Goal: Task Accomplishment & Management: Use online tool/utility

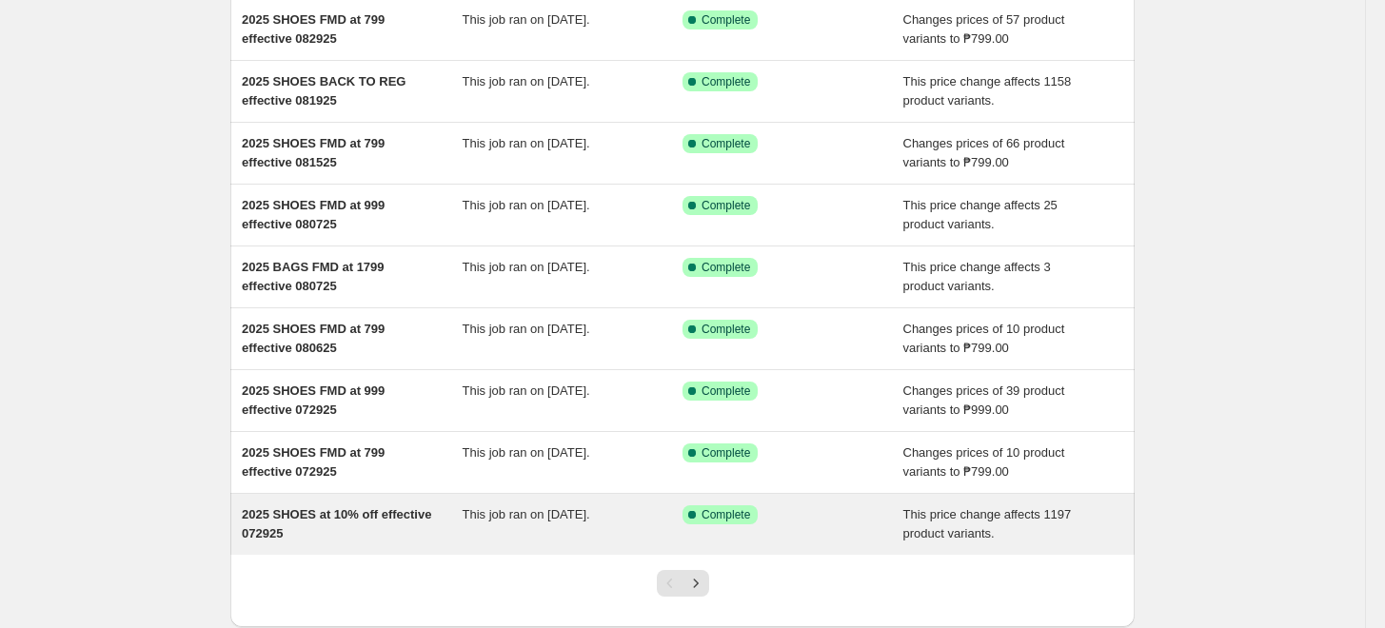
scroll to position [350, 0]
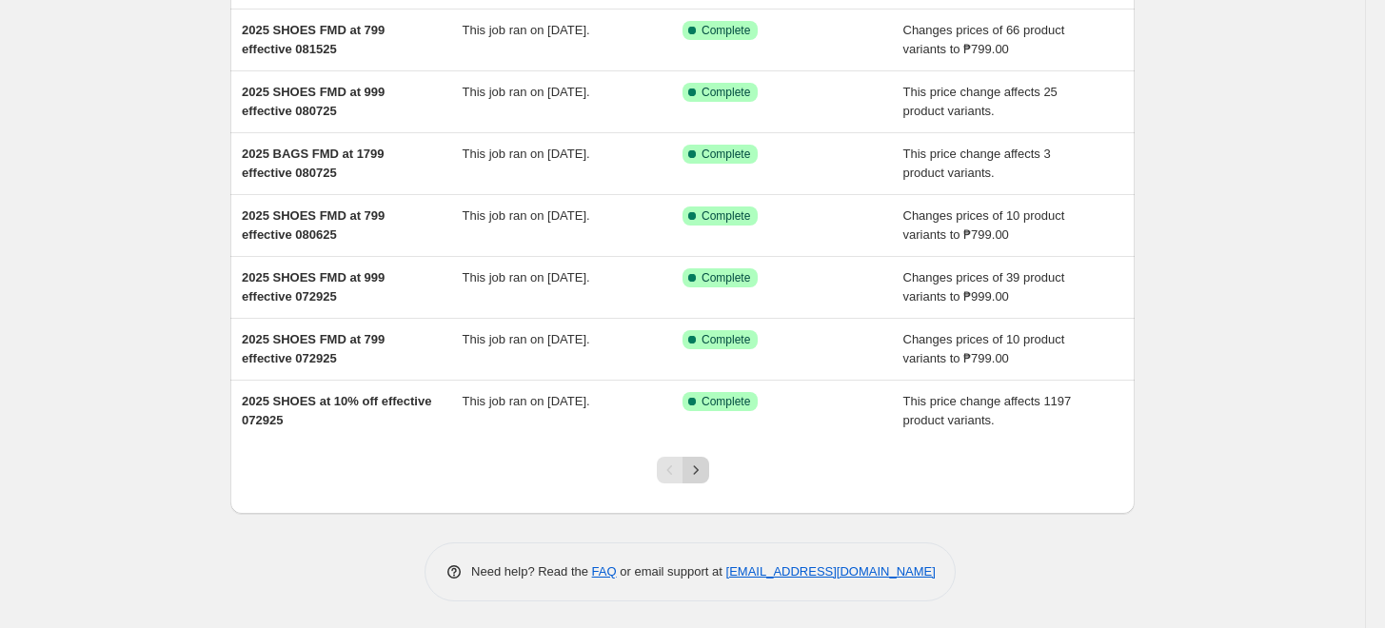
click at [699, 470] on icon "Next" at bounding box center [695, 470] width 19 height 19
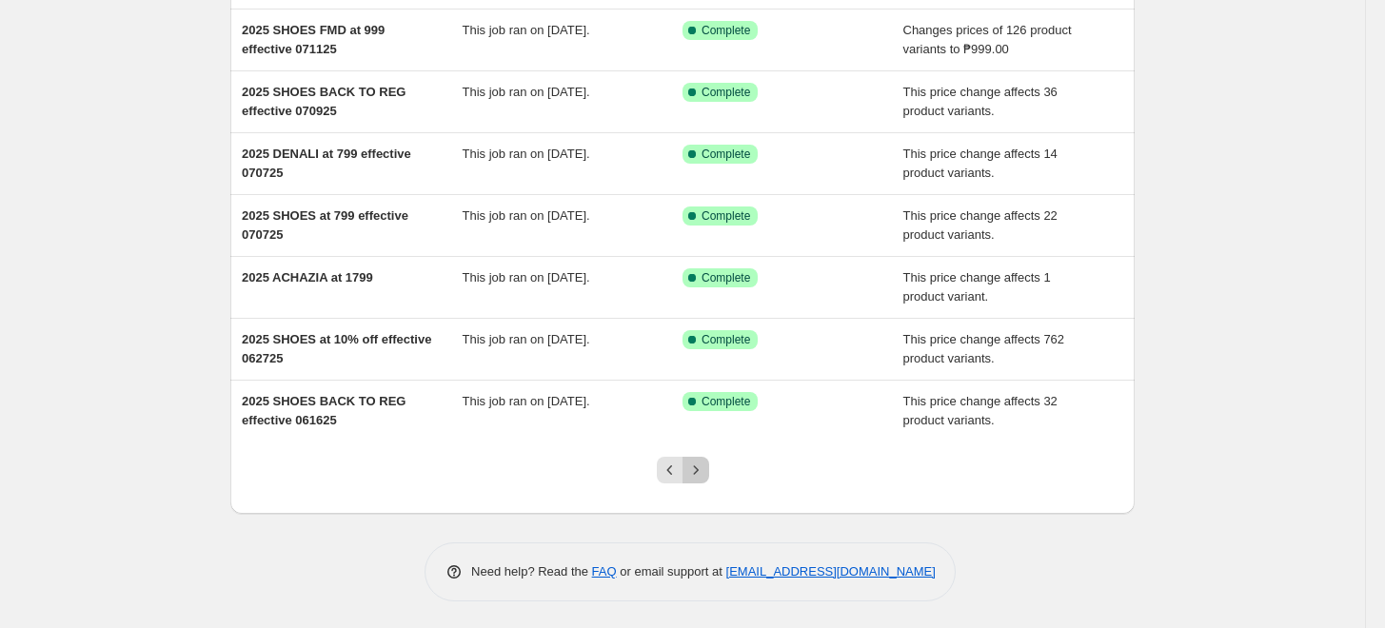
click at [705, 463] on icon "Next" at bounding box center [695, 470] width 19 height 19
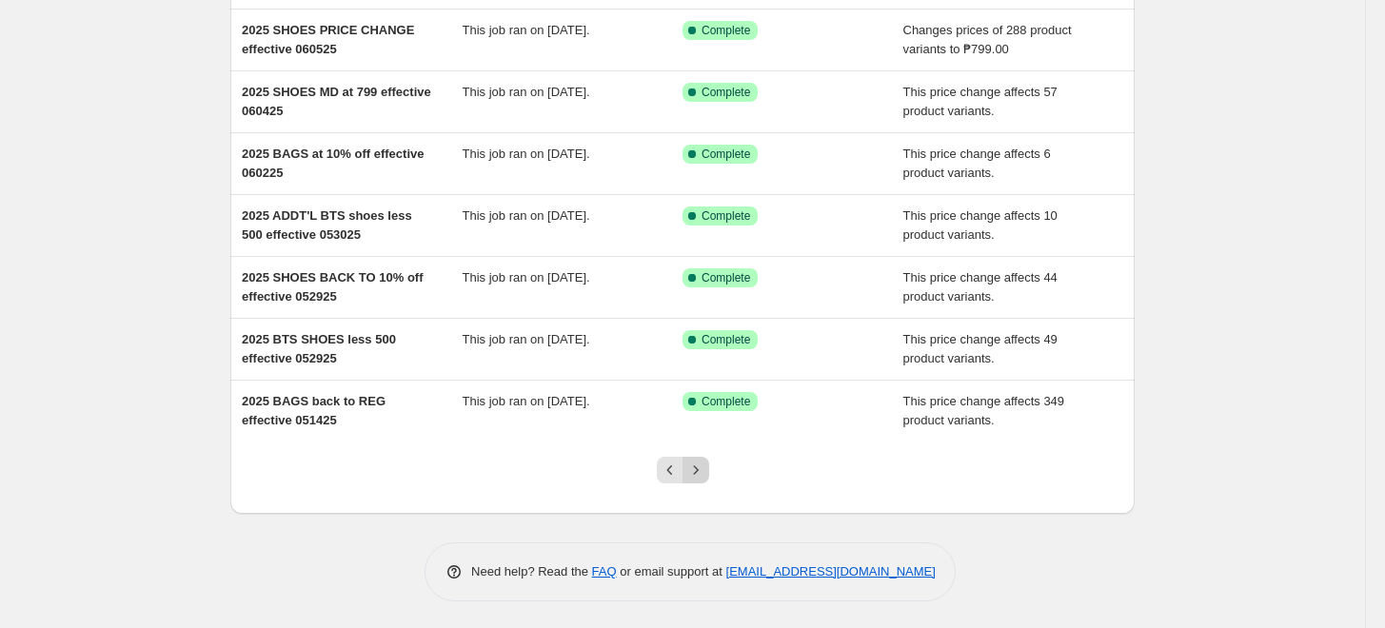
click at [691, 471] on icon "Next" at bounding box center [695, 470] width 19 height 19
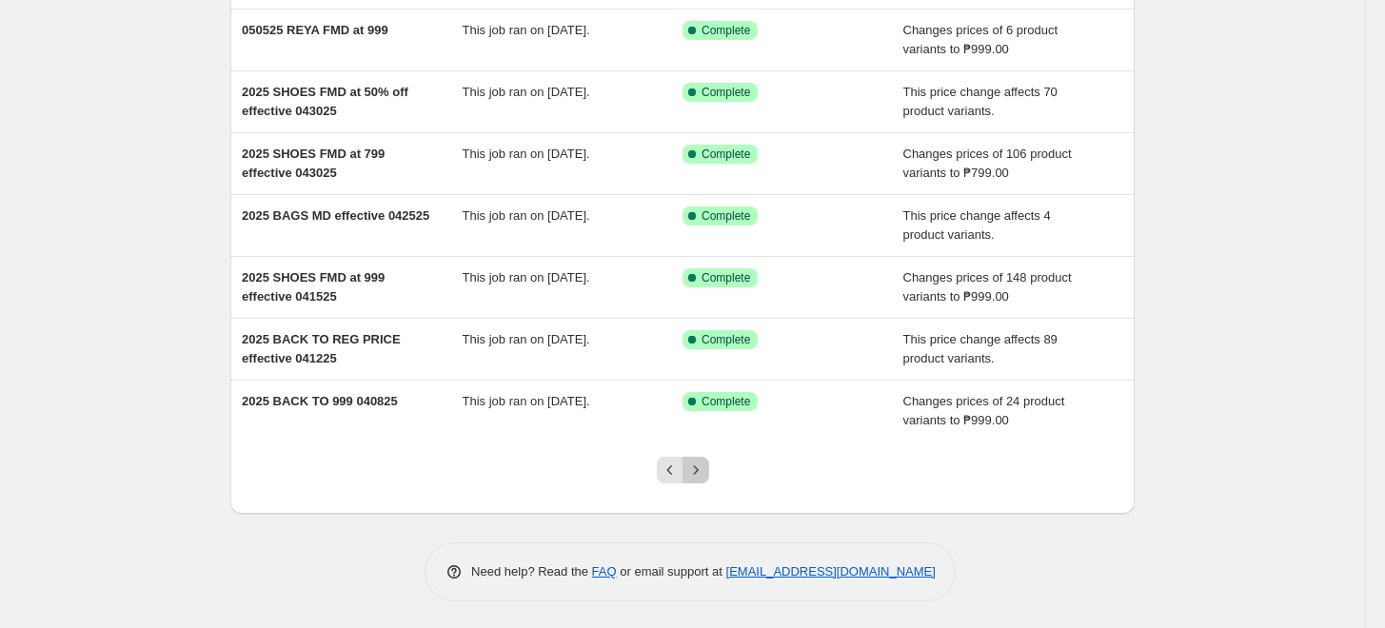
click at [705, 470] on icon "Next" at bounding box center [695, 470] width 19 height 19
click at [701, 470] on icon "Next" at bounding box center [695, 470] width 19 height 19
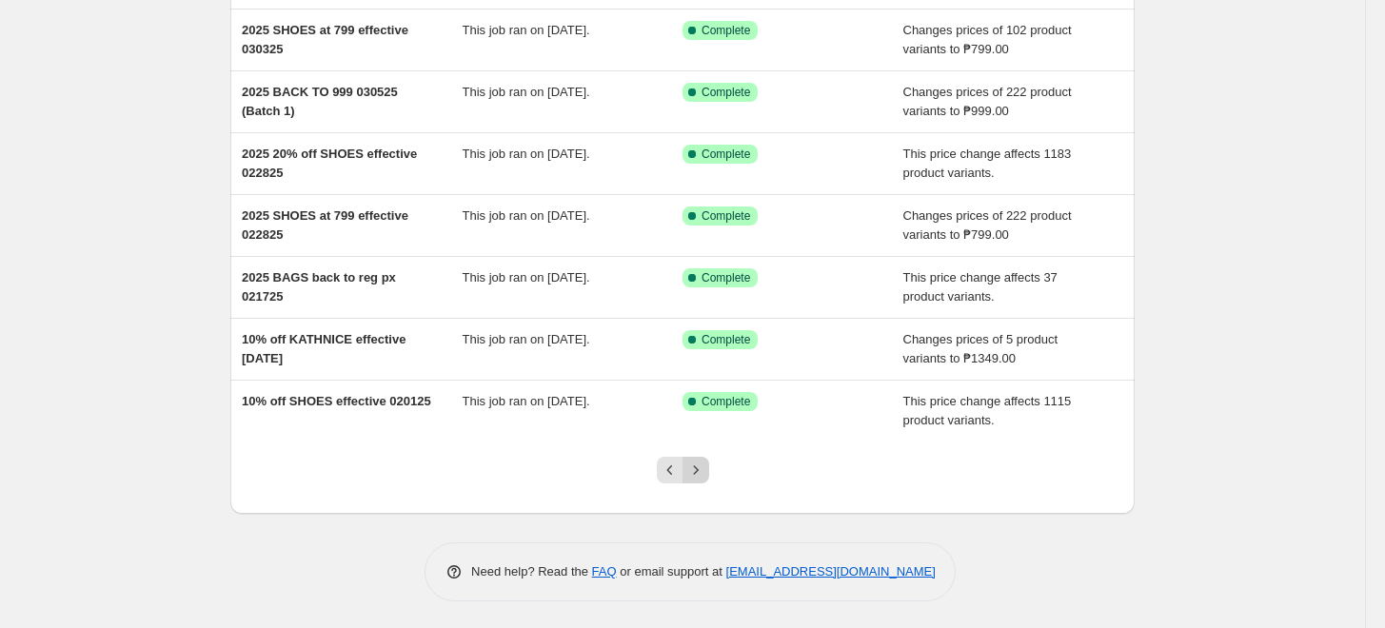
click at [709, 474] on button "Next" at bounding box center [696, 470] width 27 height 27
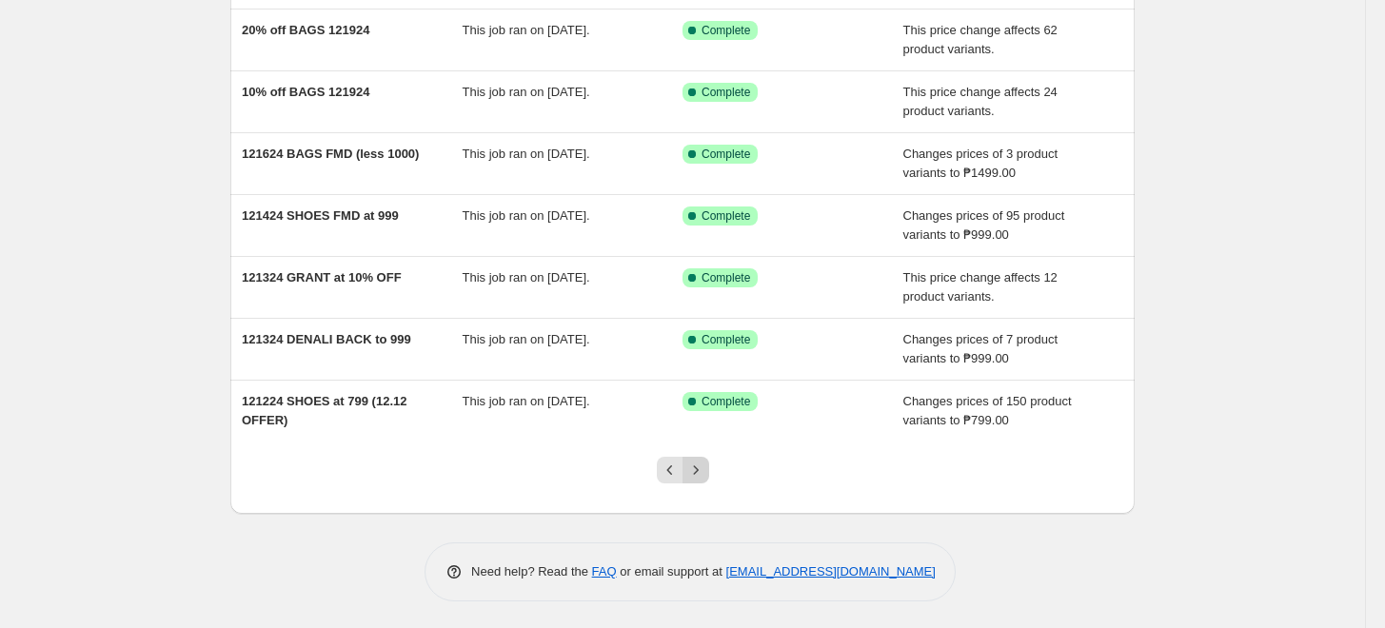
click at [702, 473] on icon "Next" at bounding box center [695, 470] width 19 height 19
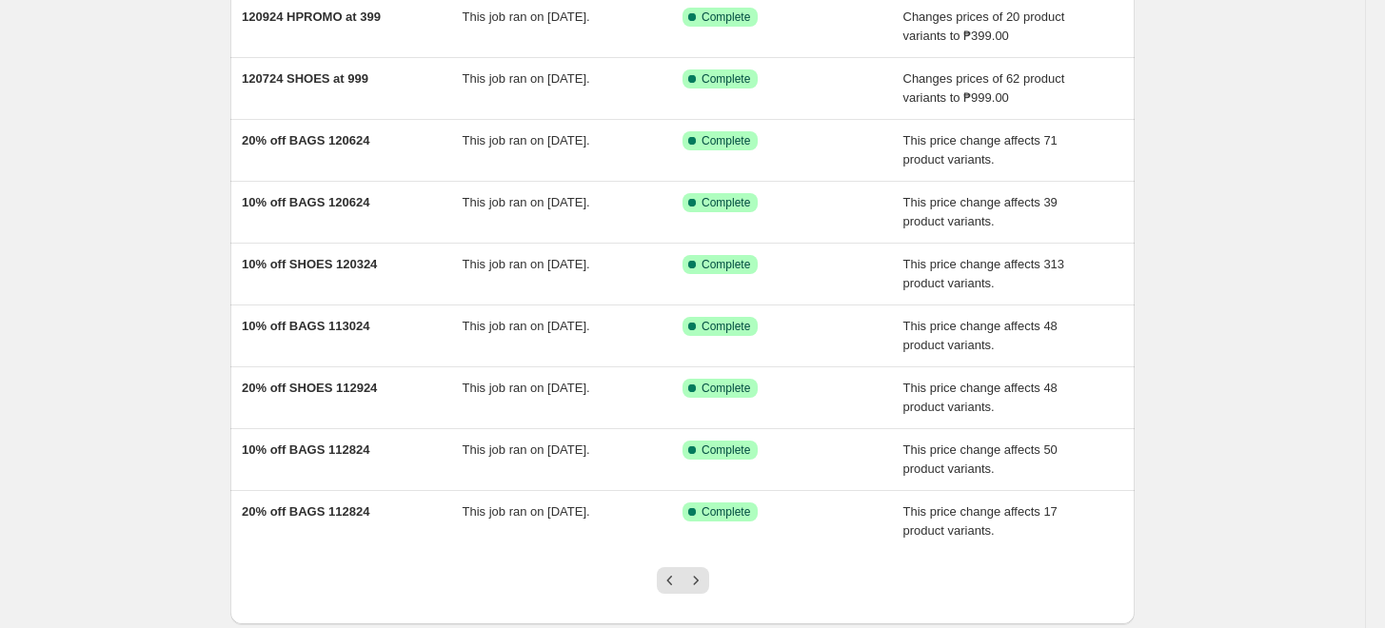
scroll to position [317, 0]
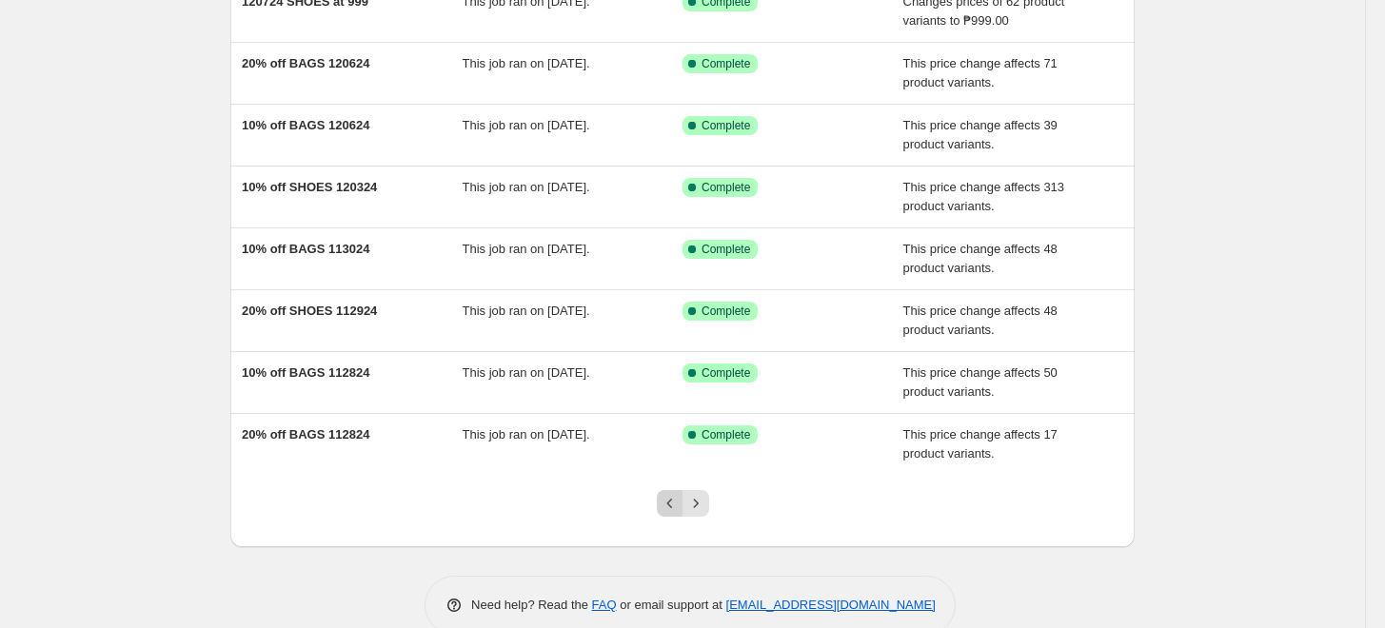
click at [674, 505] on icon "Previous" at bounding box center [670, 503] width 19 height 19
click at [684, 506] on button "Previous" at bounding box center [670, 503] width 27 height 27
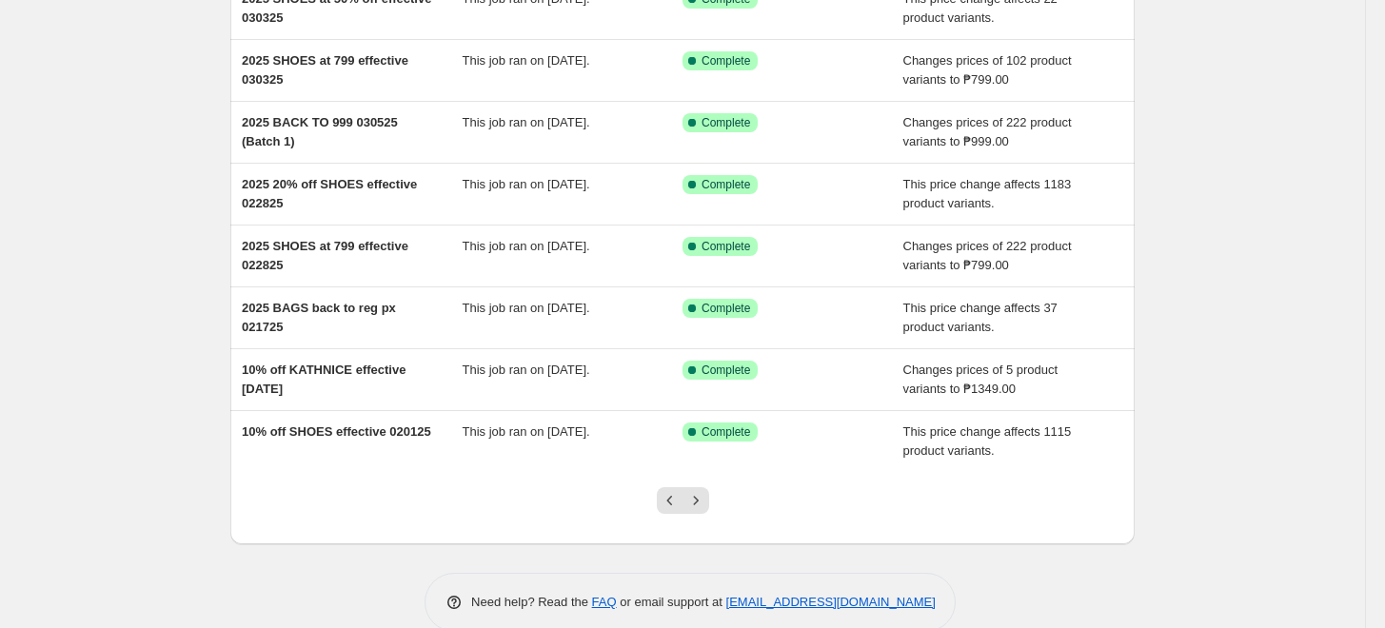
scroll to position [350, 0]
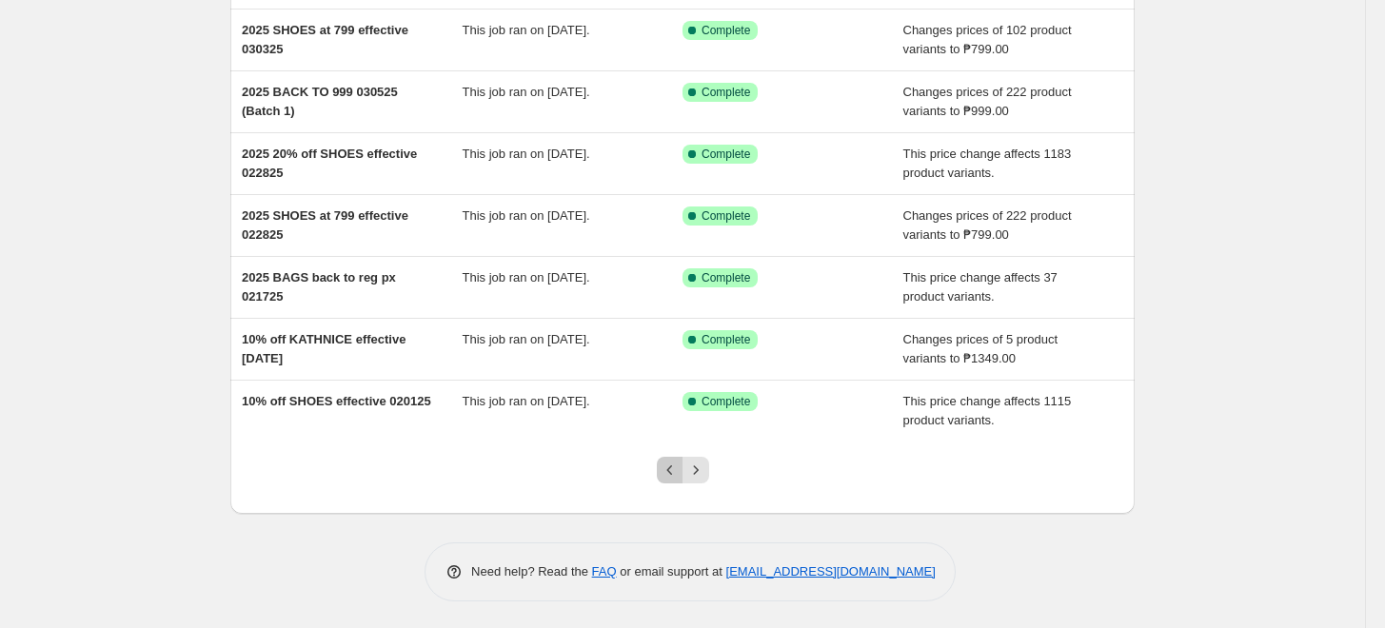
click at [680, 468] on icon "Previous" at bounding box center [670, 470] width 19 height 19
click at [680, 467] on icon "Previous" at bounding box center [670, 470] width 19 height 19
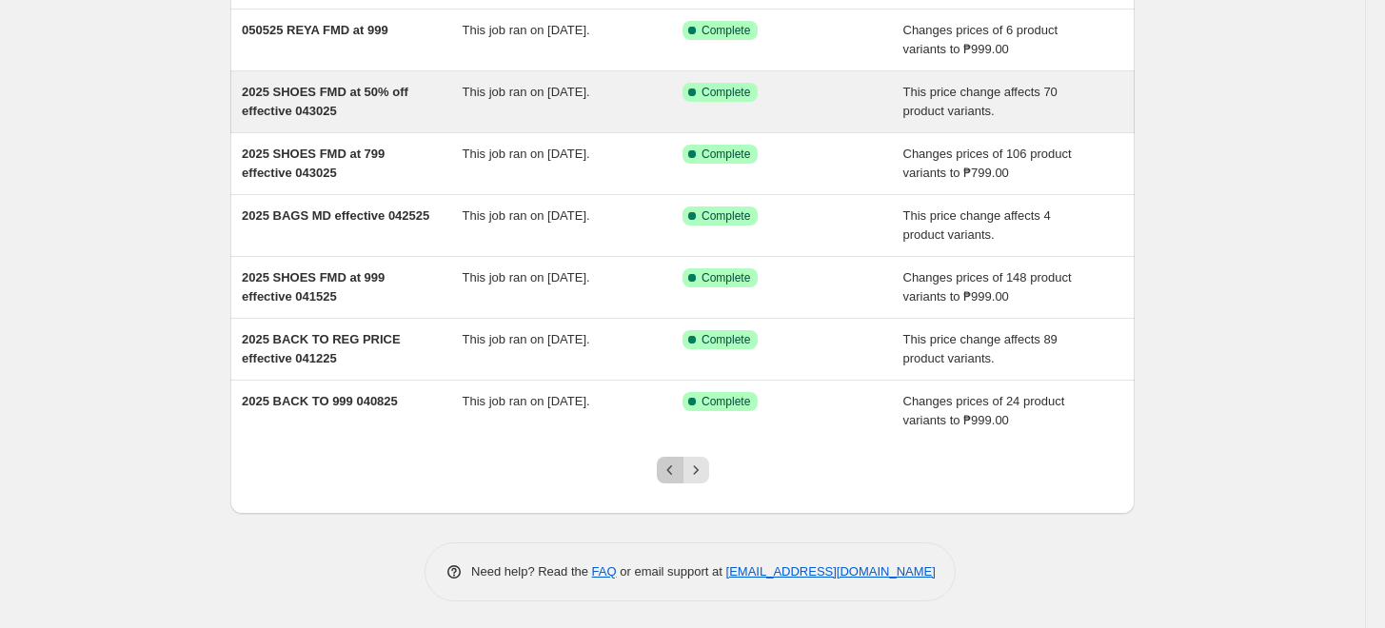
click at [680, 463] on icon "Previous" at bounding box center [670, 470] width 19 height 19
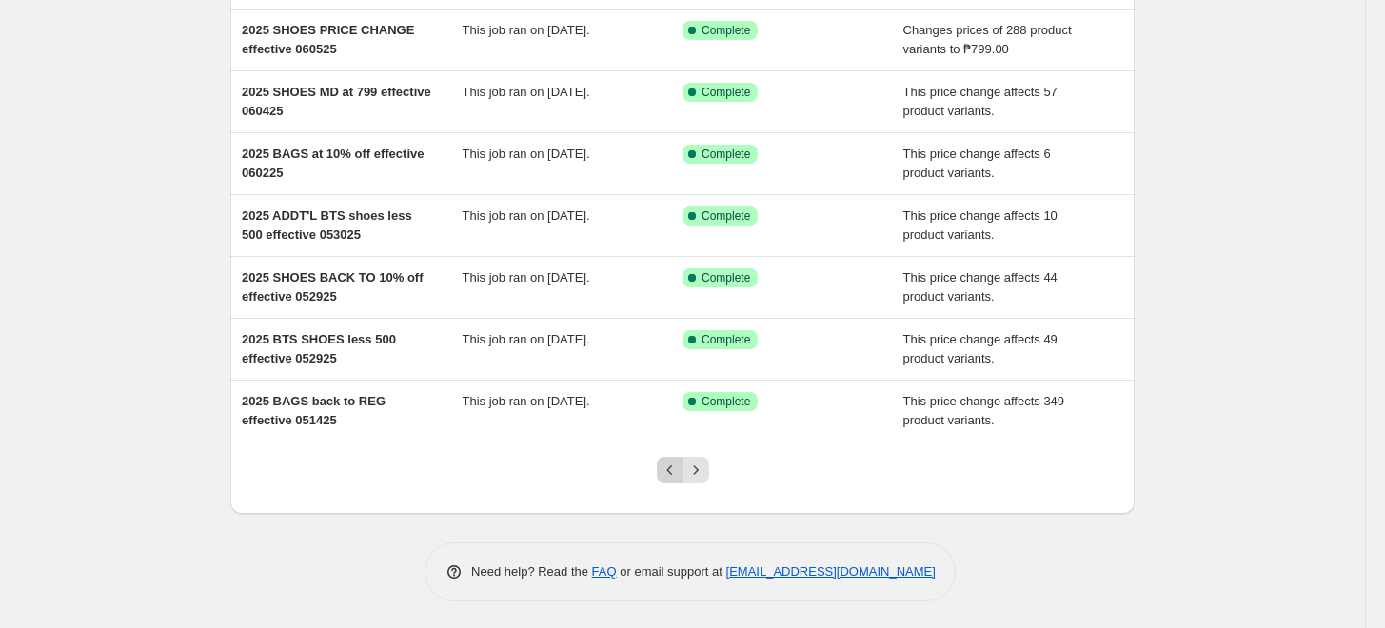
click at [679, 471] on icon "Previous" at bounding box center [670, 470] width 19 height 19
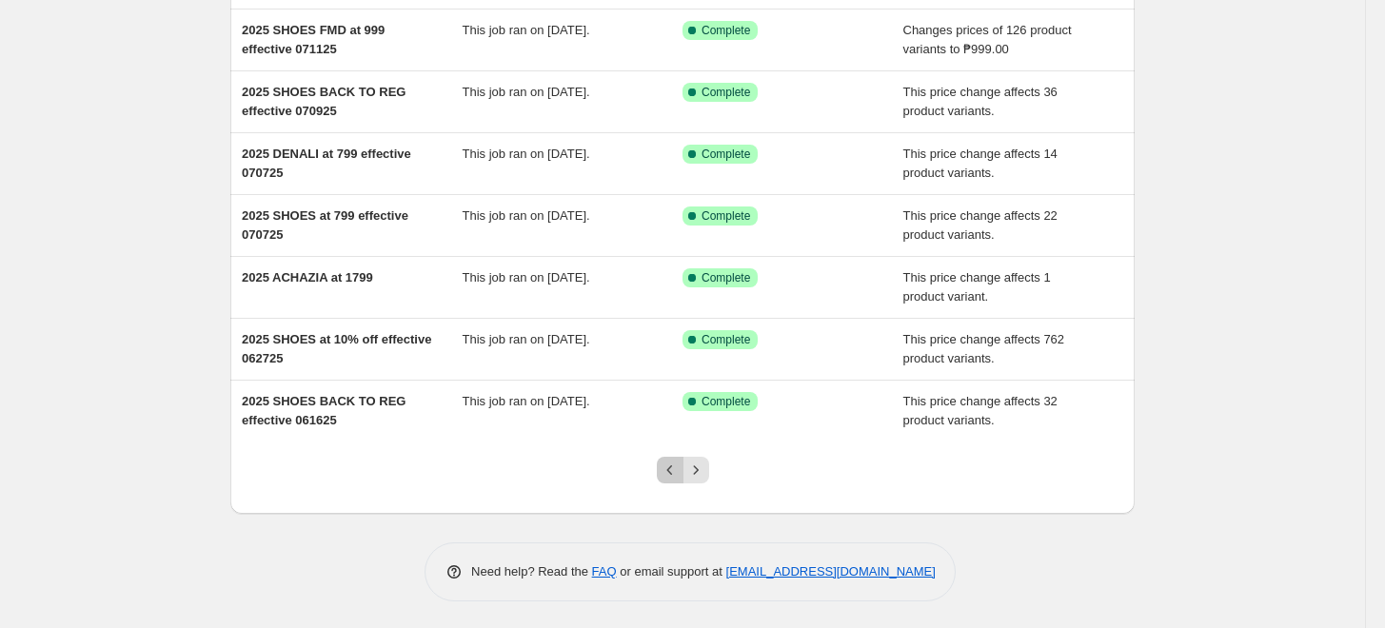
click at [676, 461] on icon "Previous" at bounding box center [670, 470] width 19 height 19
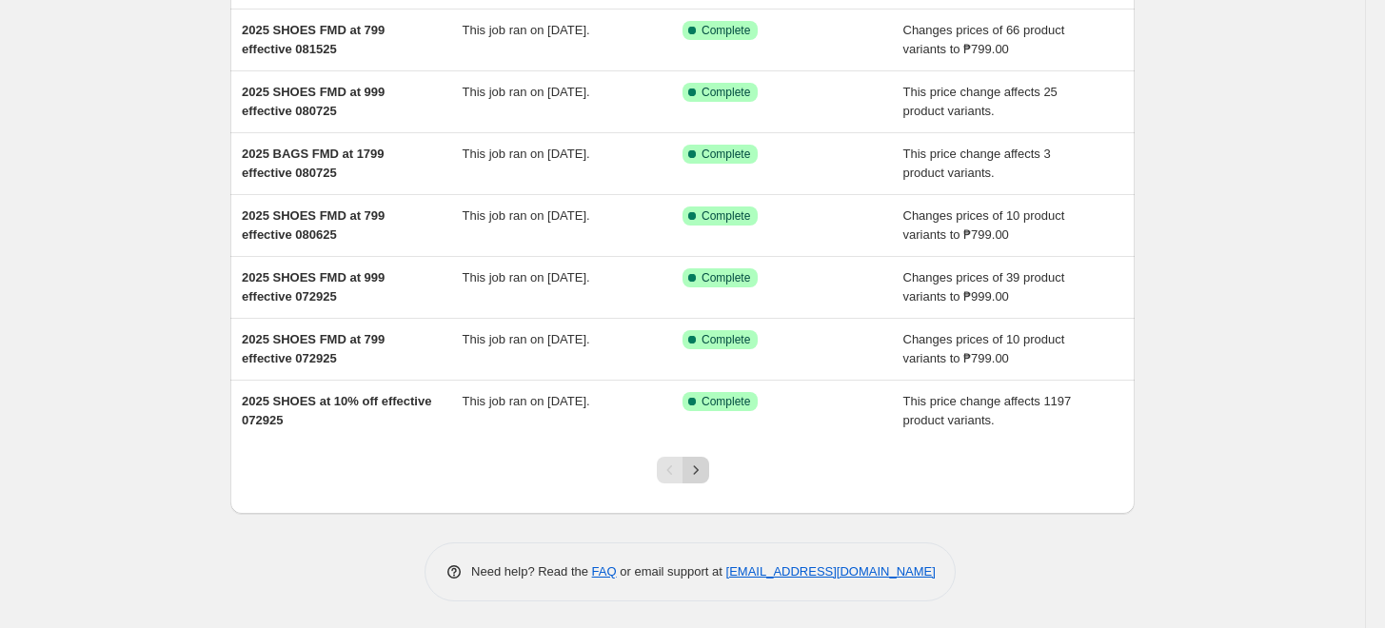
click at [705, 465] on icon "Next" at bounding box center [695, 470] width 19 height 19
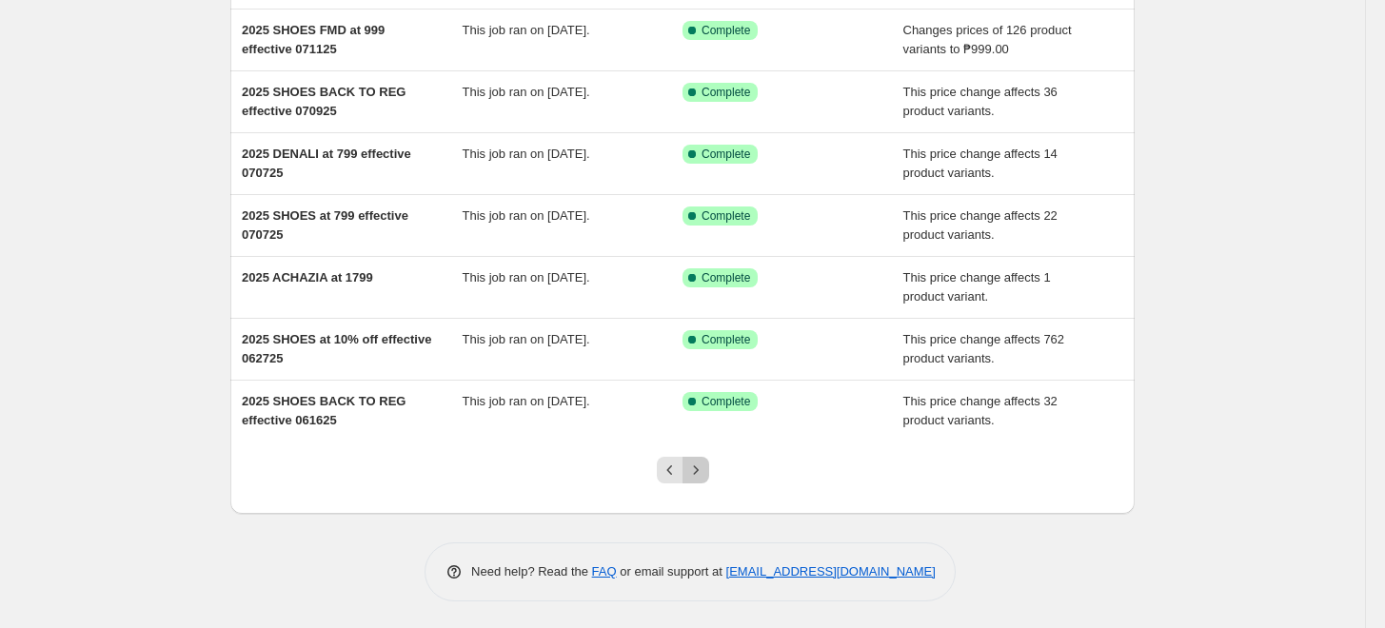
click at [699, 472] on icon "Next" at bounding box center [695, 470] width 19 height 19
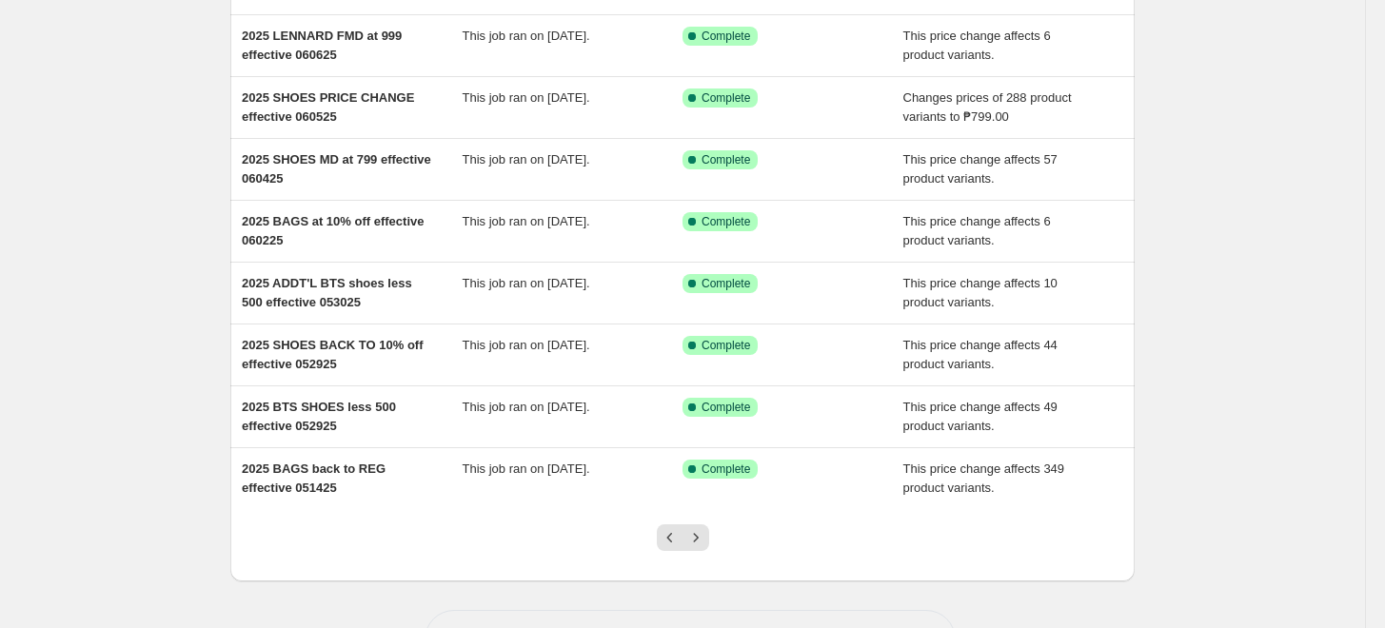
scroll to position [317, 0]
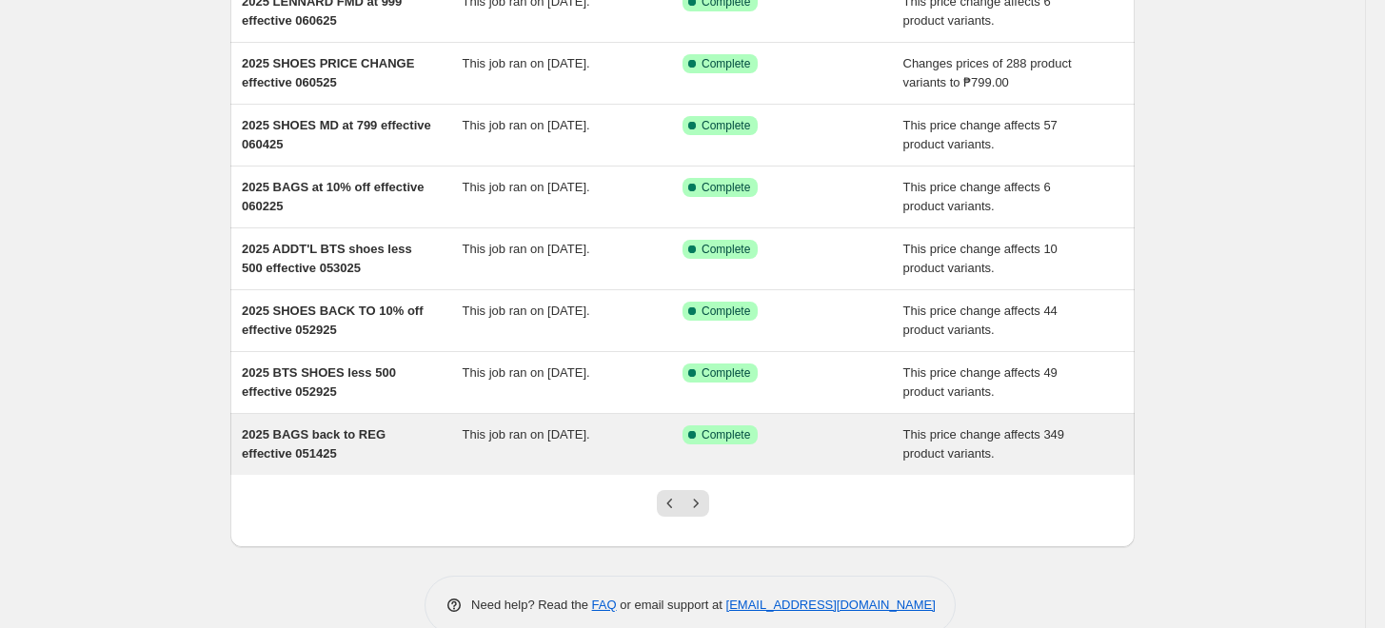
click at [357, 440] on span "2025 BAGS back to REG effective 051425" at bounding box center [314, 443] width 144 height 33
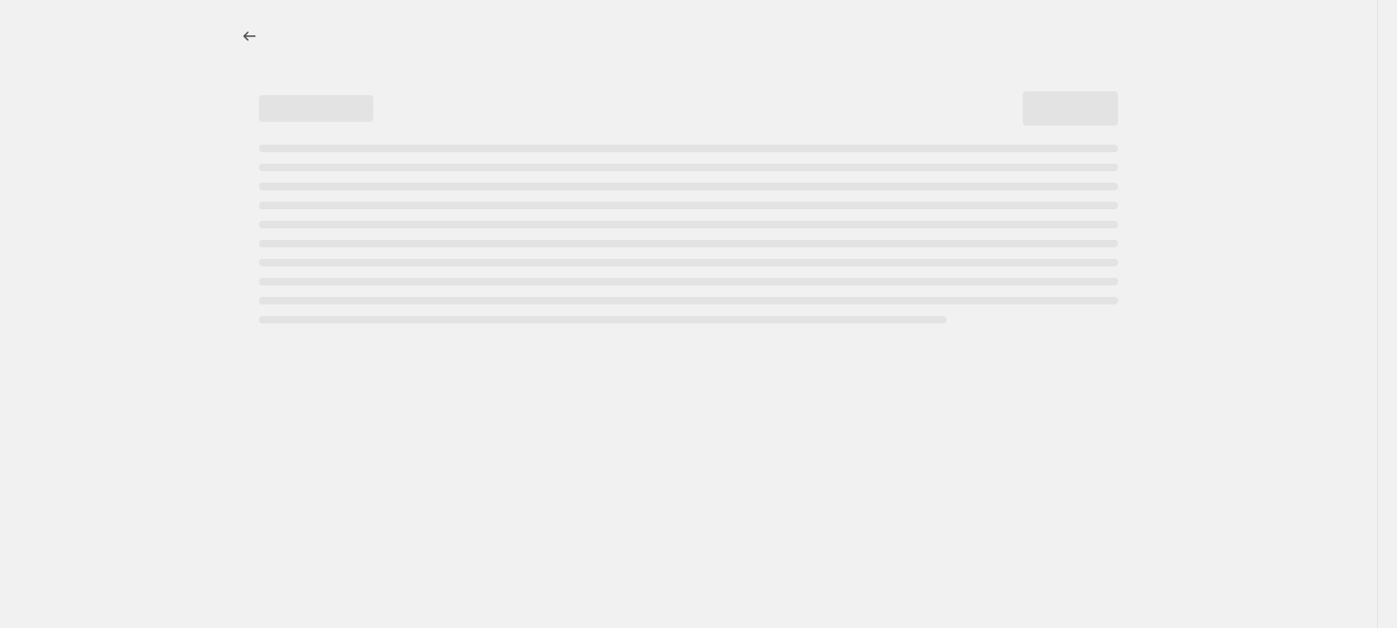
select select "ecap"
select select "no_change"
select select "tag"
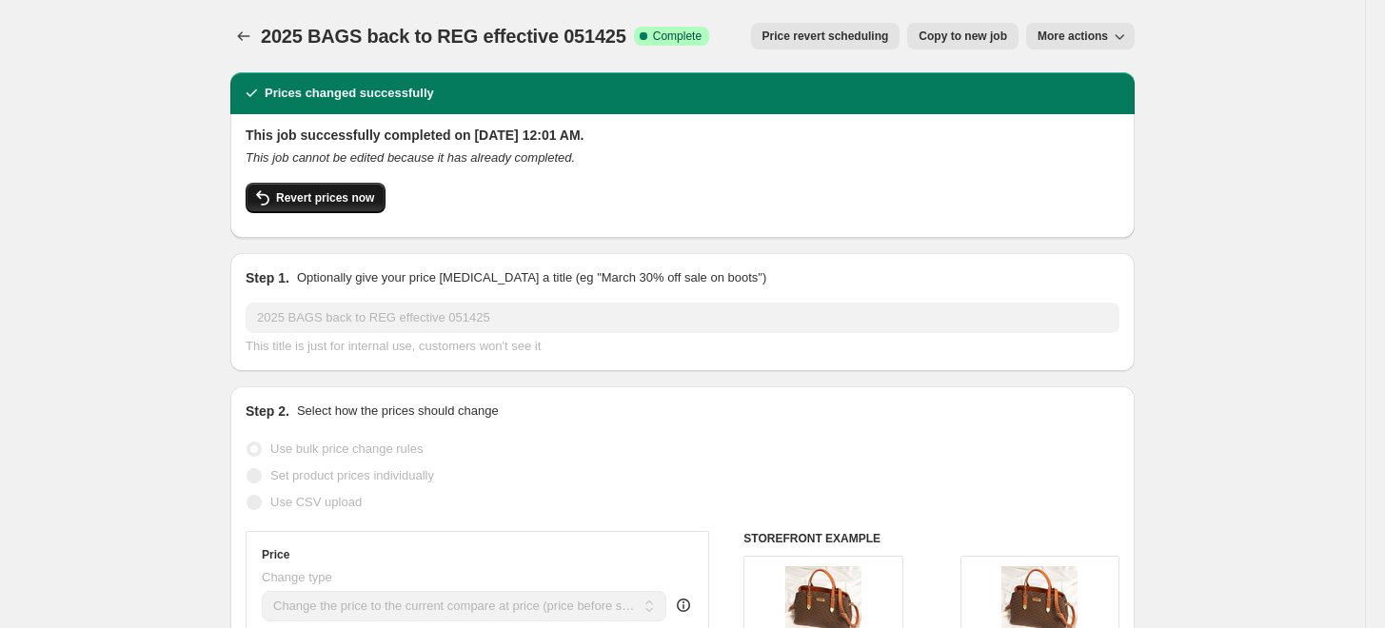
click at [317, 201] on span "Revert prices now" at bounding box center [325, 197] width 98 height 15
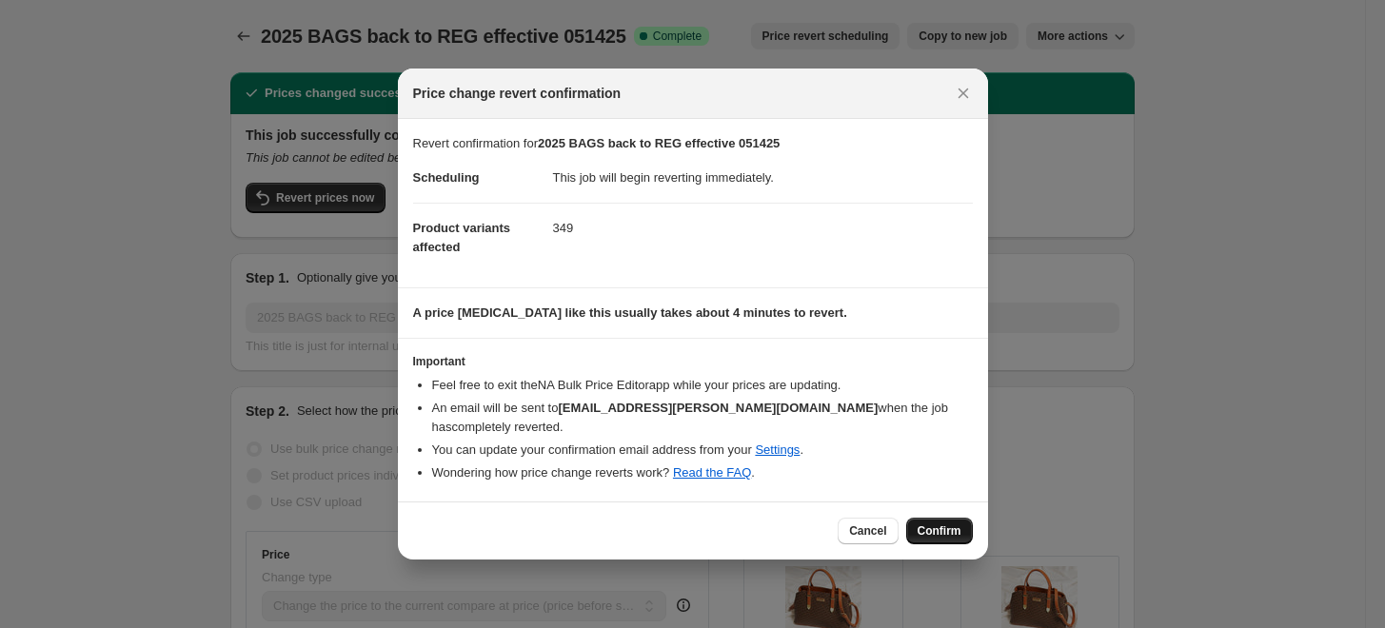
click at [958, 524] on span "Confirm" at bounding box center [940, 531] width 44 height 15
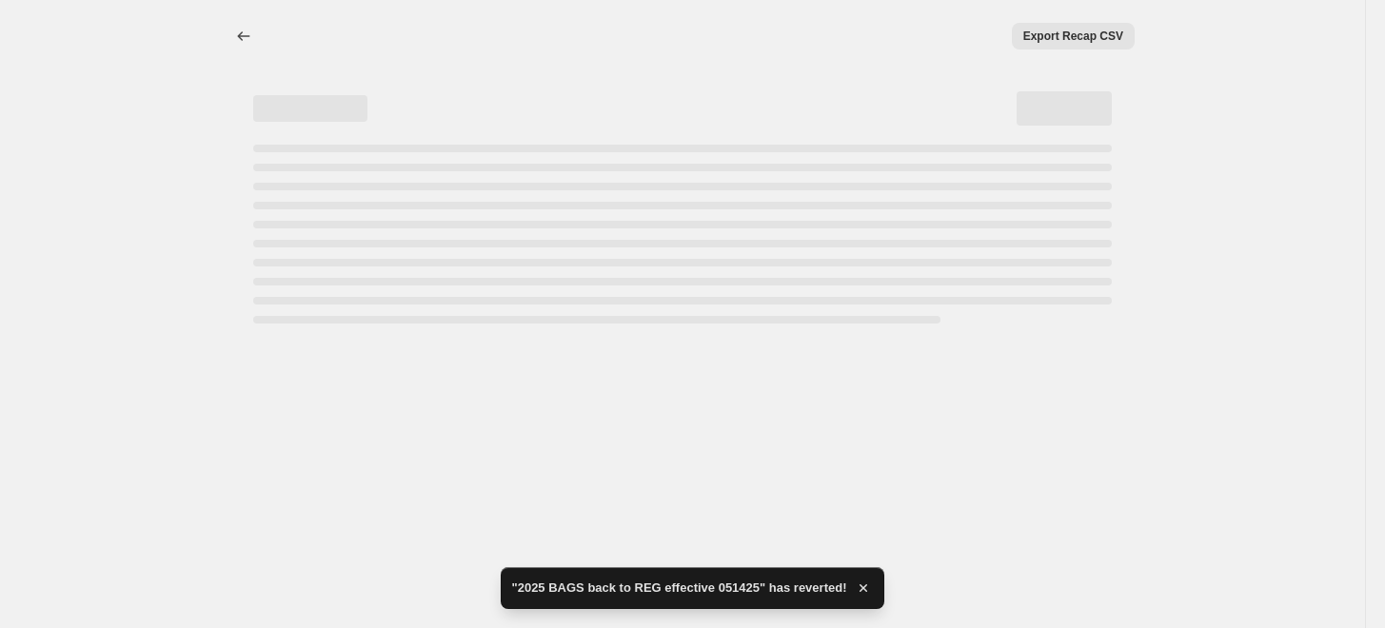
select select "ecap"
select select "no_change"
select select "tag"
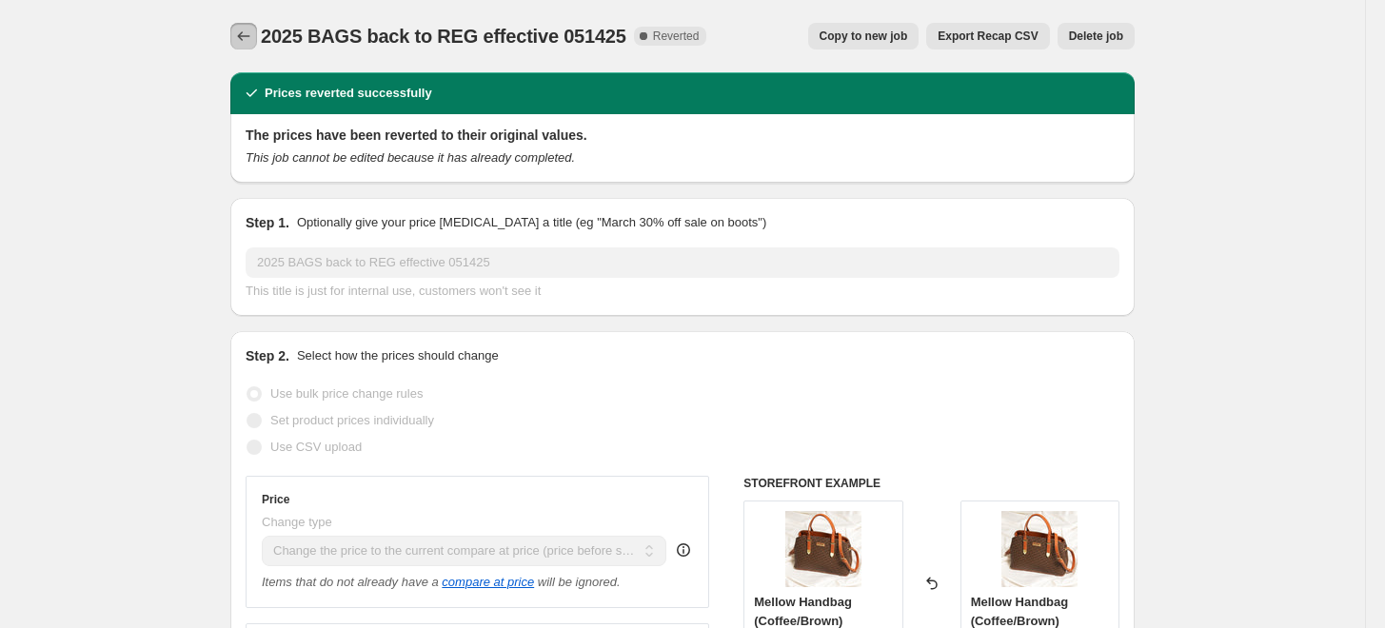
click at [252, 33] on icon "Price change jobs" at bounding box center [243, 36] width 19 height 19
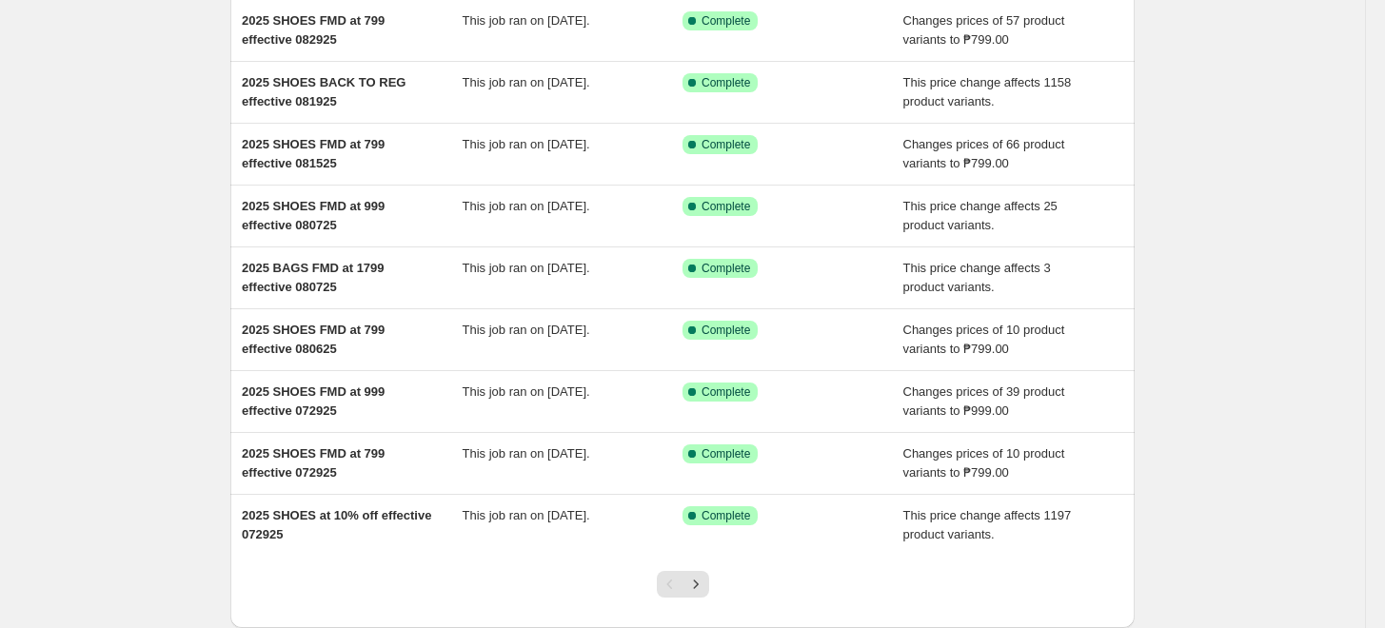
scroll to position [350, 0]
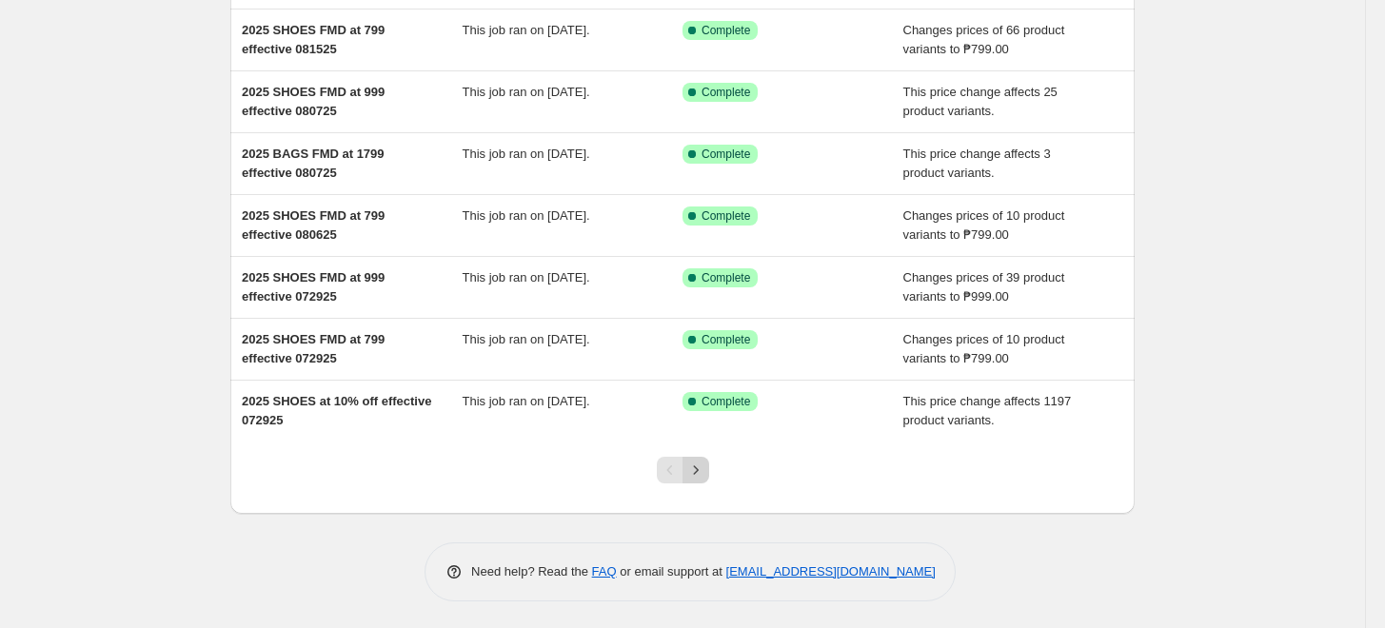
click at [694, 472] on icon "Next" at bounding box center [695, 470] width 19 height 19
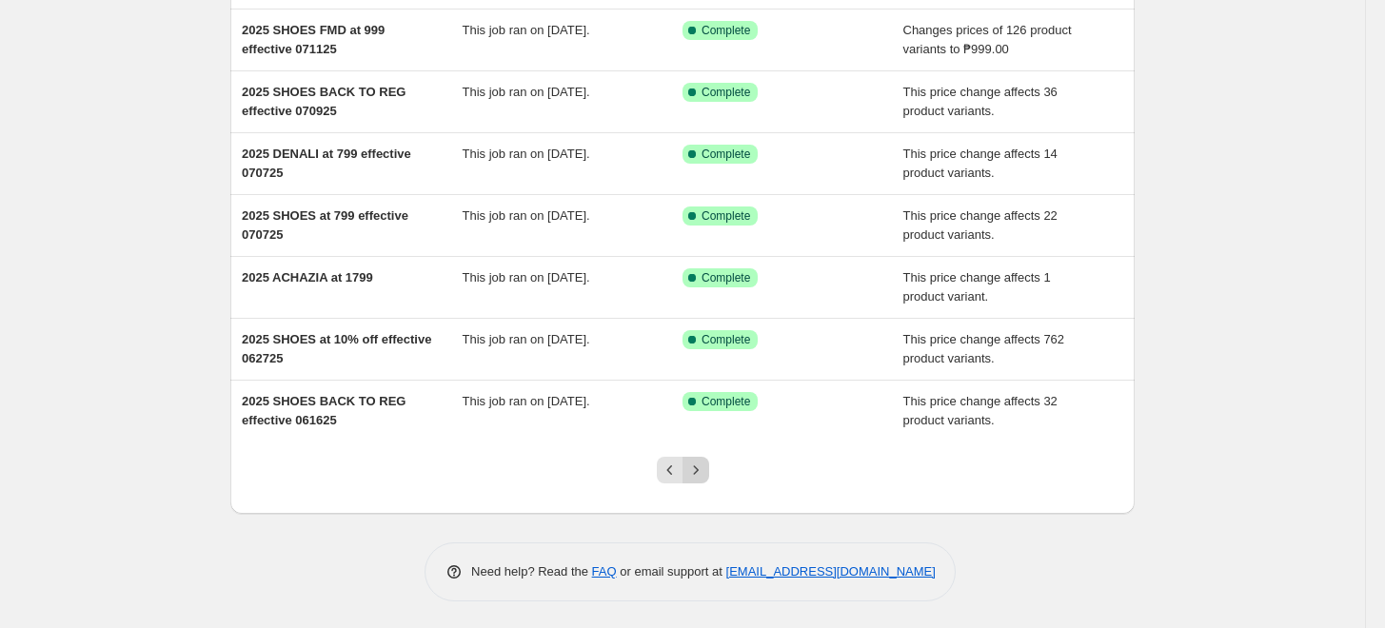
click at [695, 463] on icon "Next" at bounding box center [695, 470] width 19 height 19
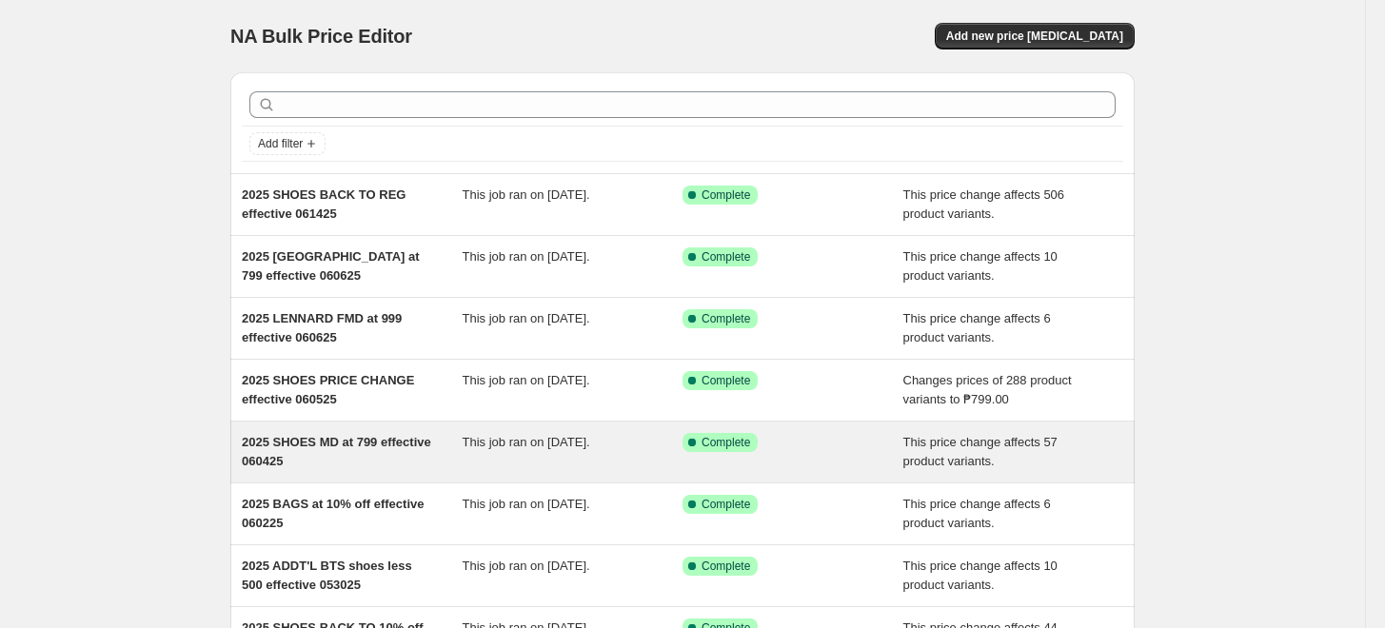
scroll to position [369, 0]
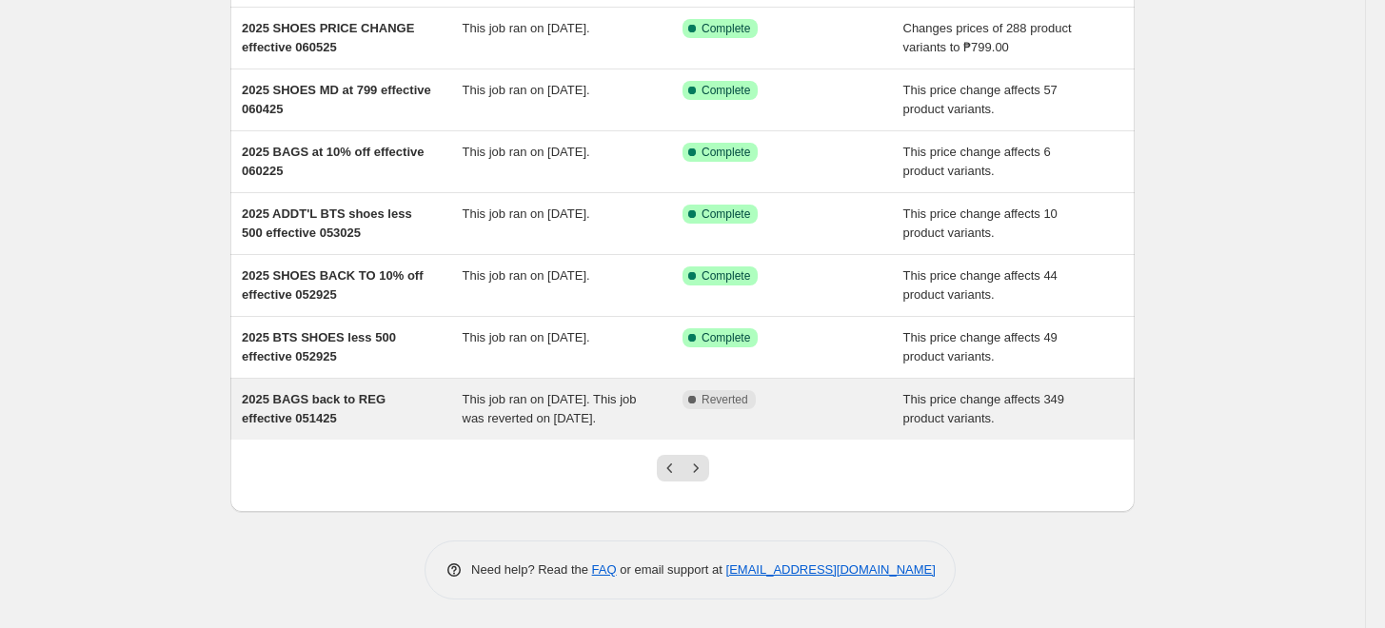
click at [303, 392] on span "2025 BAGS back to REG effective 051425" at bounding box center [314, 408] width 144 height 33
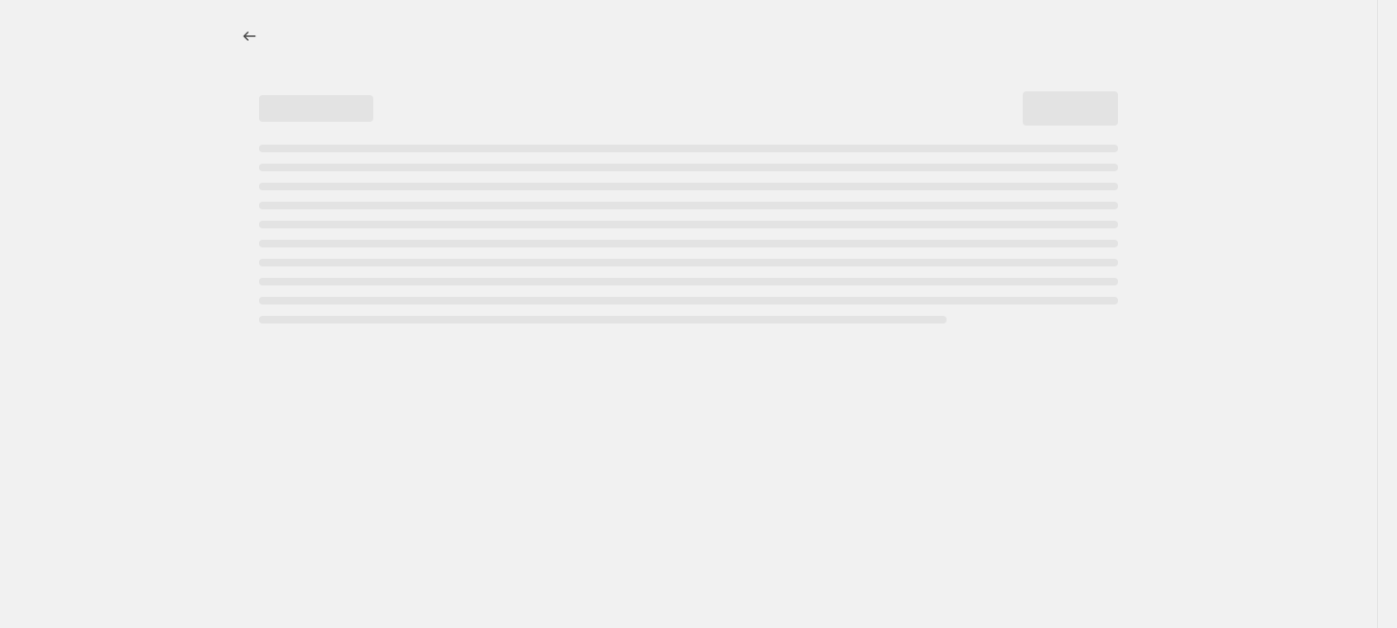
select select "ecap"
select select "no_change"
select select "tag"
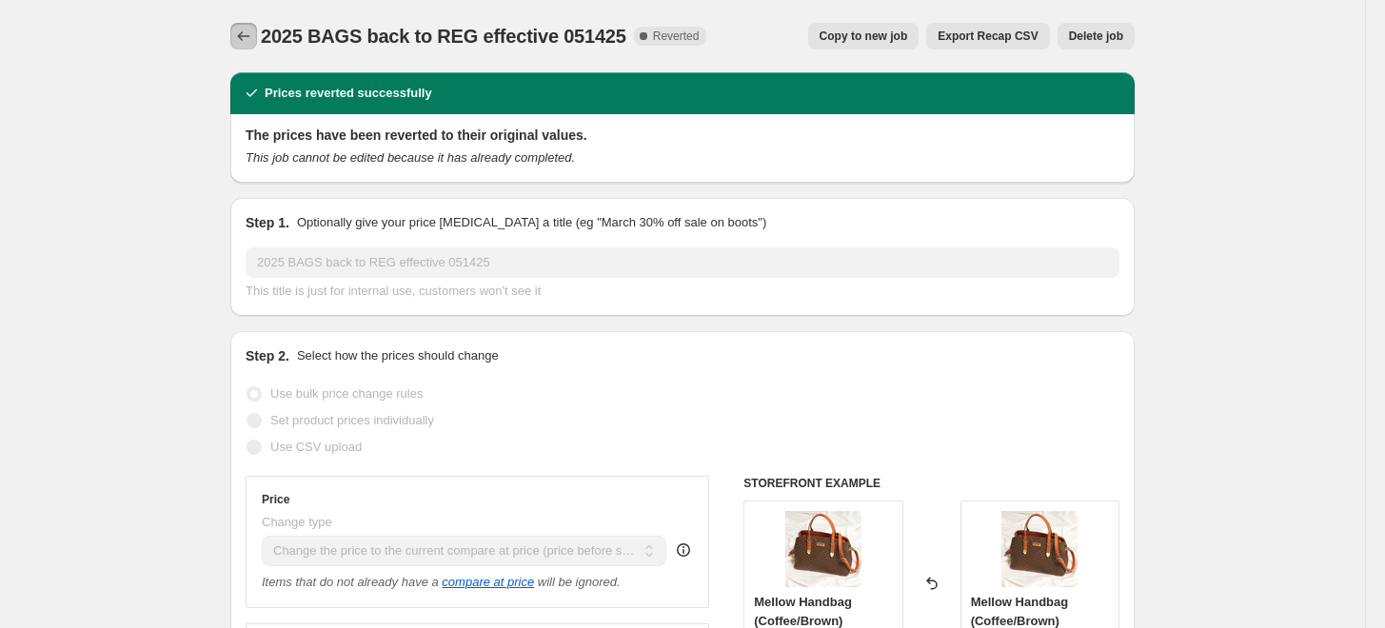
click at [253, 36] on icon "Price change jobs" at bounding box center [243, 36] width 19 height 19
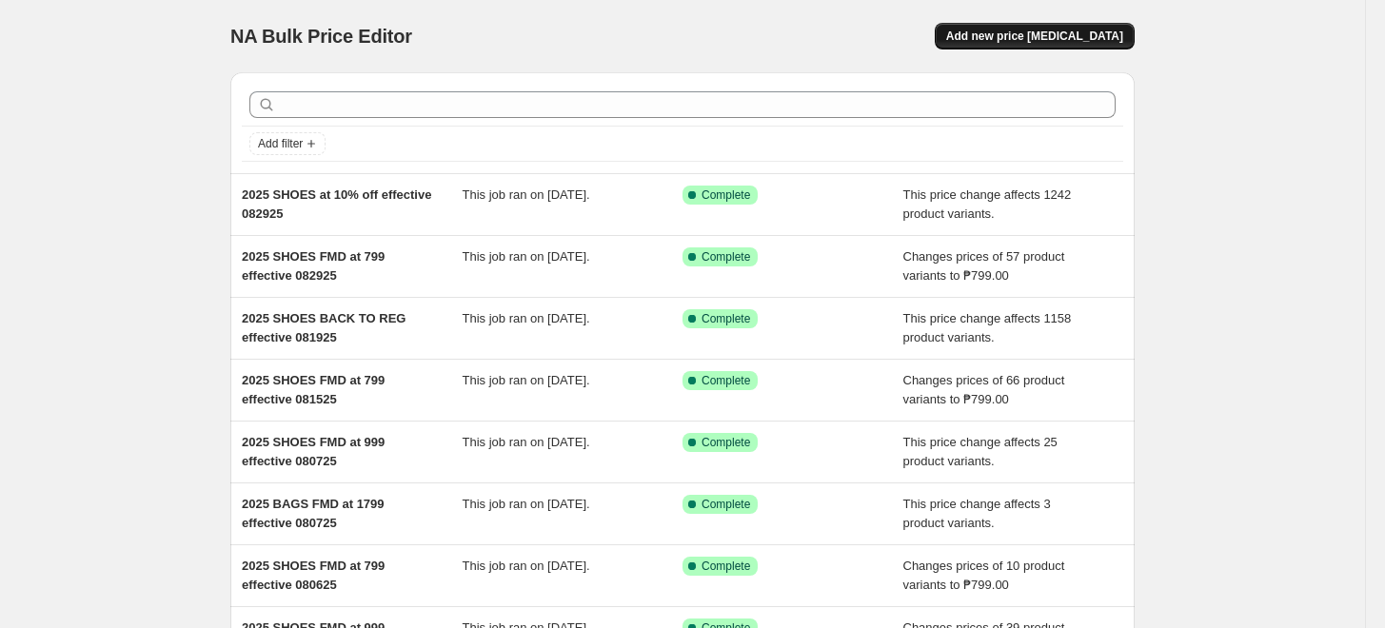
click at [1047, 27] on button "Add new price [MEDICAL_DATA]" at bounding box center [1035, 36] width 200 height 27
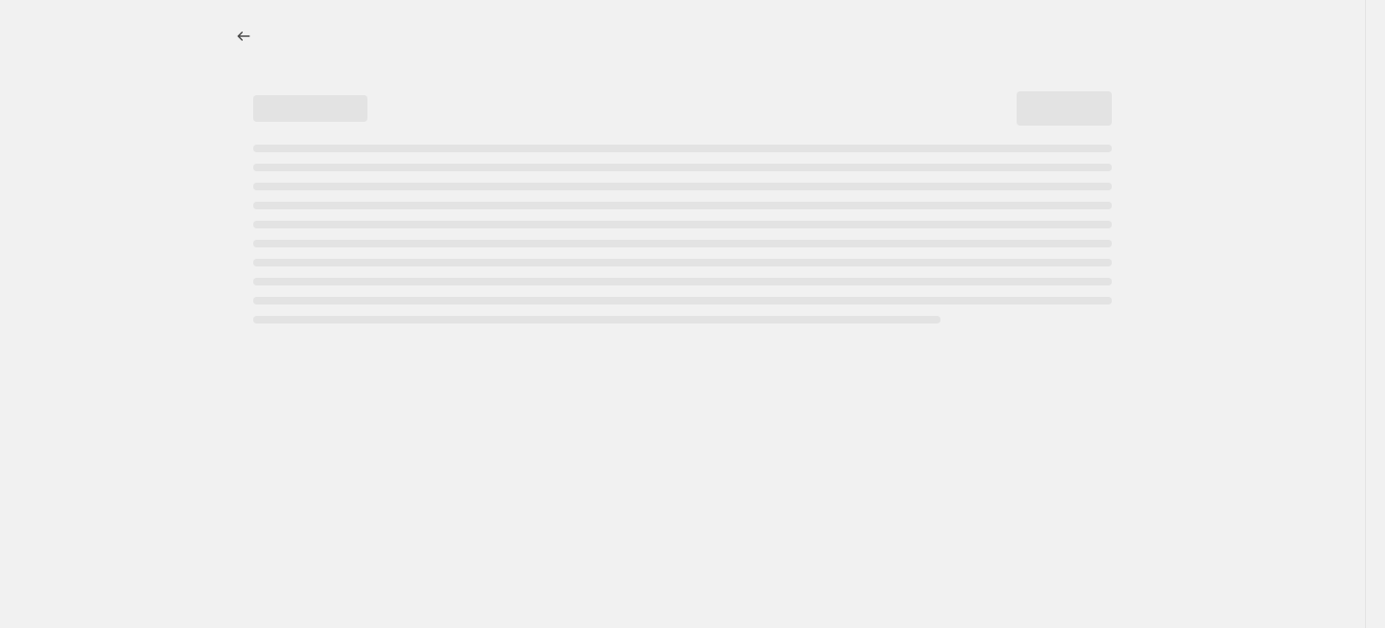
select select "percentage"
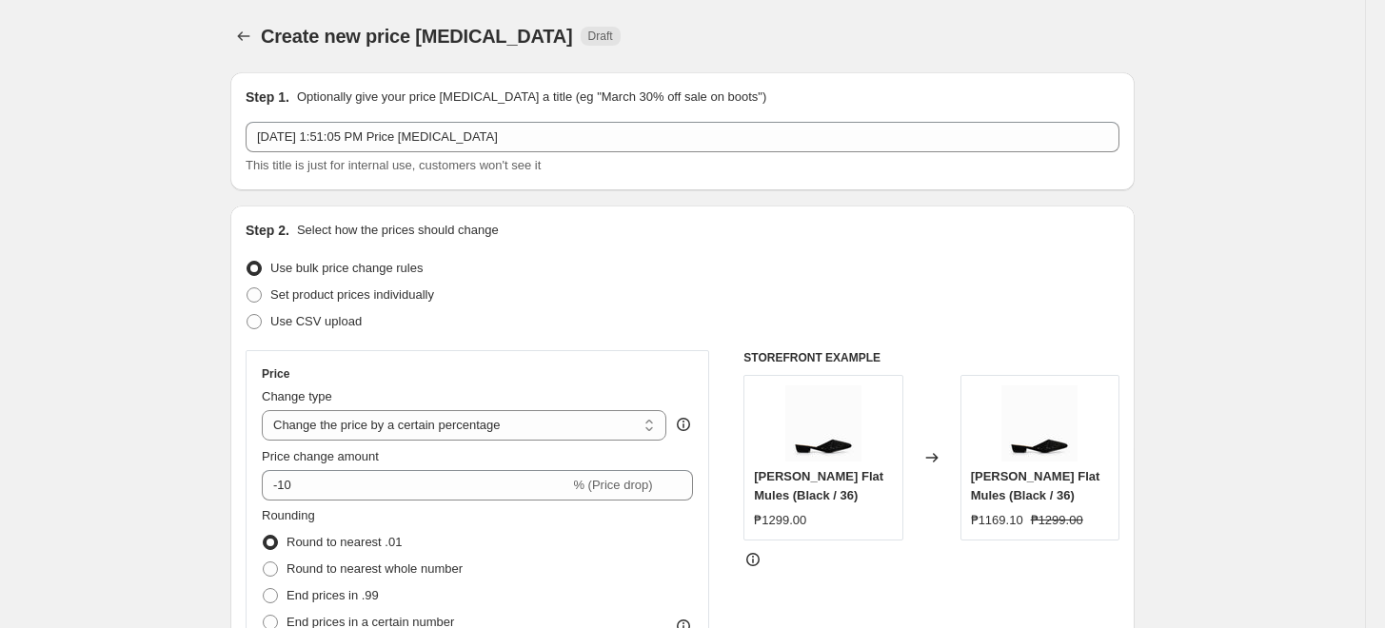
click at [251, 18] on div "Create new price [MEDICAL_DATA]. This page is ready Create new price [MEDICAL_D…" at bounding box center [682, 36] width 904 height 72
click at [241, 35] on icon "Price change jobs" at bounding box center [243, 36] width 19 height 19
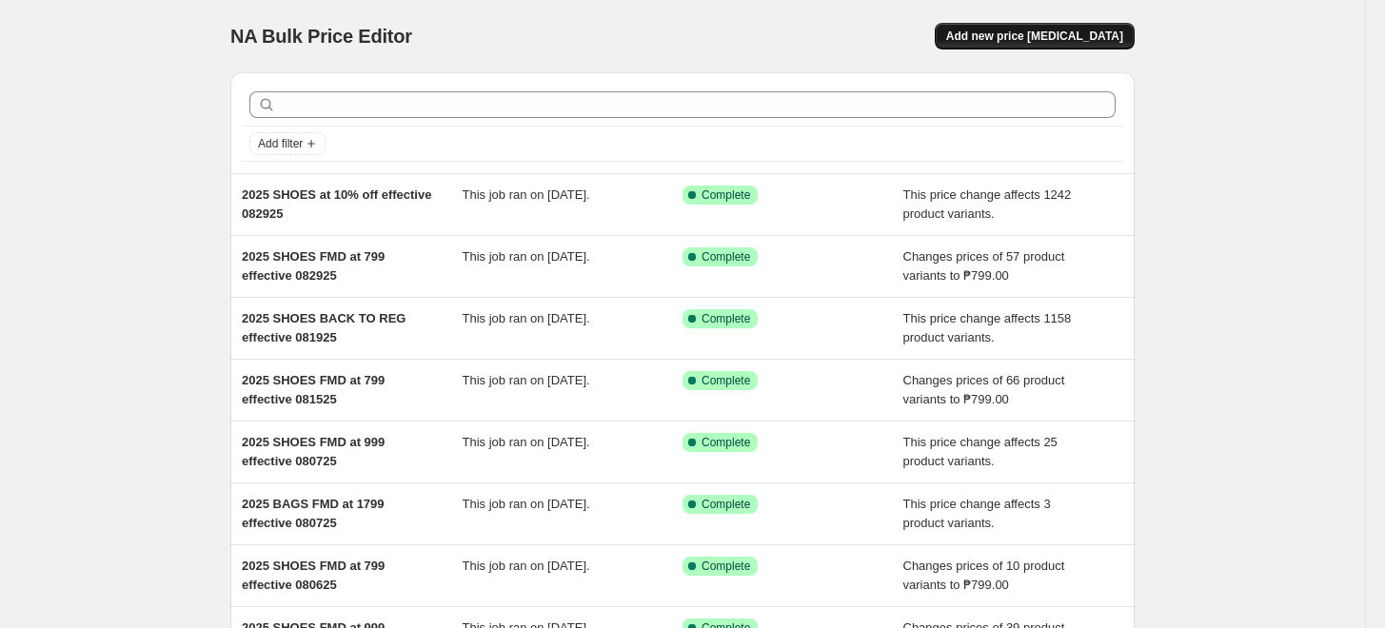
click at [1084, 36] on span "Add new price [MEDICAL_DATA]" at bounding box center [1034, 36] width 177 height 15
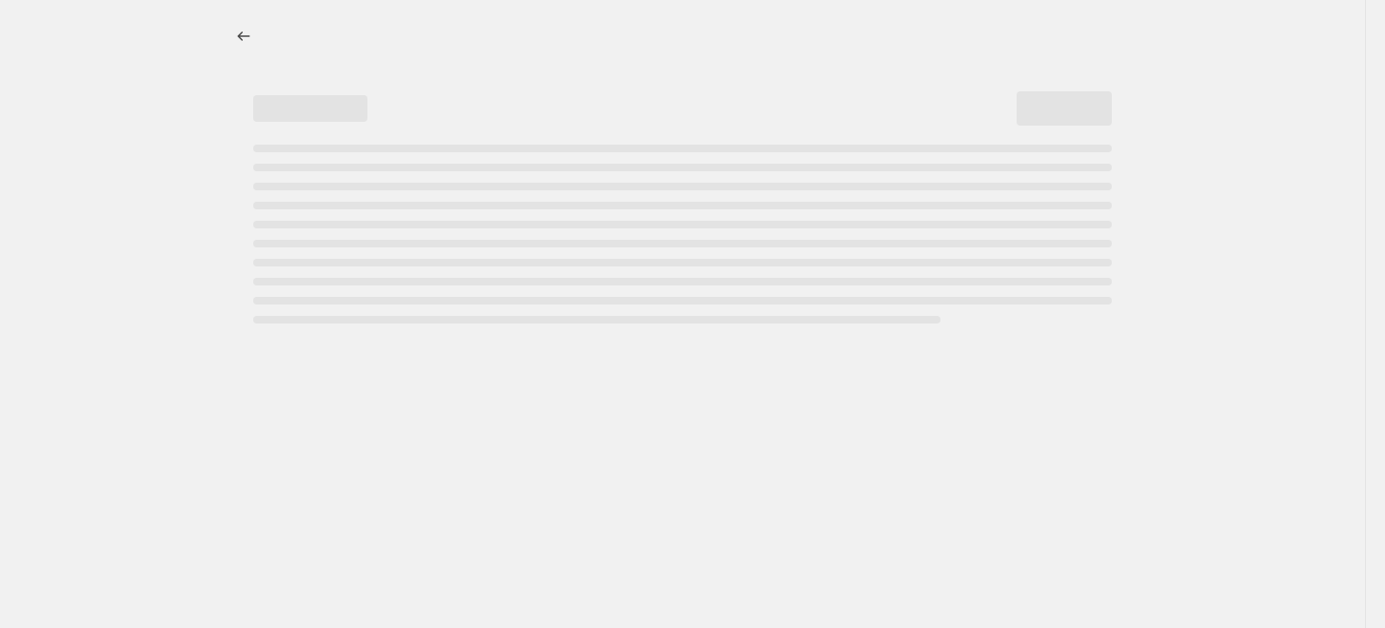
select select "percentage"
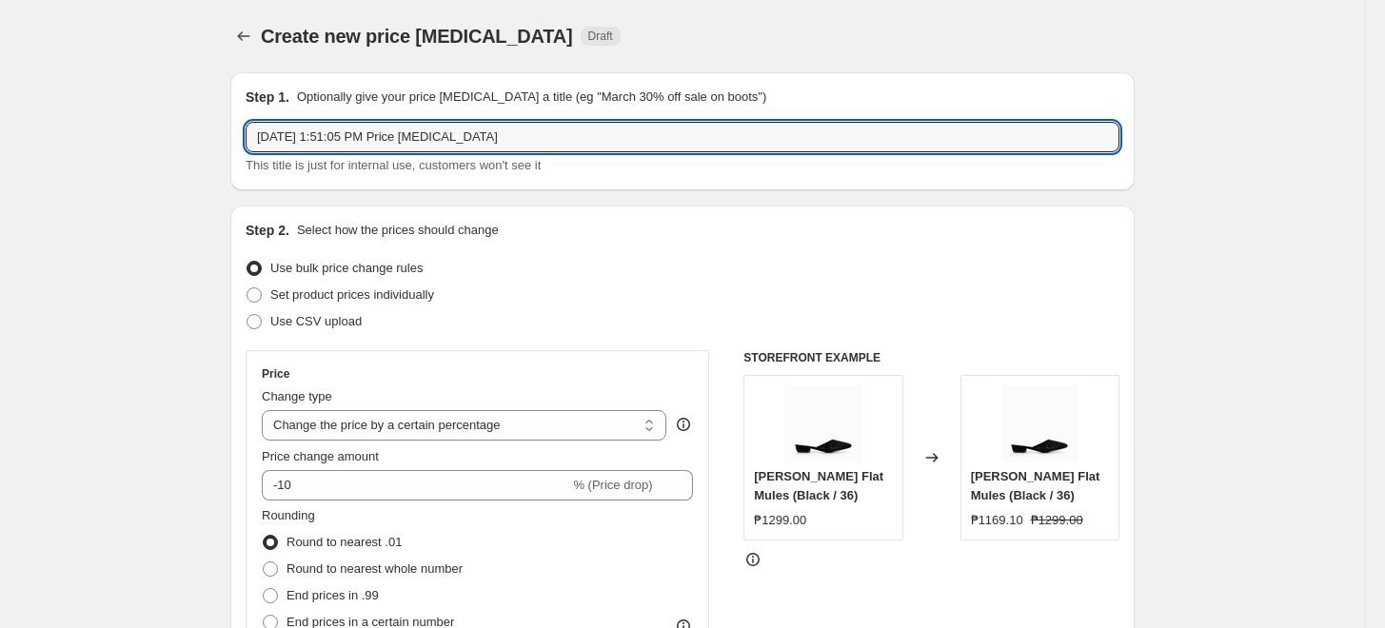
drag, startPoint x: 373, startPoint y: 135, endPoint x: 0, endPoint y: 143, distance: 373.3
type input "2"
click at [269, 31] on span "Create new price [MEDICAL_DATA]" at bounding box center [417, 36] width 312 height 21
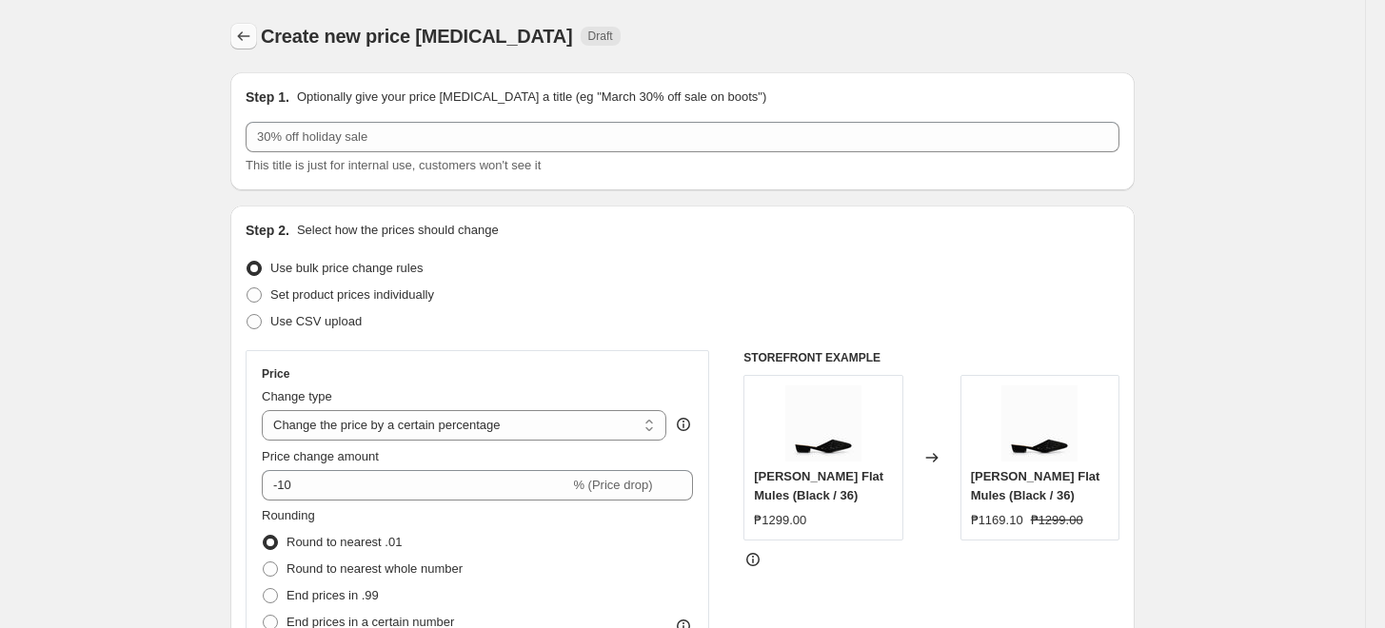
click at [251, 36] on icon "Price change jobs" at bounding box center [243, 36] width 19 height 19
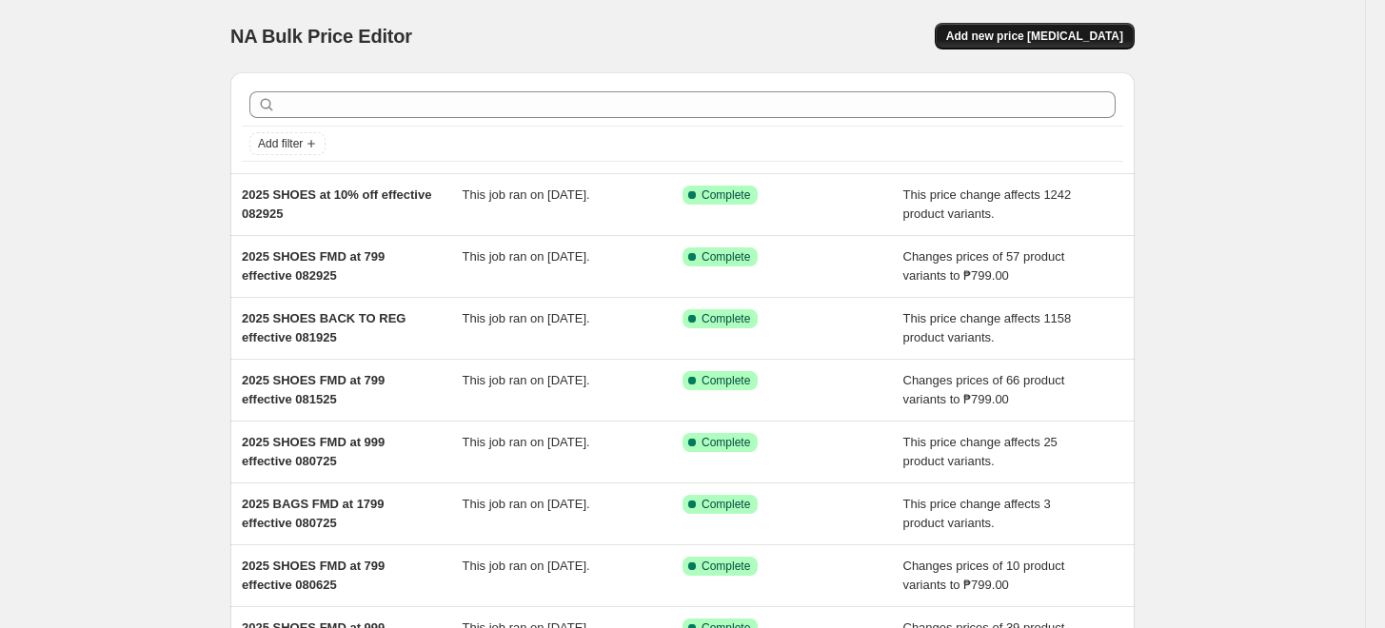
click at [1048, 36] on span "Add new price [MEDICAL_DATA]" at bounding box center [1034, 36] width 177 height 15
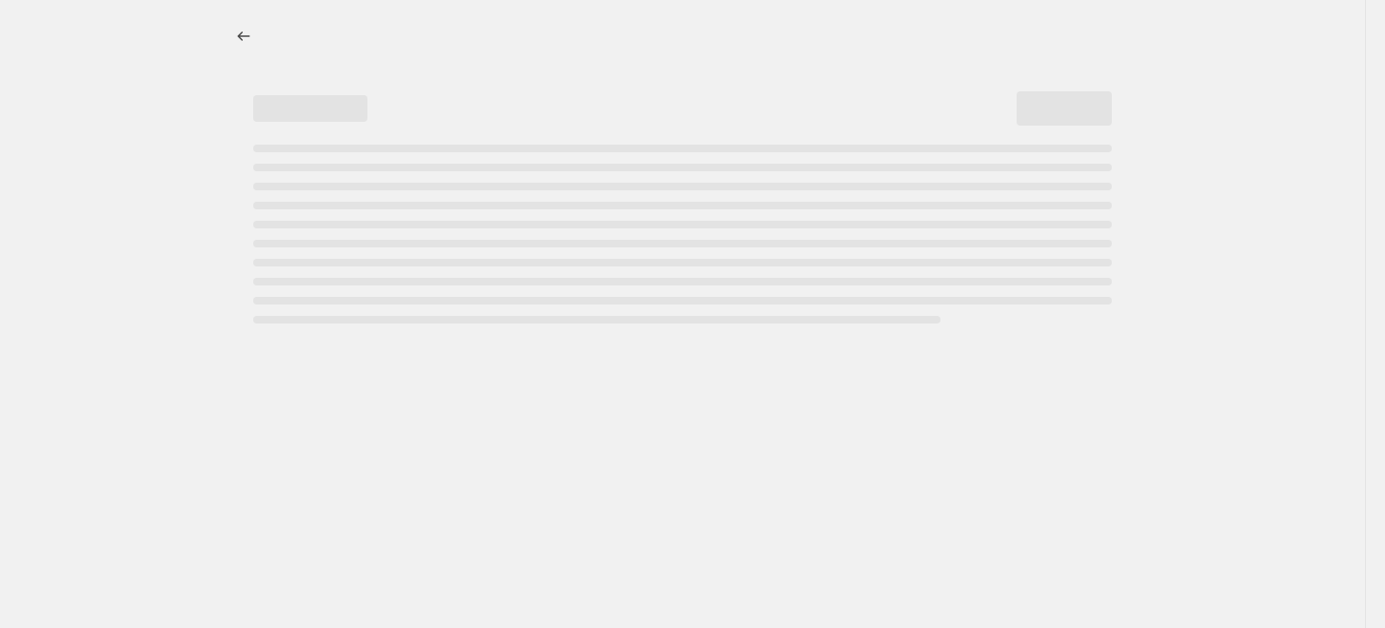
select select "percentage"
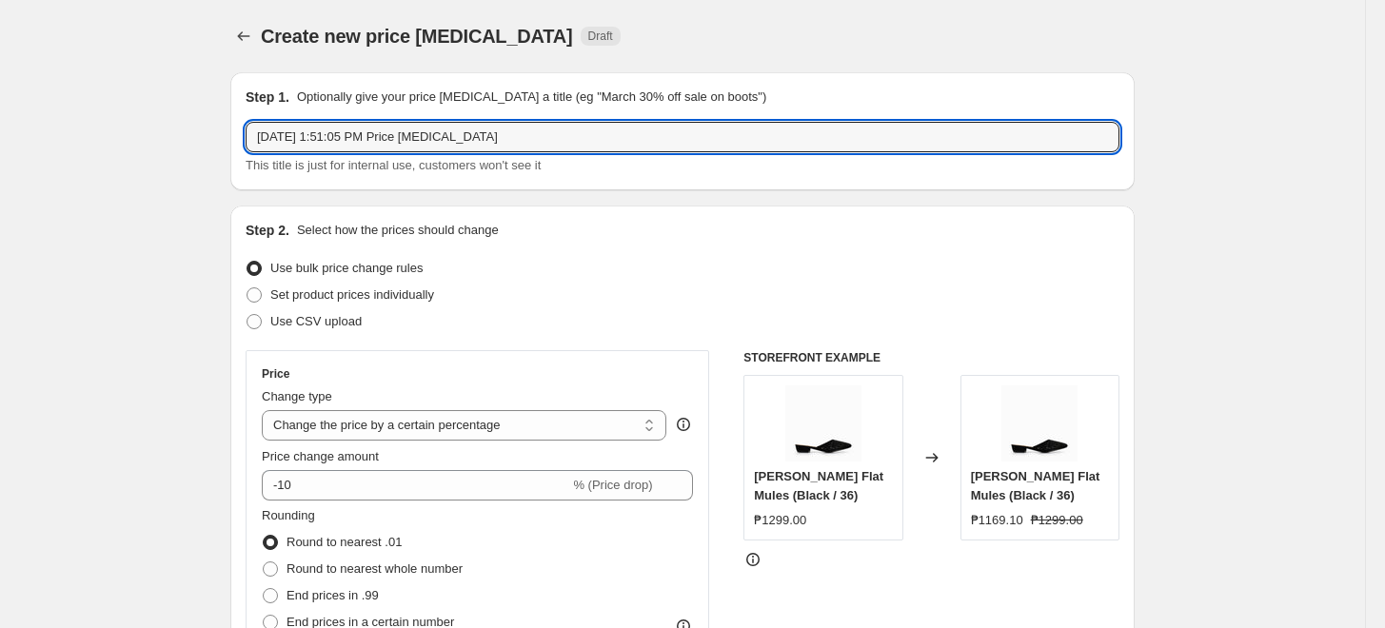
drag, startPoint x: 100, startPoint y: 129, endPoint x: -53, endPoint y: 135, distance: 153.4
click at [0, 135] on html "Home Settings Plans Skip to content Create new price [MEDICAL_DATA]. This page …" at bounding box center [692, 314] width 1385 height 628
type input "2"
click at [248, 35] on icon "Price change jobs" at bounding box center [243, 36] width 19 height 19
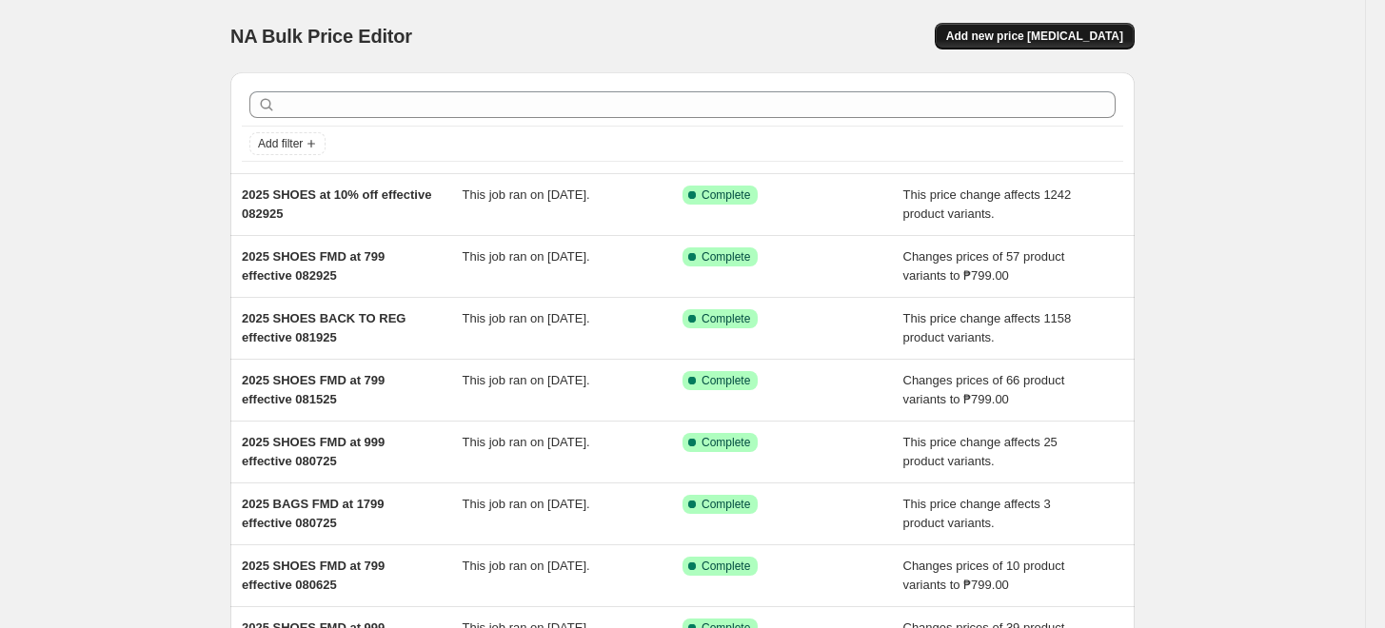
click at [1068, 32] on span "Add new price [MEDICAL_DATA]" at bounding box center [1034, 36] width 177 height 15
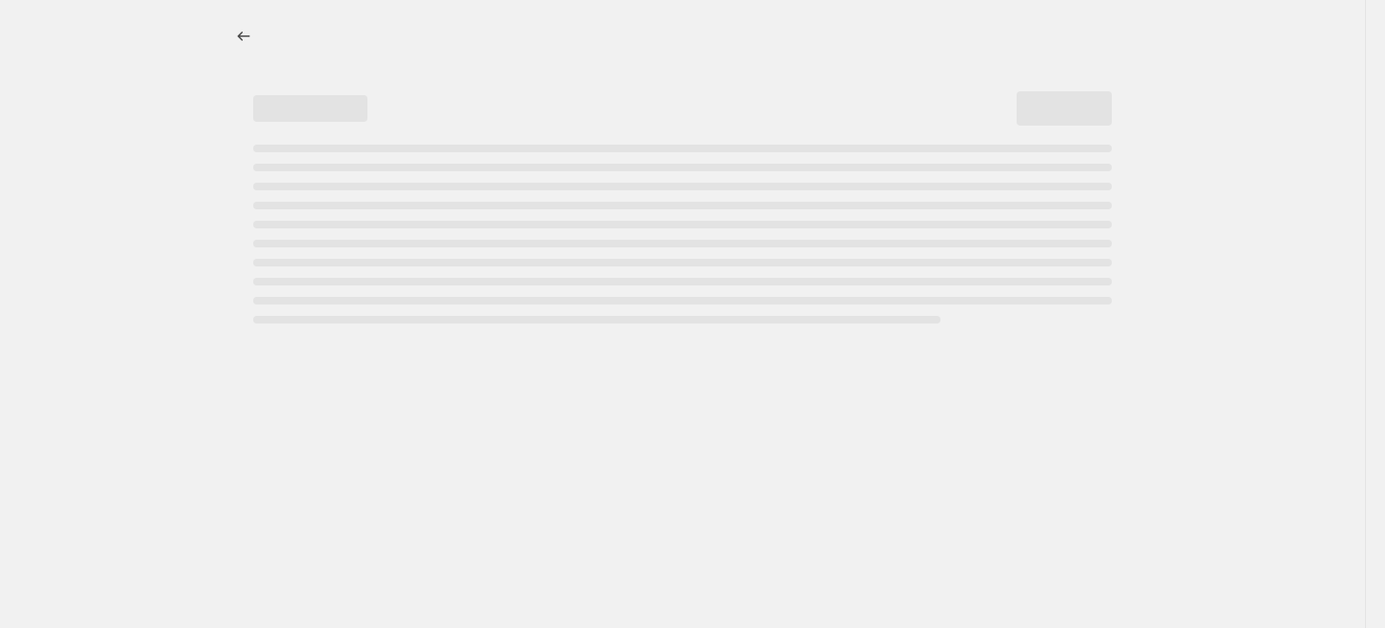
select select "percentage"
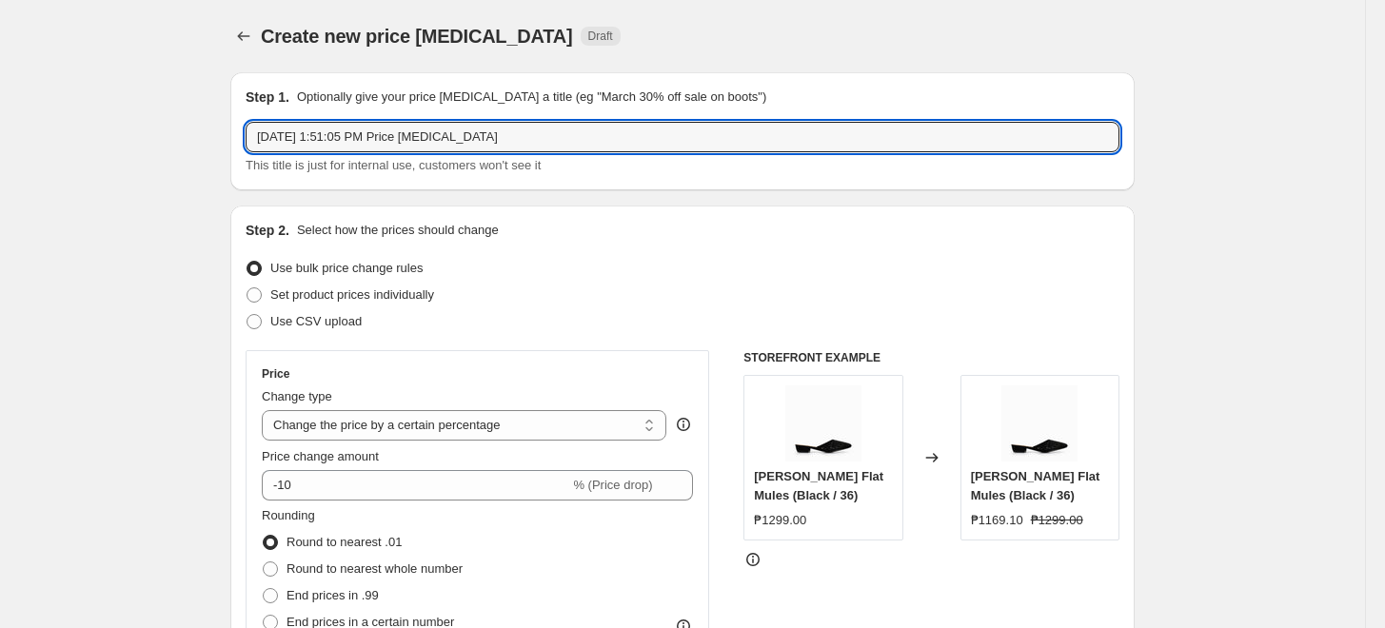
drag, startPoint x: 523, startPoint y: 138, endPoint x: -228, endPoint y: 119, distance: 751.4
click at [0, 119] on html "Home Settings Plans Skip to content Create new price [MEDICAL_DATA]. This page …" at bounding box center [692, 314] width 1385 height 628
type input "2025 BAGS BACK TO REG effective 090125"
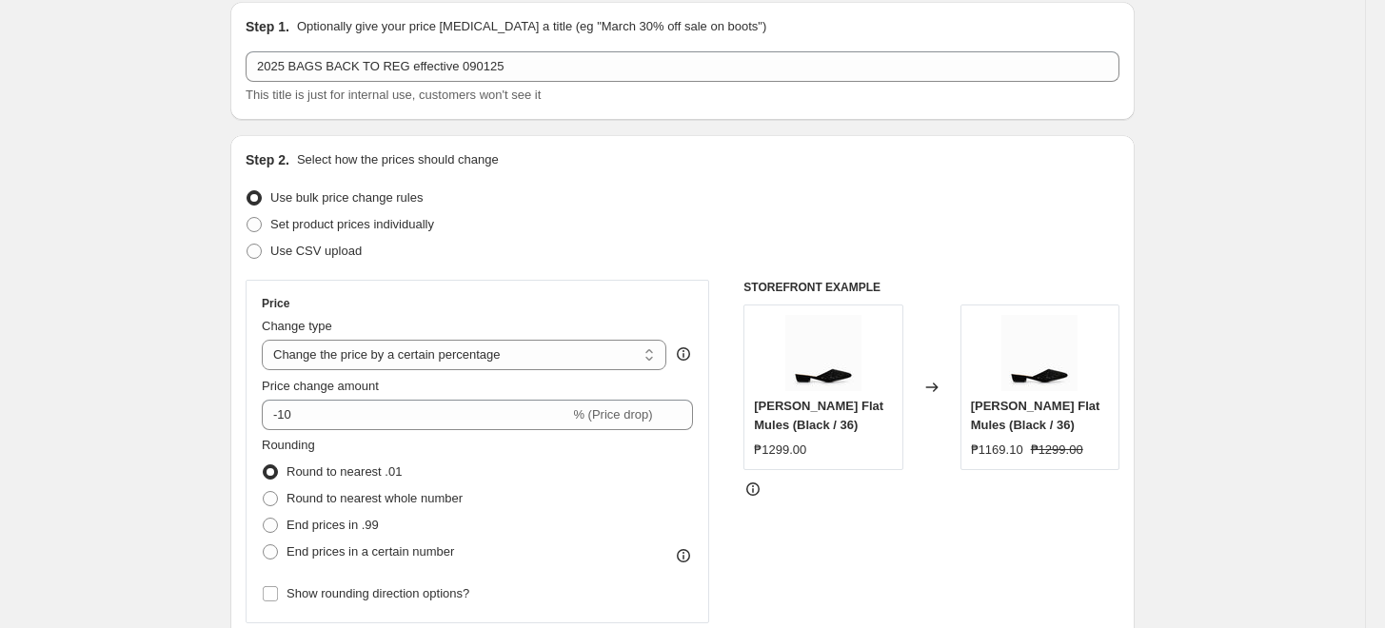
scroll to position [211, 0]
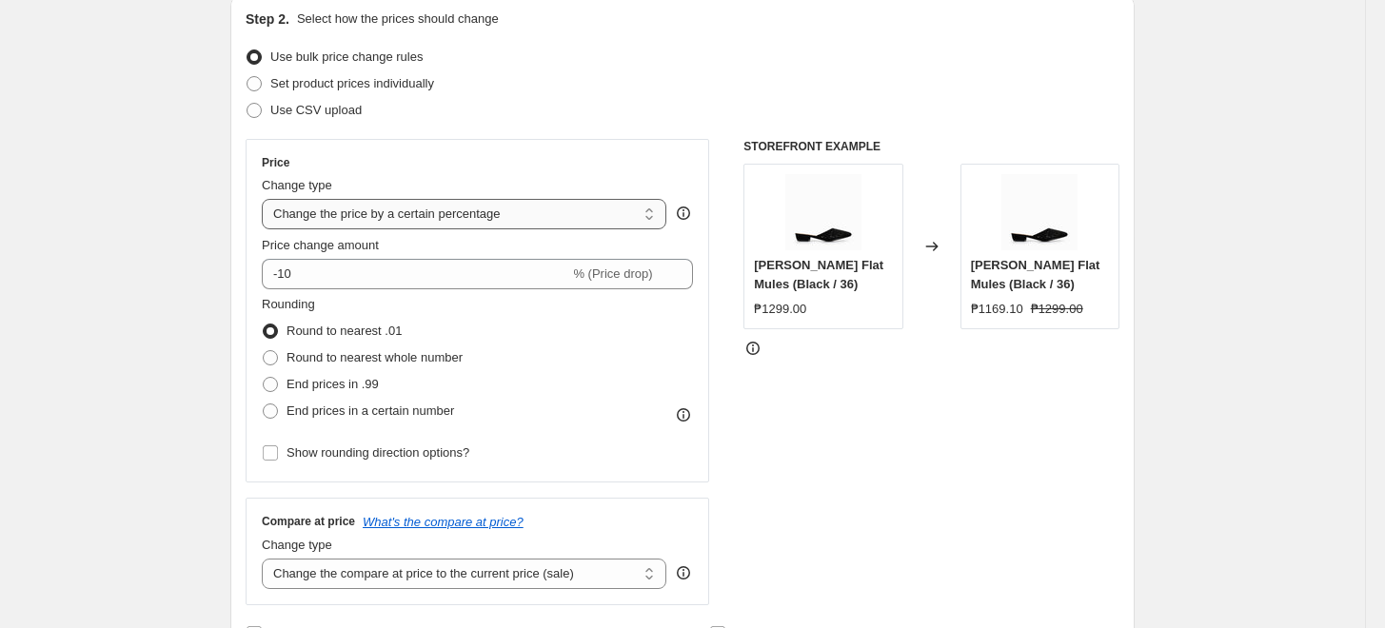
click at [363, 211] on select "Change the price to a certain amount Change the price by a certain amount Chang…" at bounding box center [464, 214] width 405 height 30
select select "ecap"
click at [267, 199] on select "Change the price to a certain amount Change the price by a certain amount Chang…" at bounding box center [464, 214] width 405 height 30
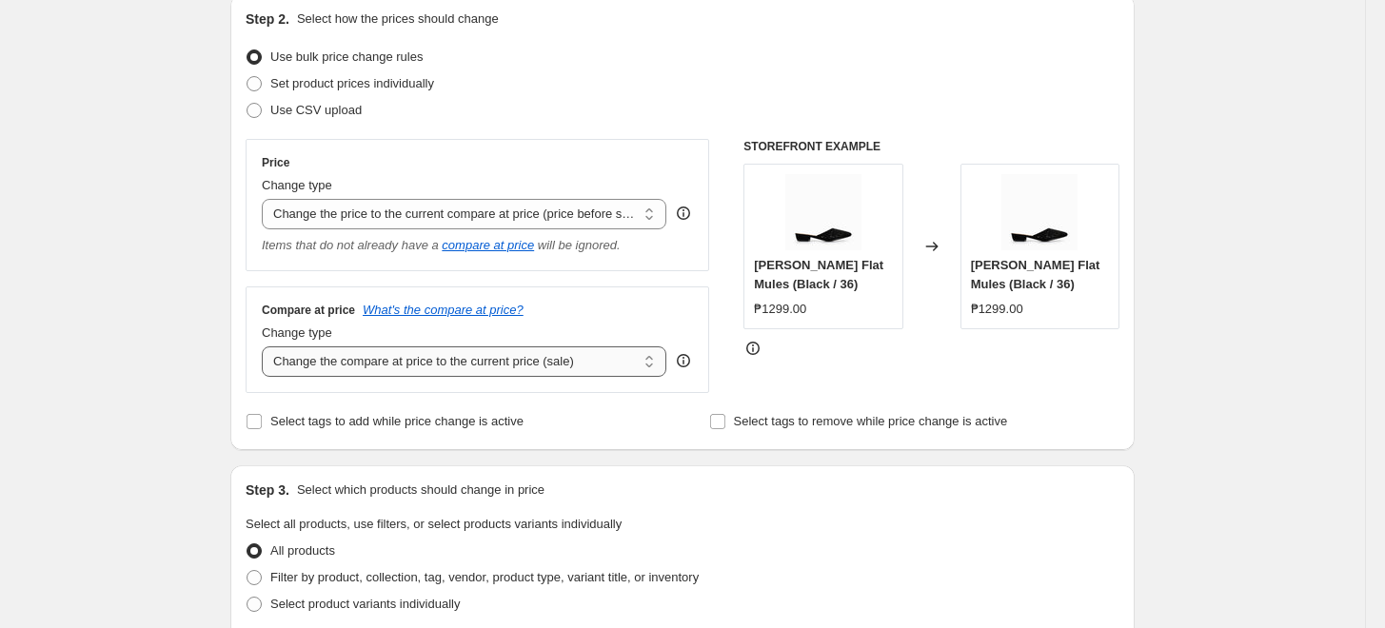
click at [372, 357] on select "Change the compare at price to the current price (sale) Change the compare at p…" at bounding box center [464, 362] width 405 height 30
select select "no_change"
click at [267, 348] on select "Change the compare at price to the current price (sale) Change the compare at p…" at bounding box center [464, 362] width 405 height 30
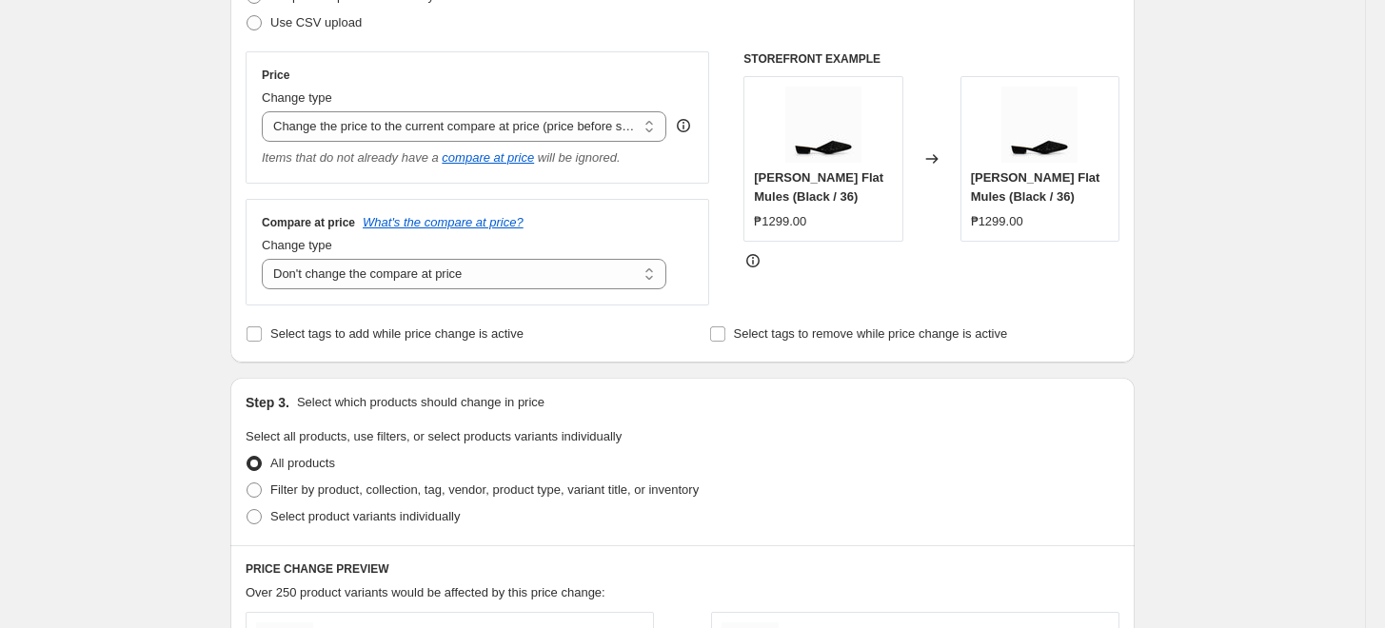
scroll to position [423, 0]
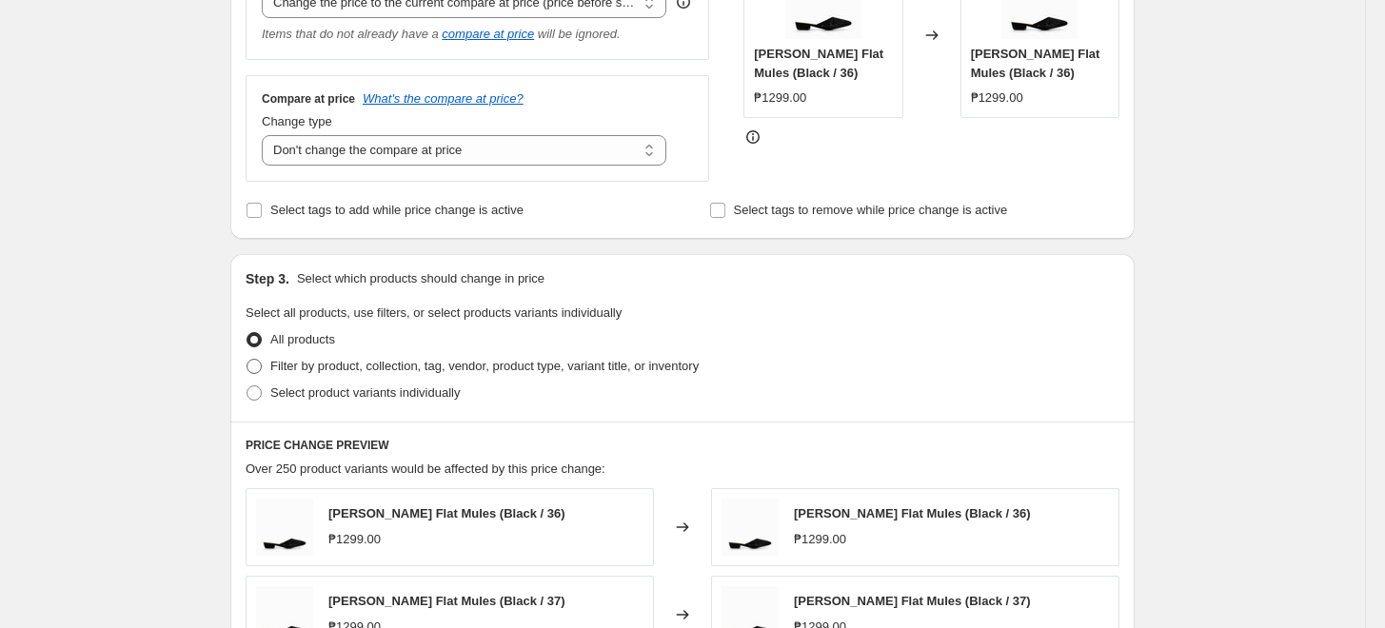
click at [328, 370] on span "Filter by product, collection, tag, vendor, product type, variant title, or inv…" at bounding box center [484, 366] width 428 height 14
click at [248, 360] on input "Filter by product, collection, tag, vendor, product type, variant title, or inv…" at bounding box center [247, 359] width 1 height 1
radio input "true"
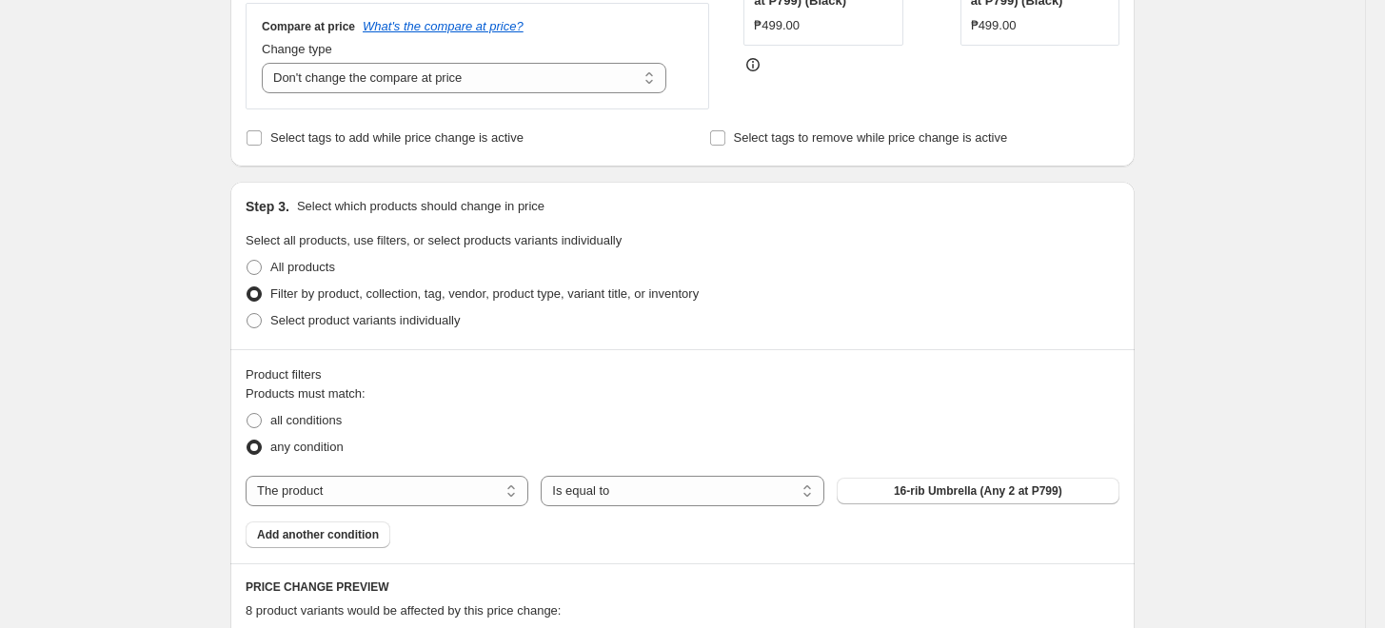
scroll to position [528, 0]
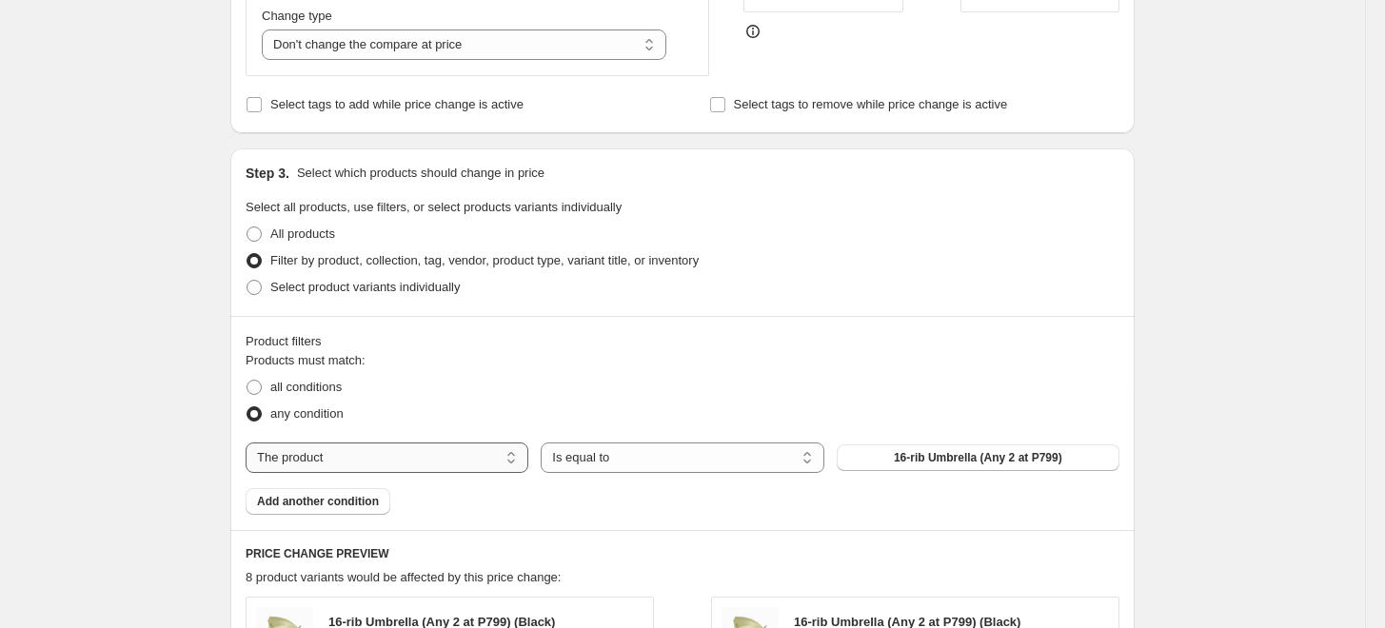
click at [381, 456] on select "The product The product's collection The product's tag The product's vendor The…" at bounding box center [387, 458] width 283 height 30
select select "tag"
click at [881, 449] on button "012425 shoes at 999" at bounding box center [978, 458] width 283 height 27
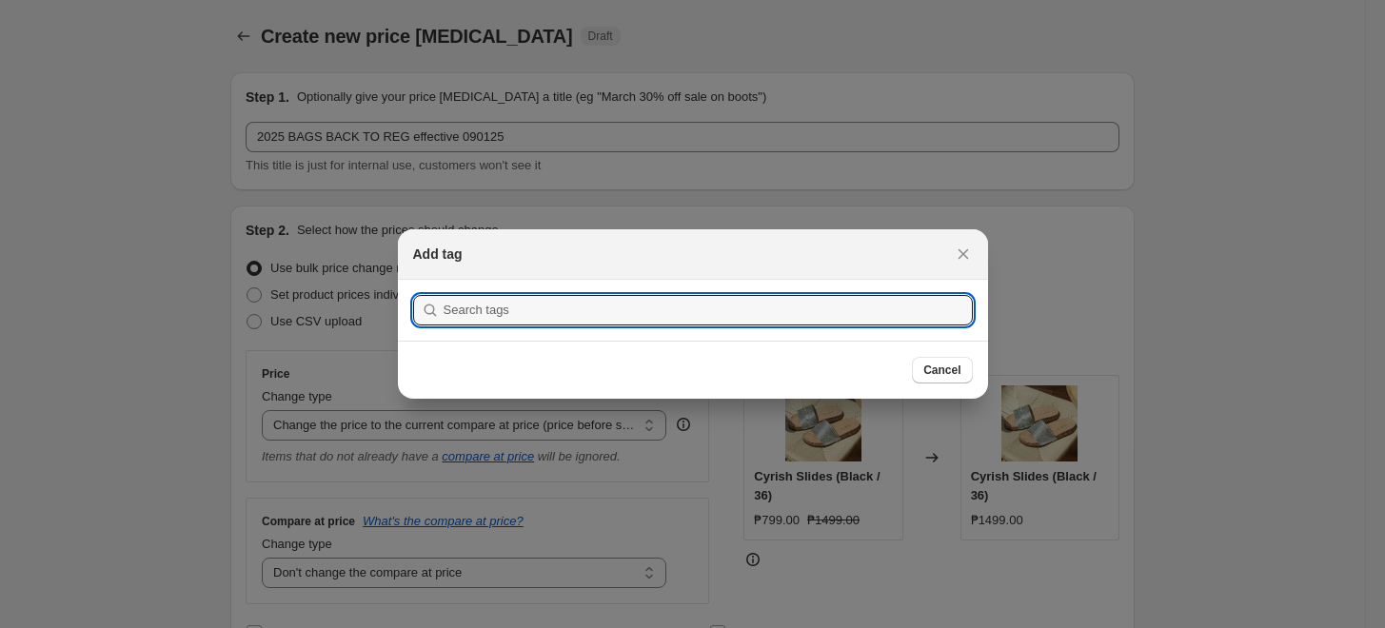
scroll to position [0, 0]
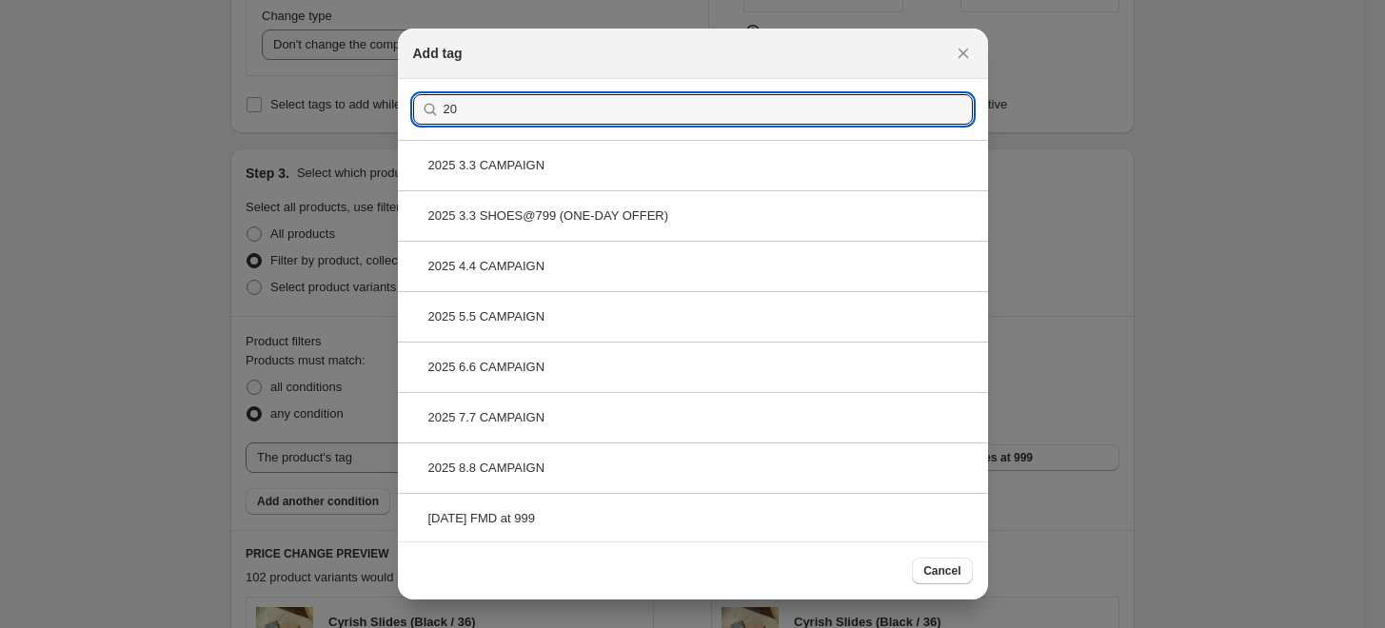
type input "2"
type input "a"
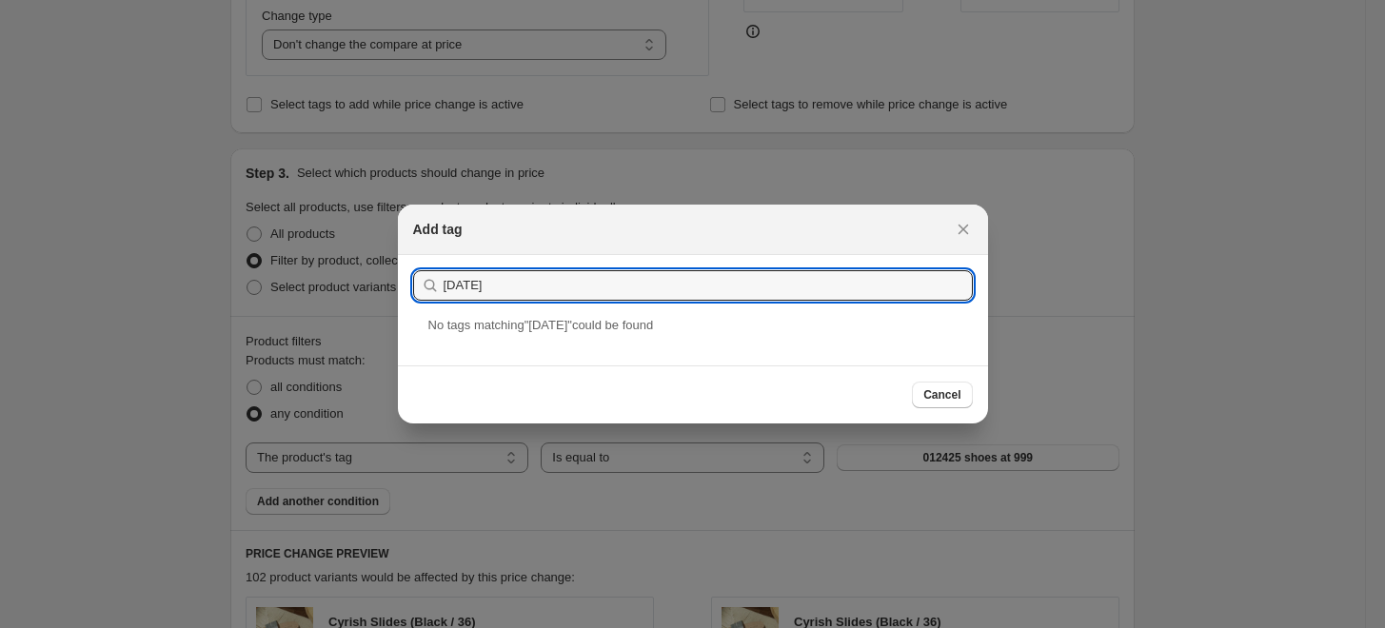
drag, startPoint x: 499, startPoint y: 288, endPoint x: 233, endPoint y: 319, distance: 267.4
type input "2025 BAGS back to reg"
drag, startPoint x: 586, startPoint y: 286, endPoint x: 270, endPoint y: 310, distance: 317.1
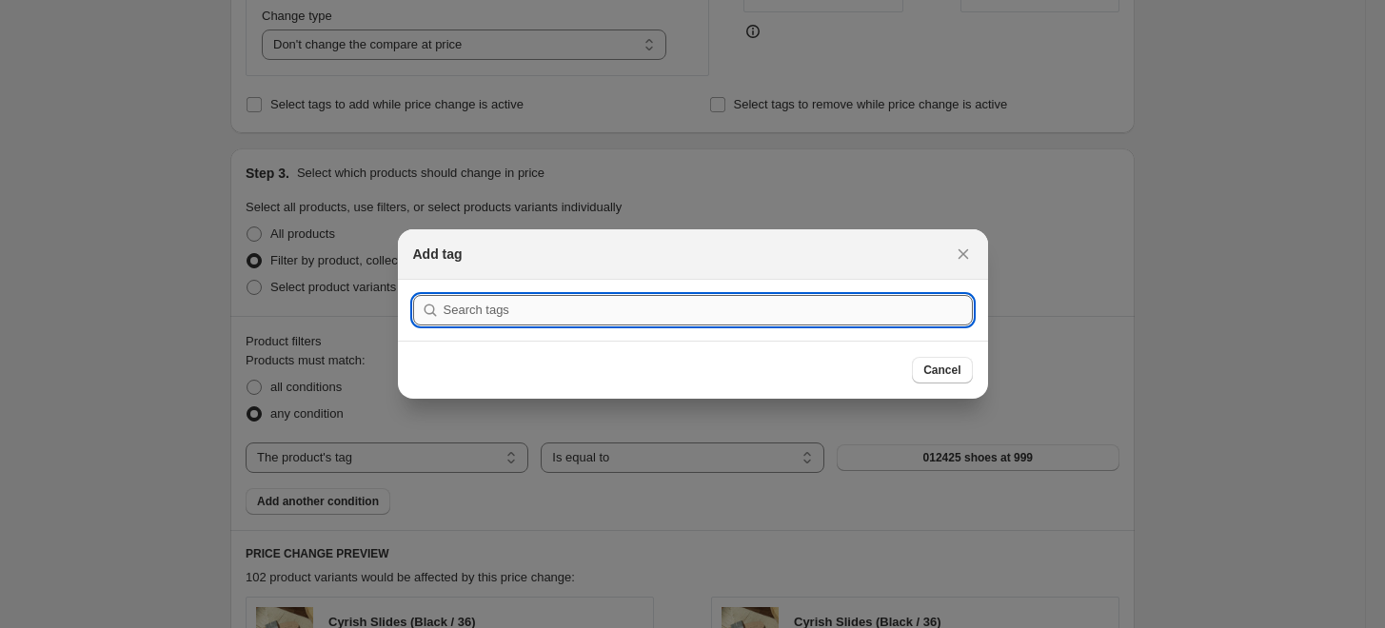
paste input "[DATE] - bags back to reg"
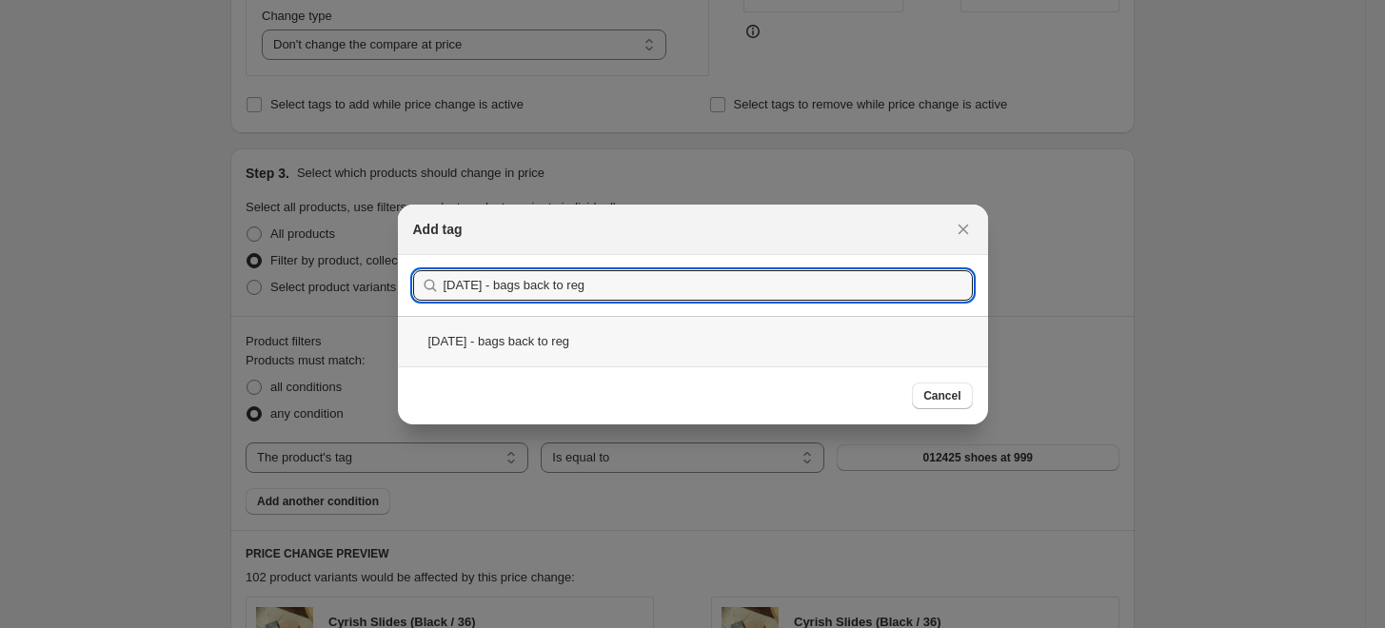
type input "[DATE] - bags back to reg"
click at [641, 336] on div "[DATE] - bags back to reg" at bounding box center [693, 341] width 590 height 50
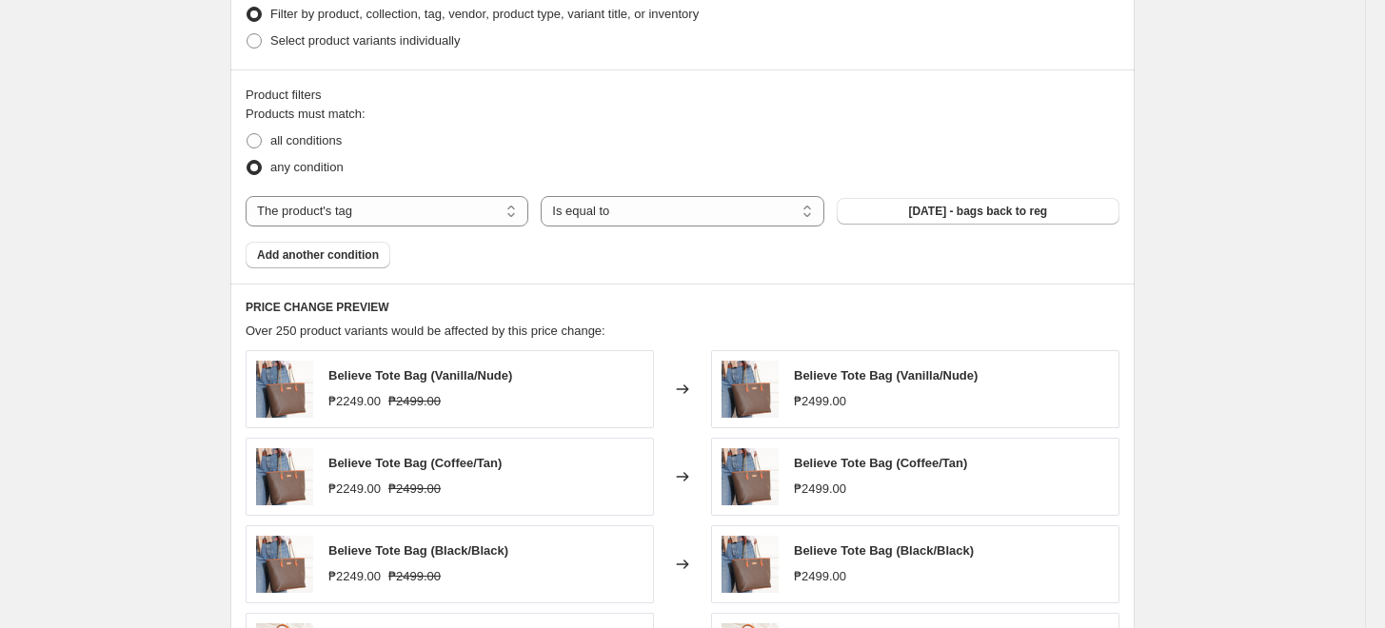
scroll to position [1058, 0]
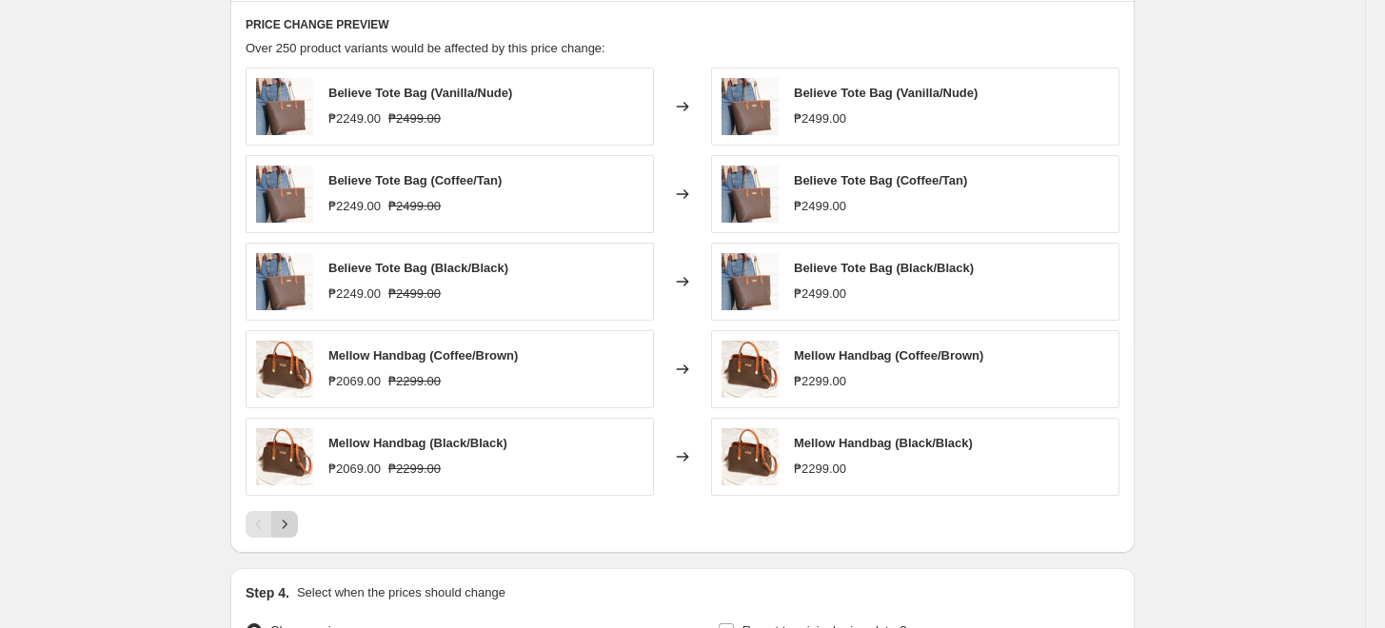
click at [281, 512] on button "Next" at bounding box center [284, 524] width 27 height 27
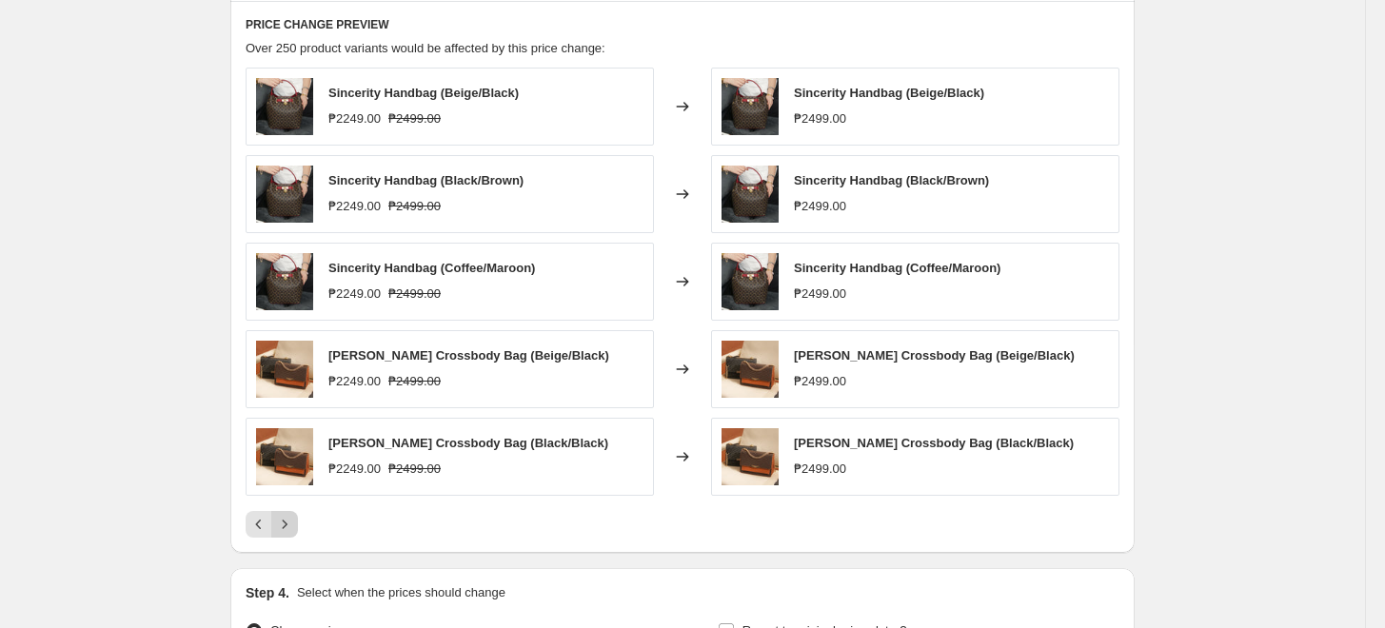
click at [282, 512] on button "Next" at bounding box center [284, 524] width 27 height 27
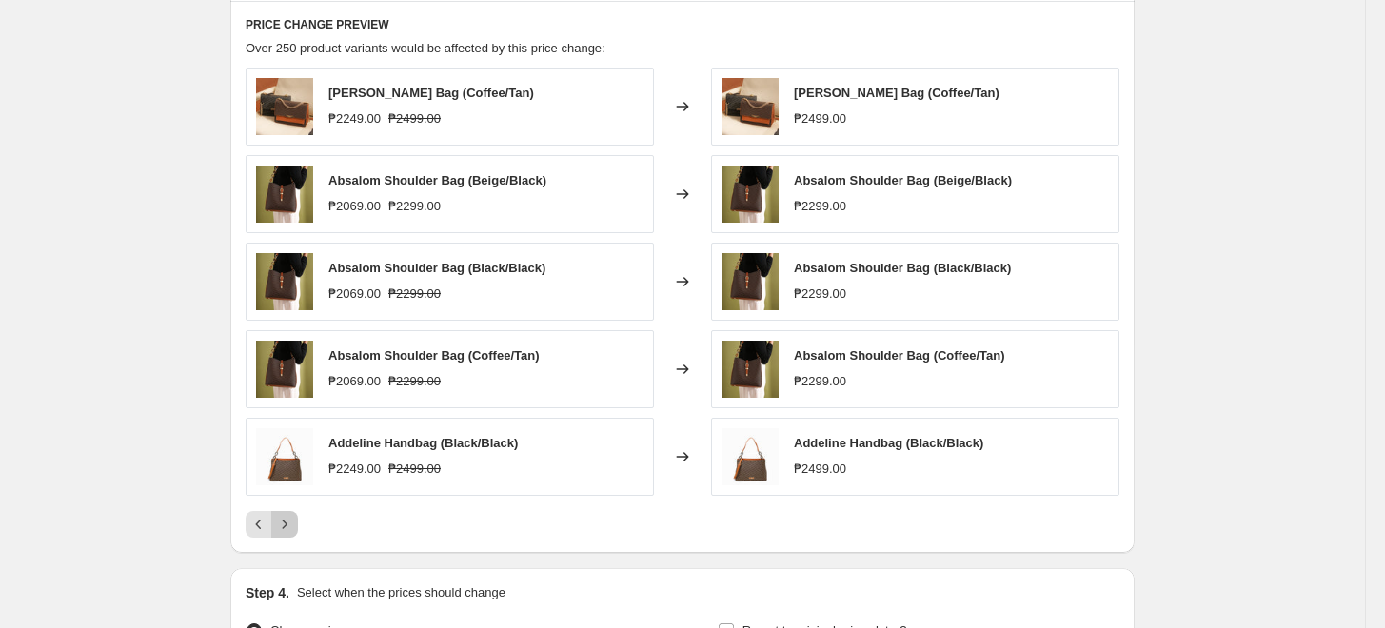
click at [289, 531] on icon "Next" at bounding box center [284, 524] width 19 height 19
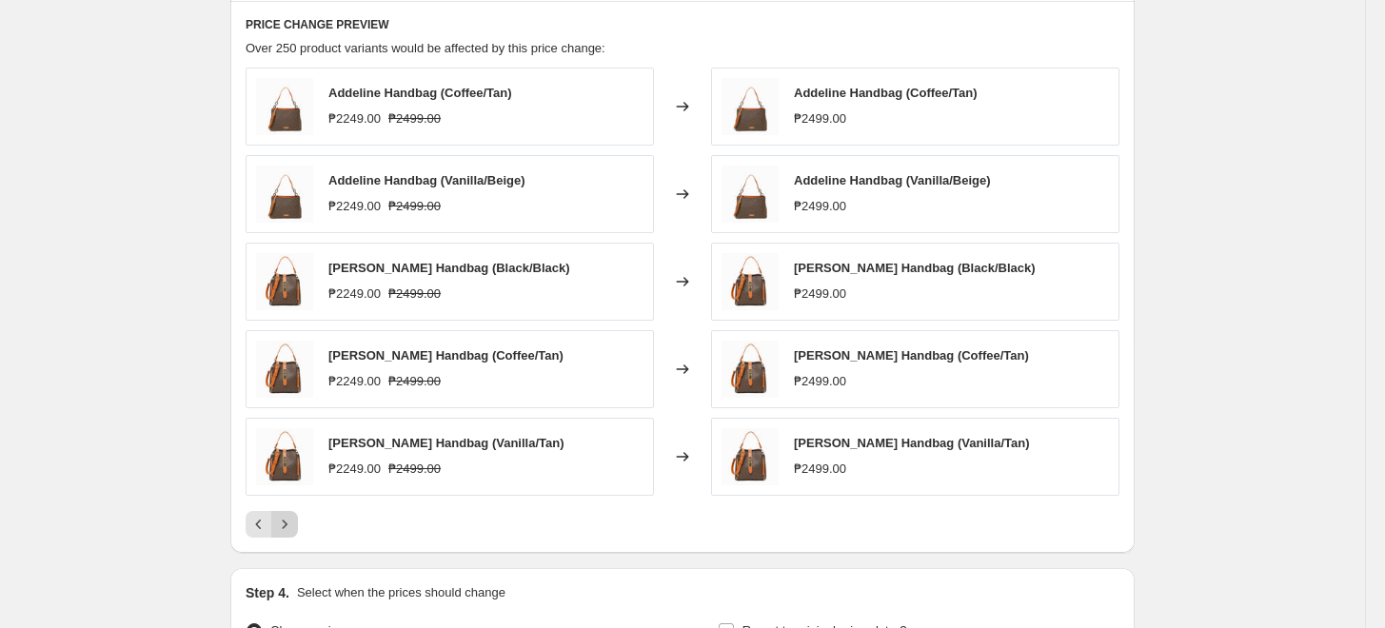
click at [289, 531] on icon "Next" at bounding box center [284, 524] width 19 height 19
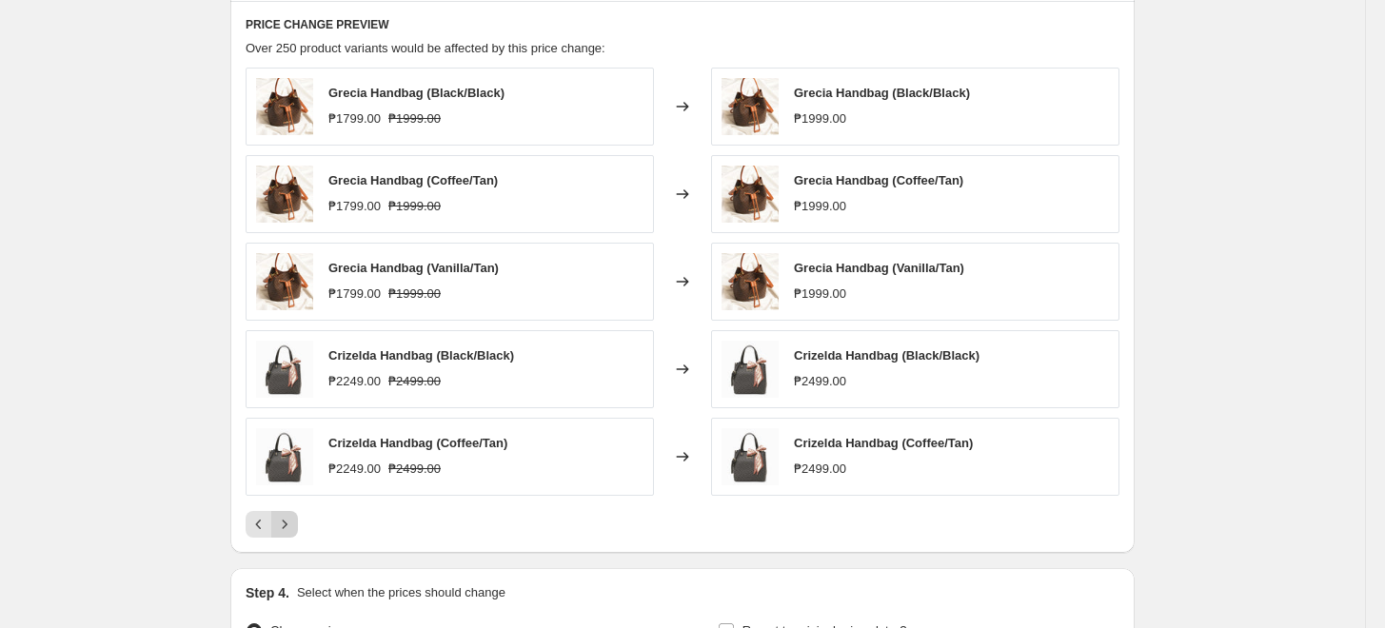
click at [289, 531] on icon "Next" at bounding box center [284, 524] width 19 height 19
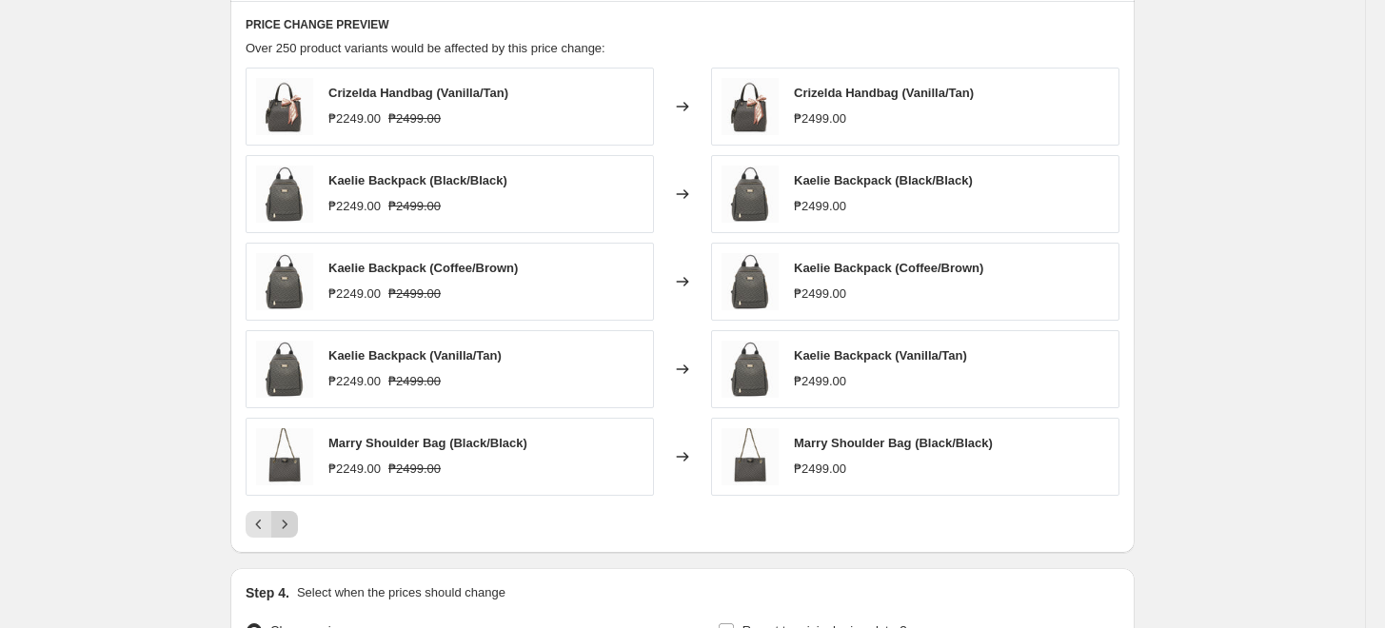
click at [289, 531] on icon "Next" at bounding box center [284, 524] width 19 height 19
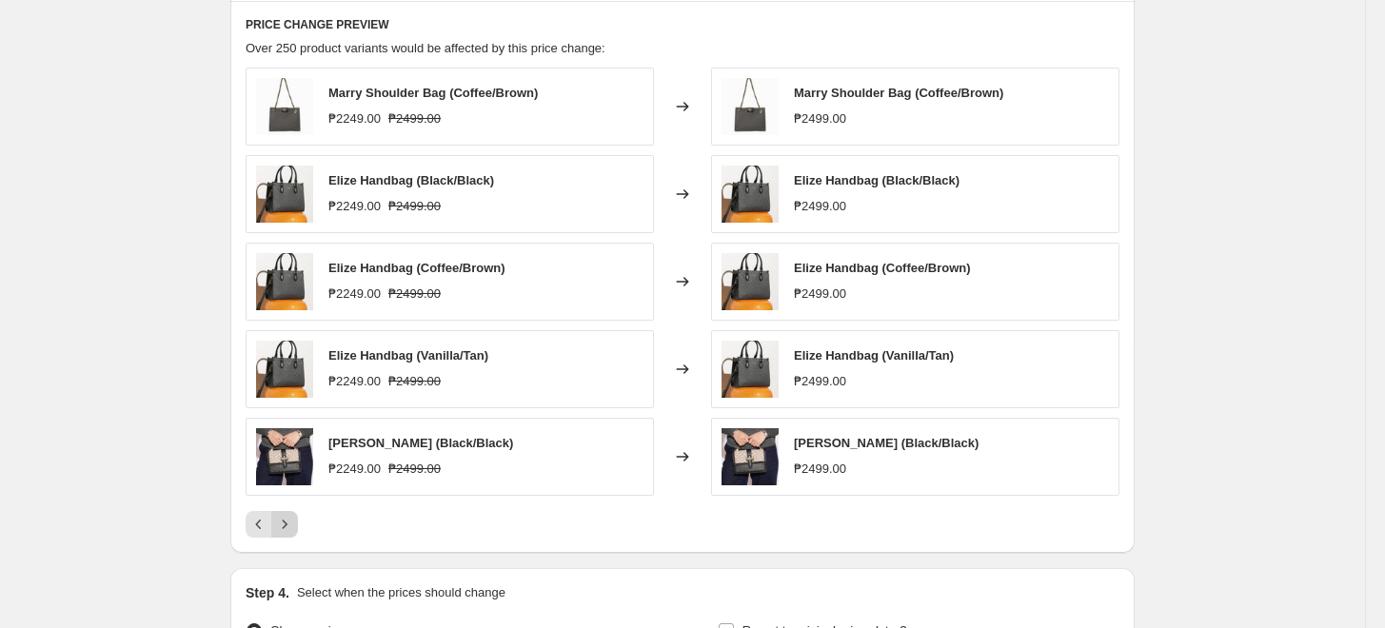
click at [289, 531] on icon "Next" at bounding box center [284, 524] width 19 height 19
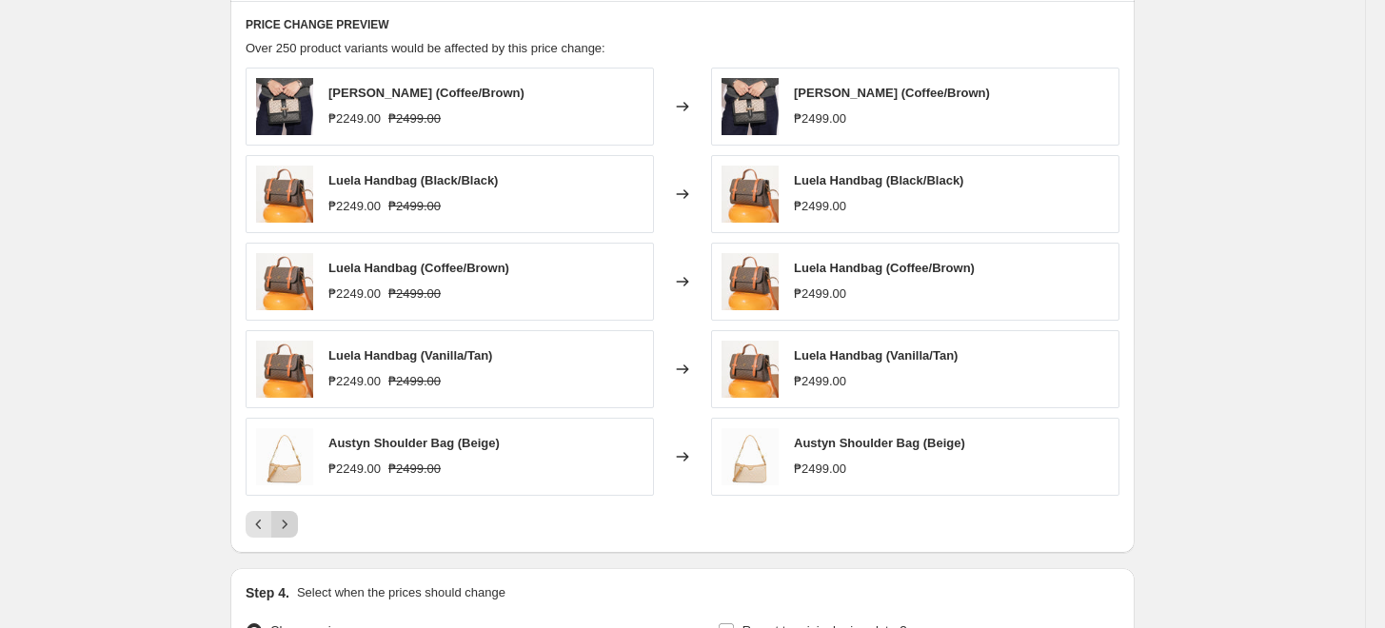
click at [289, 531] on icon "Next" at bounding box center [284, 524] width 19 height 19
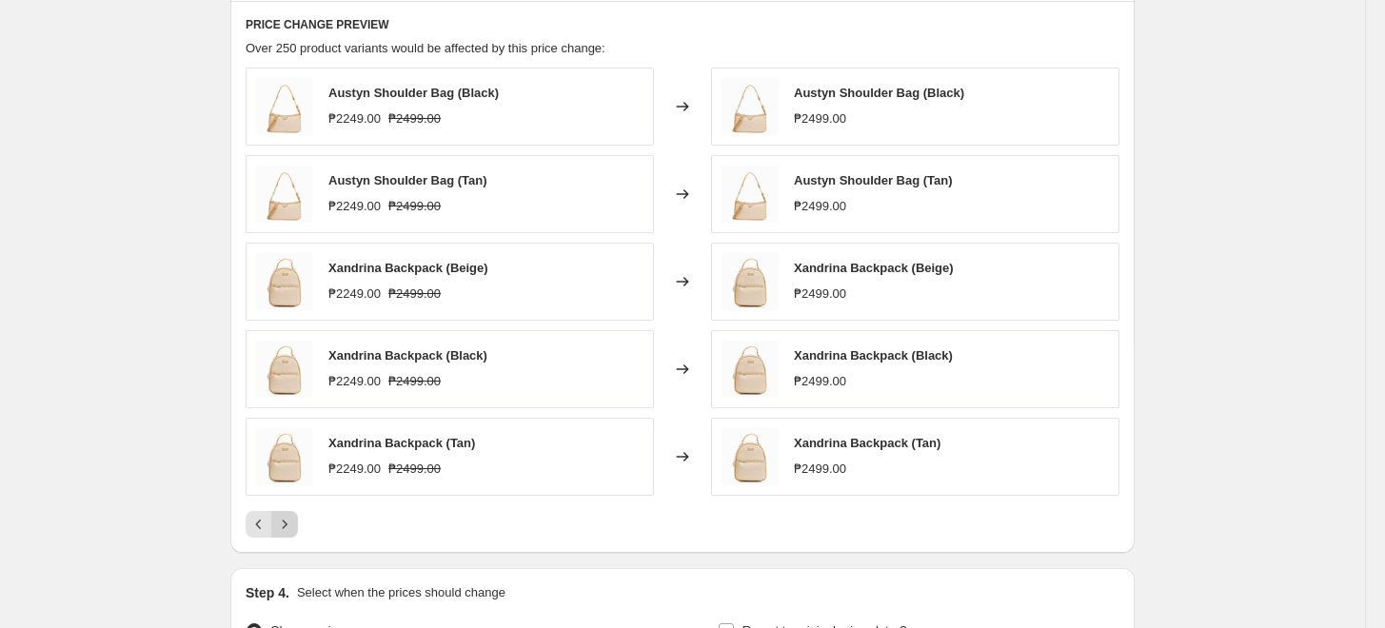
click at [289, 531] on icon "Next" at bounding box center [284, 524] width 19 height 19
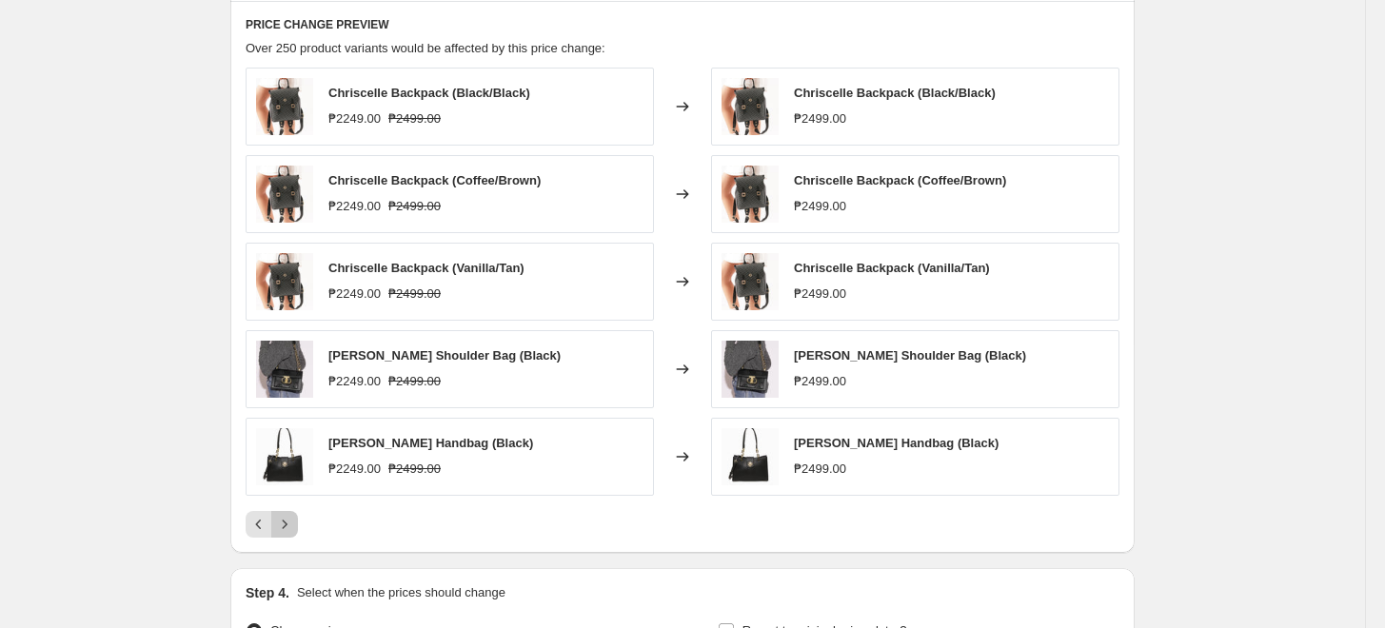
click at [289, 531] on icon "Next" at bounding box center [284, 524] width 19 height 19
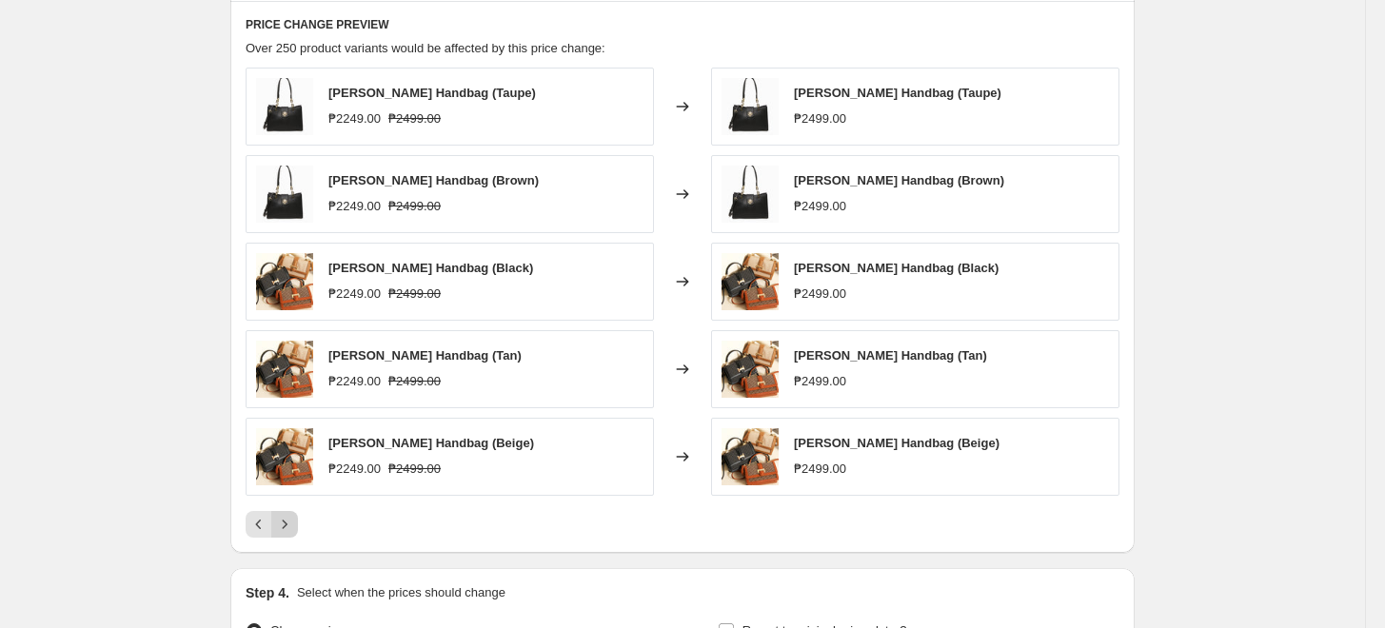
click at [289, 530] on icon "Next" at bounding box center [284, 524] width 19 height 19
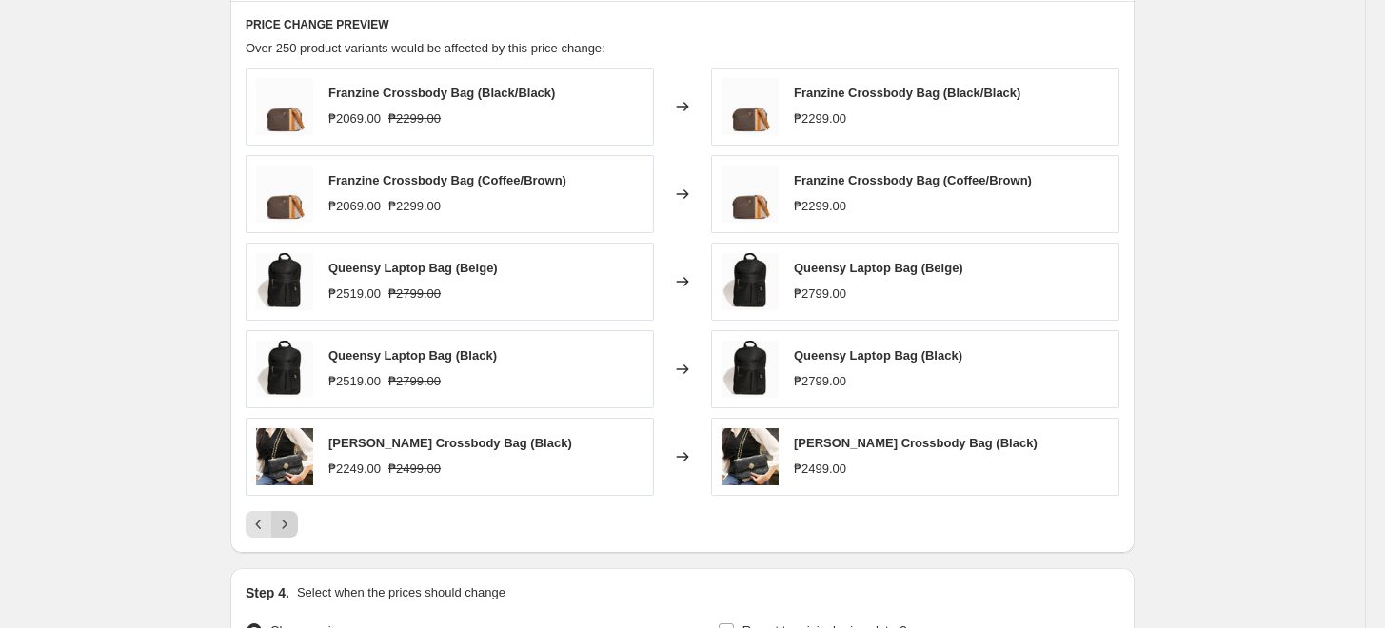
click at [289, 530] on icon "Next" at bounding box center [284, 524] width 19 height 19
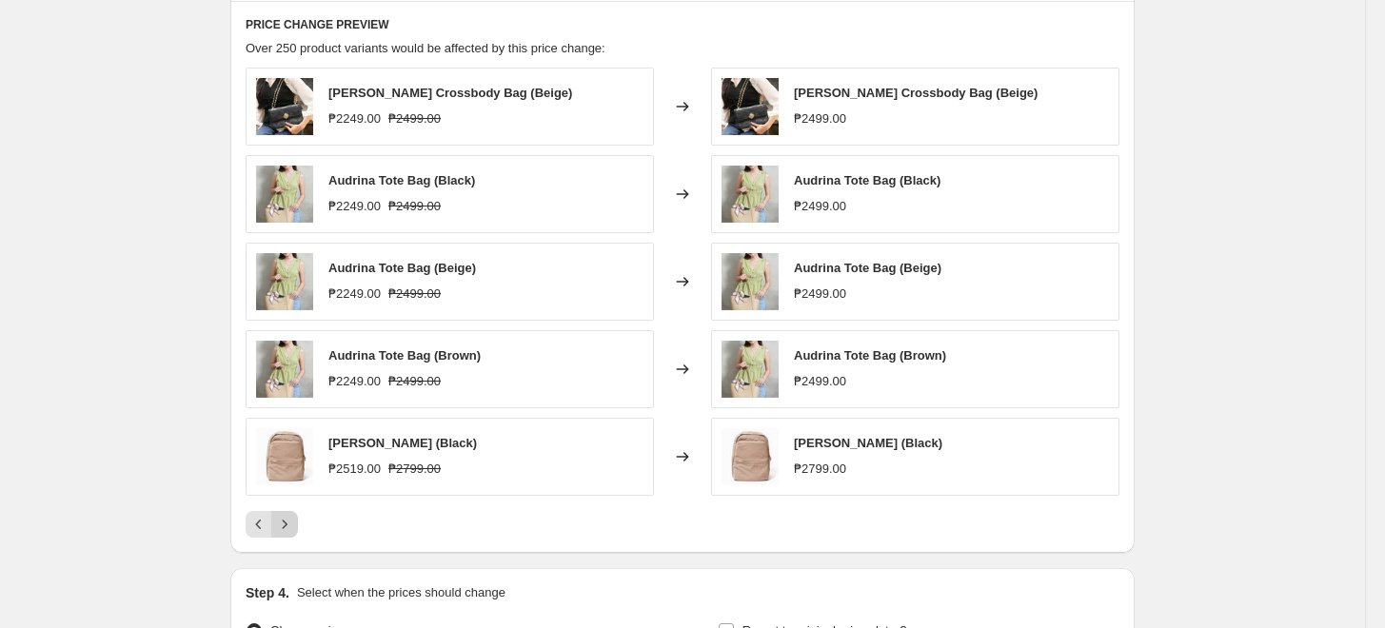
click at [289, 530] on icon "Next" at bounding box center [284, 524] width 19 height 19
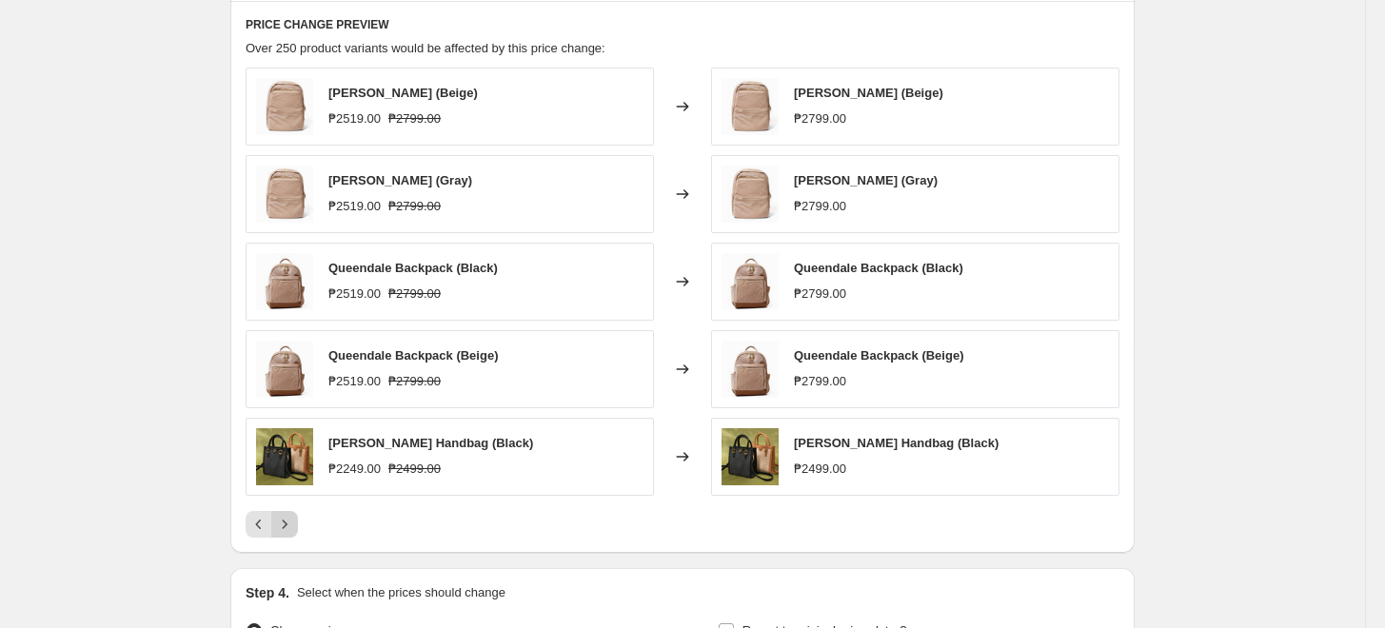
click at [289, 530] on icon "Next" at bounding box center [284, 524] width 19 height 19
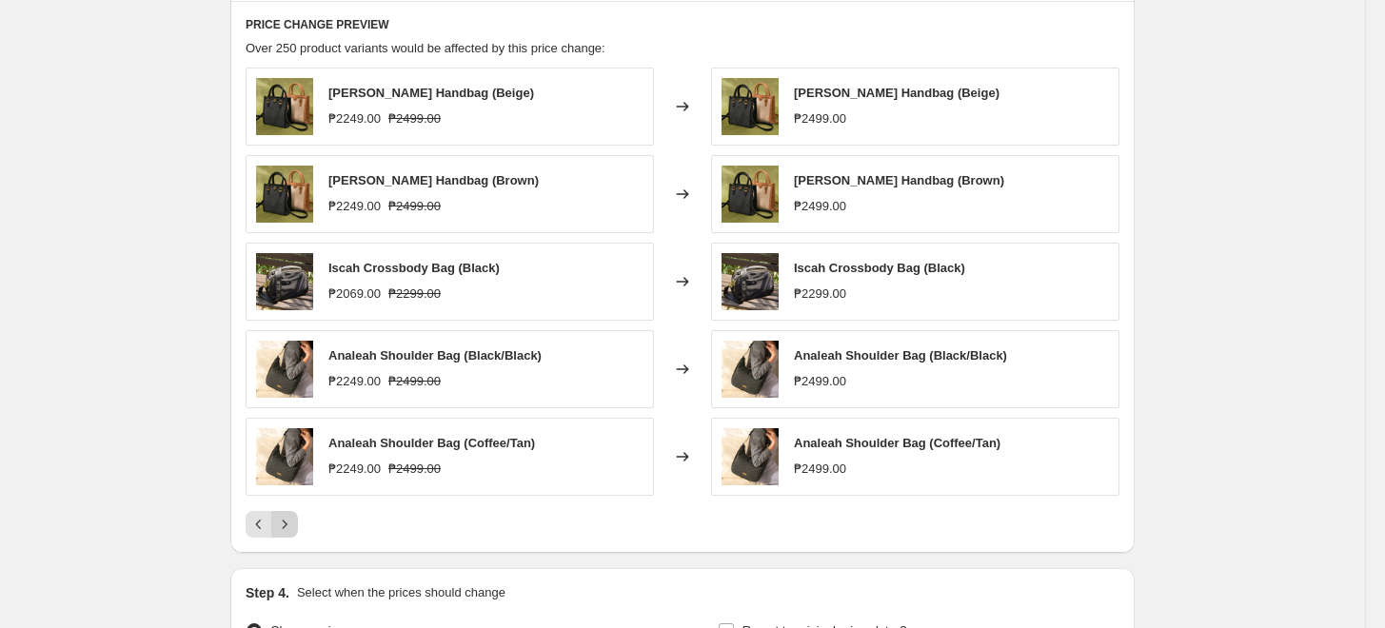
click at [289, 530] on icon "Next" at bounding box center [284, 524] width 19 height 19
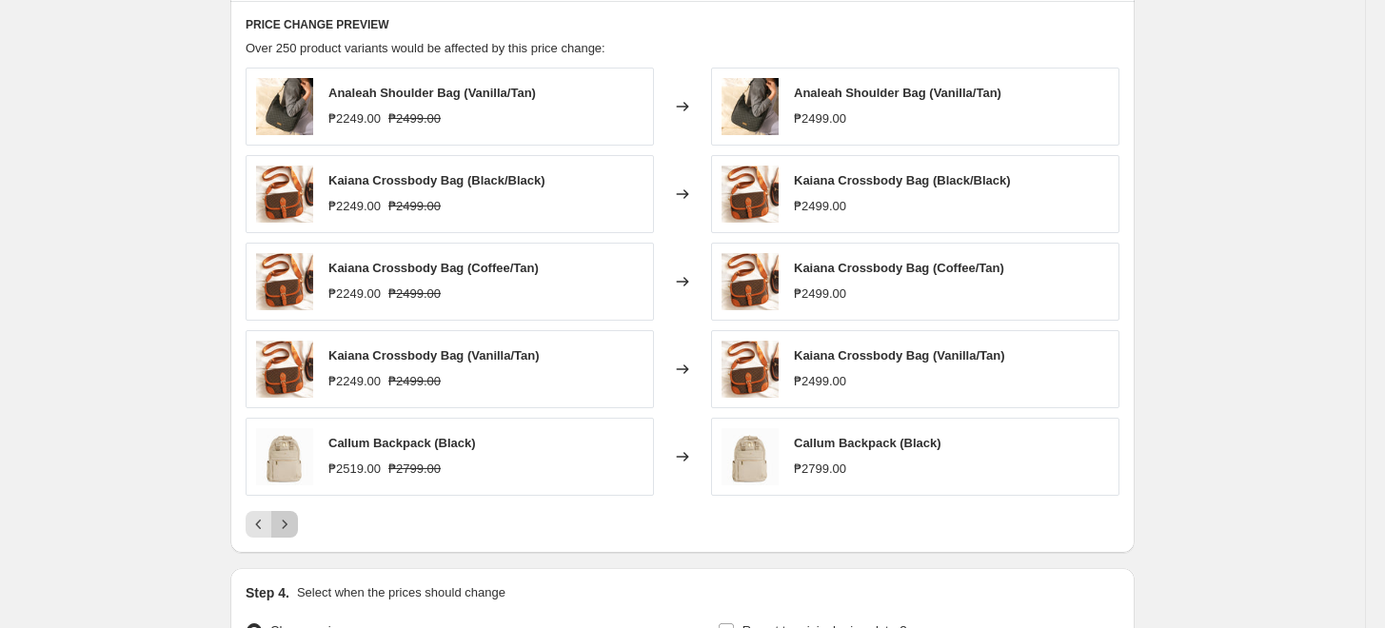
click at [289, 530] on icon "Next" at bounding box center [284, 524] width 19 height 19
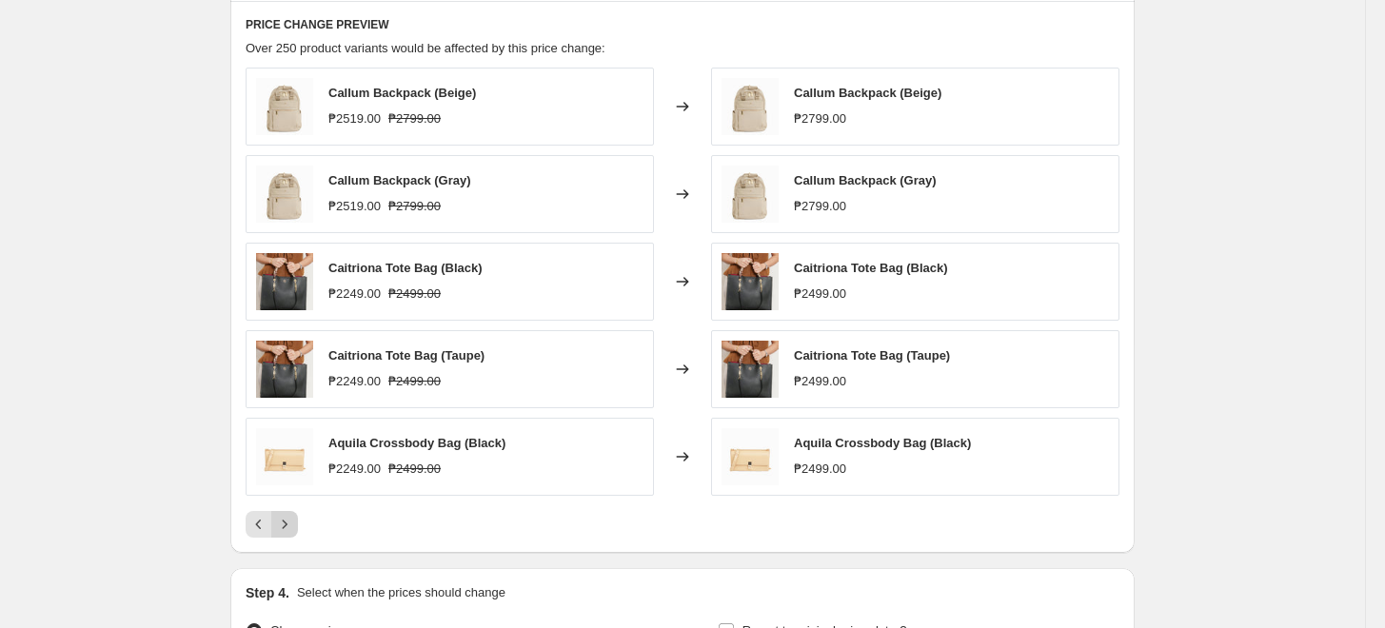
click at [289, 530] on icon "Next" at bounding box center [284, 524] width 19 height 19
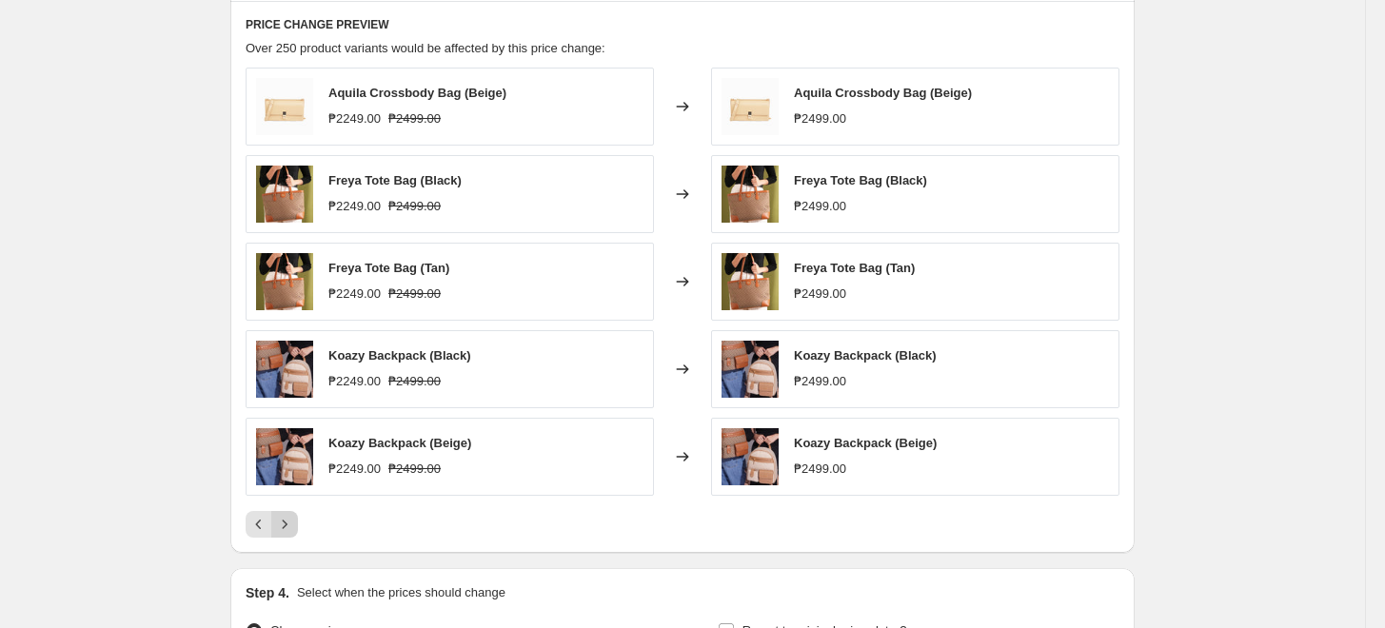
click at [289, 530] on icon "Next" at bounding box center [284, 524] width 19 height 19
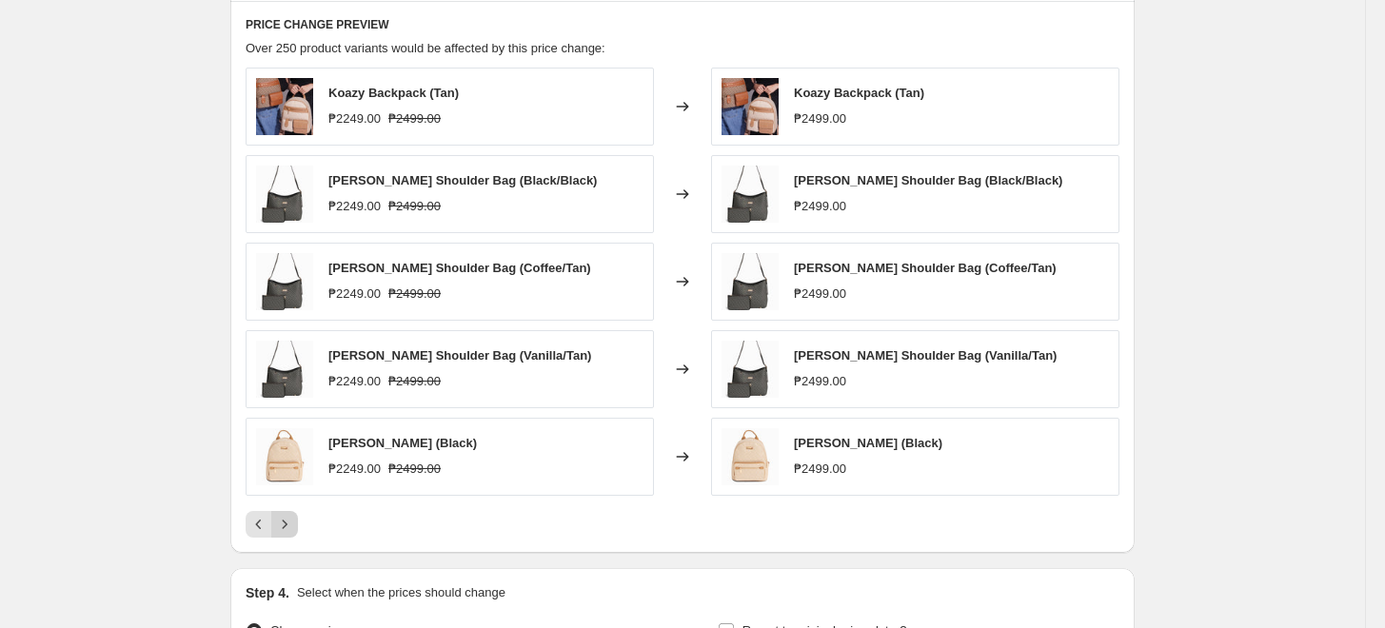
click at [289, 530] on icon "Next" at bounding box center [284, 524] width 19 height 19
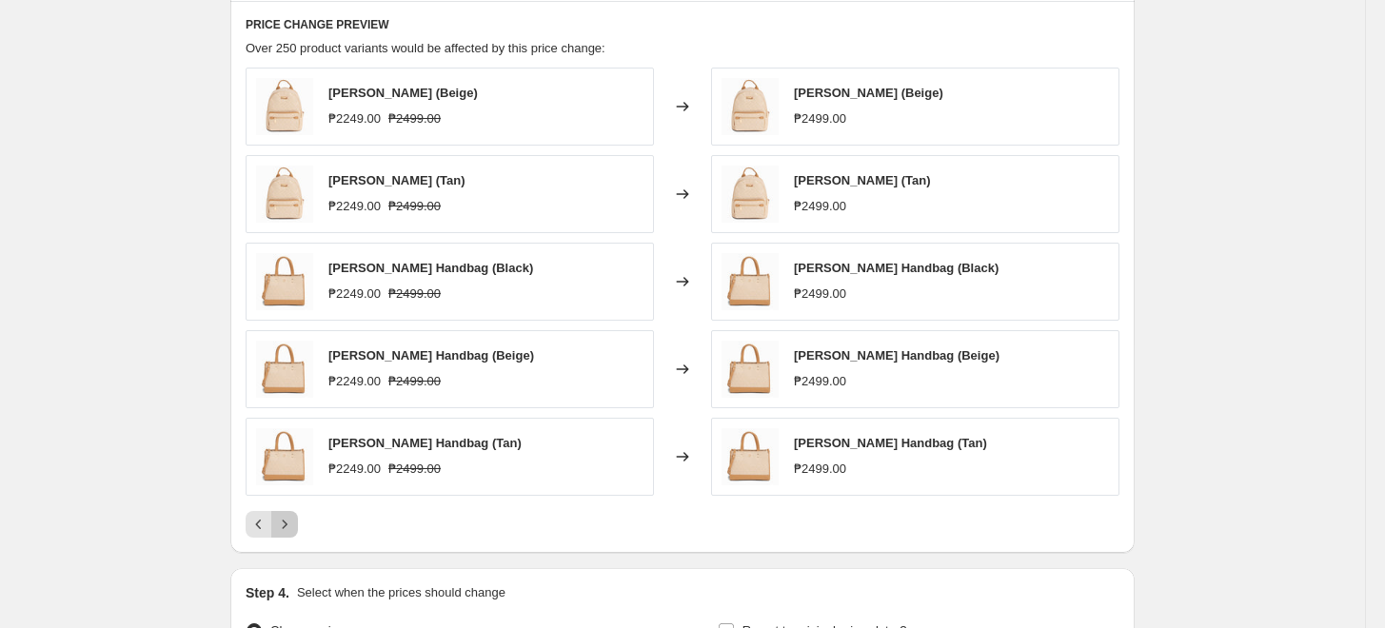
click at [289, 530] on icon "Next" at bounding box center [284, 524] width 19 height 19
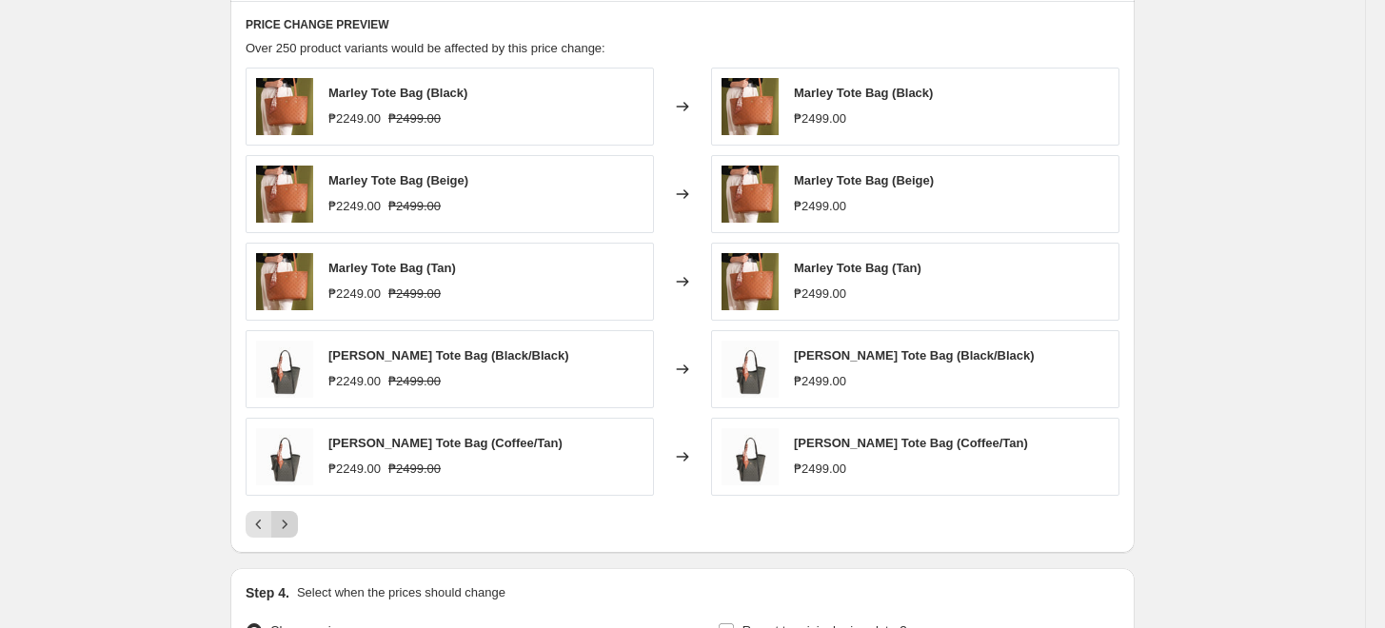
click at [289, 530] on icon "Next" at bounding box center [284, 524] width 19 height 19
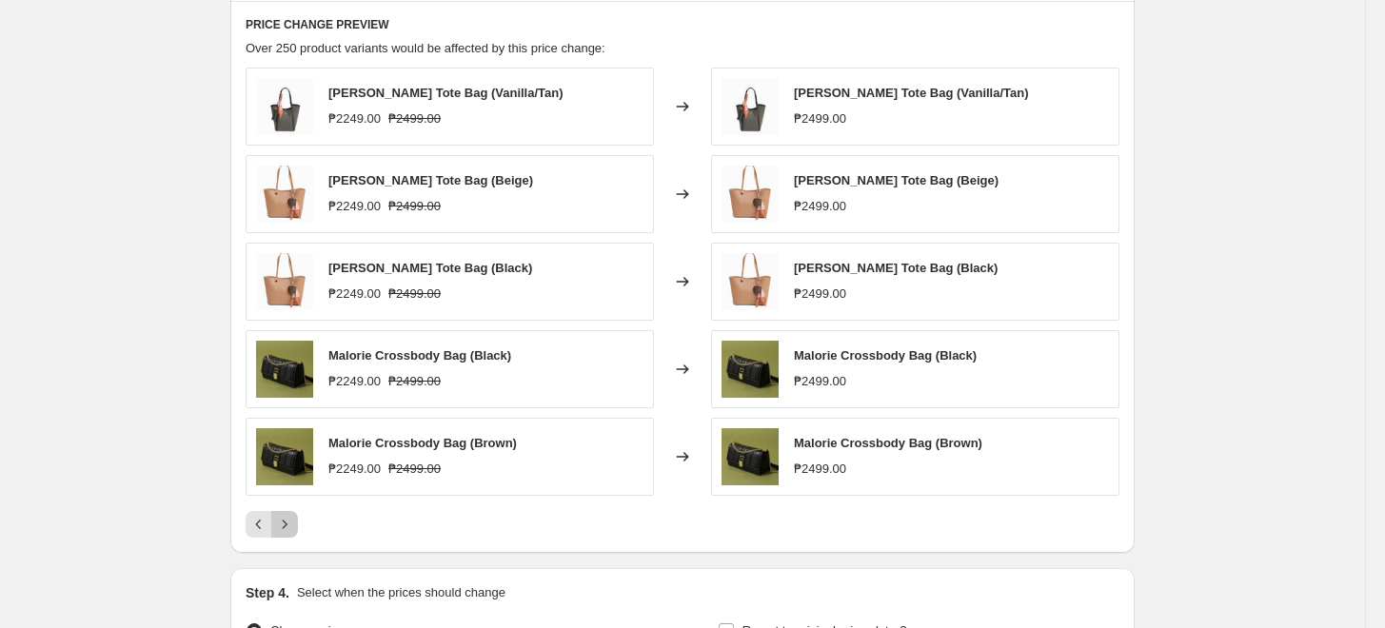
click at [289, 530] on icon "Next" at bounding box center [284, 524] width 19 height 19
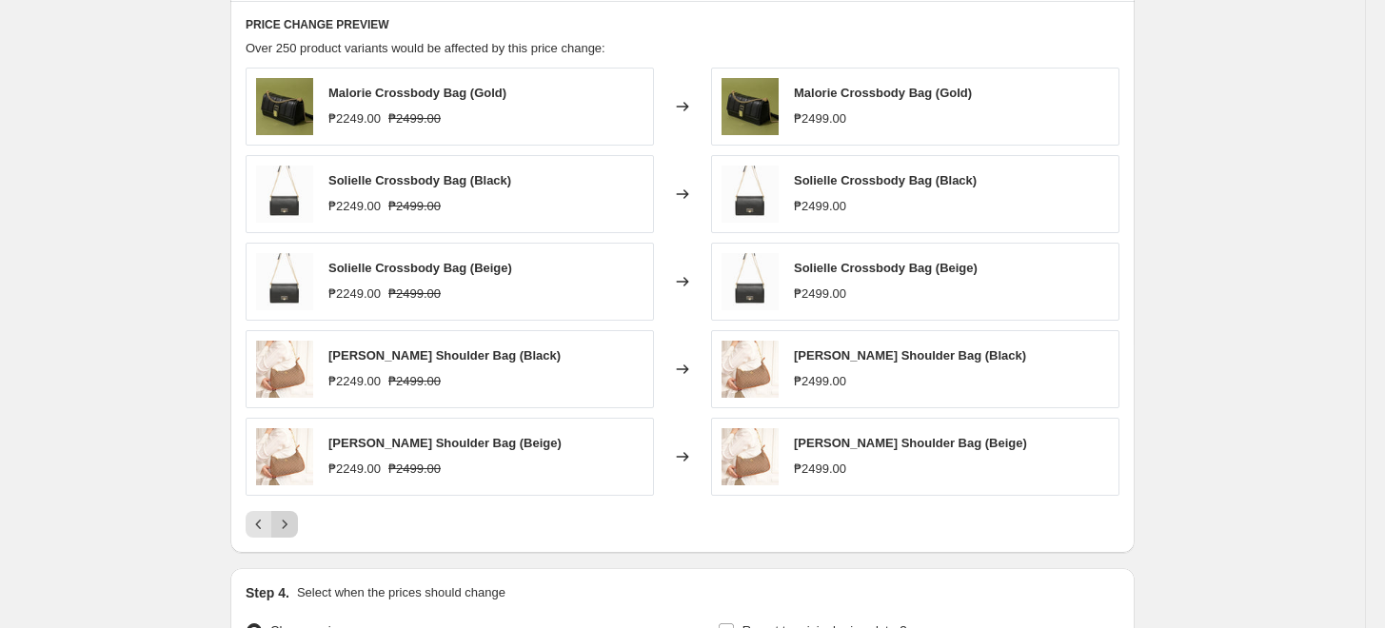
click at [289, 530] on icon "Next" at bounding box center [284, 524] width 19 height 19
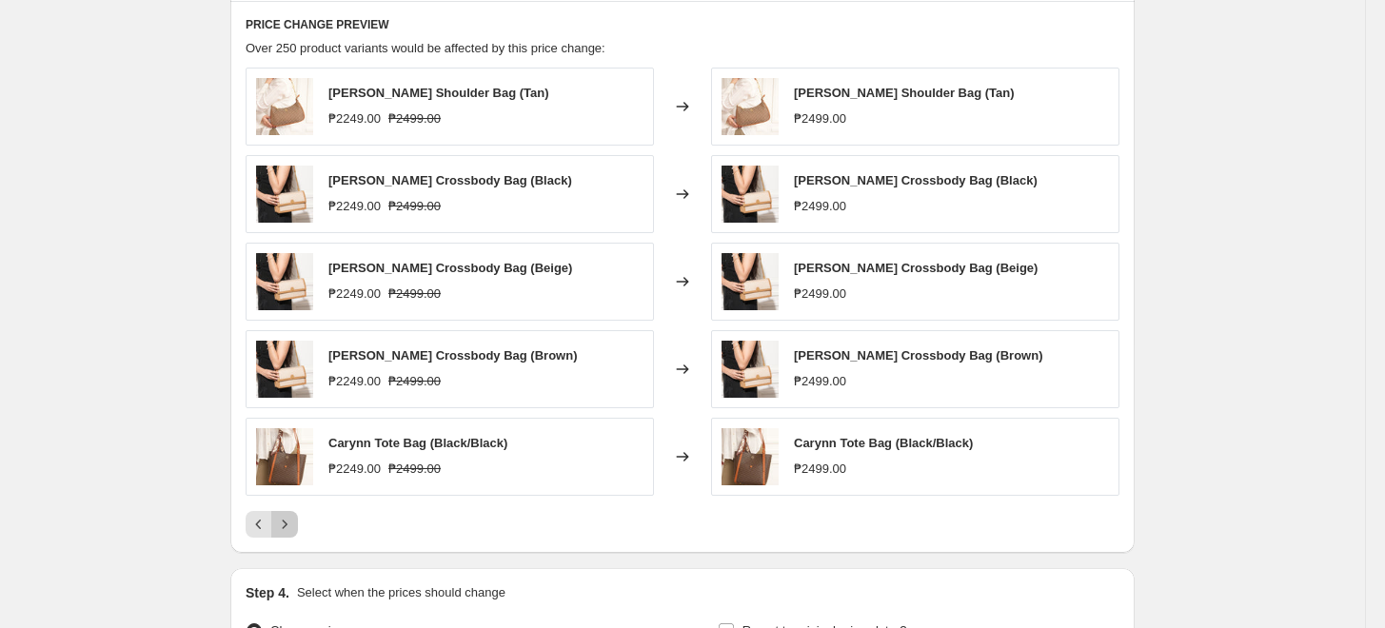
click at [289, 530] on icon "Next" at bounding box center [284, 524] width 19 height 19
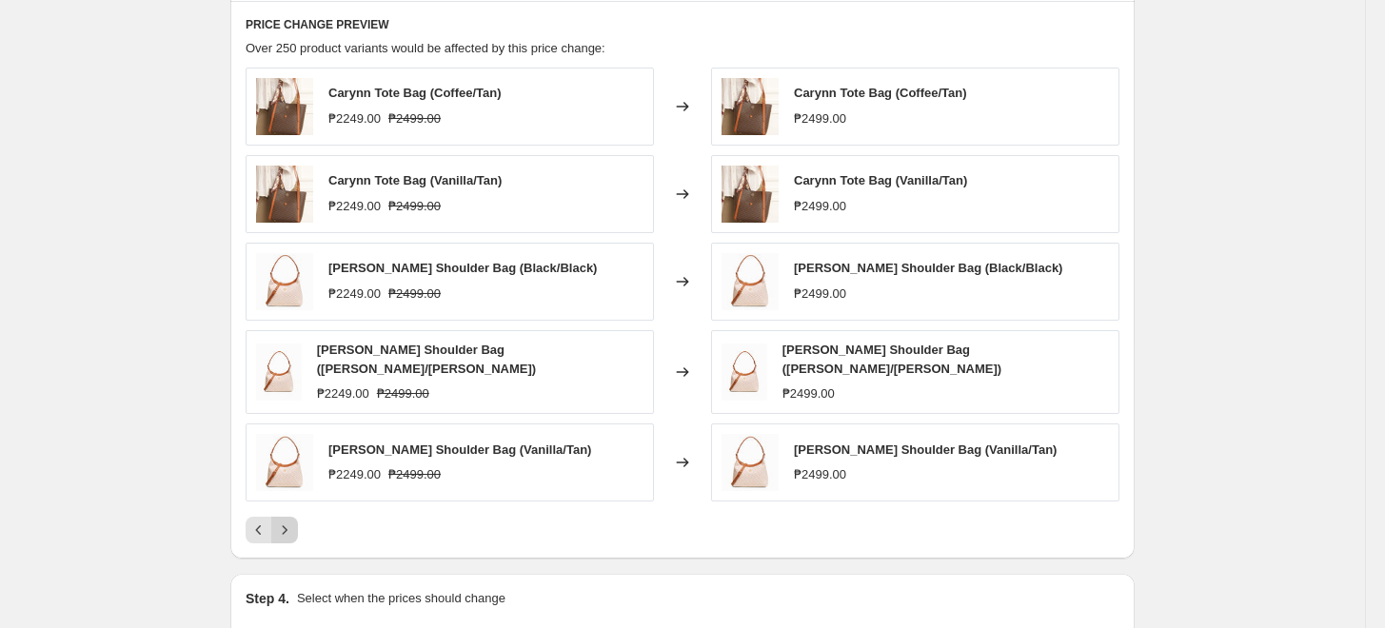
click at [289, 530] on icon "Next" at bounding box center [284, 530] width 19 height 19
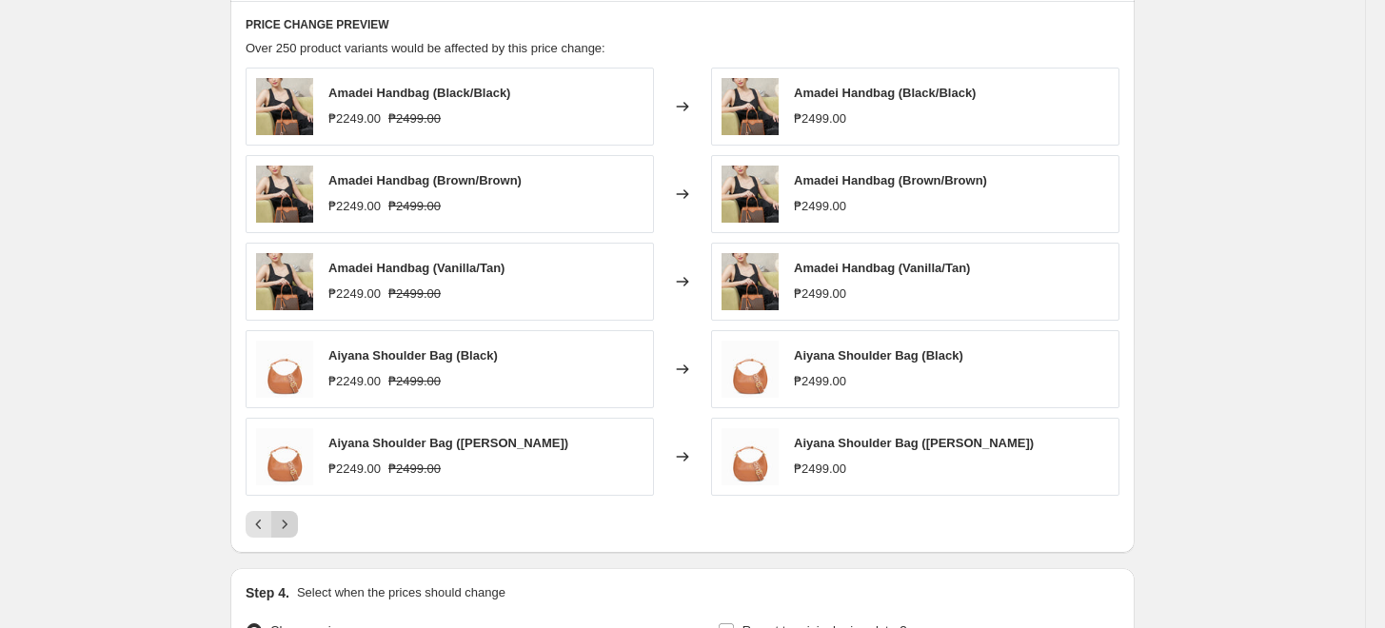
click at [289, 529] on icon "Next" at bounding box center [284, 524] width 19 height 19
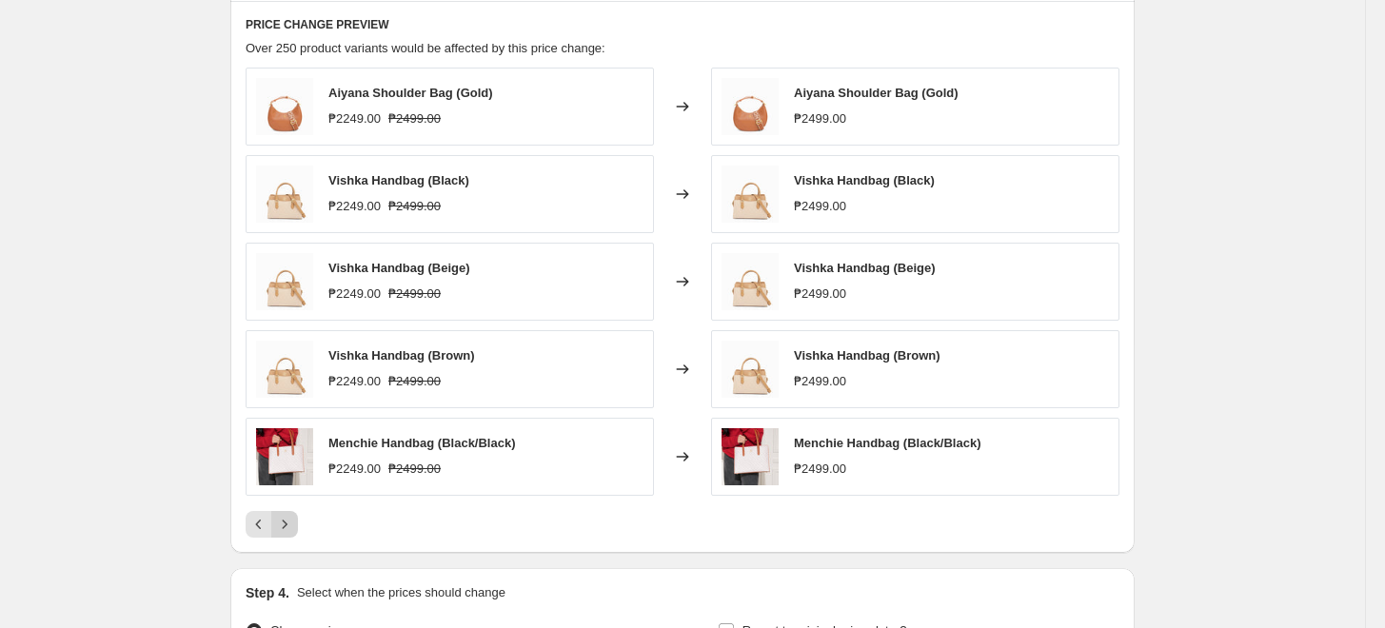
click at [289, 529] on icon "Next" at bounding box center [284, 524] width 19 height 19
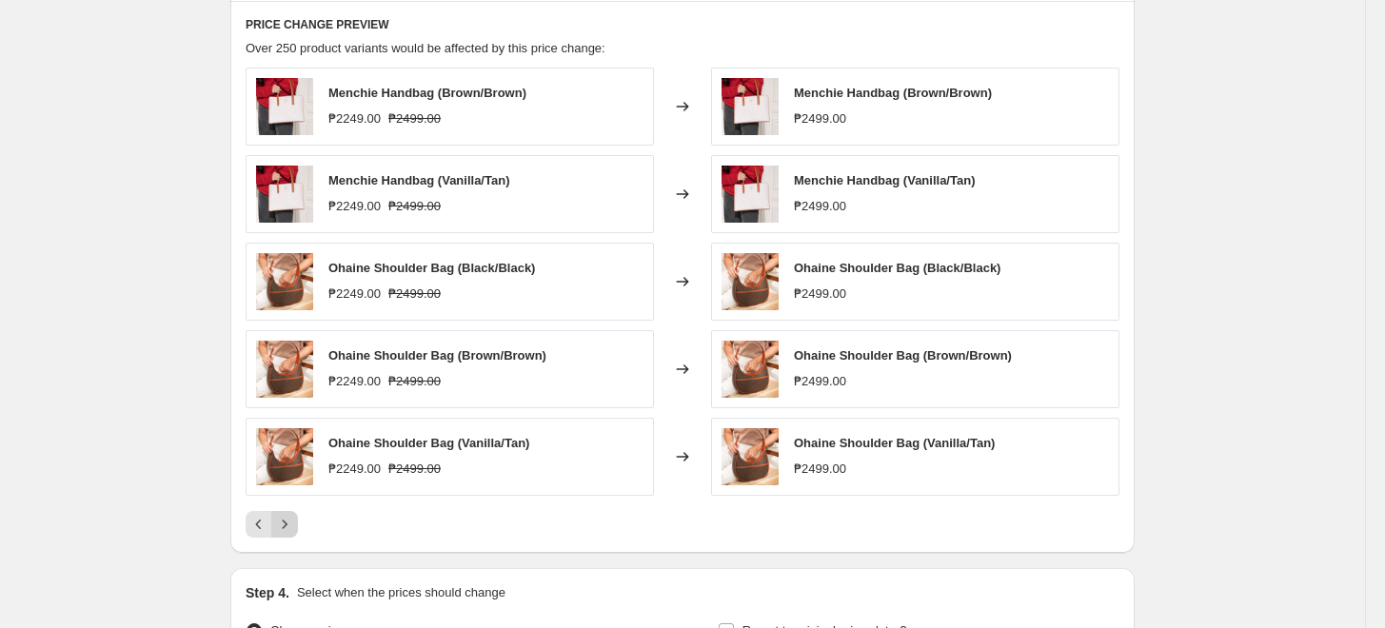
click at [289, 529] on icon "Next" at bounding box center [284, 524] width 19 height 19
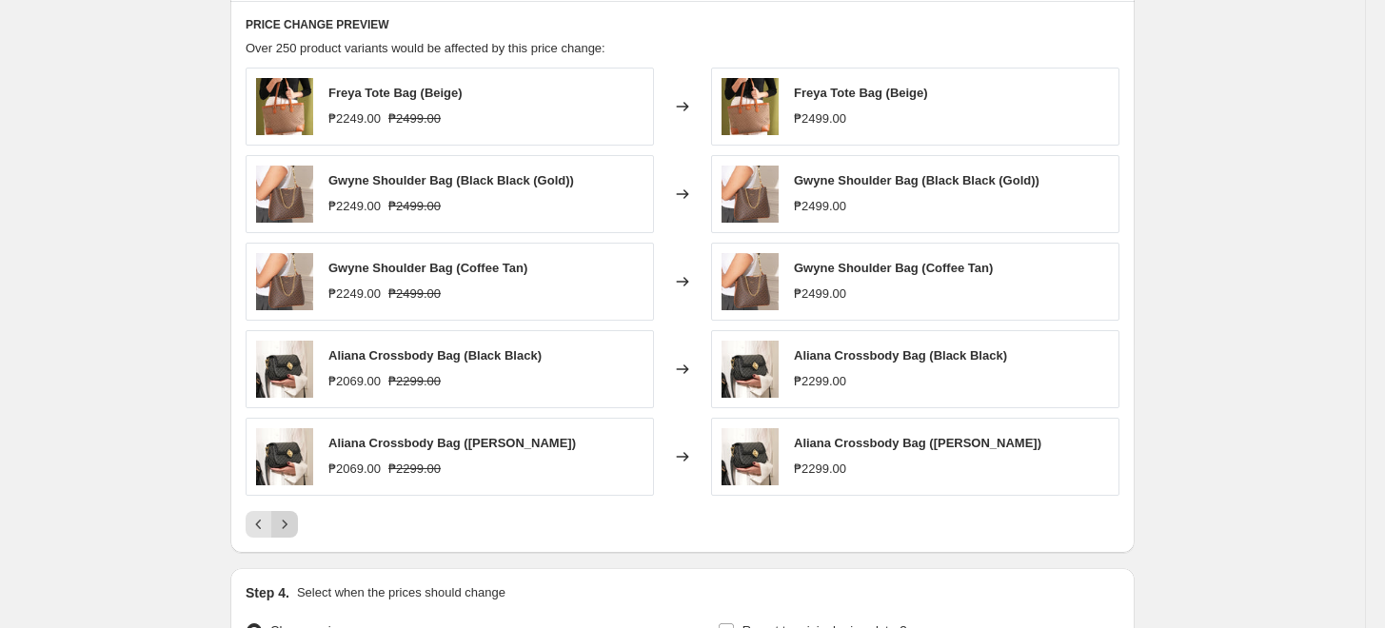
click at [289, 529] on icon "Next" at bounding box center [284, 524] width 19 height 19
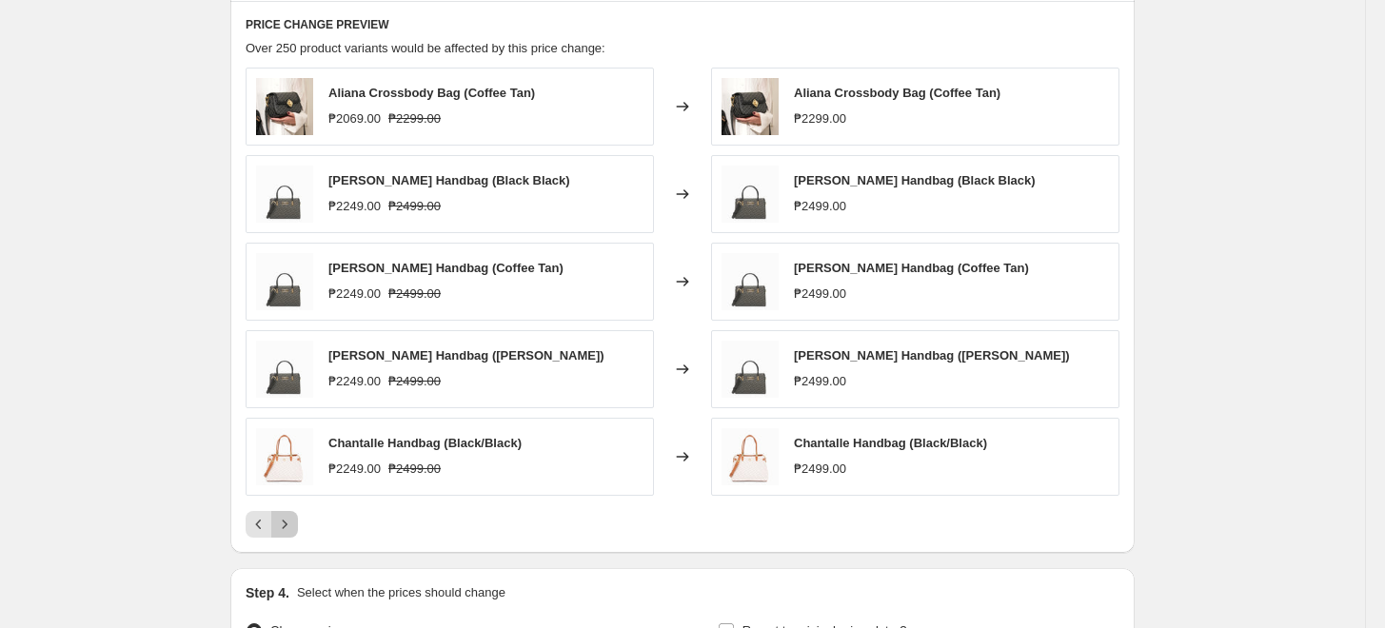
click at [289, 529] on icon "Next" at bounding box center [284, 524] width 19 height 19
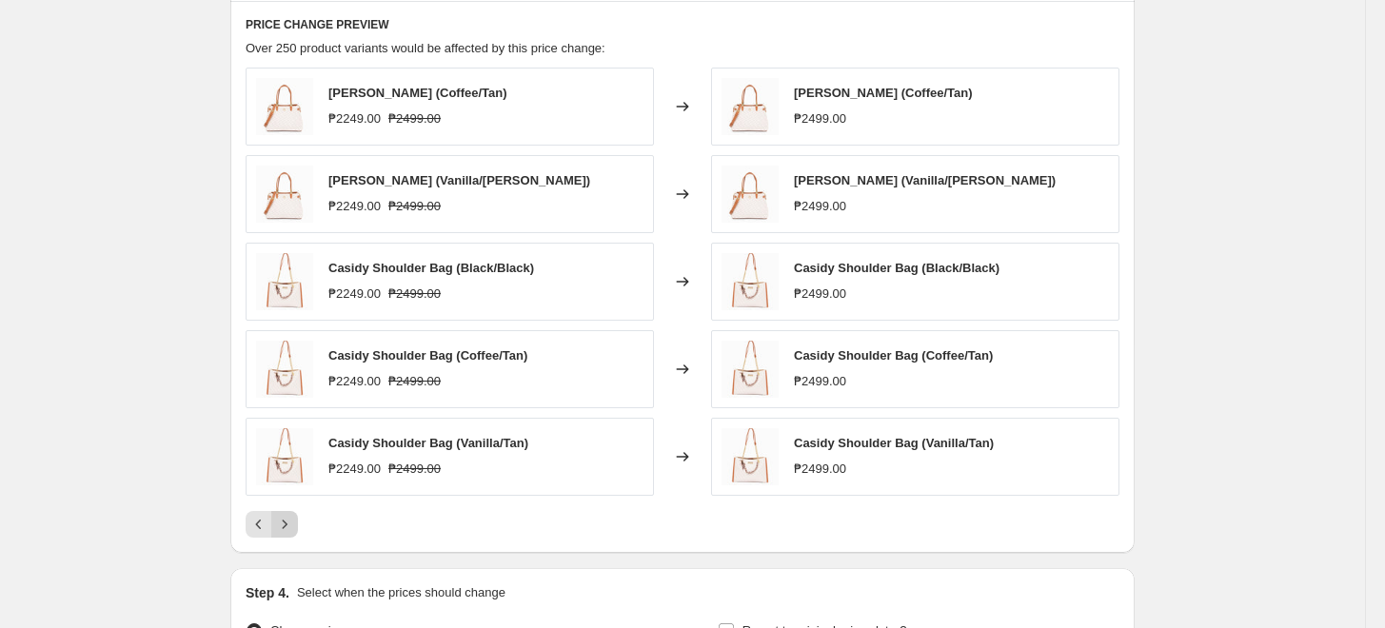
click at [289, 529] on icon "Next" at bounding box center [284, 524] width 19 height 19
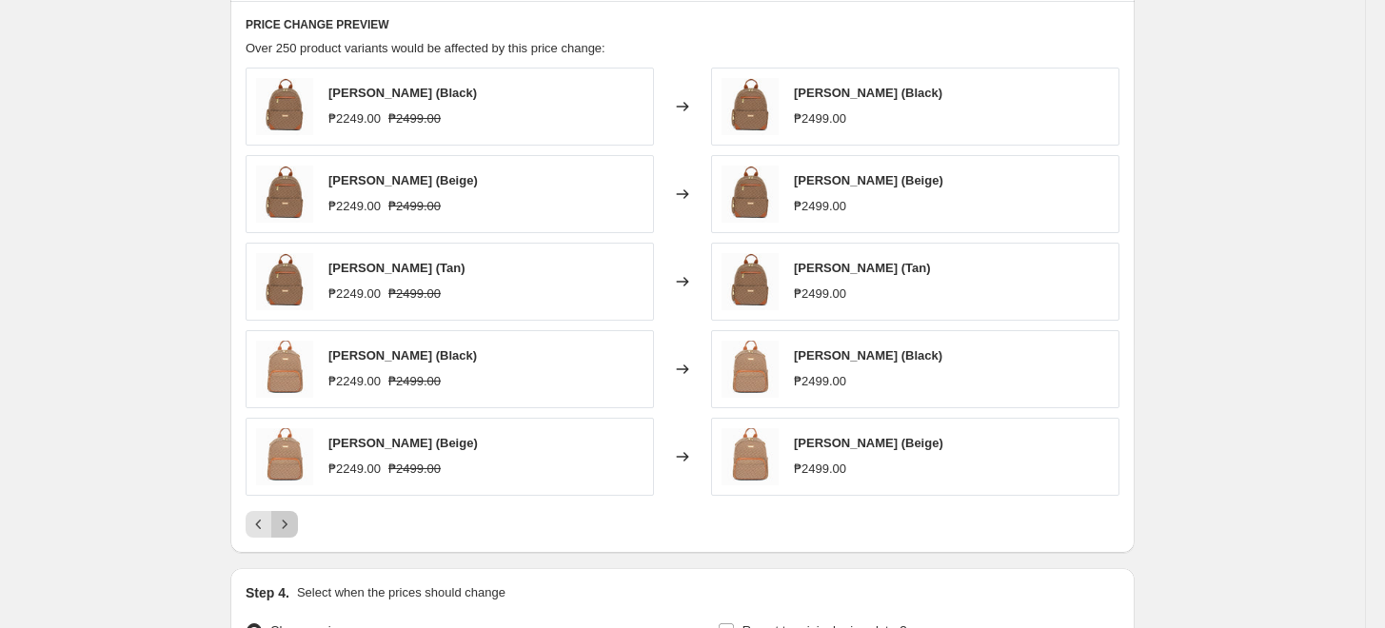
click at [289, 529] on icon "Next" at bounding box center [284, 524] width 19 height 19
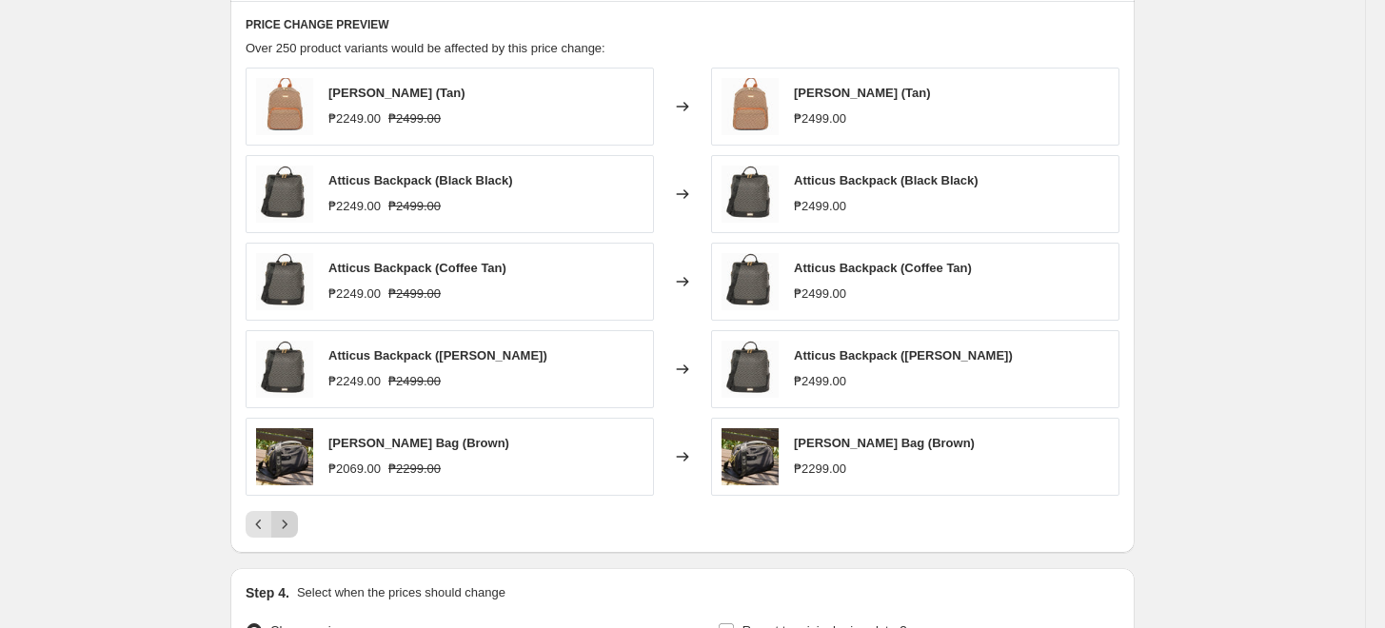
click at [289, 529] on icon "Next" at bounding box center [284, 524] width 19 height 19
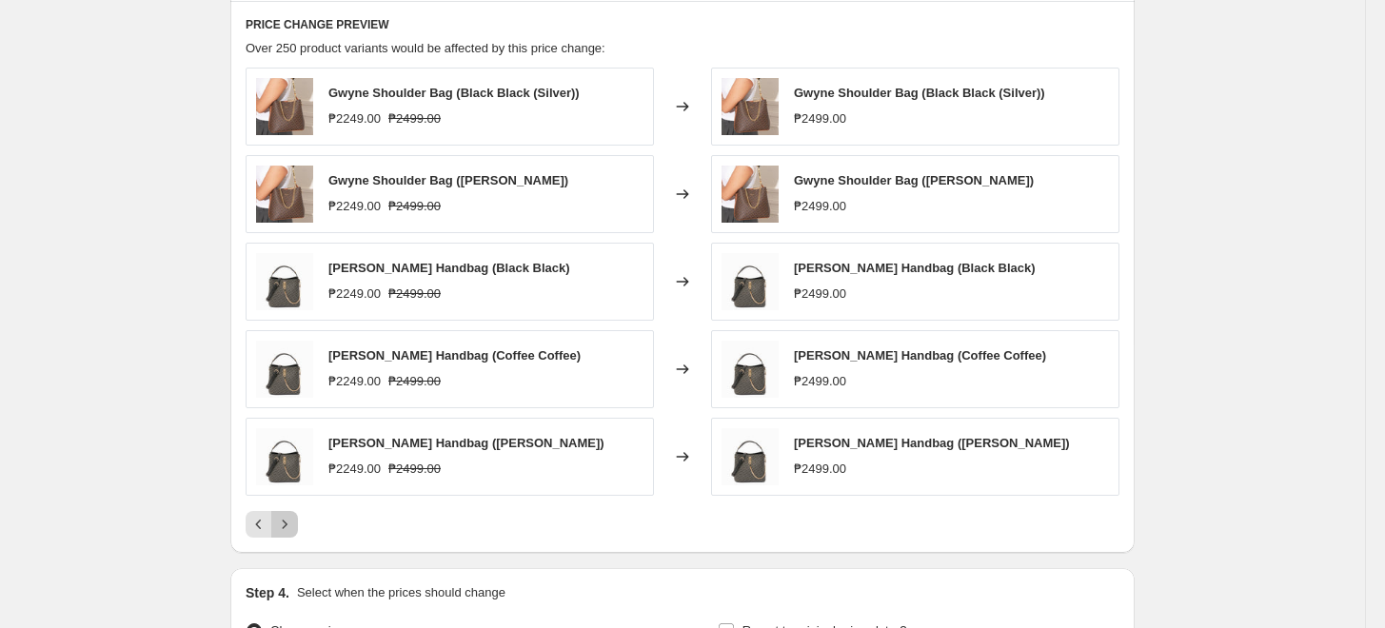
click at [289, 529] on icon "Next" at bounding box center [284, 524] width 19 height 19
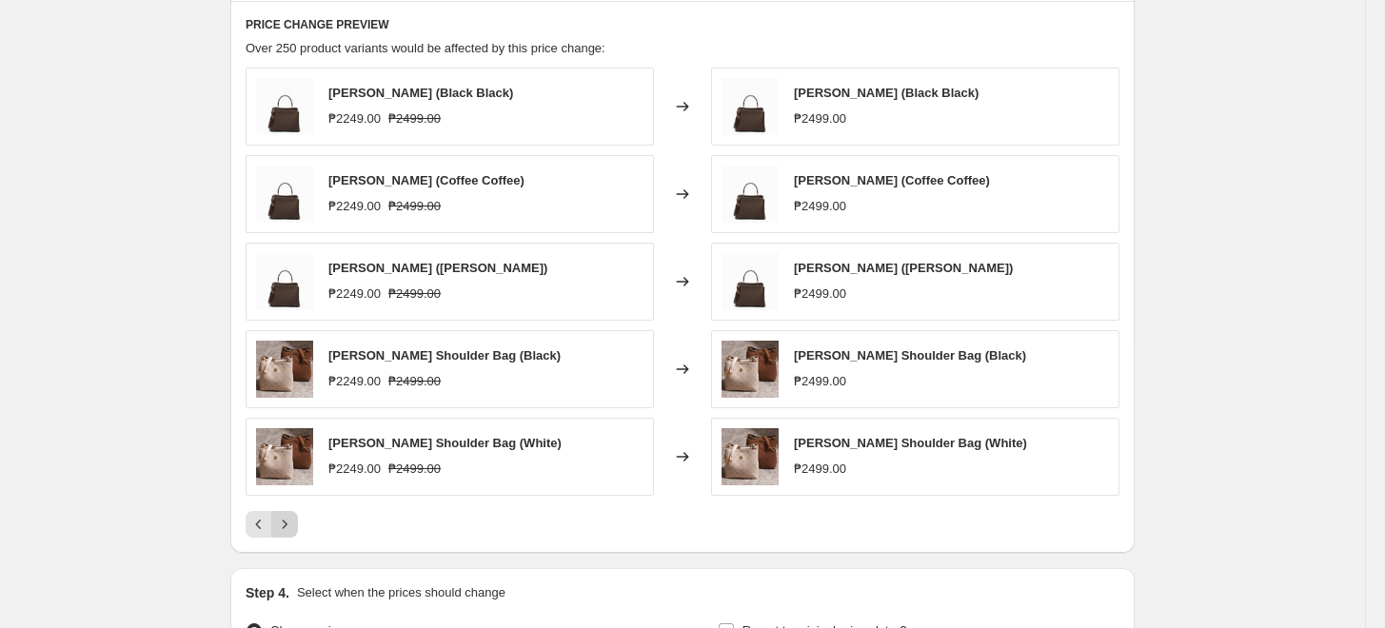
click at [289, 529] on icon "Next" at bounding box center [284, 524] width 19 height 19
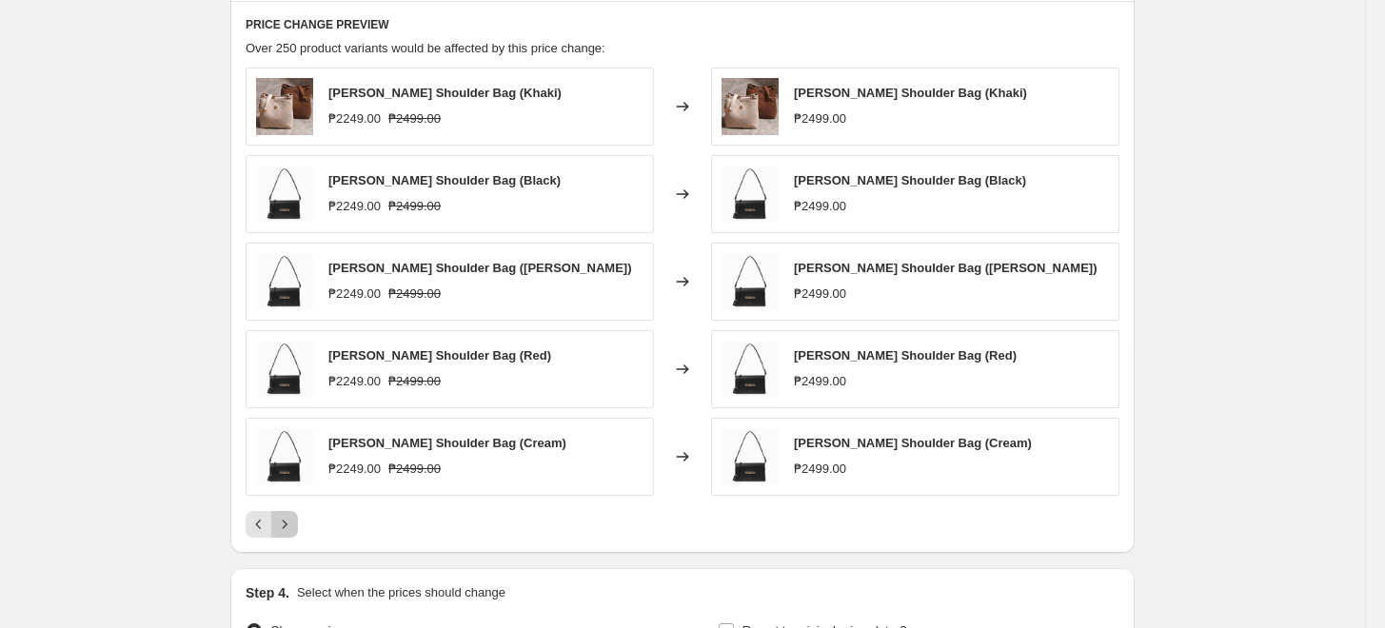
click at [289, 529] on icon "Next" at bounding box center [284, 524] width 19 height 19
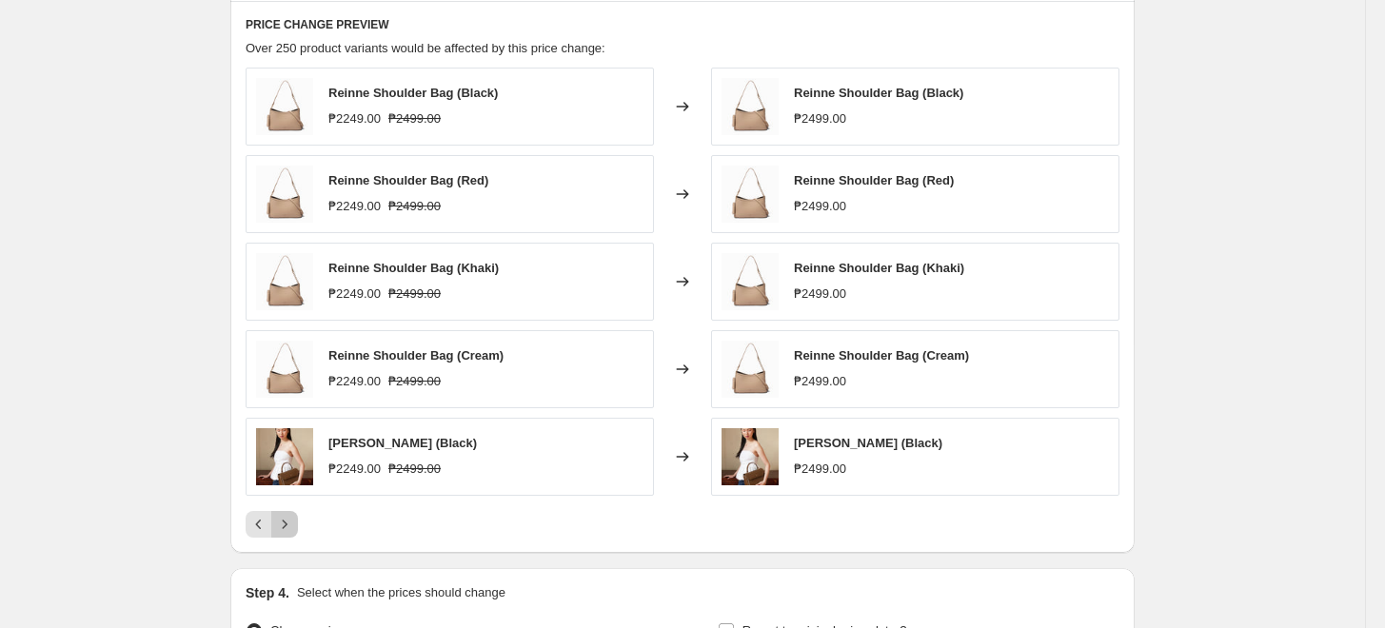
click at [289, 529] on icon "Next" at bounding box center [284, 524] width 19 height 19
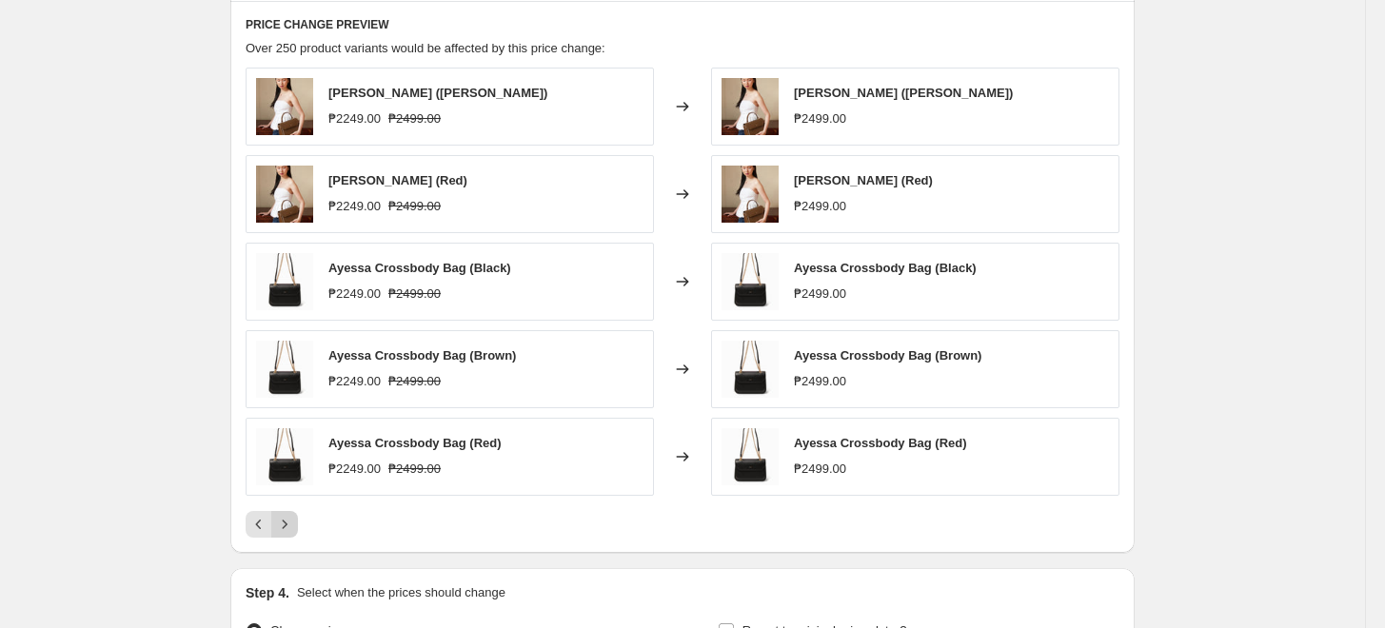
click at [289, 535] on button "Next" at bounding box center [284, 524] width 27 height 27
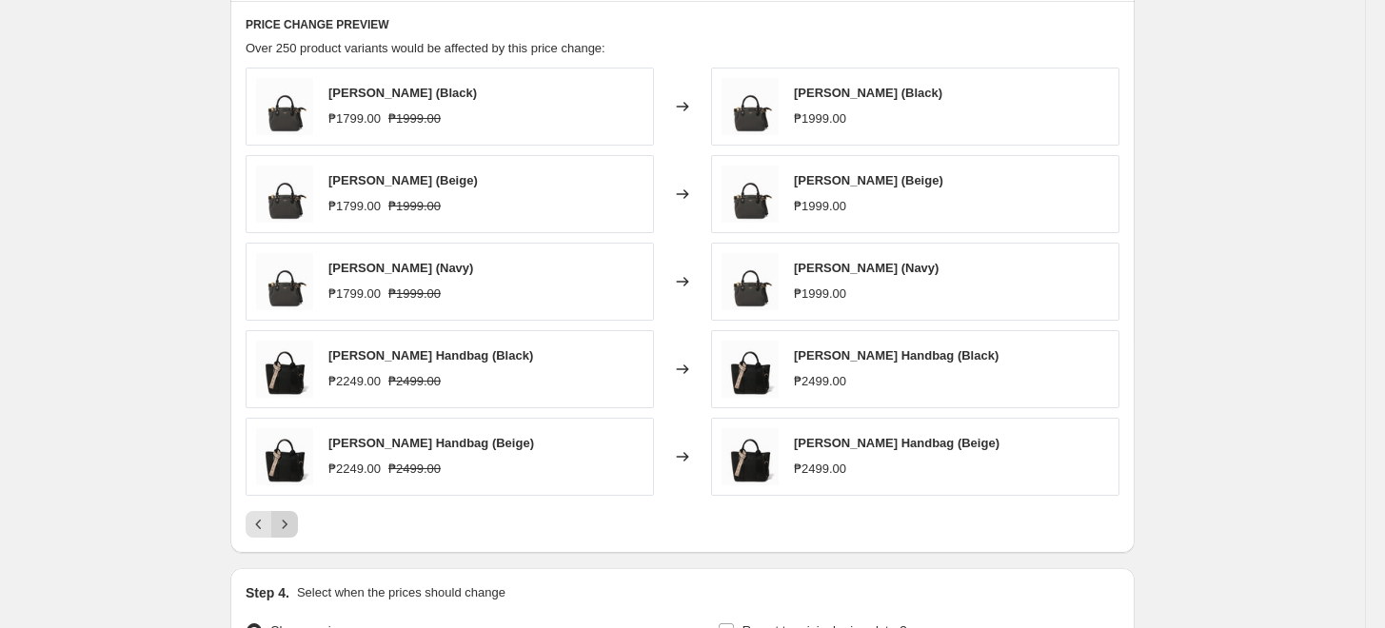
click at [289, 534] on button "Next" at bounding box center [284, 524] width 27 height 27
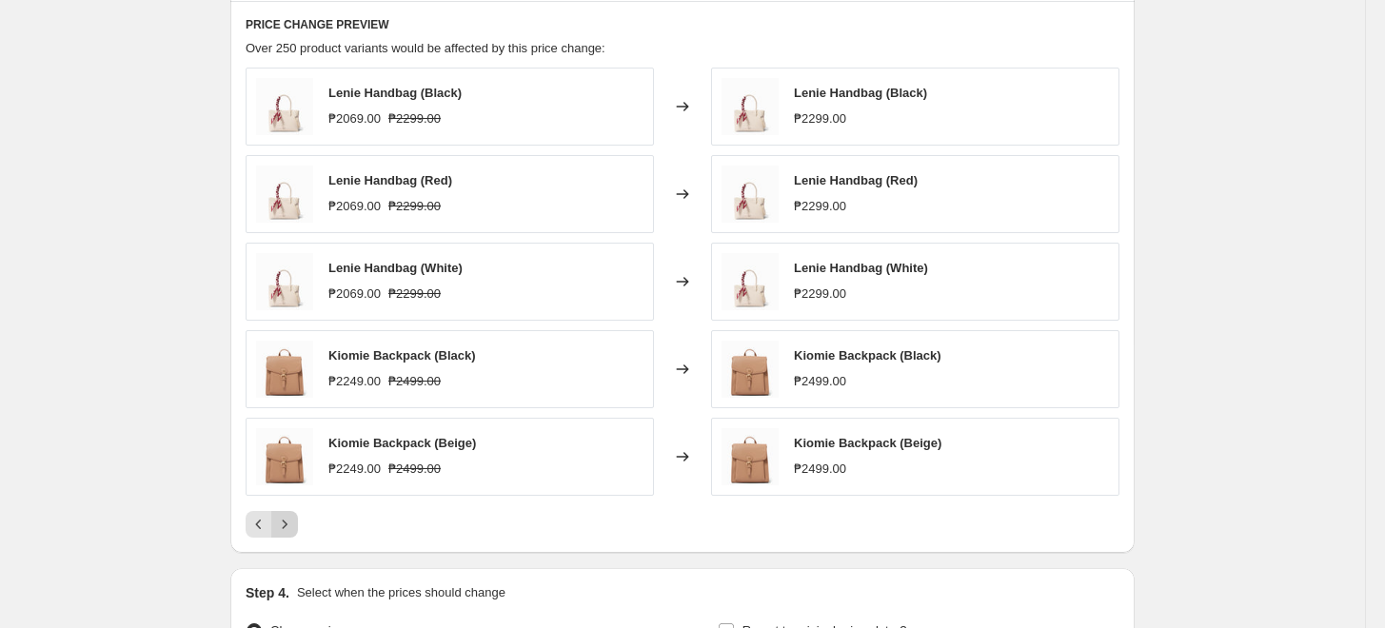
click at [289, 534] on button "Next" at bounding box center [284, 524] width 27 height 27
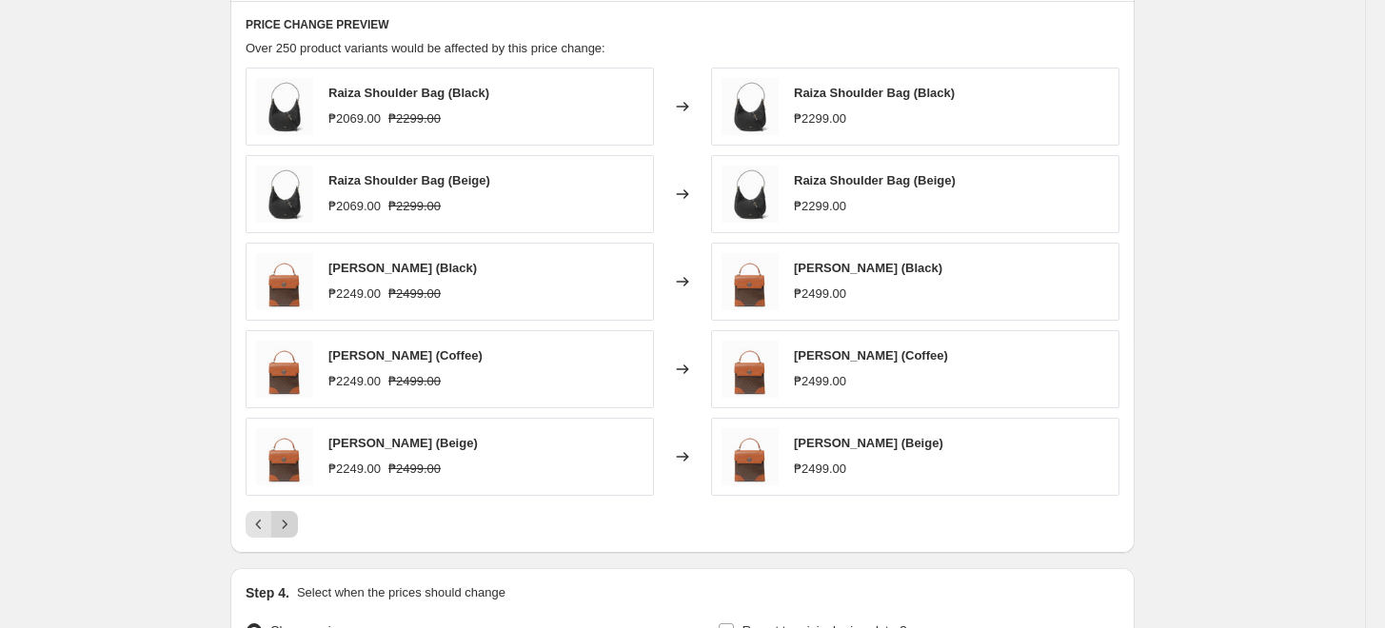
click at [289, 534] on button "Next" at bounding box center [284, 524] width 27 height 27
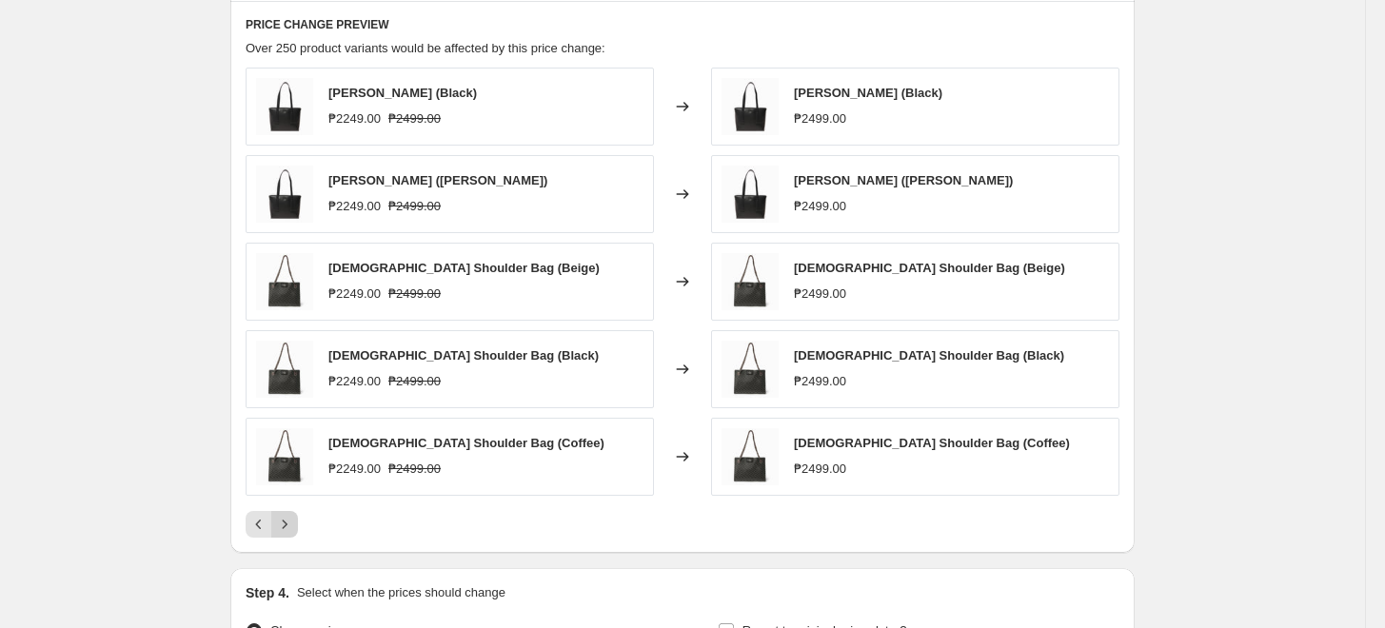
click at [289, 534] on button "Next" at bounding box center [284, 524] width 27 height 27
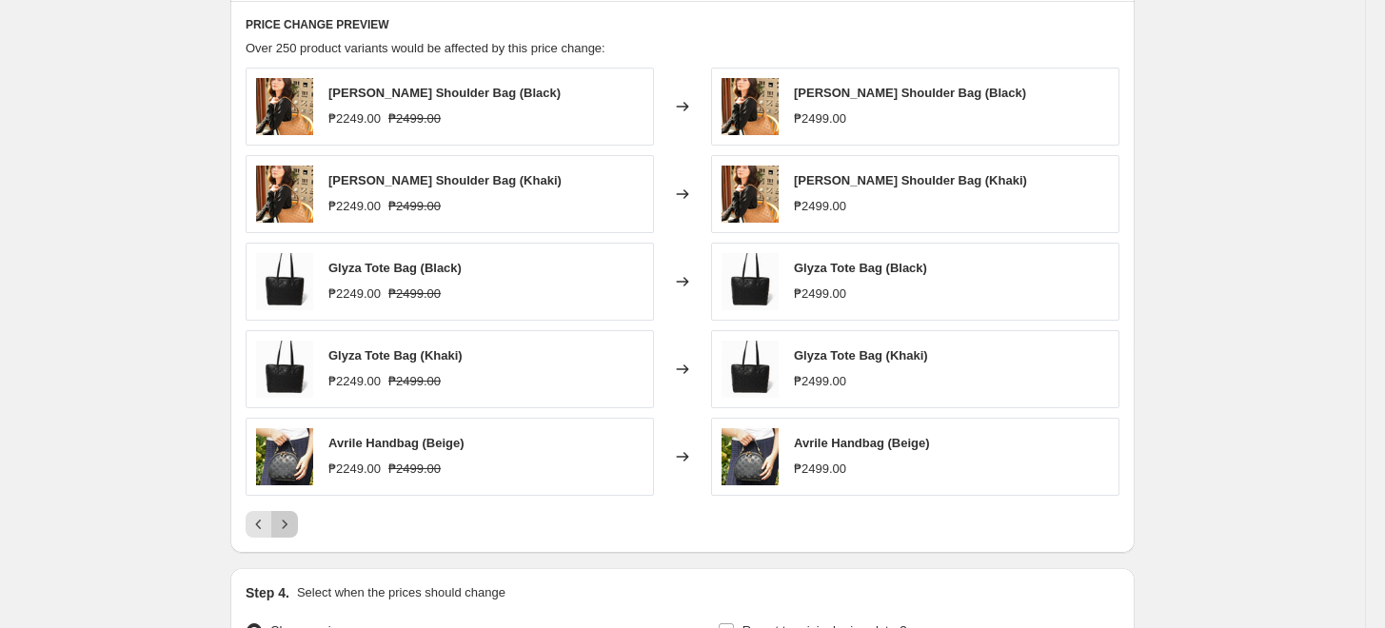
click at [289, 534] on button "Next" at bounding box center [284, 524] width 27 height 27
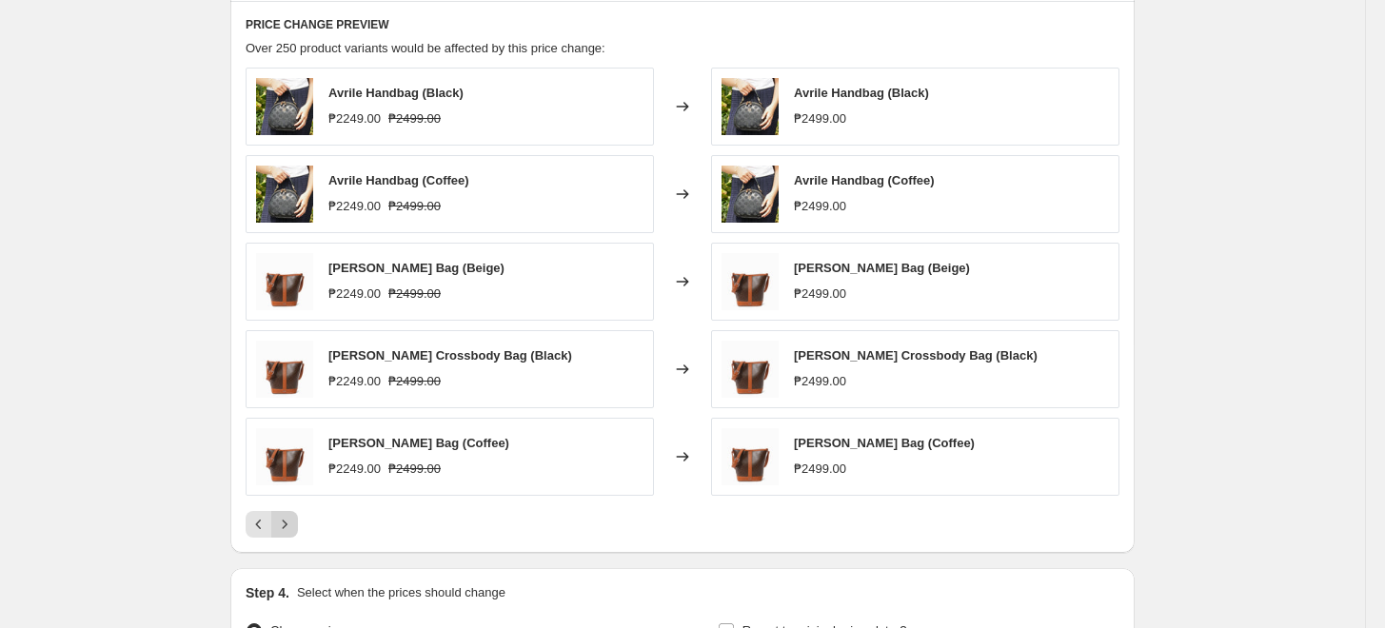
click at [290, 534] on button "Next" at bounding box center [284, 524] width 27 height 27
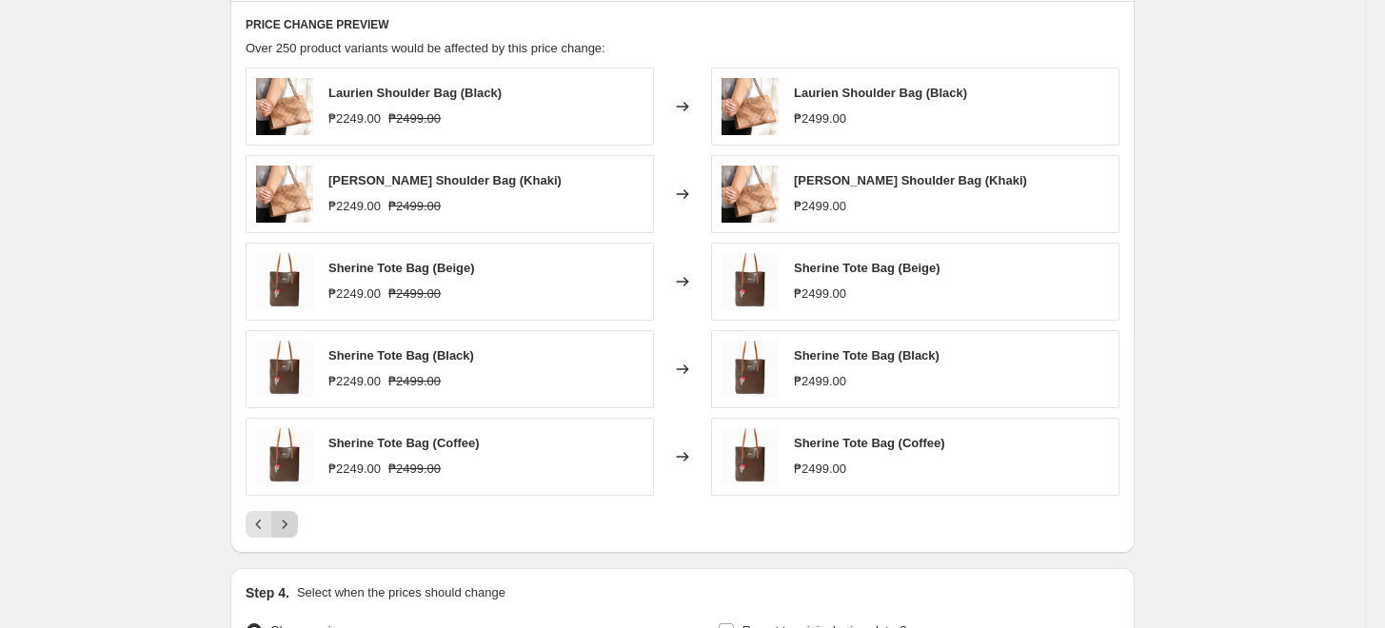
click at [288, 534] on button "Next" at bounding box center [284, 524] width 27 height 27
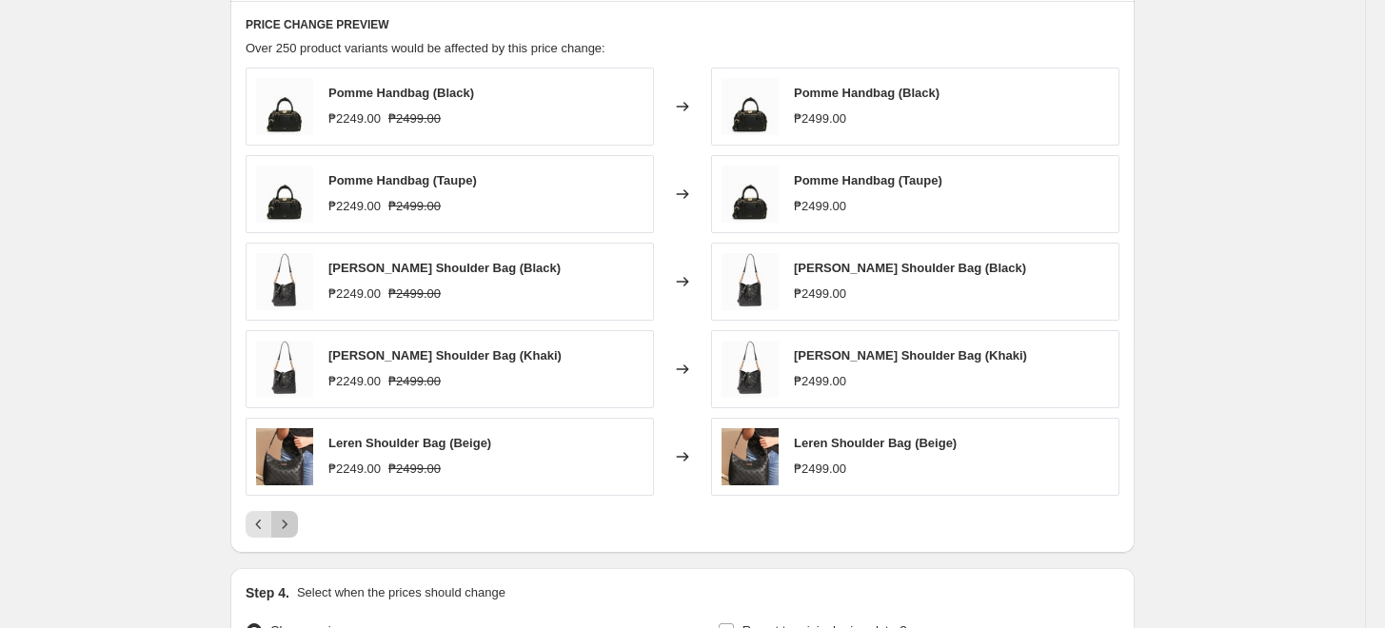
click at [294, 523] on icon "Next" at bounding box center [284, 524] width 19 height 19
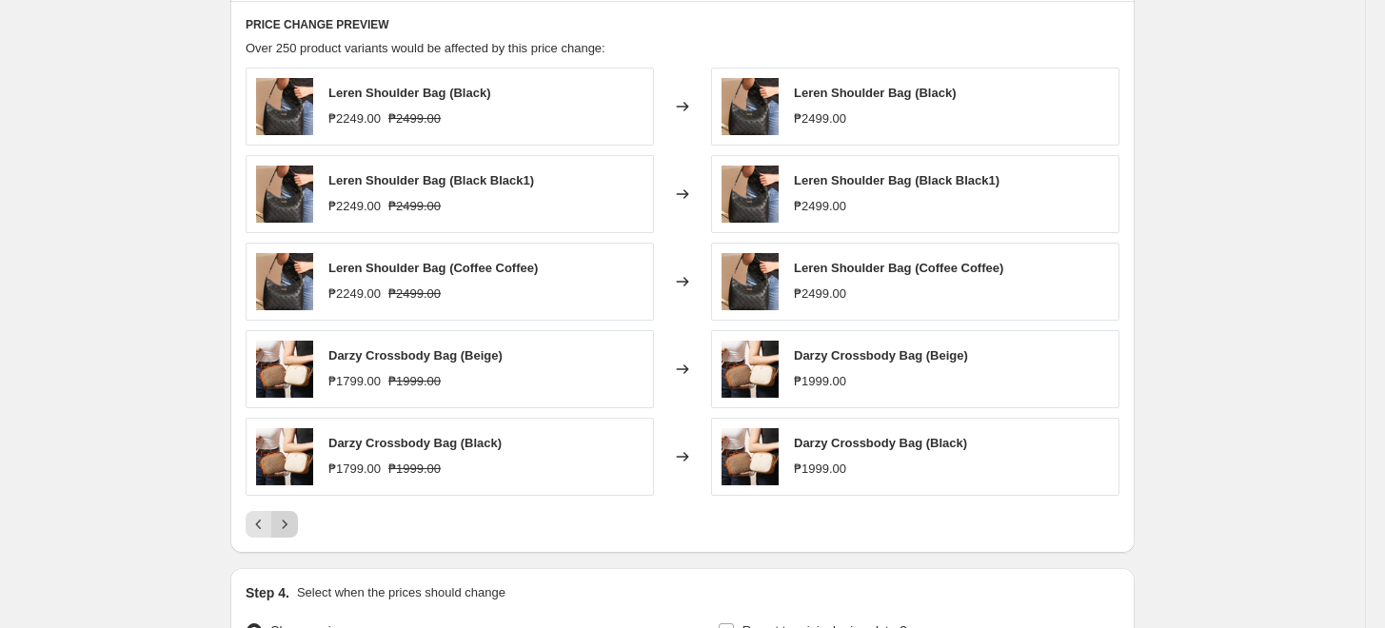
click at [294, 523] on icon "Next" at bounding box center [284, 524] width 19 height 19
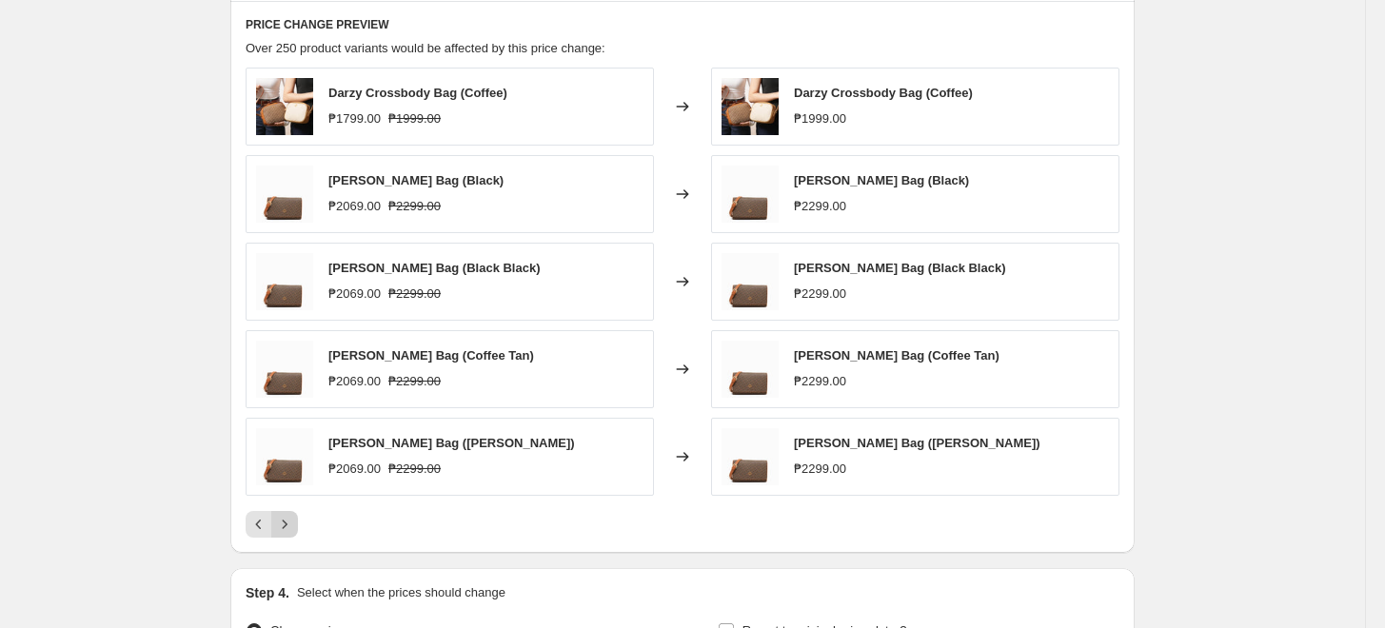
click at [294, 520] on icon "Next" at bounding box center [284, 524] width 19 height 19
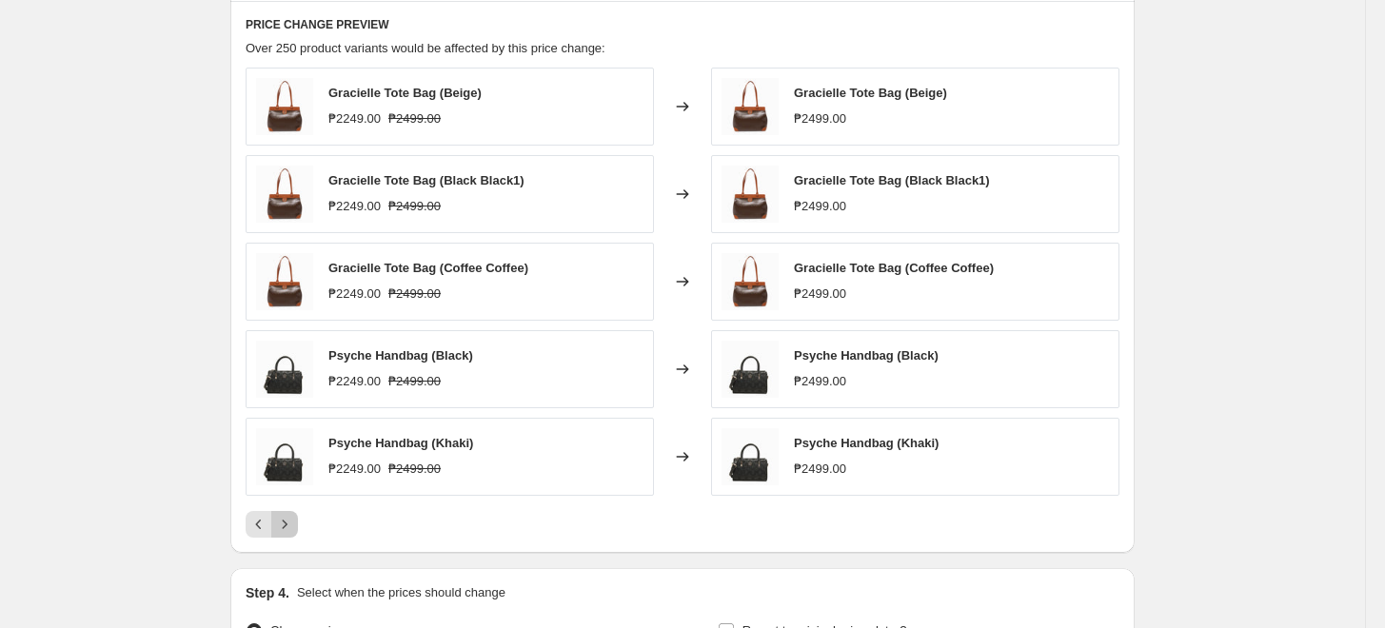
click at [294, 520] on icon "Next" at bounding box center [284, 524] width 19 height 19
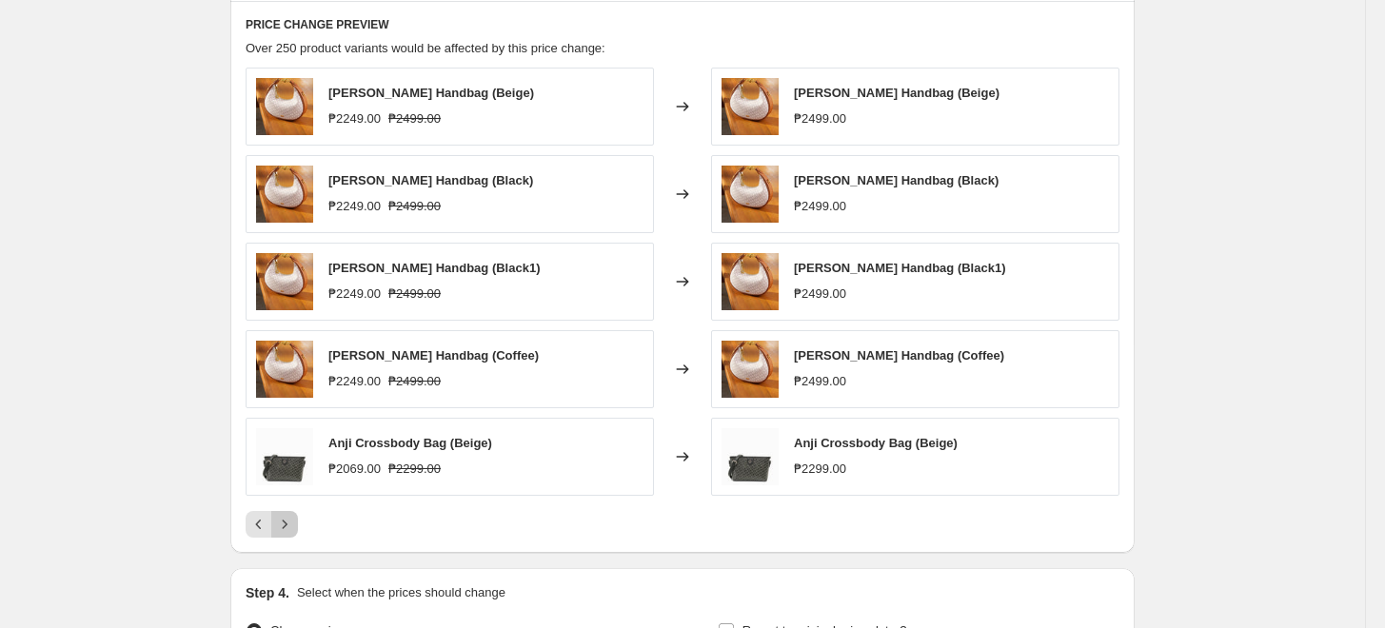
click at [294, 520] on icon "Next" at bounding box center [284, 524] width 19 height 19
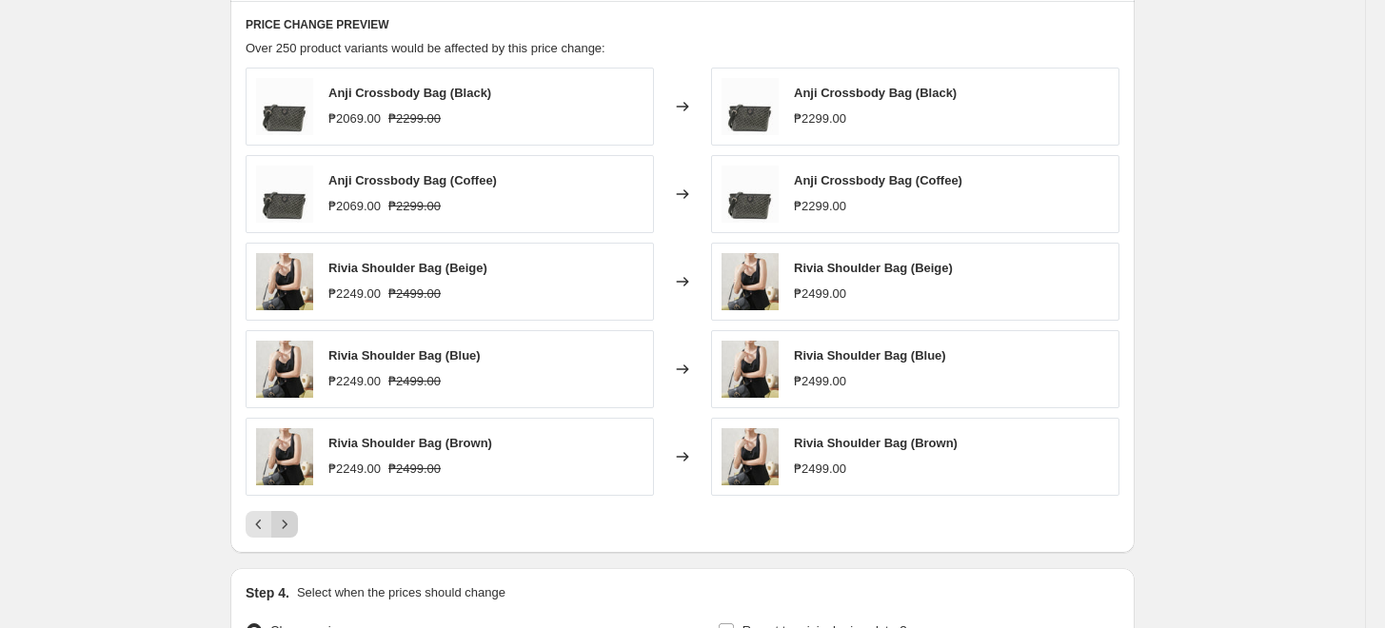
click at [294, 520] on icon "Next" at bounding box center [284, 524] width 19 height 19
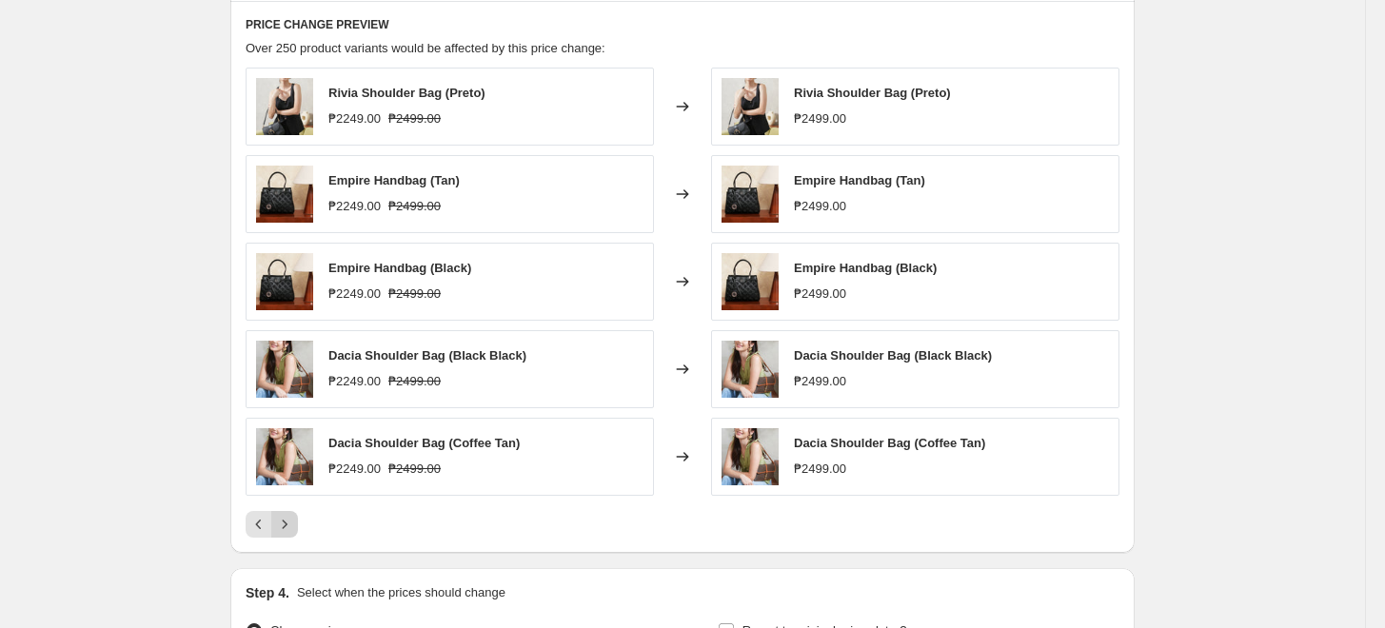
click at [294, 520] on icon "Next" at bounding box center [284, 524] width 19 height 19
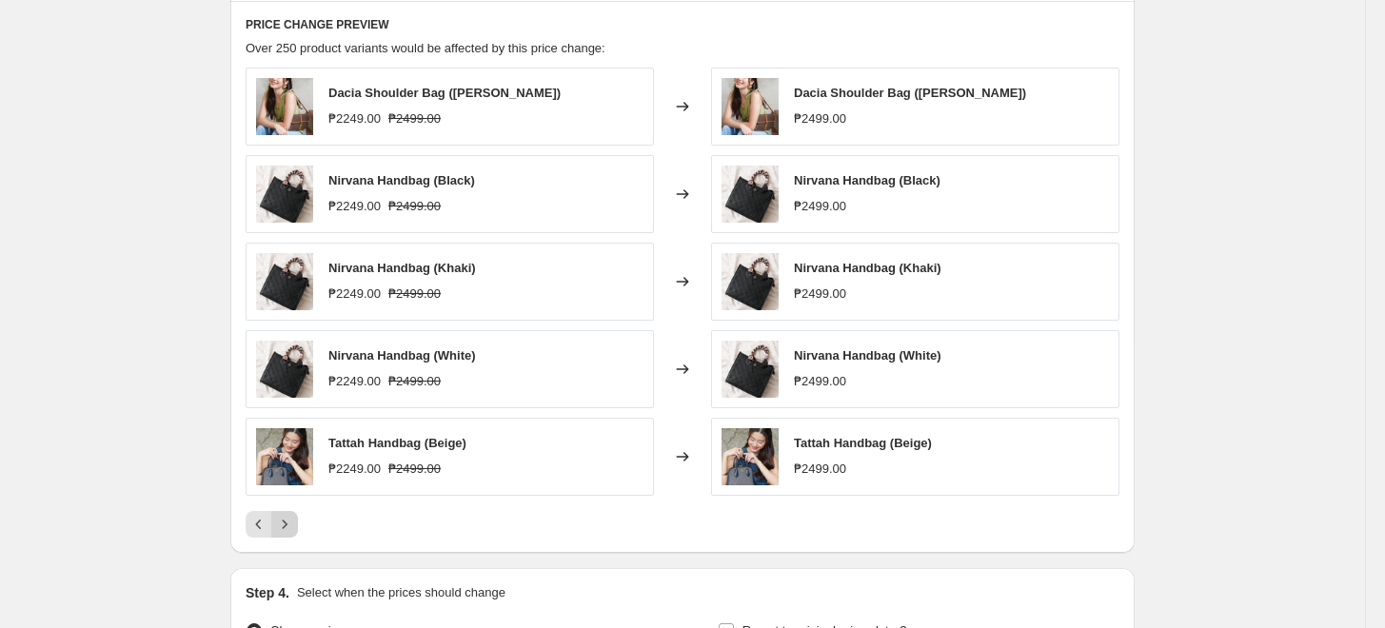
click at [294, 521] on icon "Next" at bounding box center [284, 524] width 19 height 19
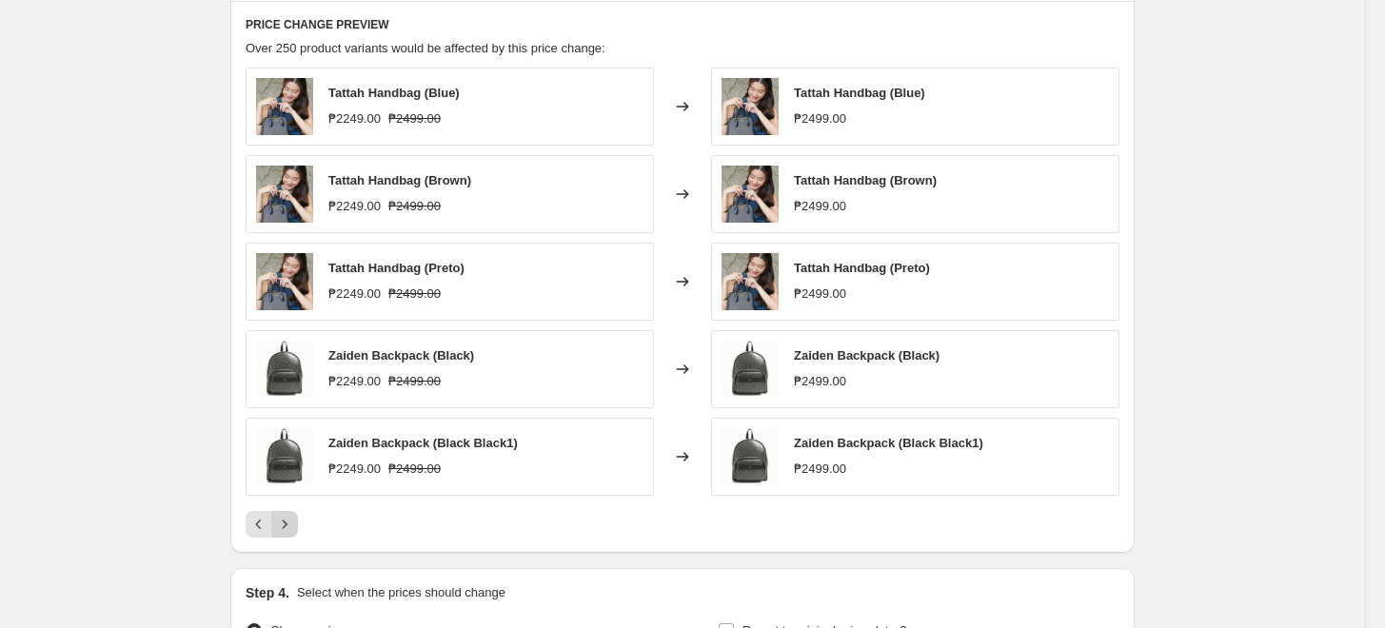
click at [294, 521] on icon "Next" at bounding box center [284, 524] width 19 height 19
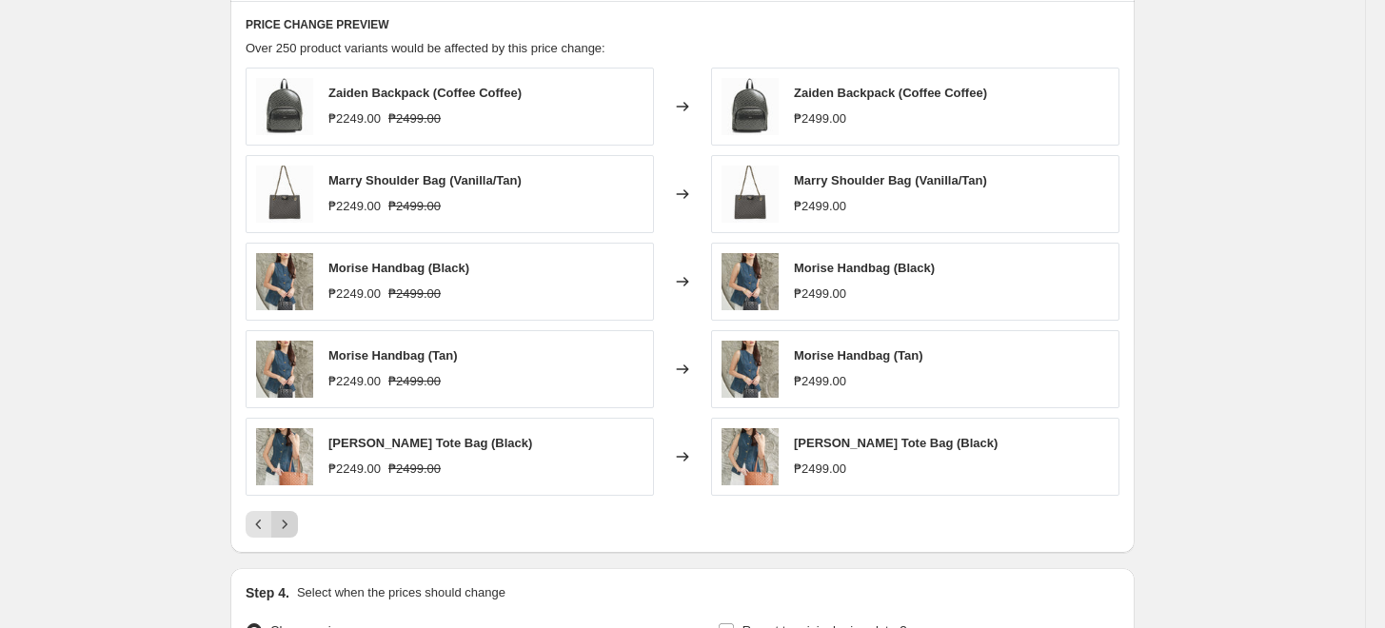
click at [294, 521] on icon "Next" at bounding box center [284, 524] width 19 height 19
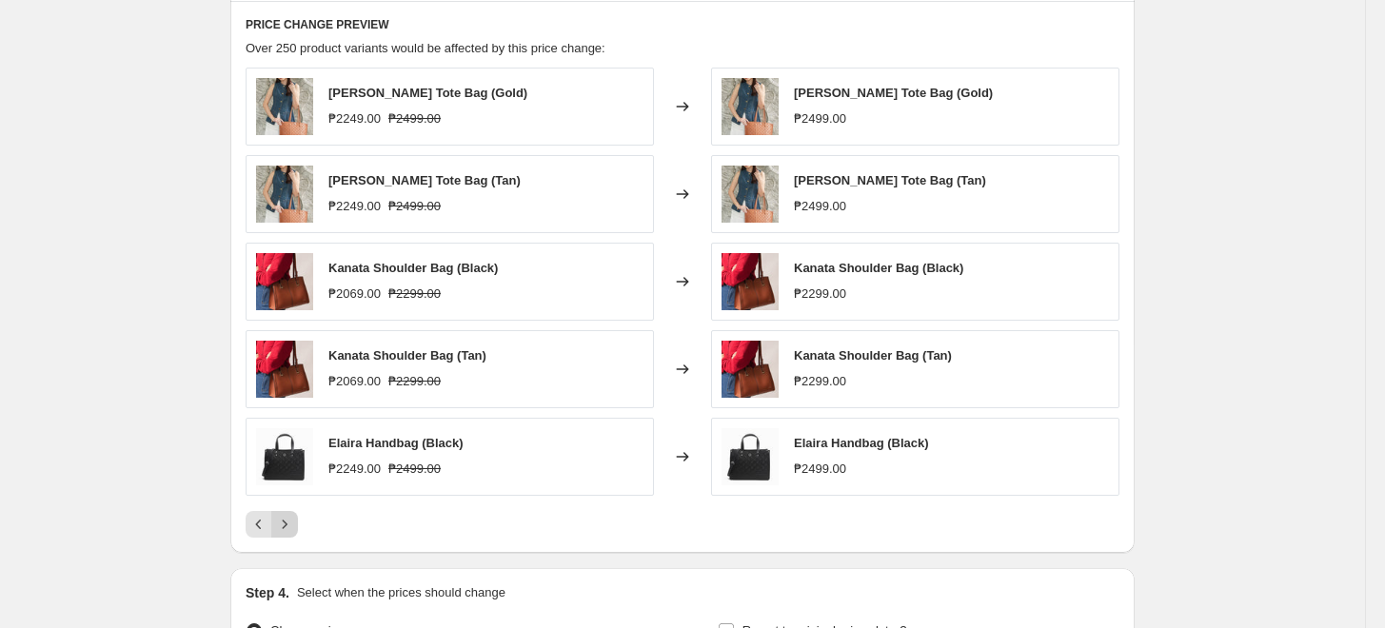
click at [294, 523] on icon "Next" at bounding box center [284, 524] width 19 height 19
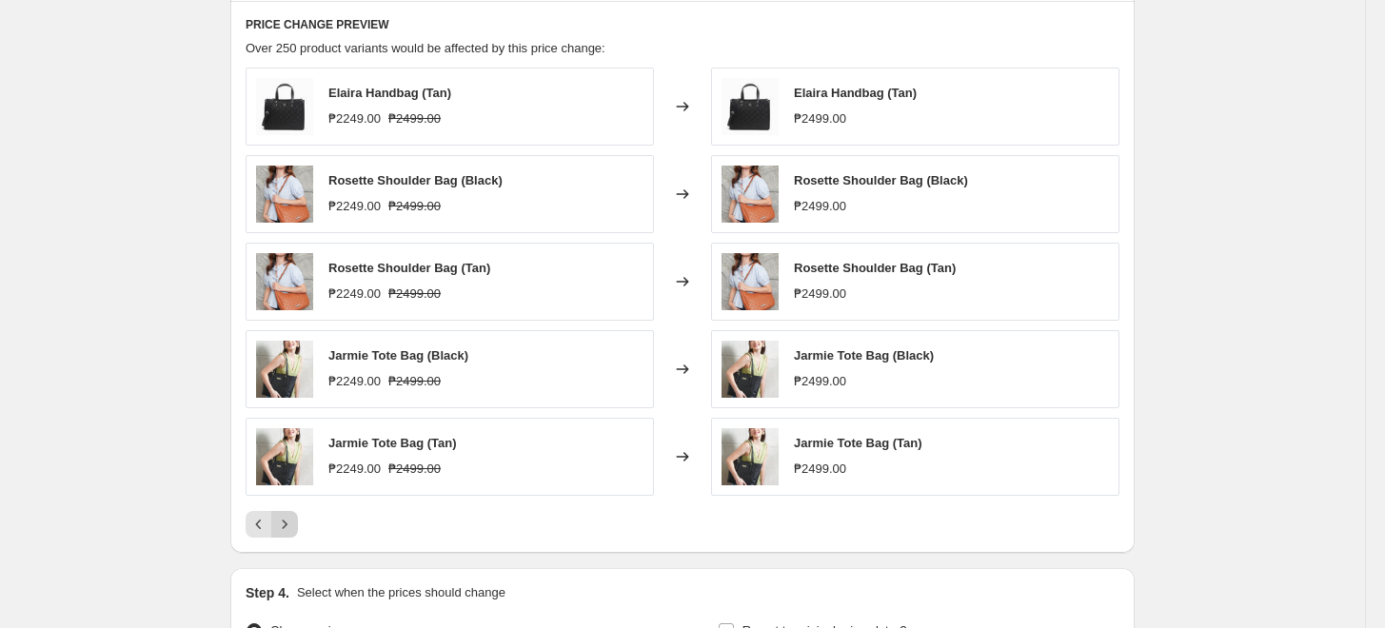
click at [294, 523] on icon "Next" at bounding box center [284, 524] width 19 height 19
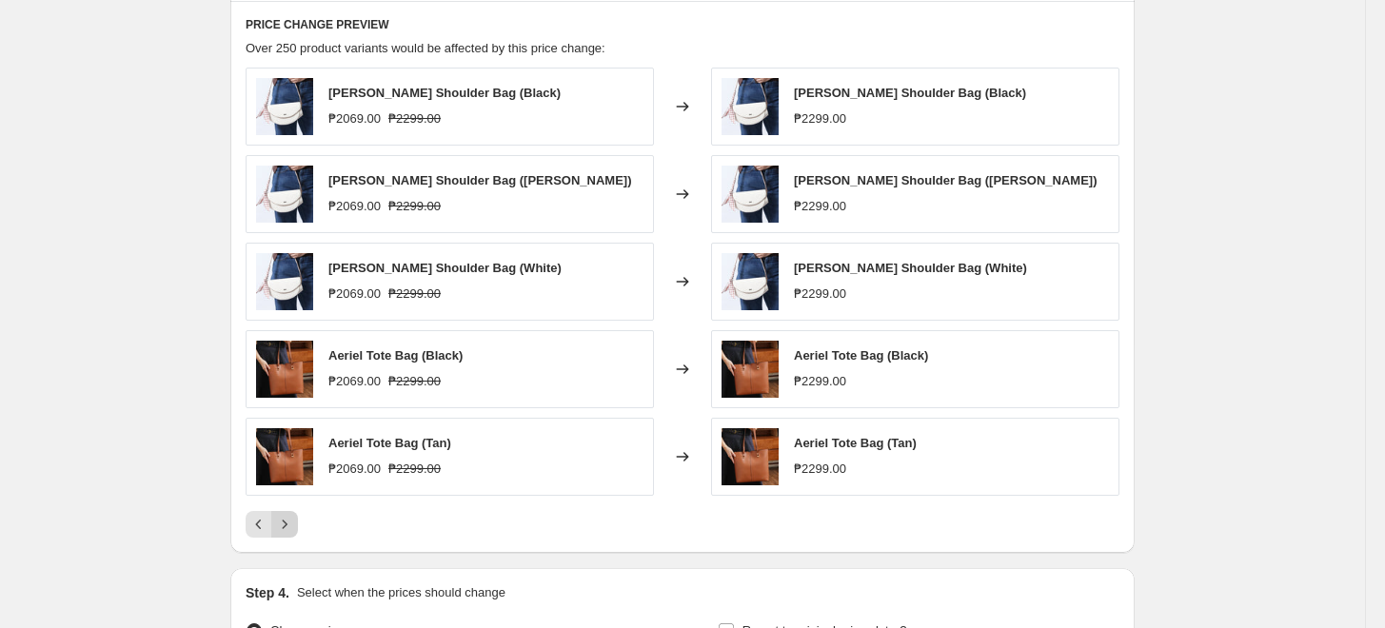
click at [294, 526] on icon "Next" at bounding box center [284, 524] width 19 height 19
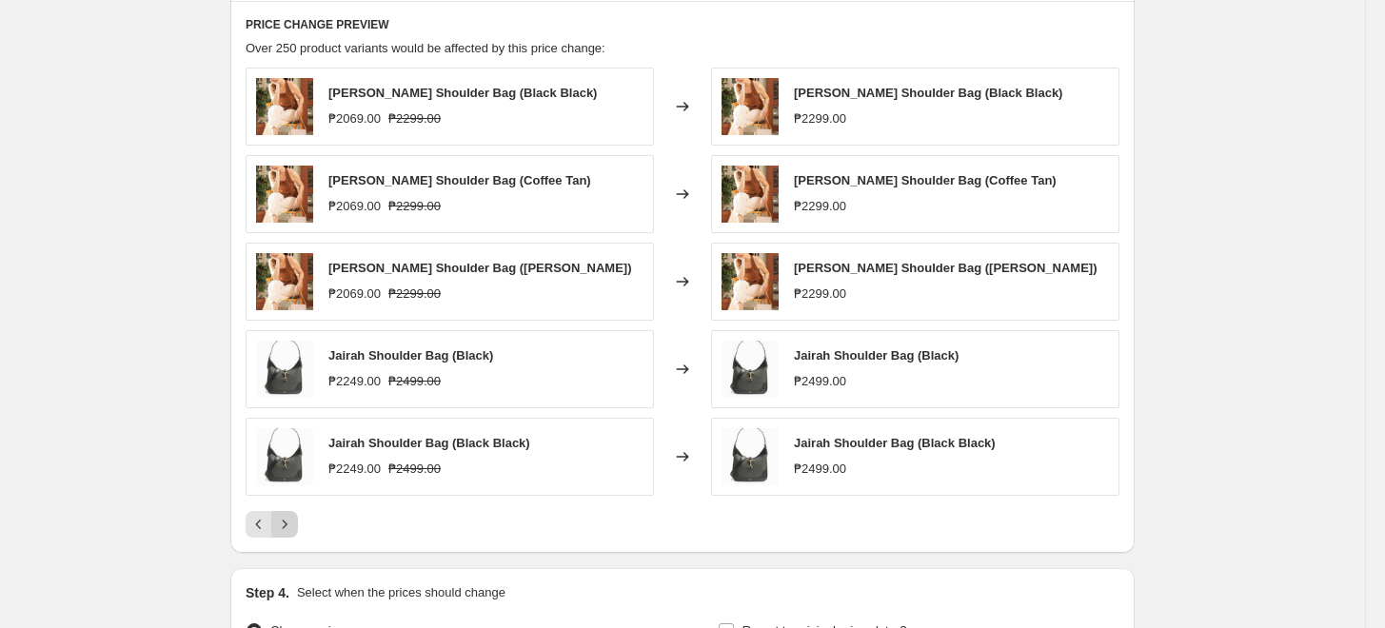
click at [294, 526] on icon "Next" at bounding box center [284, 524] width 19 height 19
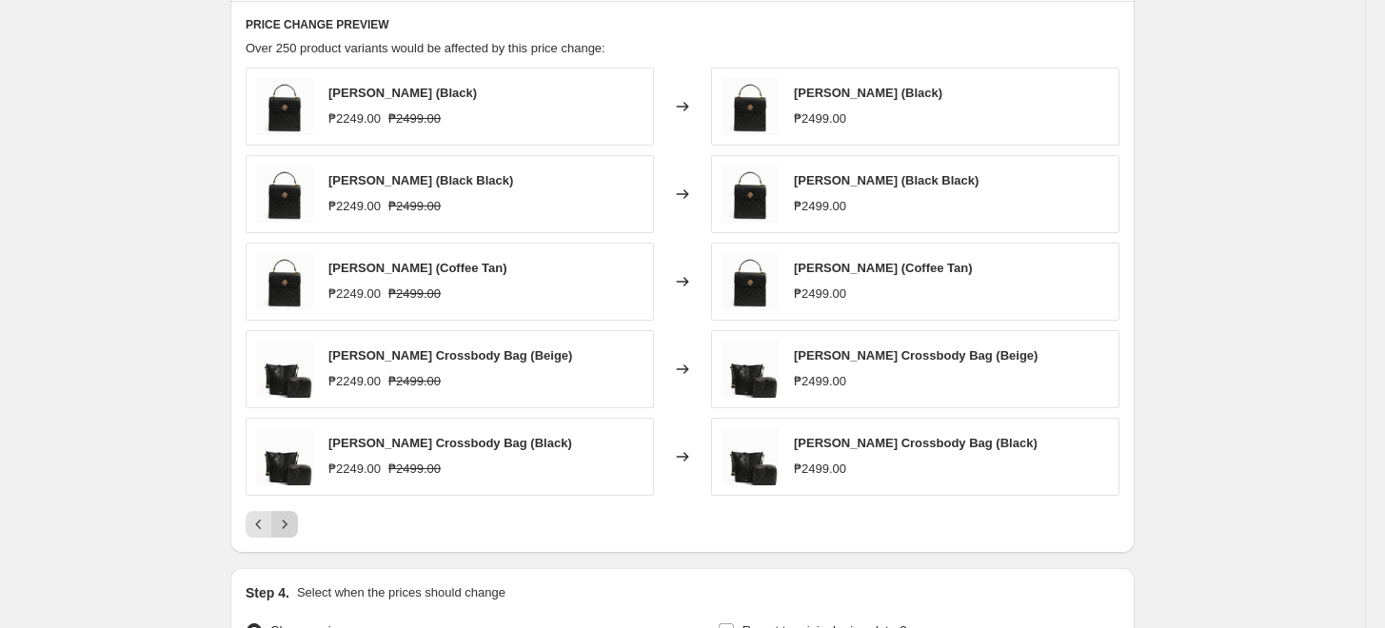
click at [294, 526] on icon "Next" at bounding box center [284, 524] width 19 height 19
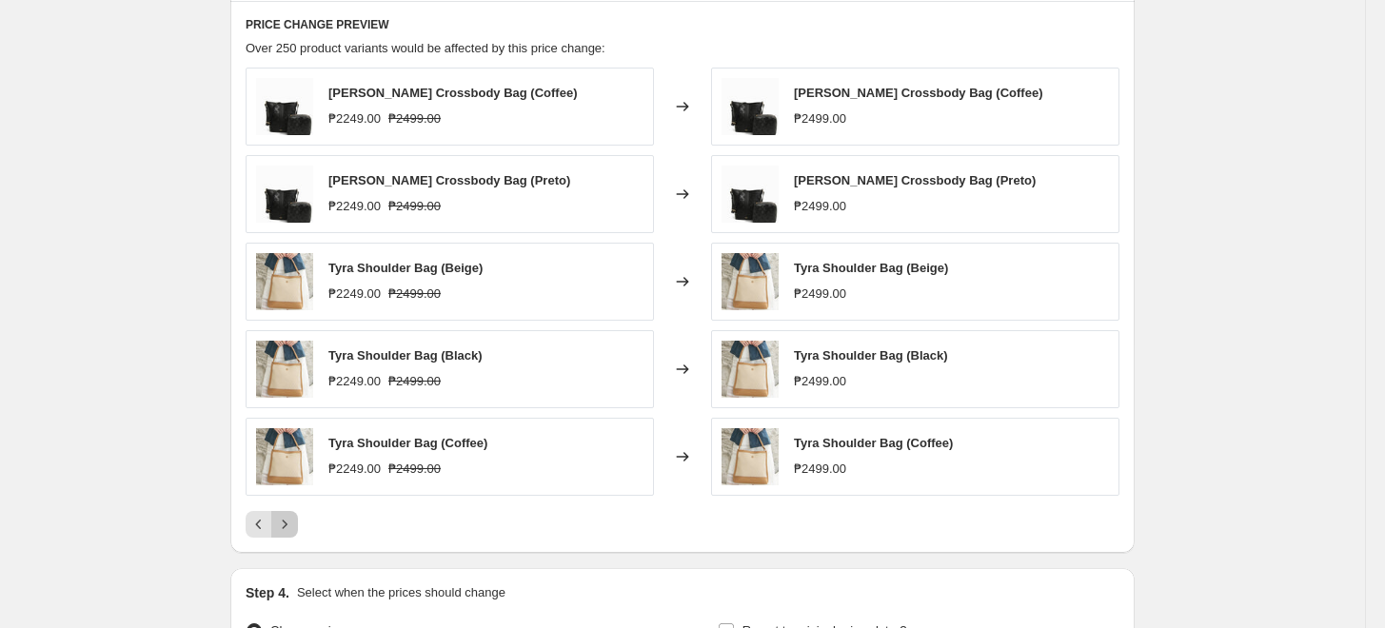
click at [294, 526] on icon "Next" at bounding box center [284, 524] width 19 height 19
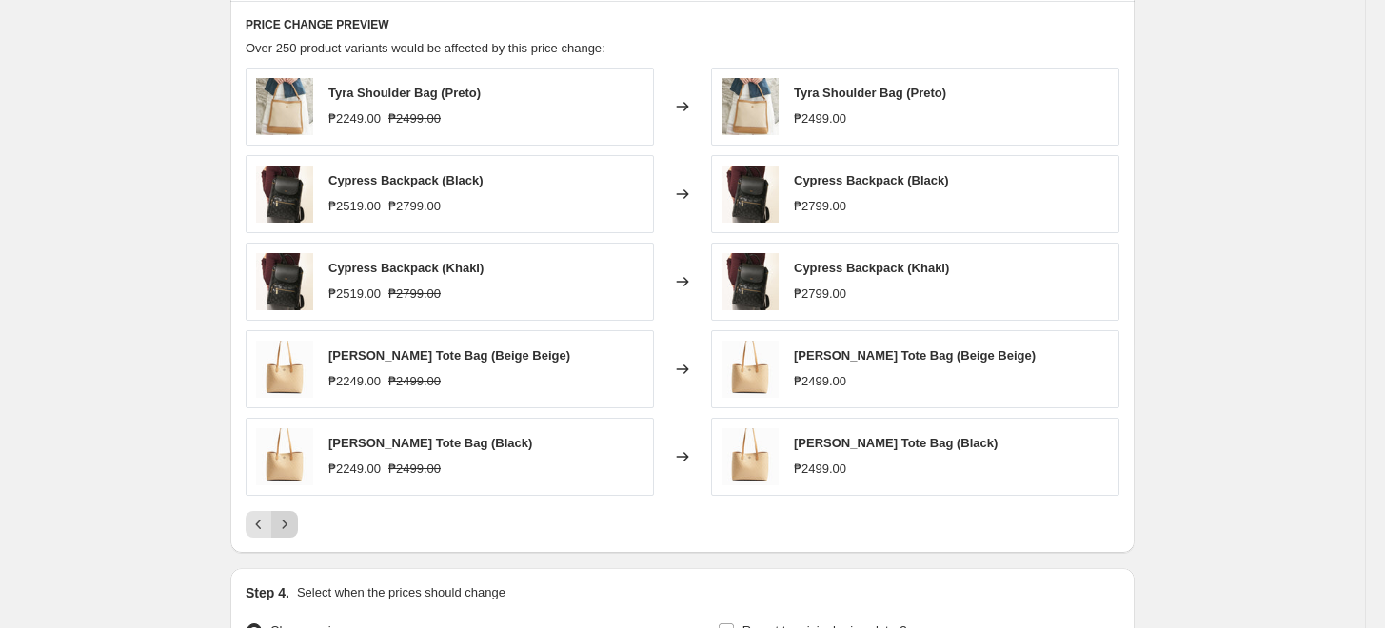
click at [294, 527] on icon "Next" at bounding box center [284, 524] width 19 height 19
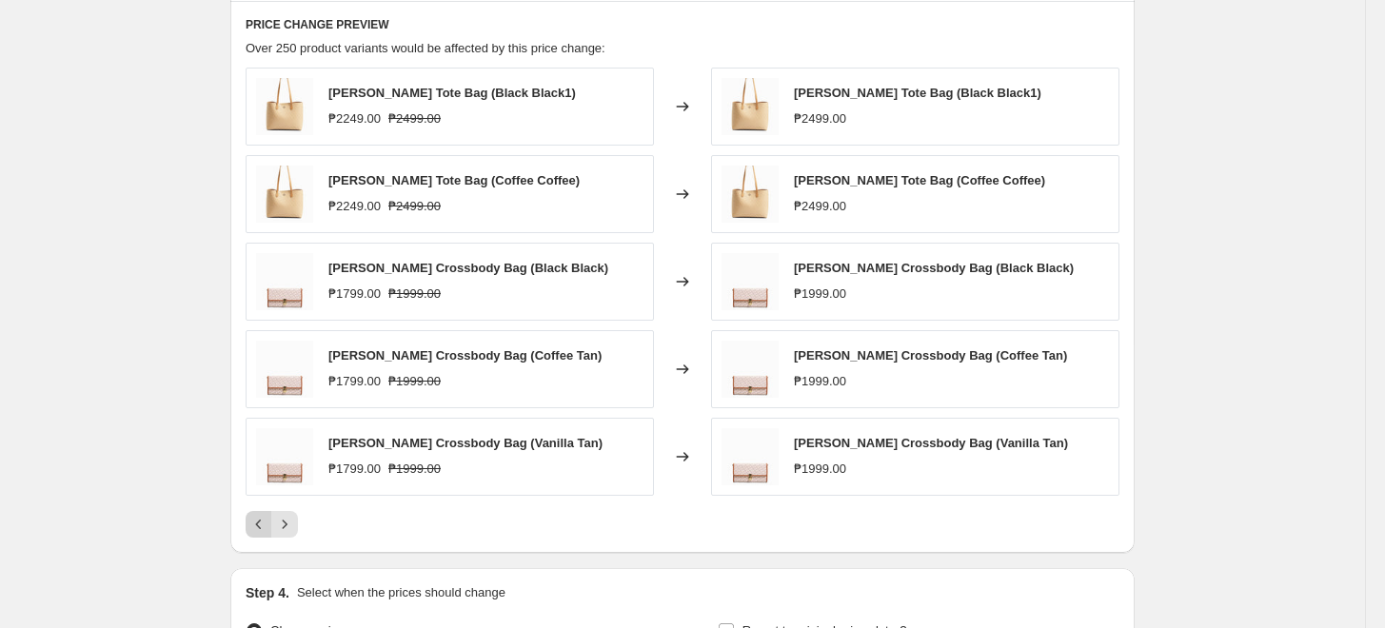
click at [262, 519] on icon "Previous" at bounding box center [258, 524] width 19 height 19
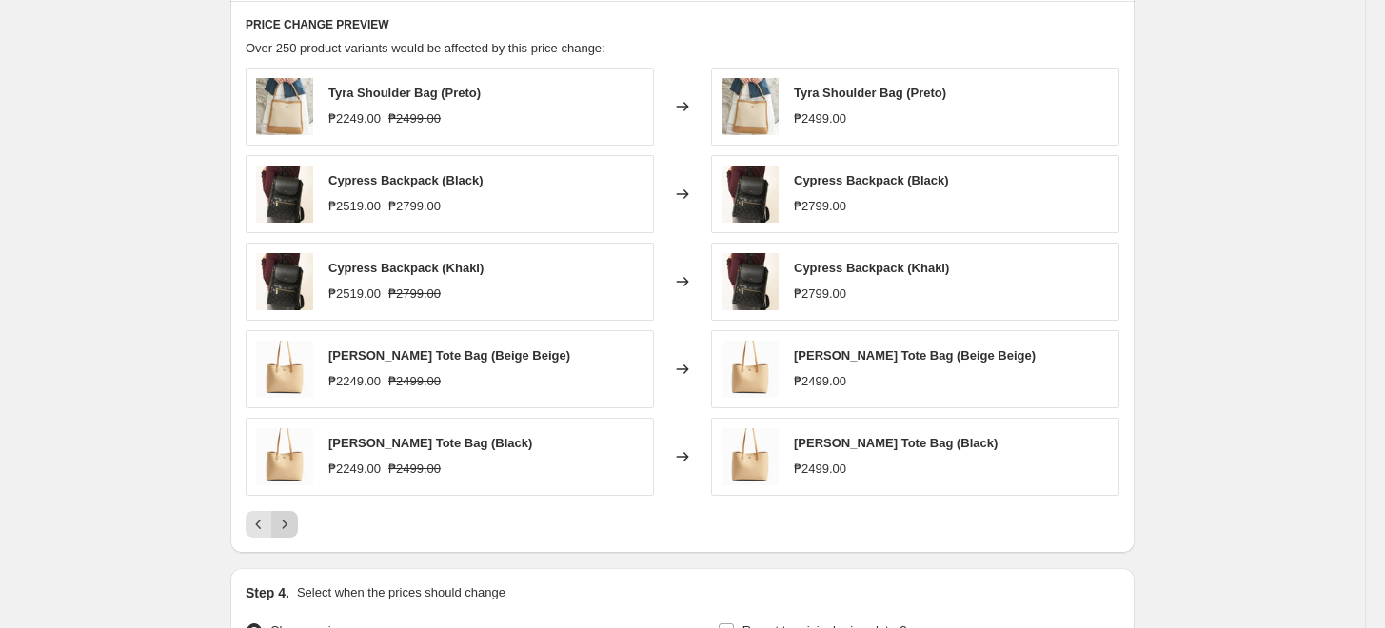
click at [282, 519] on icon "Next" at bounding box center [284, 524] width 19 height 19
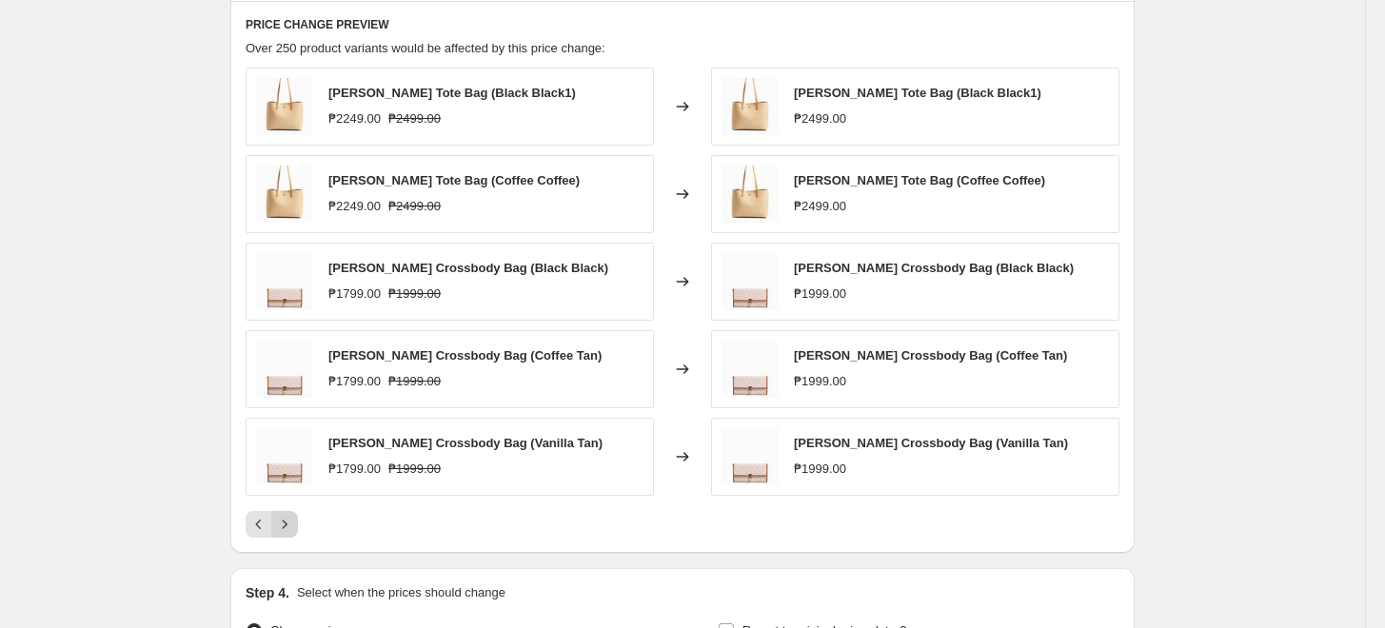
click at [282, 519] on icon "Next" at bounding box center [284, 524] width 19 height 19
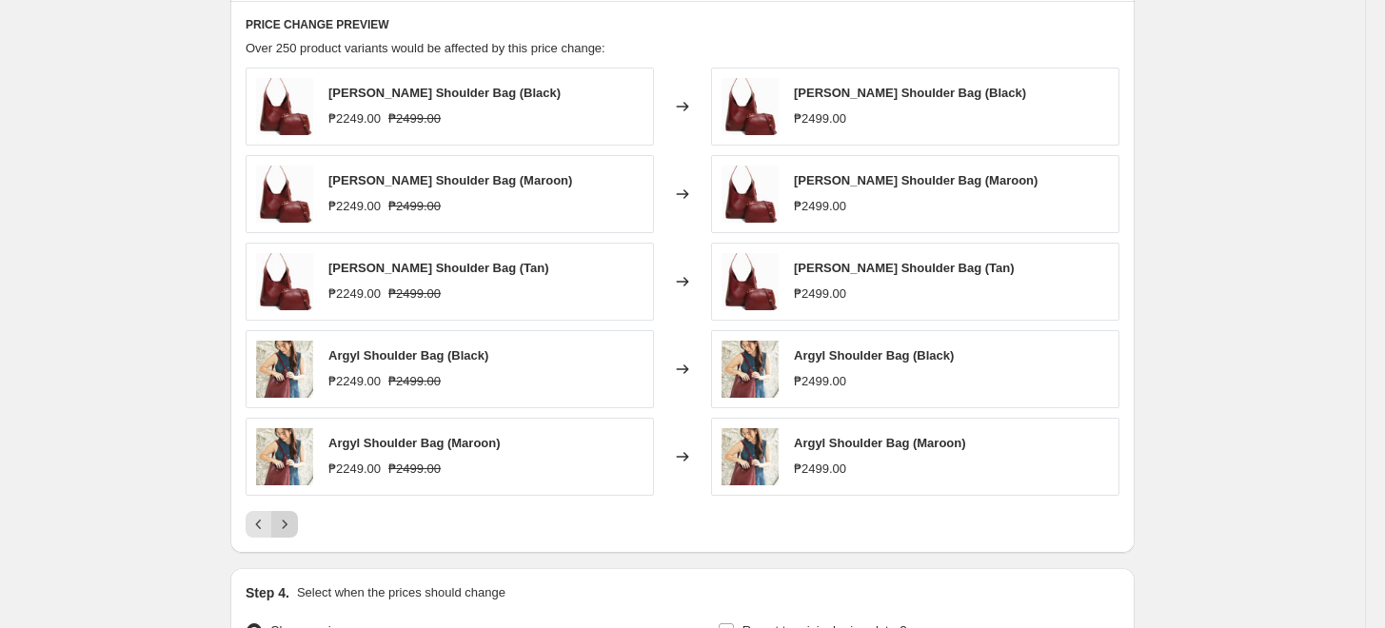
click at [282, 519] on icon "Next" at bounding box center [284, 524] width 19 height 19
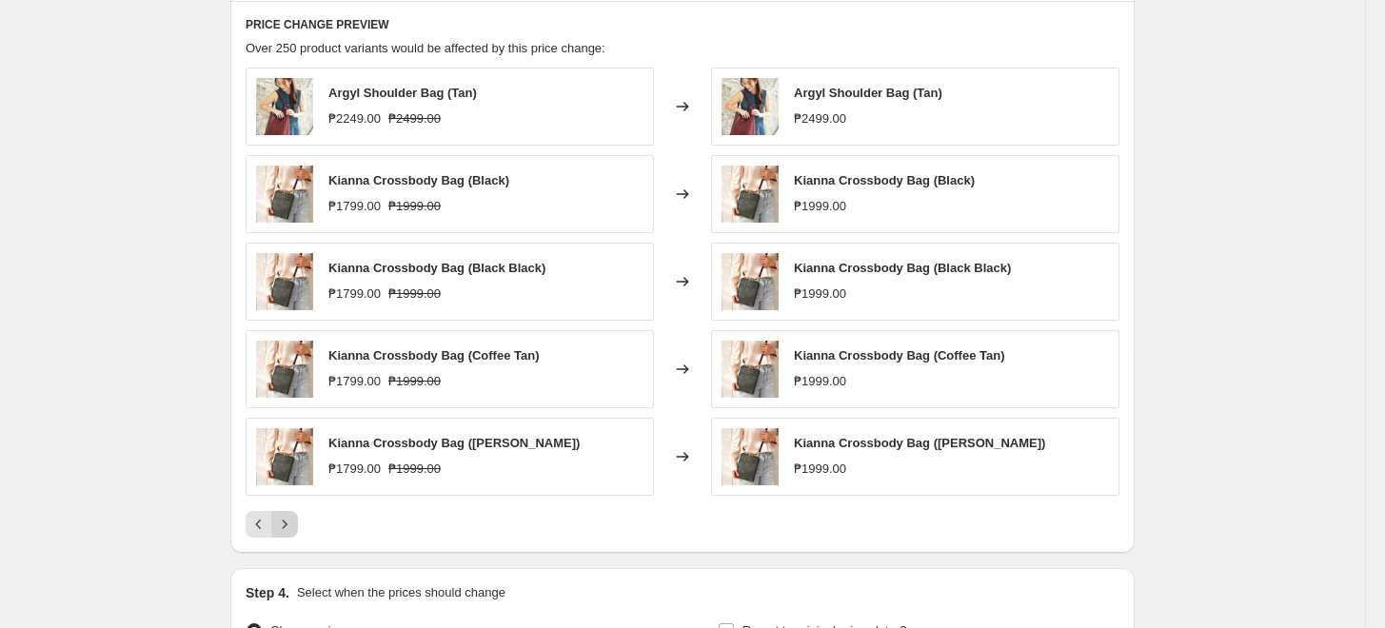
click at [282, 519] on icon "Next" at bounding box center [284, 524] width 19 height 19
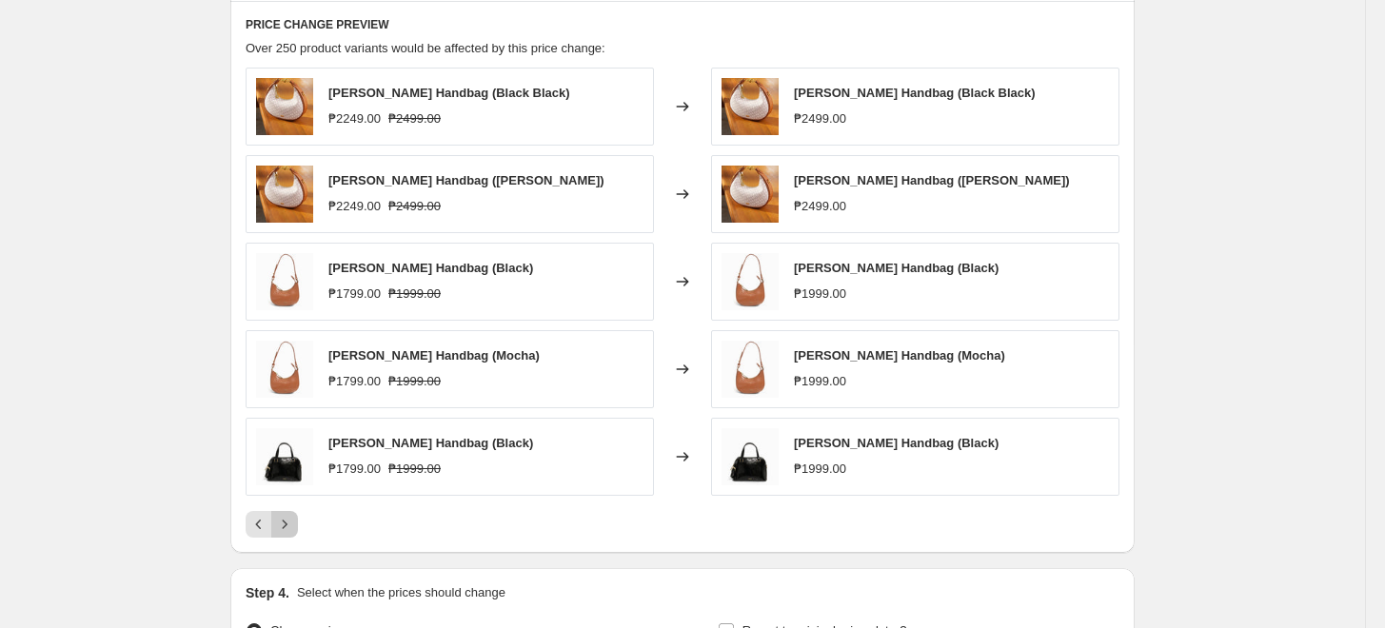
click at [282, 519] on icon "Next" at bounding box center [284, 524] width 19 height 19
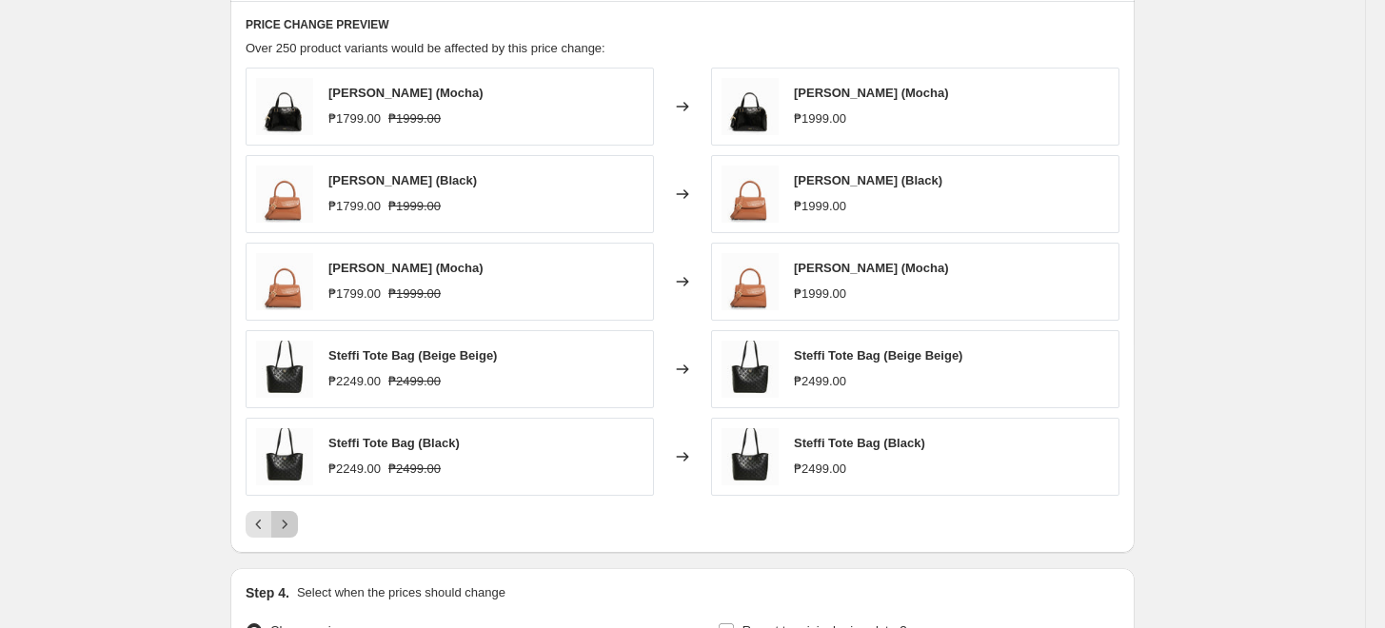
click at [282, 519] on icon "Next" at bounding box center [284, 524] width 19 height 19
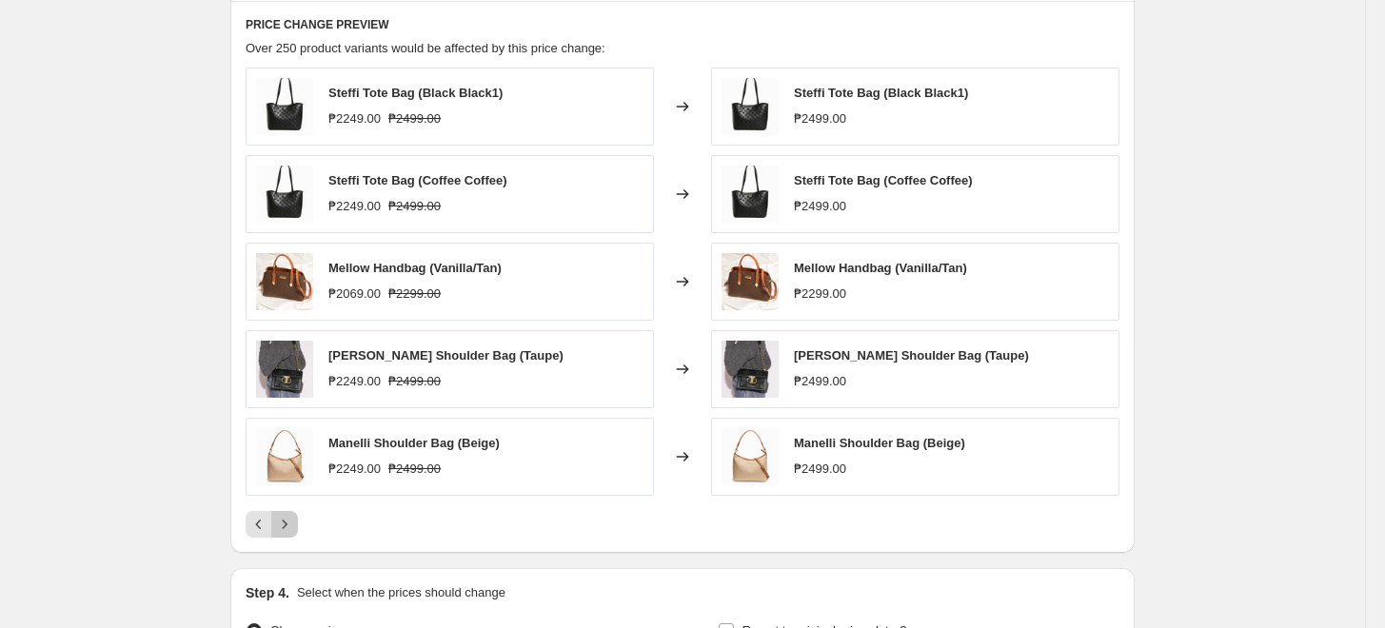
click at [282, 519] on icon "Next" at bounding box center [284, 524] width 19 height 19
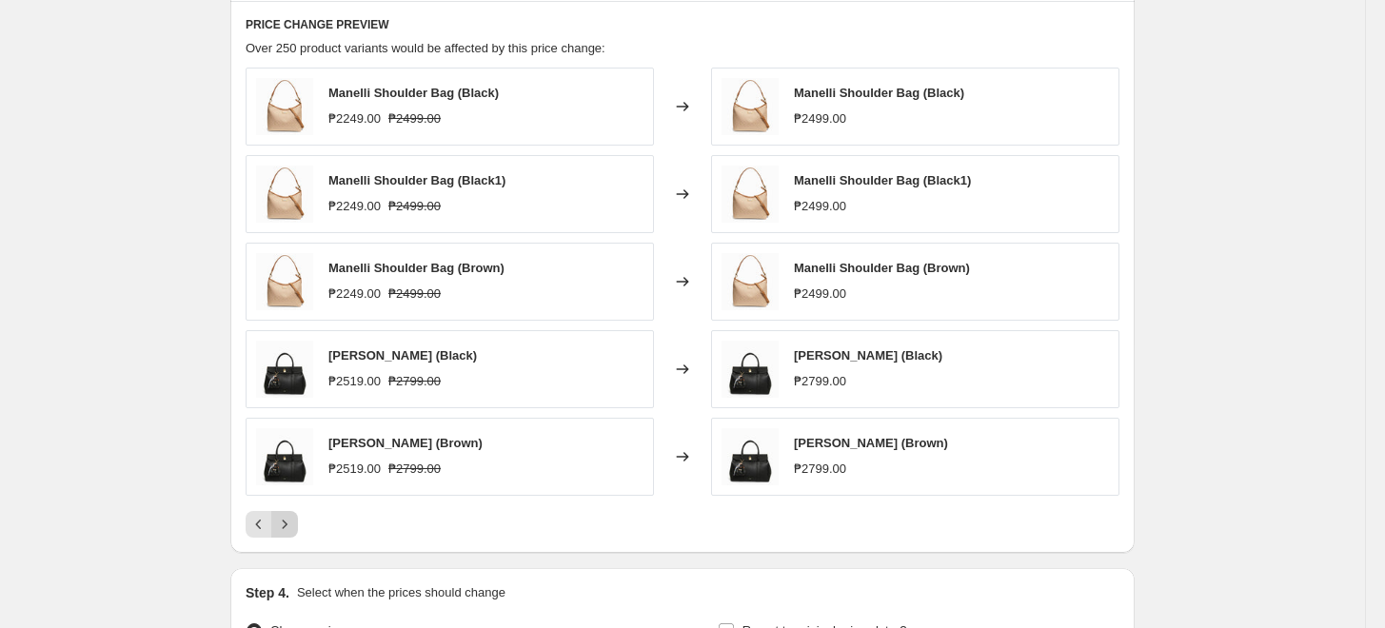
click at [283, 516] on icon "Next" at bounding box center [284, 524] width 19 height 19
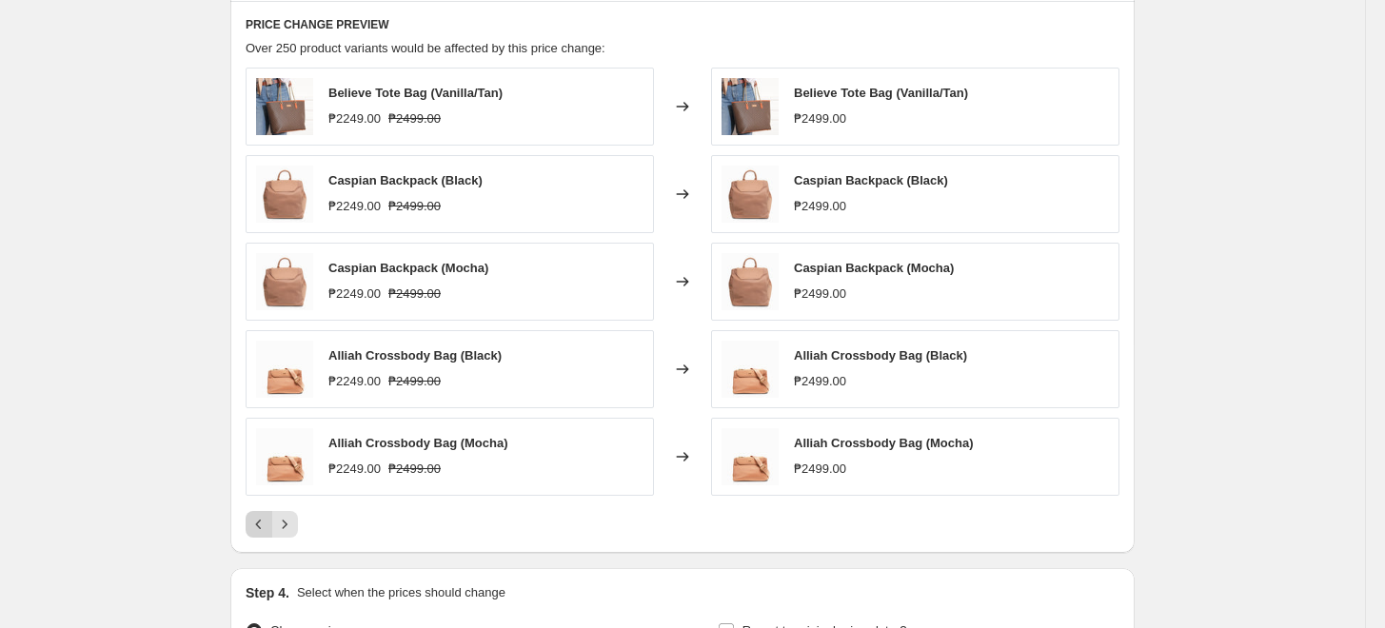
click at [264, 524] on icon "Previous" at bounding box center [258, 524] width 19 height 19
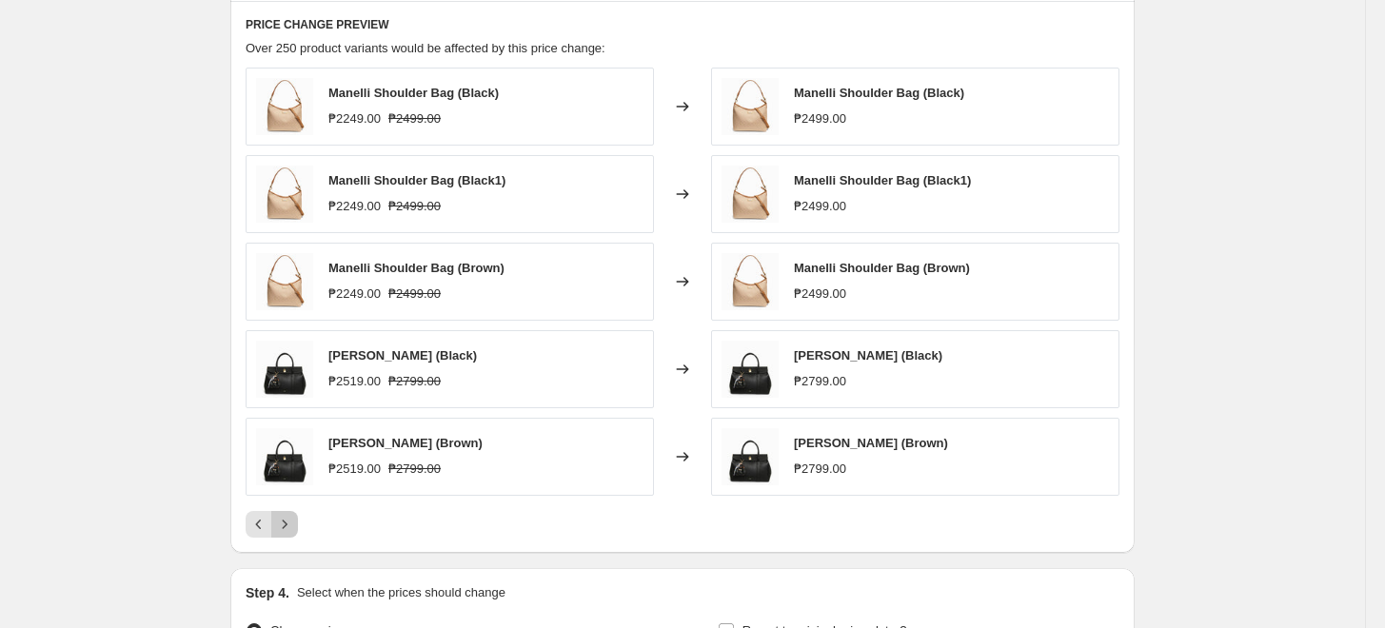
click at [288, 525] on icon "Next" at bounding box center [284, 524] width 19 height 19
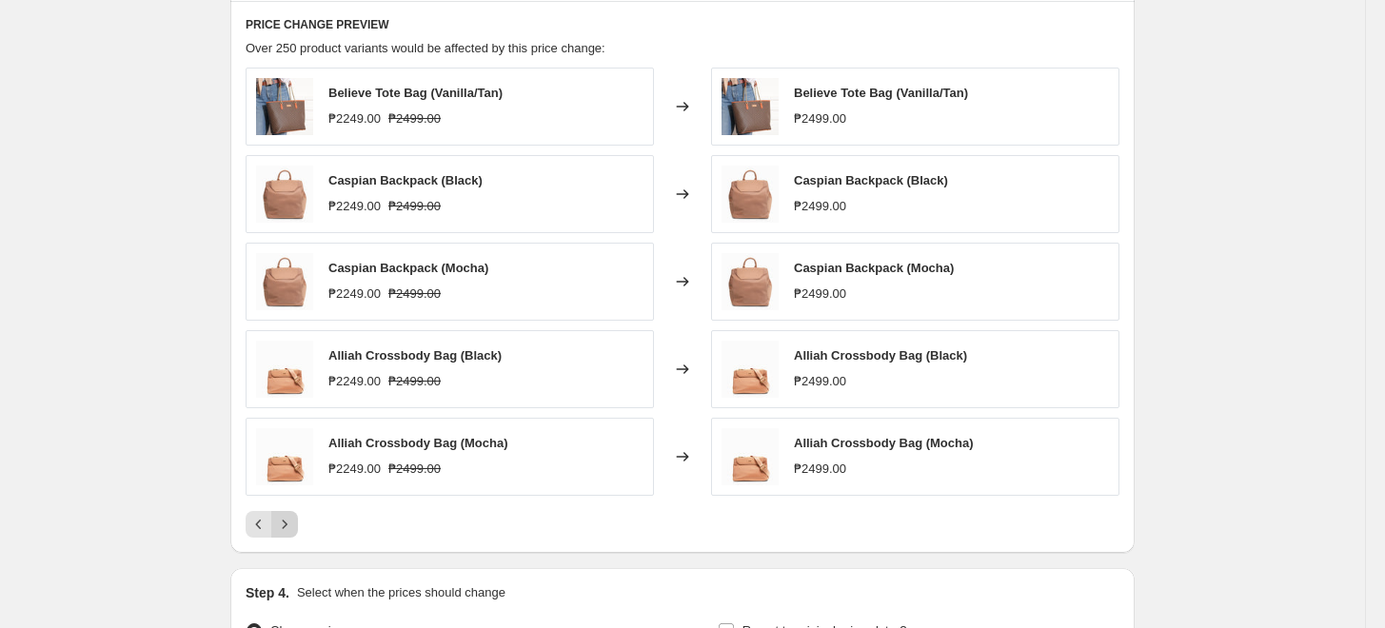
click at [288, 525] on icon "Next" at bounding box center [284, 524] width 19 height 19
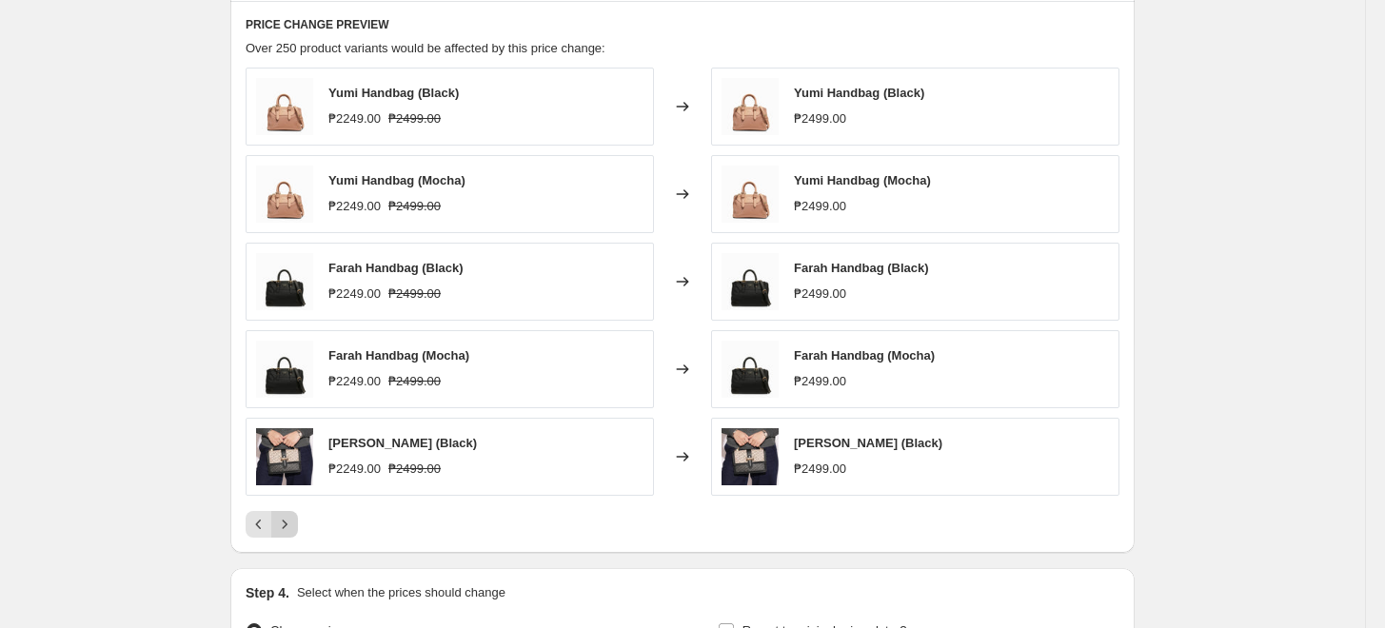
click at [288, 525] on icon "Next" at bounding box center [284, 524] width 19 height 19
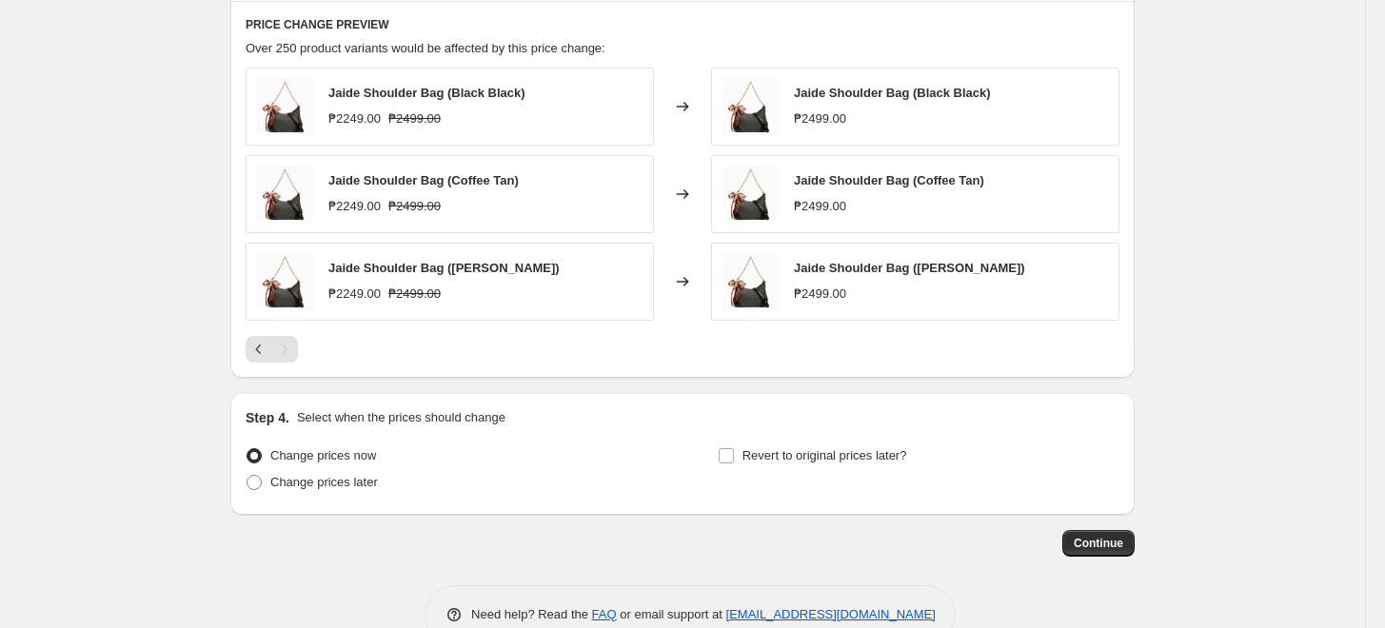
scroll to position [952, 0]
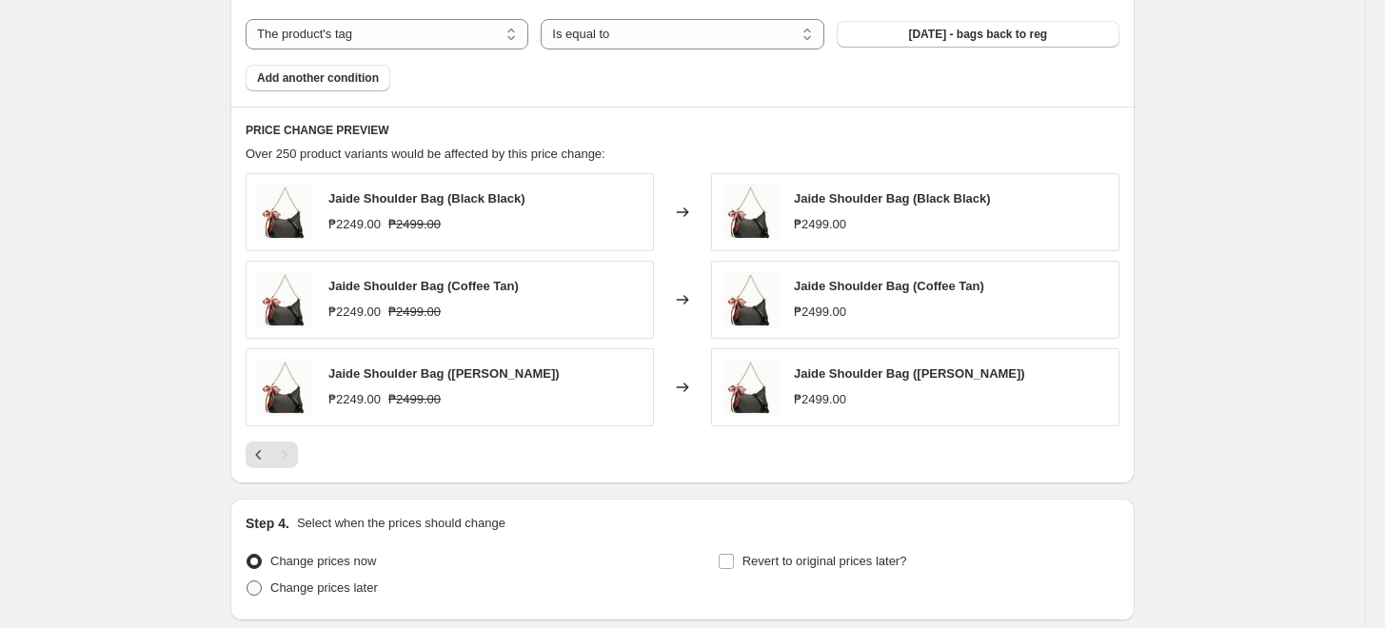
click at [328, 584] on span "Change prices later" at bounding box center [324, 588] width 108 height 14
click at [248, 582] on input "Change prices later" at bounding box center [247, 581] width 1 height 1
radio input "true"
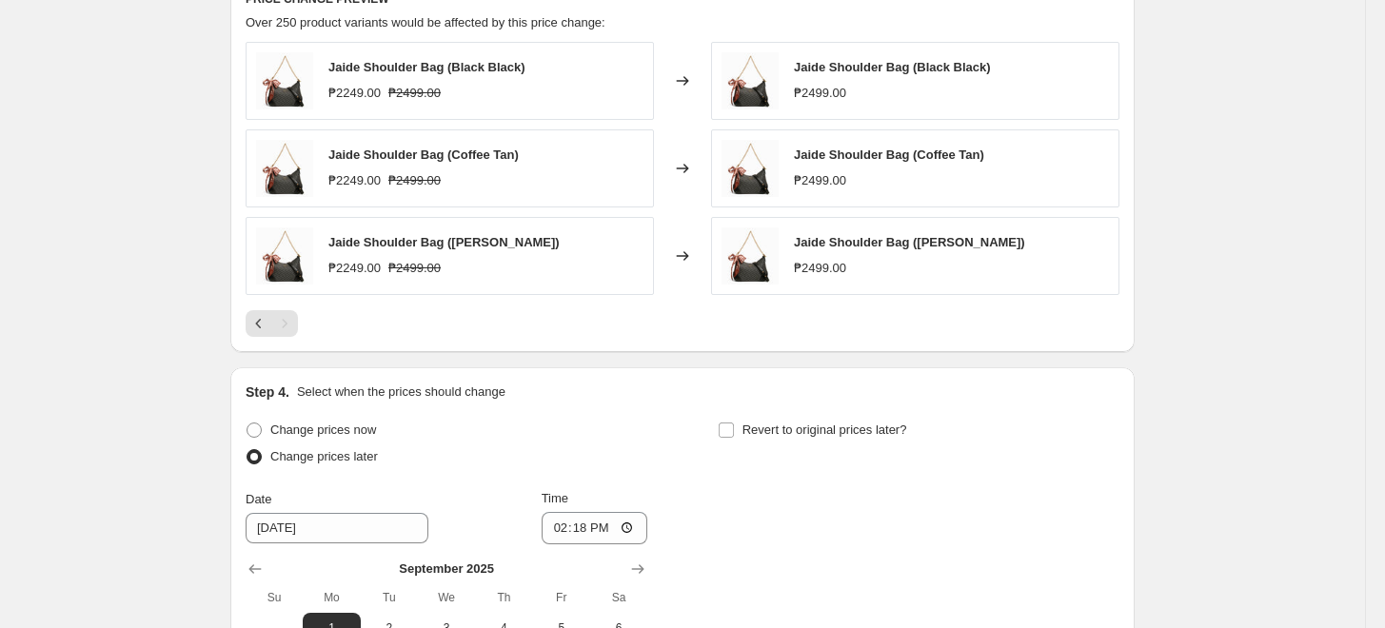
scroll to position [1375, 0]
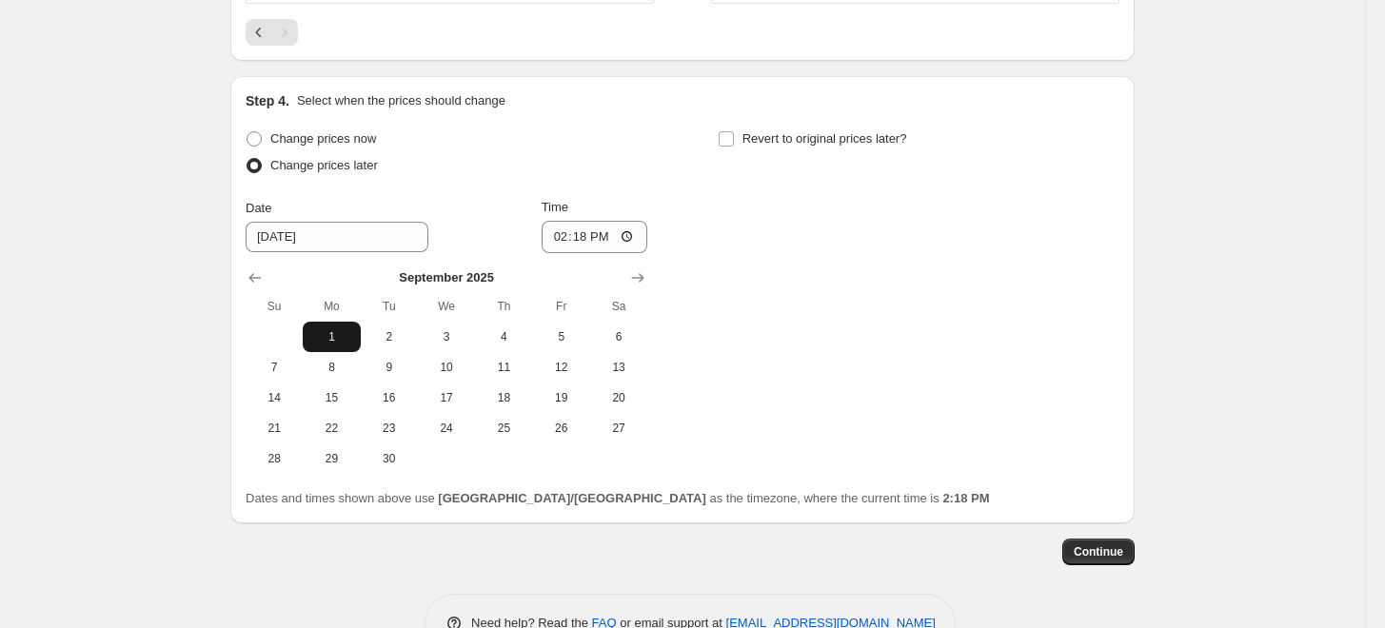
click at [337, 342] on span "1" at bounding box center [331, 336] width 42 height 15
click at [565, 234] on input "14:18" at bounding box center [595, 237] width 107 height 32
type input "00:00"
click at [842, 268] on div "Change prices now Change prices later Date [DATE] Time 00:00 [DATE] Su Mo Tu We…" at bounding box center [683, 300] width 874 height 348
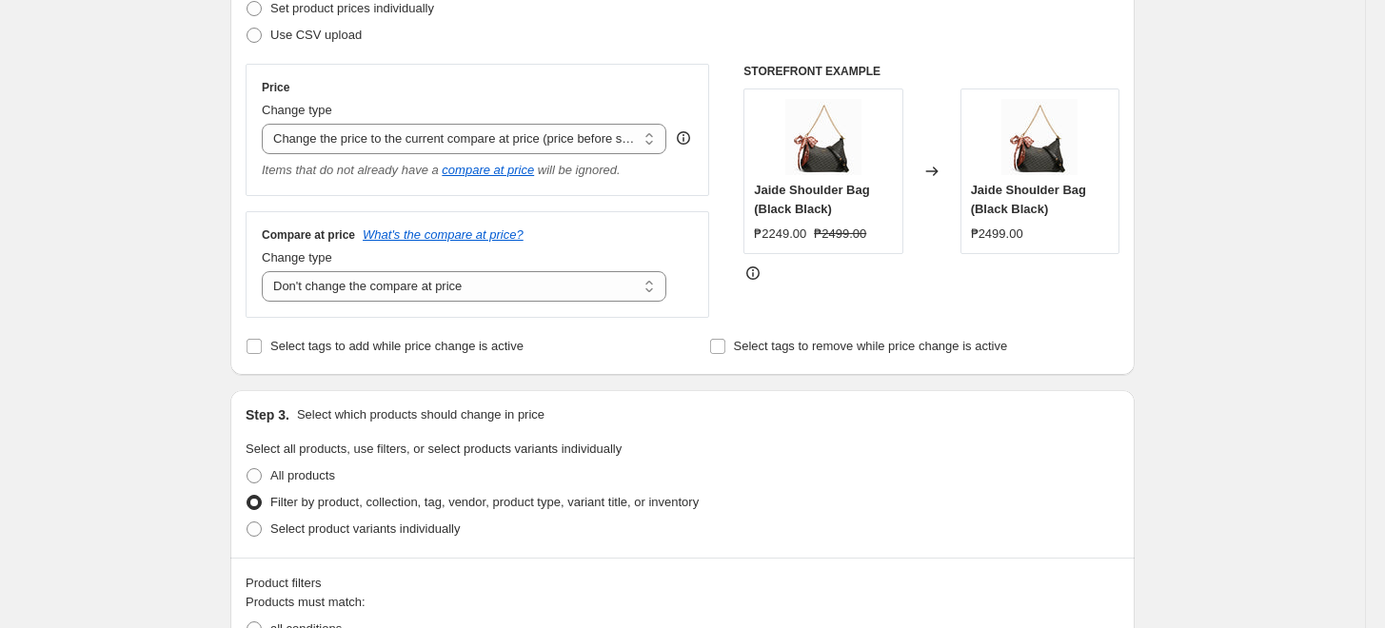
scroll to position [317, 0]
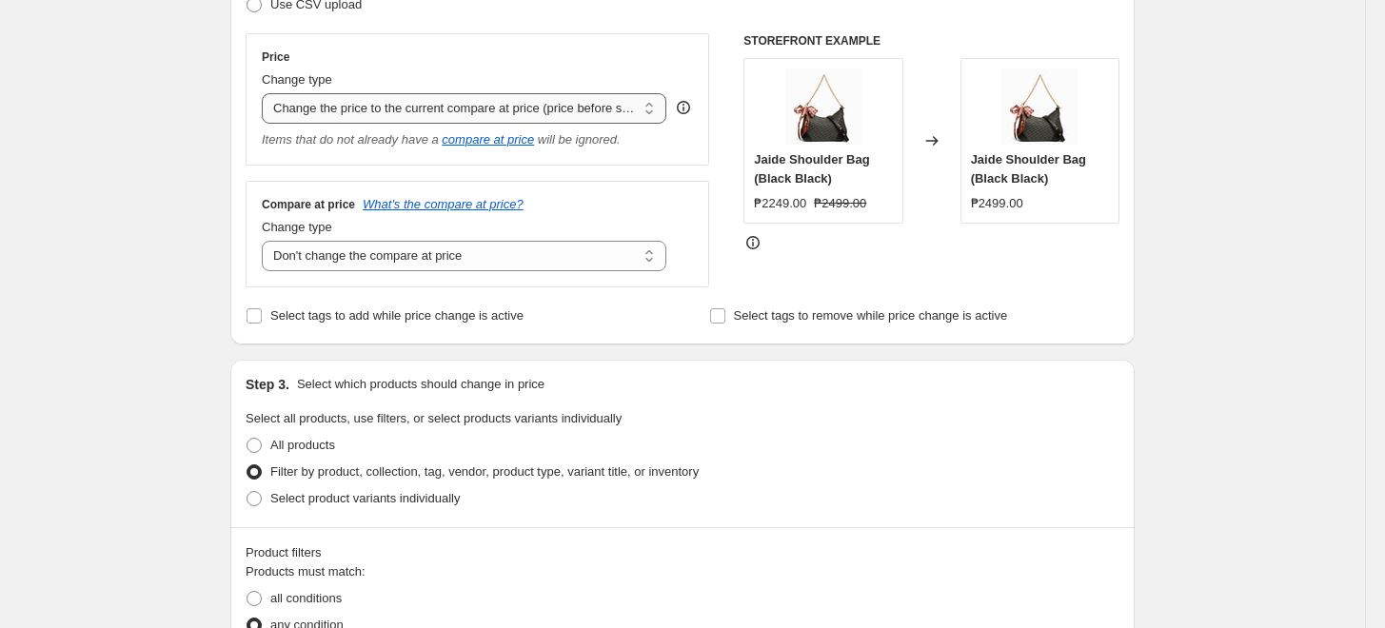
click at [542, 118] on select "Change the price to a certain amount Change the price by a certain amount Chang…" at bounding box center [464, 108] width 405 height 30
click at [543, 111] on select "Change the price to a certain amount Change the price by a certain amount Chang…" at bounding box center [464, 108] width 405 height 30
click at [495, 106] on select "Change the price to a certain amount Change the price by a certain amount Chang…" at bounding box center [464, 108] width 405 height 30
click at [494, 106] on select "Change the price to a certain amount Change the price by a certain amount Chang…" at bounding box center [464, 108] width 405 height 30
click at [532, 101] on select "Change the price to a certain amount Change the price by a certain amount Chang…" at bounding box center [464, 108] width 405 height 30
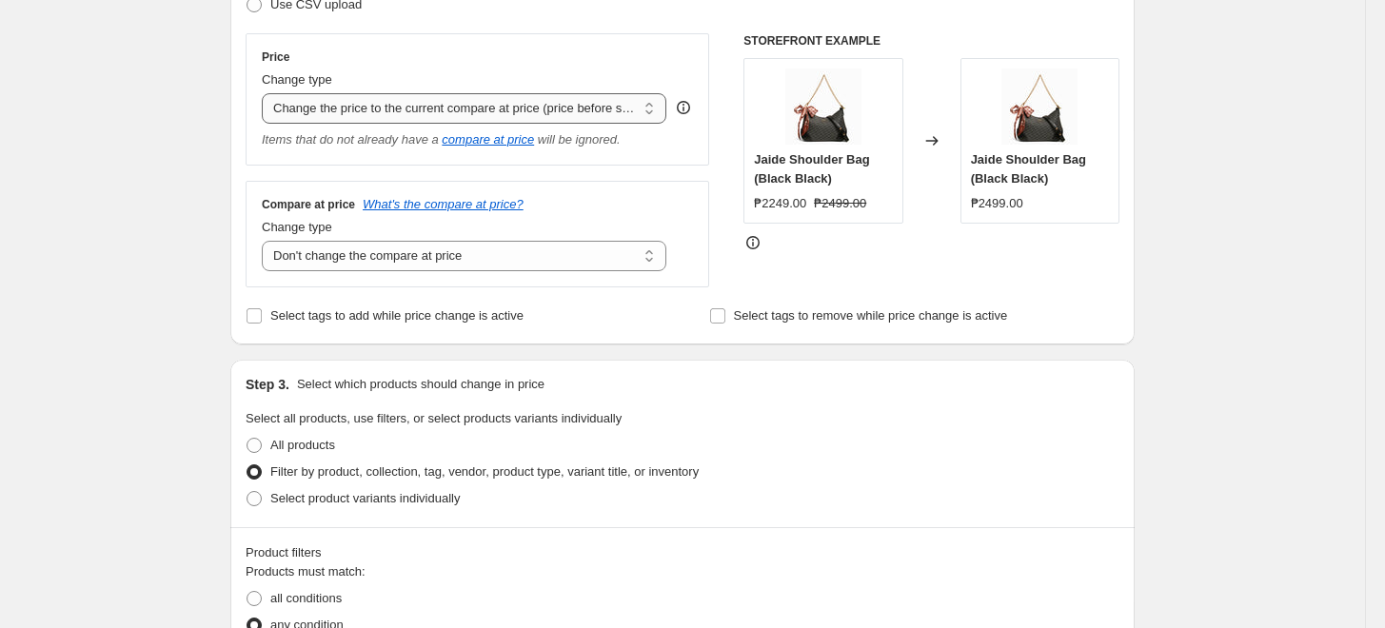
click at [532, 101] on select "Change the price to a certain amount Change the price by a certain amount Chang…" at bounding box center [464, 108] width 405 height 30
click at [579, 107] on select "Change the price to a certain amount Change the price by a certain amount Chang…" at bounding box center [464, 108] width 405 height 30
click at [579, 106] on select "Change the price to a certain amount Change the price by a certain amount Chang…" at bounding box center [464, 108] width 405 height 30
click at [579, 99] on select "Change the price to a certain amount Change the price by a certain amount Chang…" at bounding box center [464, 108] width 405 height 30
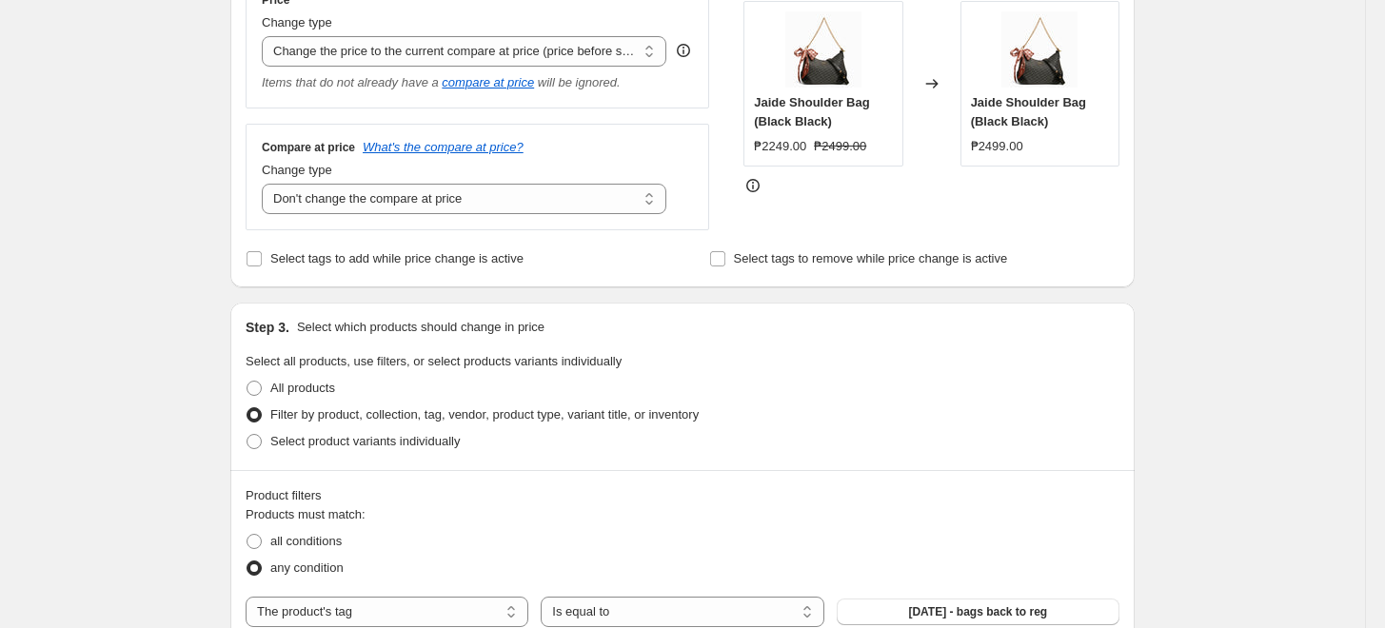
scroll to position [423, 0]
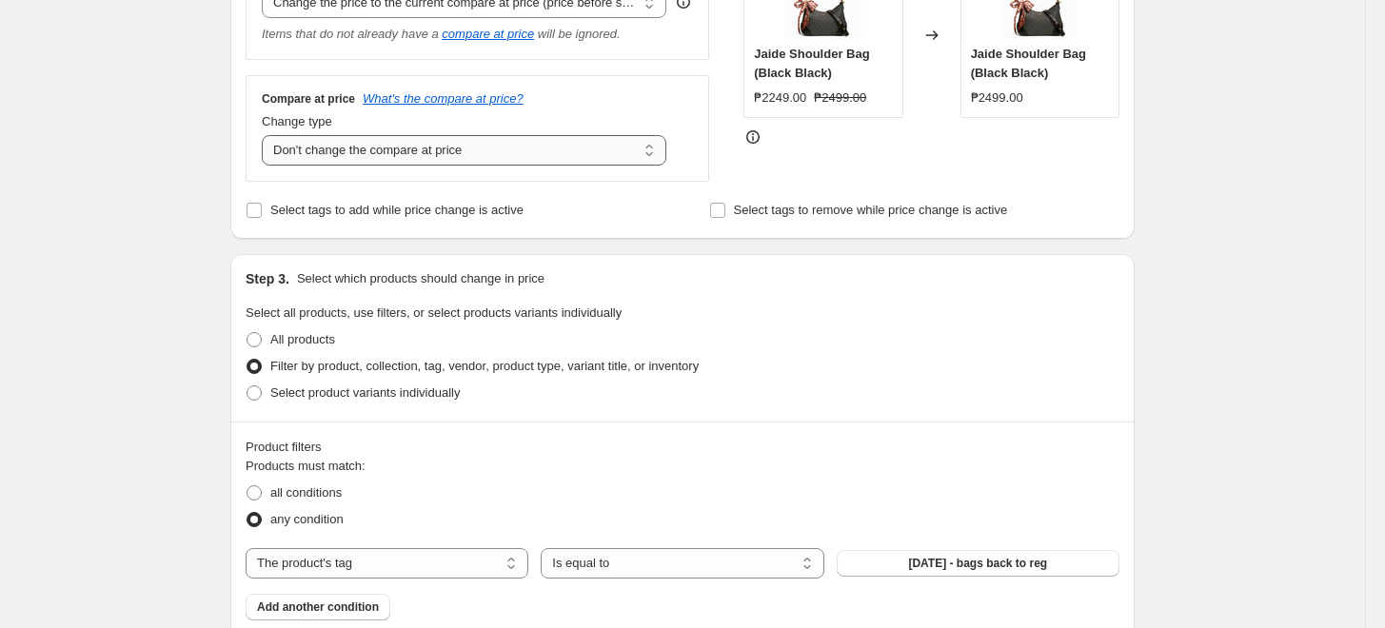
click at [558, 158] on select "Change the compare at price to the current price (sale) Change the compare at p…" at bounding box center [464, 150] width 405 height 30
click at [559, 158] on select "Change the compare at price to the current price (sale) Change the compare at p…" at bounding box center [464, 150] width 405 height 30
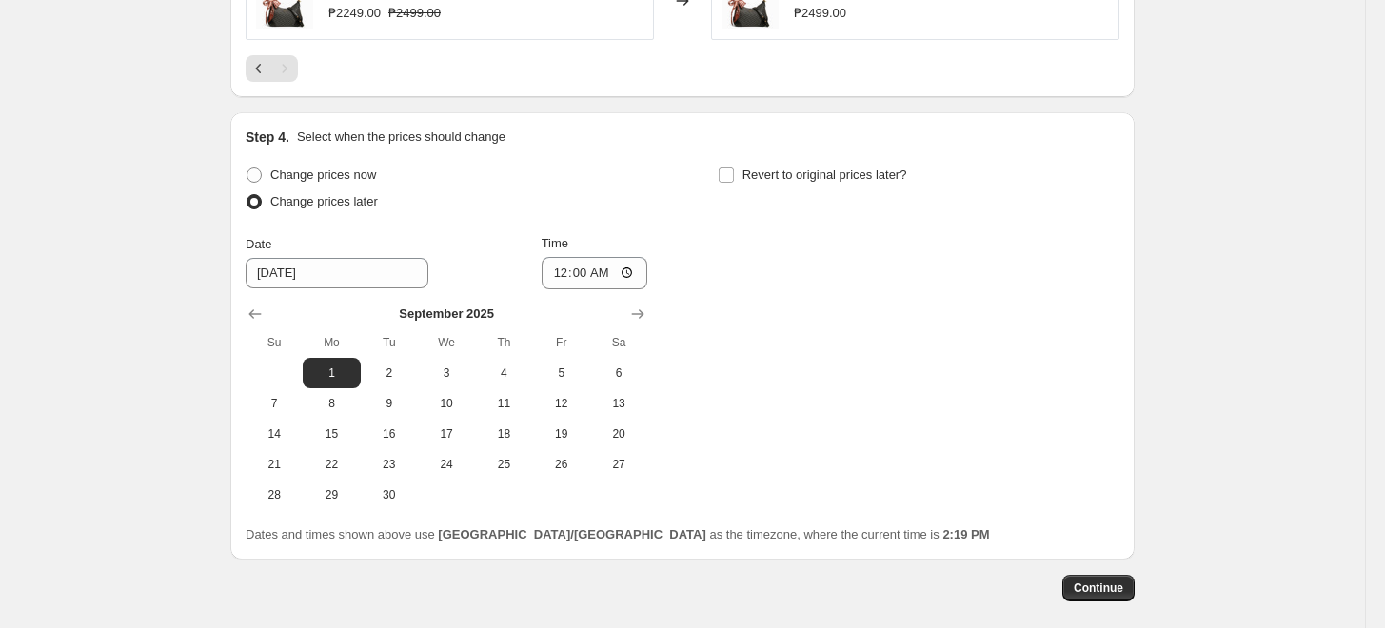
scroll to position [1375, 0]
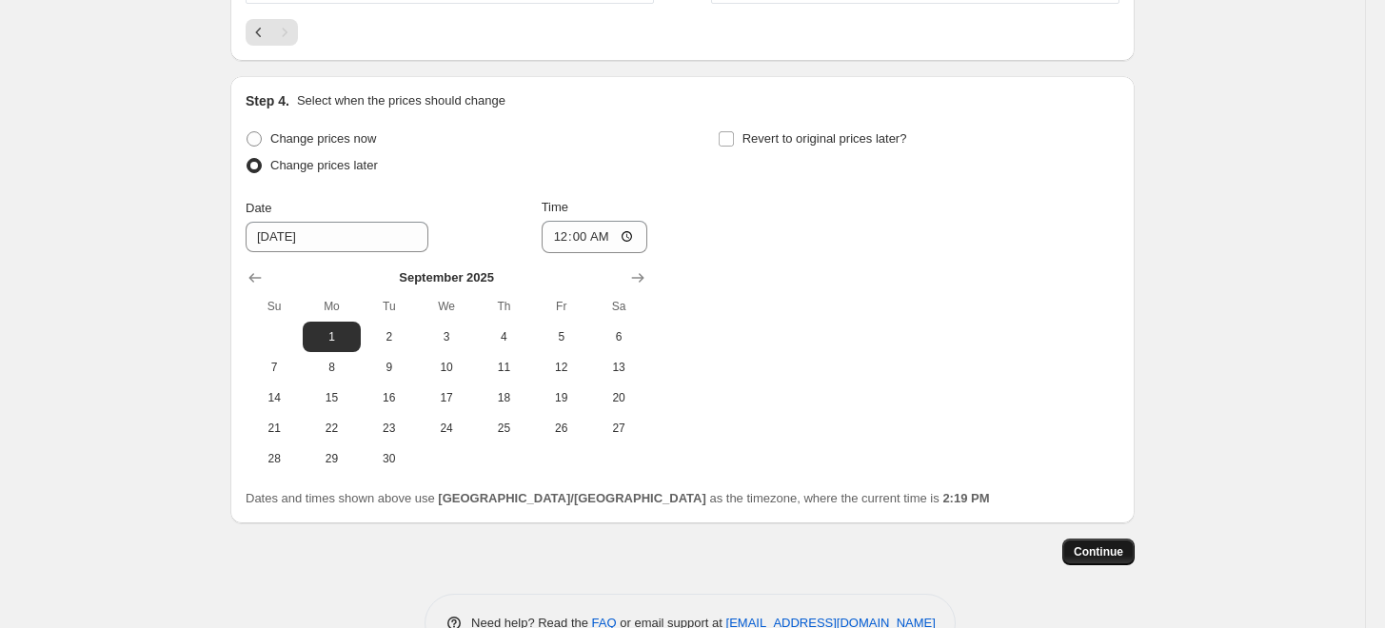
click at [1099, 553] on span "Continue" at bounding box center [1099, 552] width 50 height 15
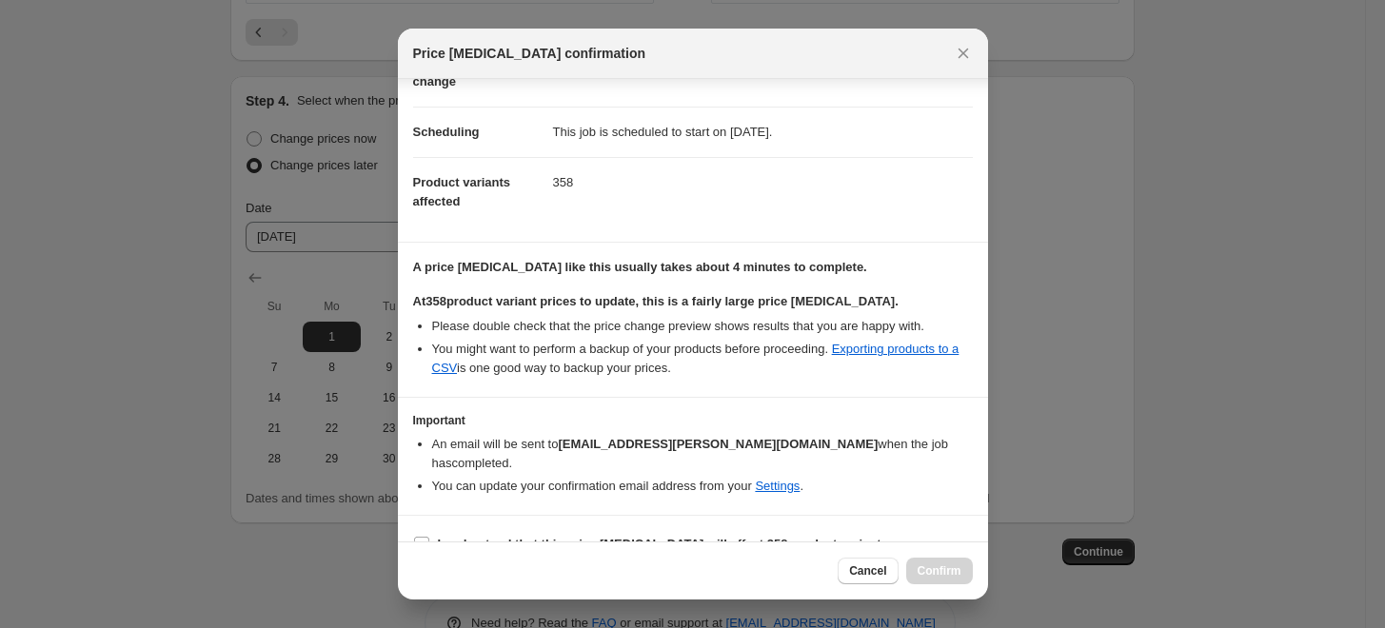
scroll to position [136, 0]
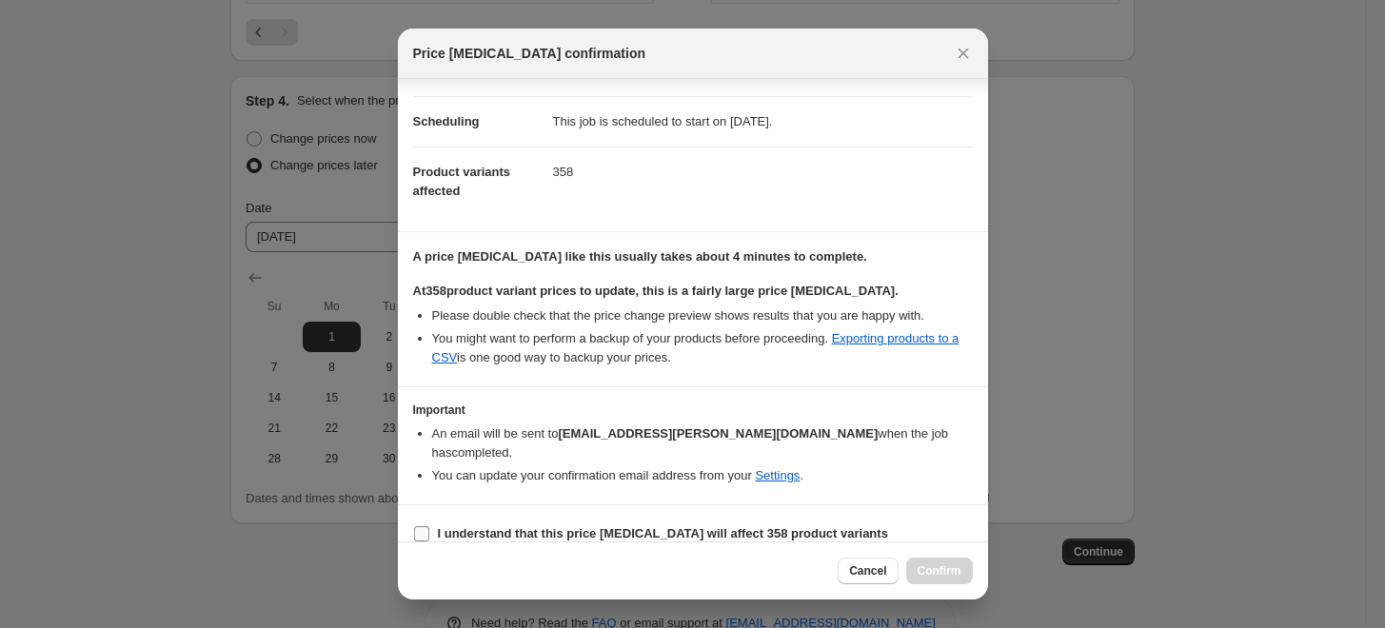
click at [432, 521] on label "I understand that this price [MEDICAL_DATA] will affect 358 product variants" at bounding box center [650, 534] width 475 height 27
click at [429, 527] on input "I understand that this price [MEDICAL_DATA] will affect 358 product variants" at bounding box center [421, 534] width 15 height 15
checkbox input "true"
click at [929, 568] on span "Confirm" at bounding box center [940, 571] width 44 height 15
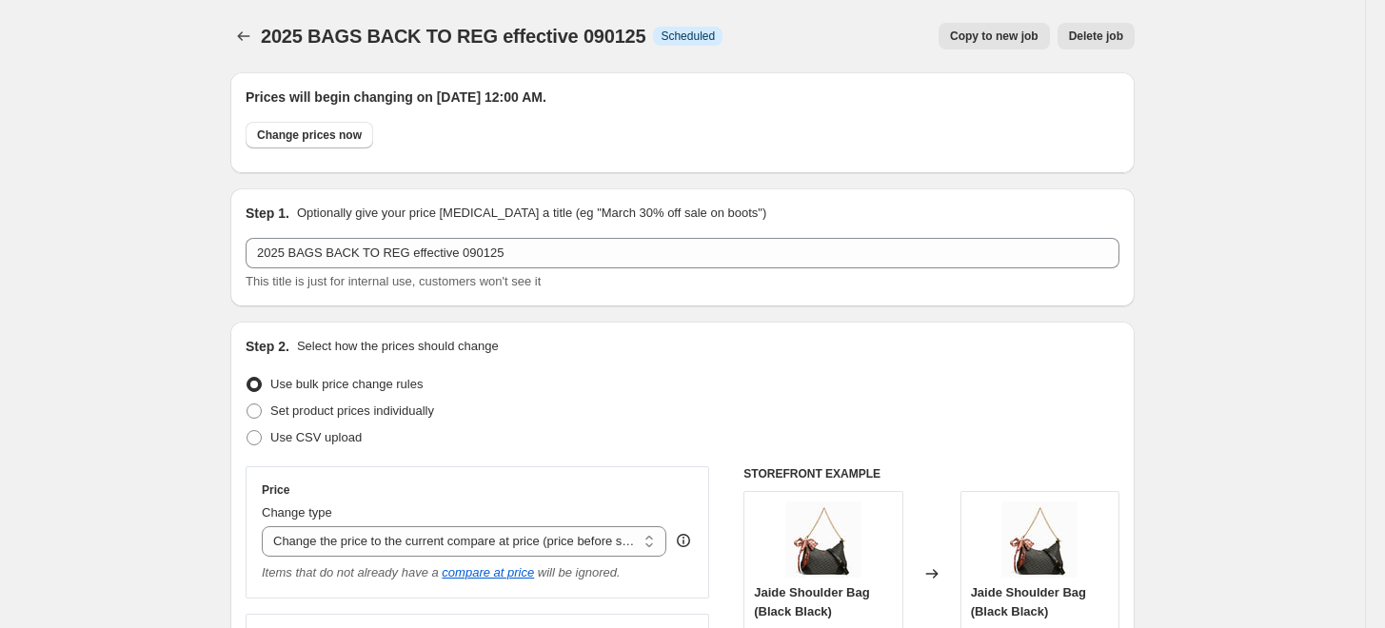
click at [246, 47] on button "Price change jobs" at bounding box center [243, 36] width 27 height 27
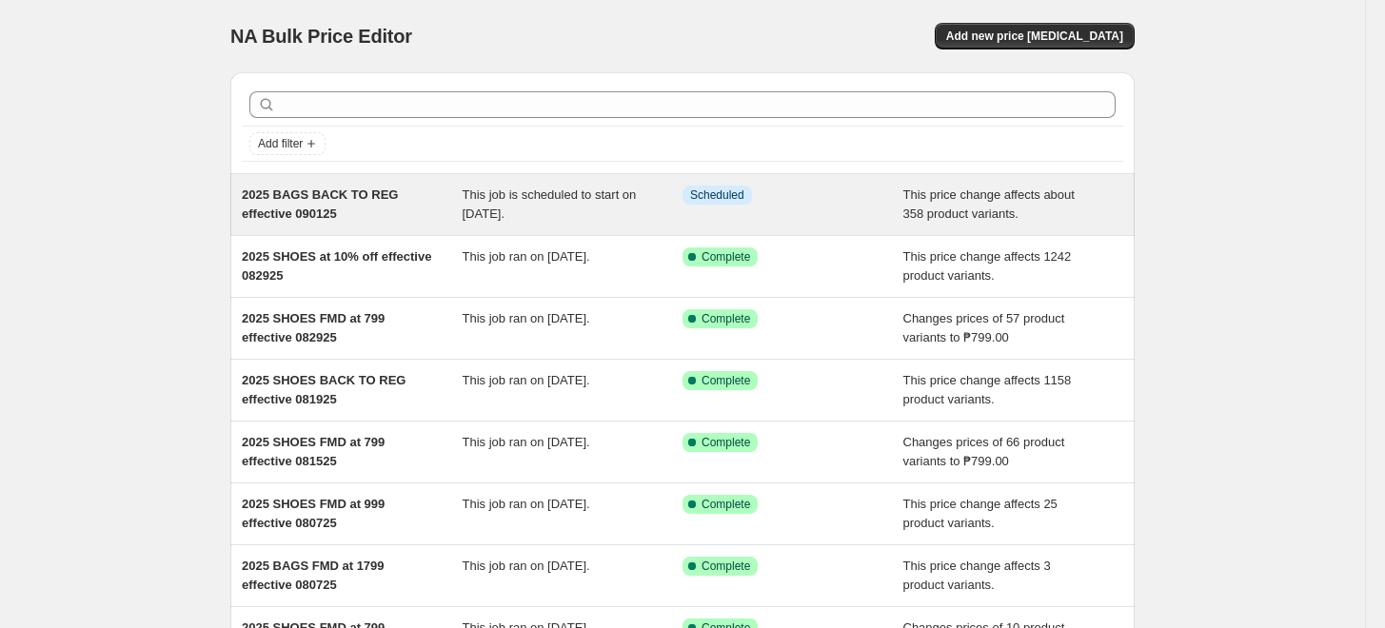
click at [404, 203] on div "2025 BAGS BACK TO REG effective 090125" at bounding box center [352, 205] width 221 height 38
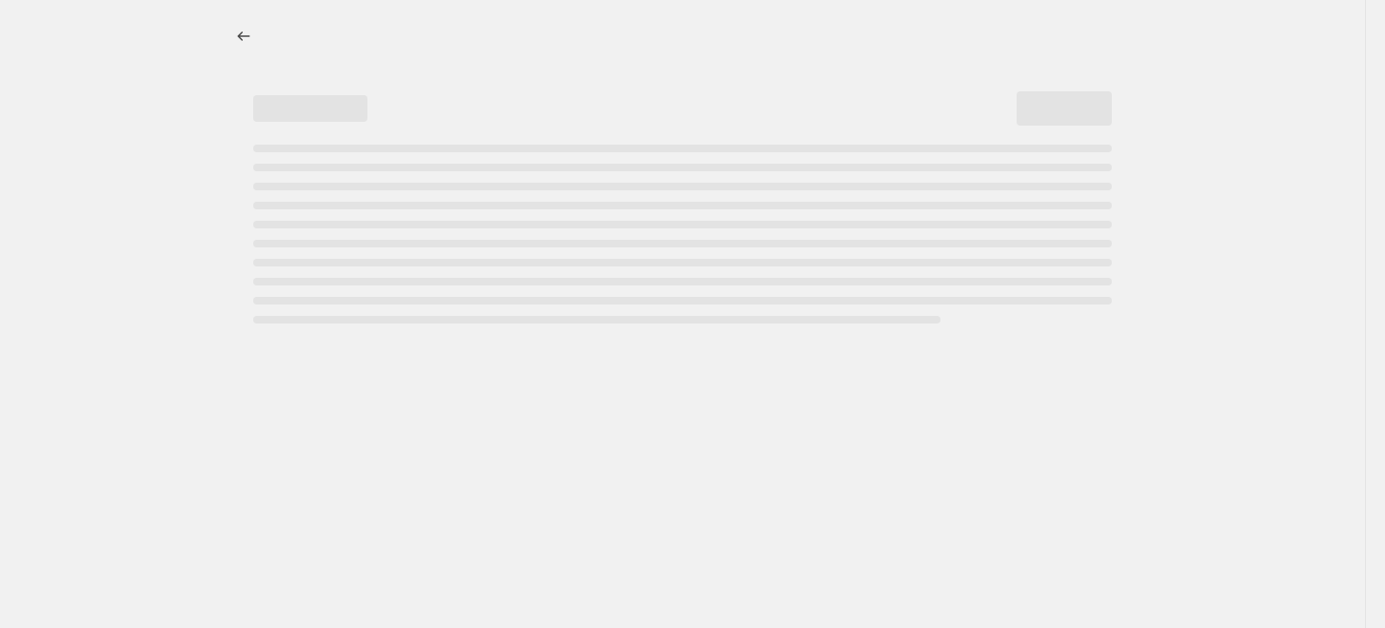
select select "ecap"
select select "no_change"
select select "tag"
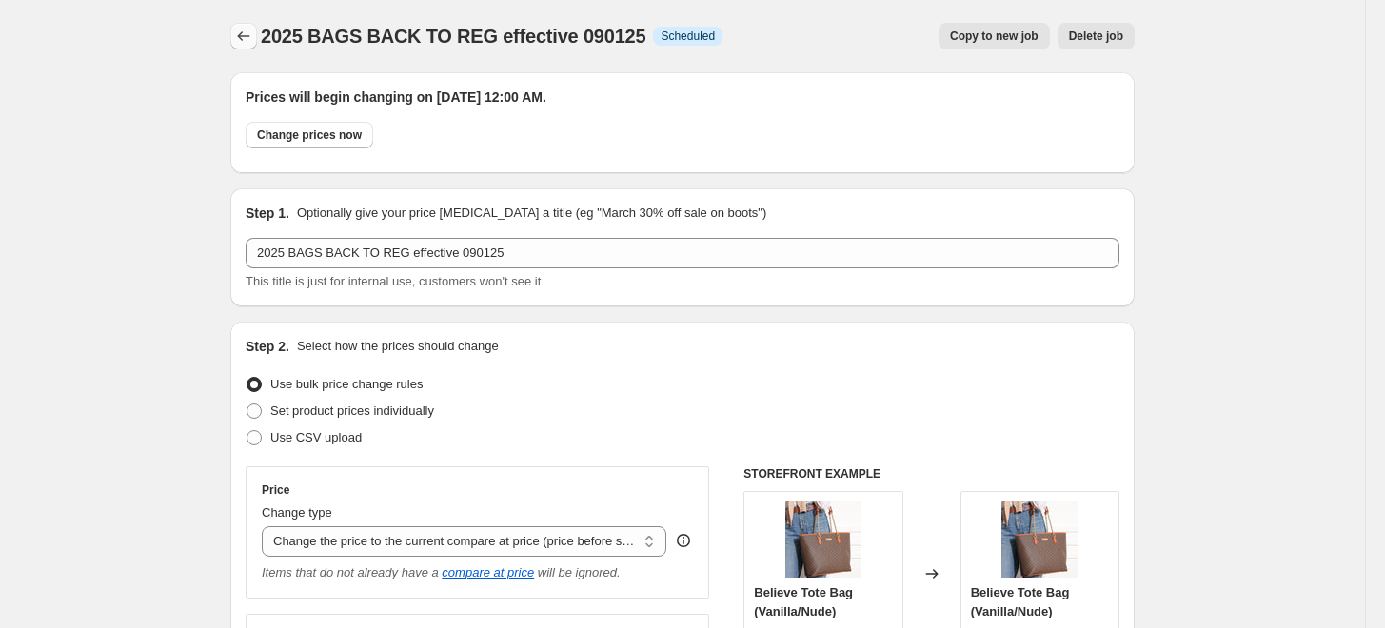
click at [251, 34] on icon "Price change jobs" at bounding box center [243, 36] width 19 height 19
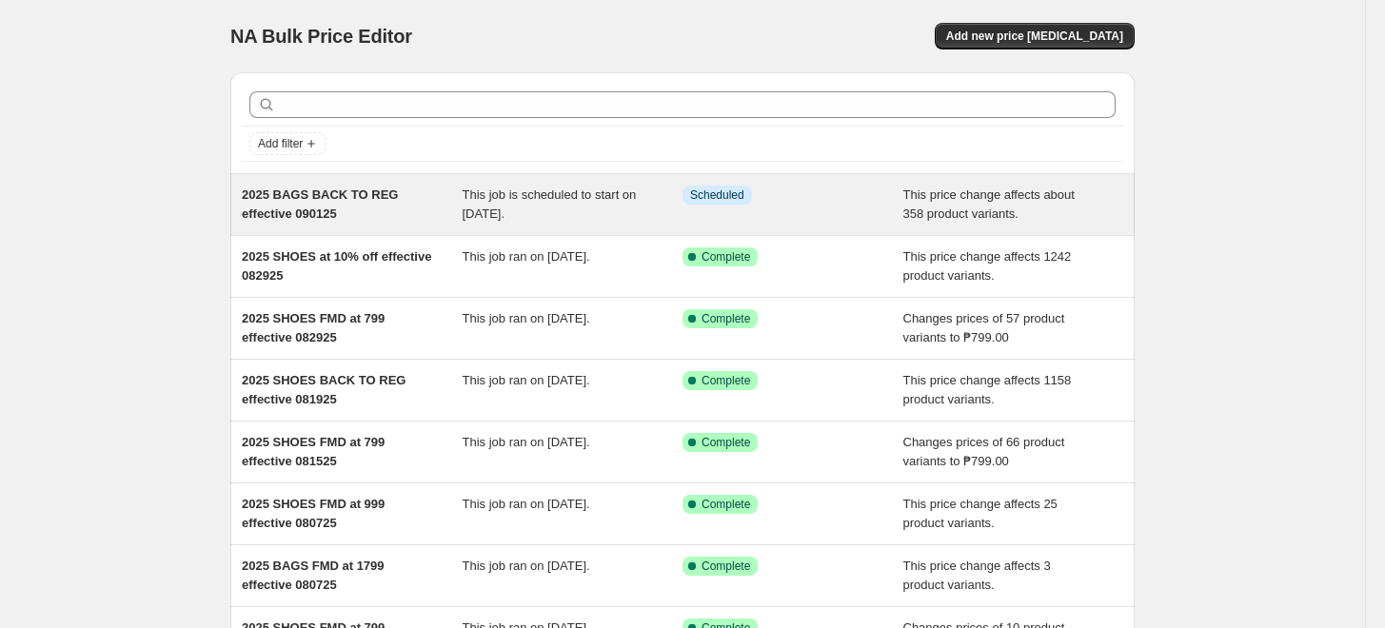
click at [332, 195] on span "2025 BAGS BACK TO REG effective 090125" at bounding box center [320, 204] width 156 height 33
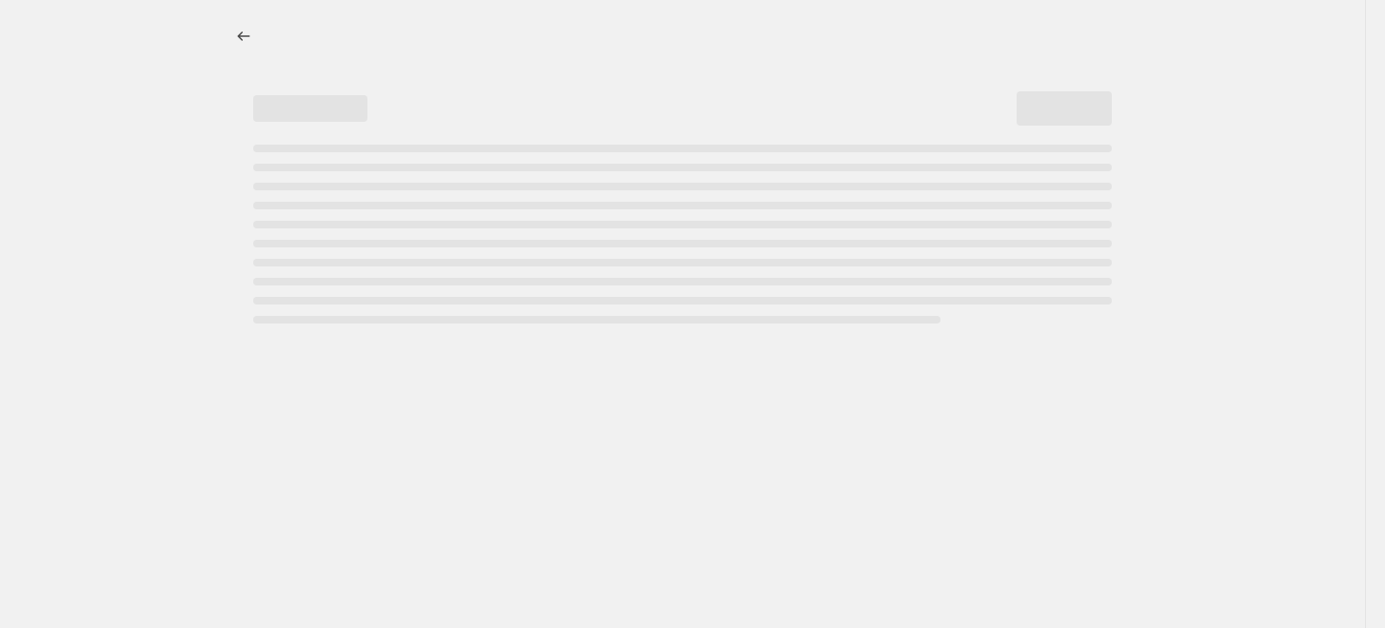
select select "ecap"
select select "no_change"
select select "tag"
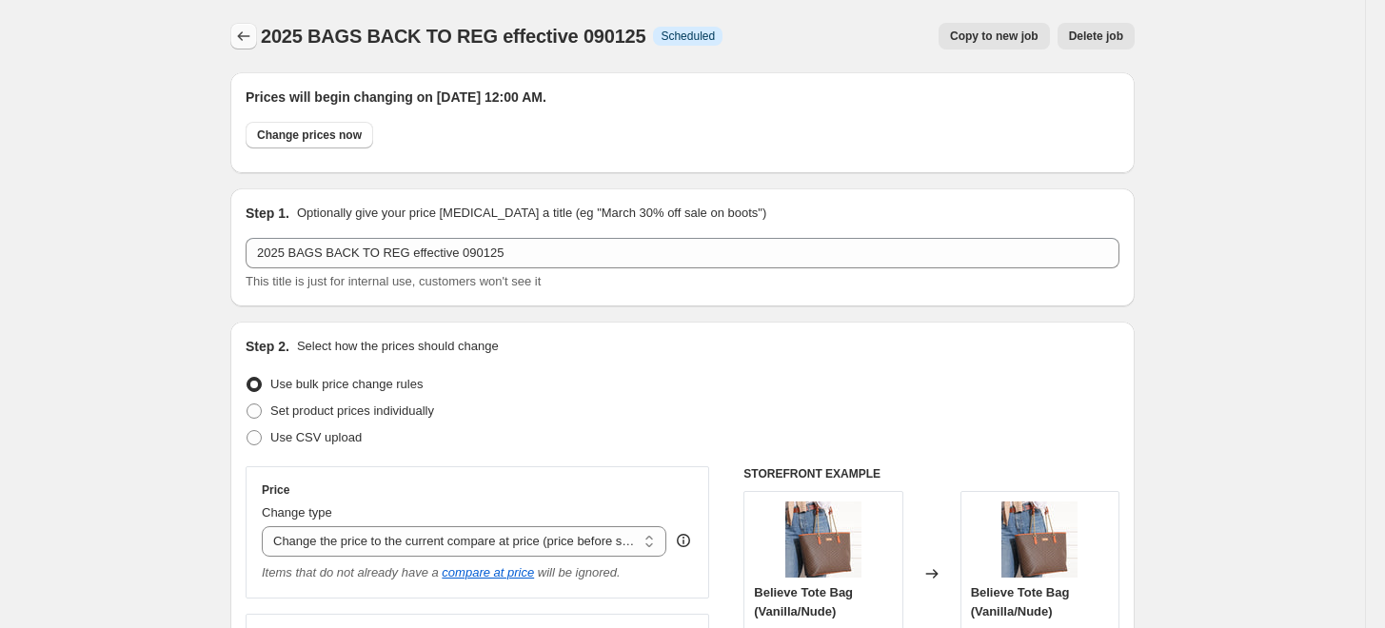
click at [237, 37] on button "Price change jobs" at bounding box center [243, 36] width 27 height 27
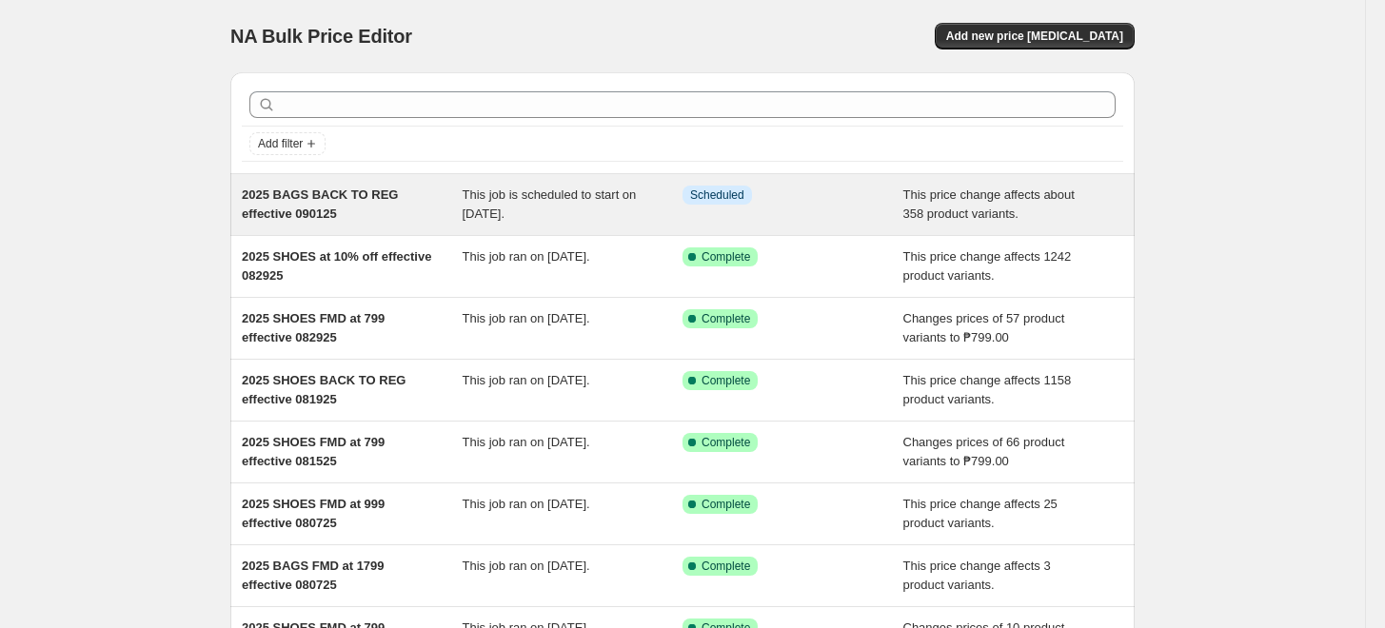
click at [304, 203] on span "2025 BAGS BACK TO REG effective 090125" at bounding box center [320, 204] width 156 height 33
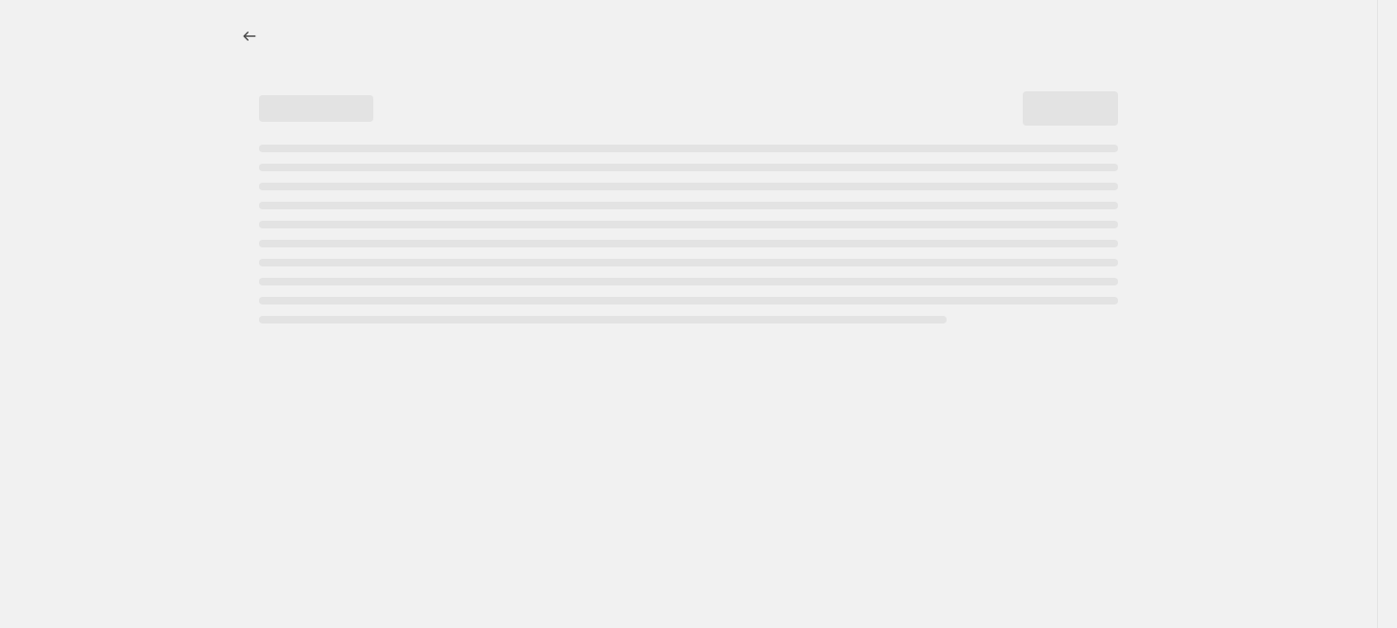
select select "ecap"
select select "no_change"
select select "tag"
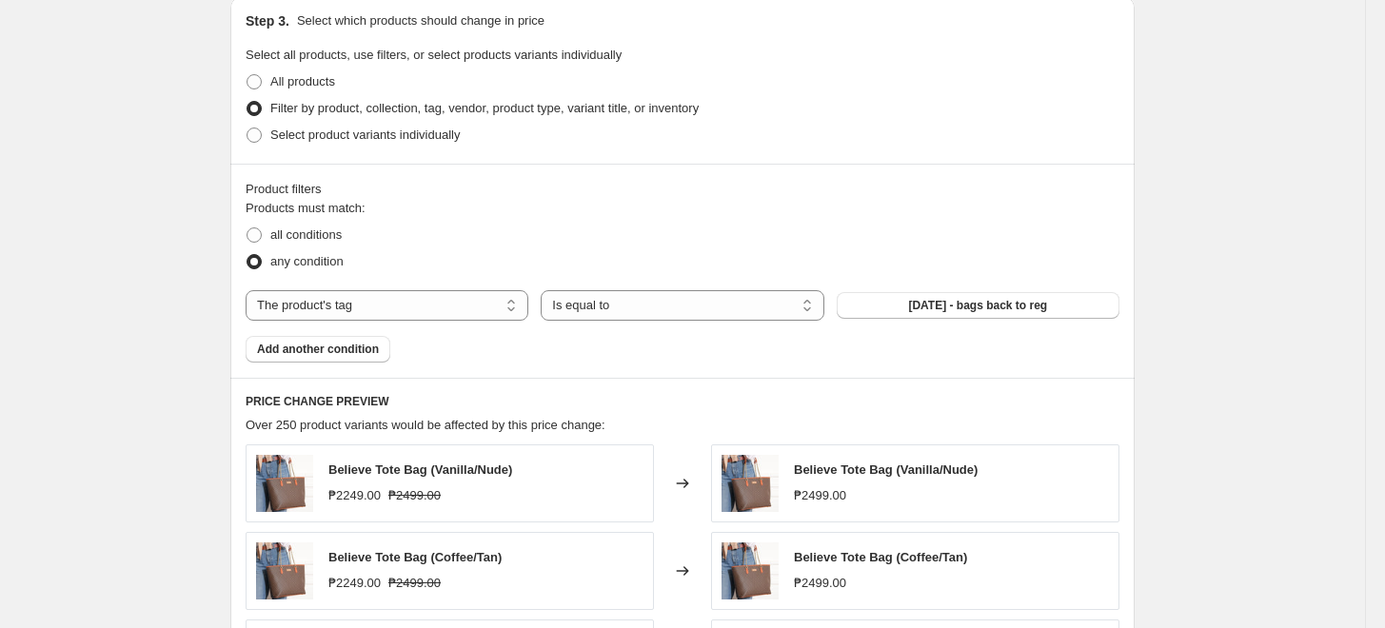
scroll to position [952, 0]
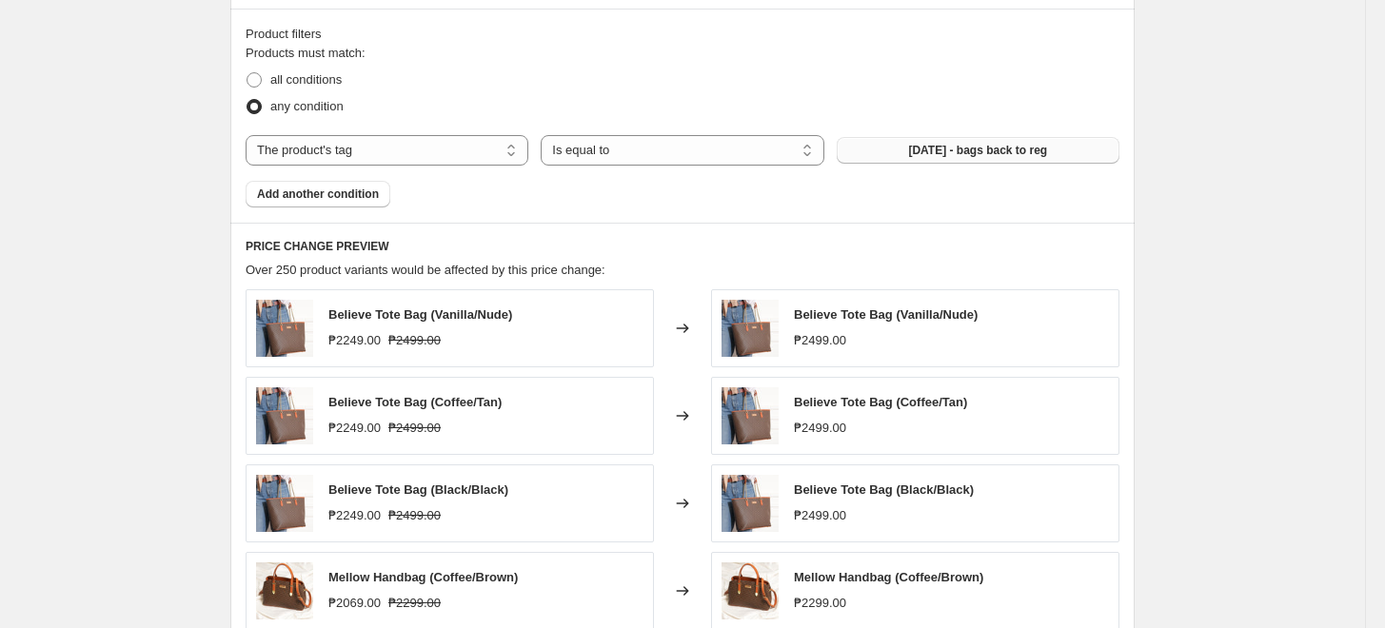
click at [939, 150] on span "[DATE] - bags back to reg" at bounding box center [977, 150] width 139 height 15
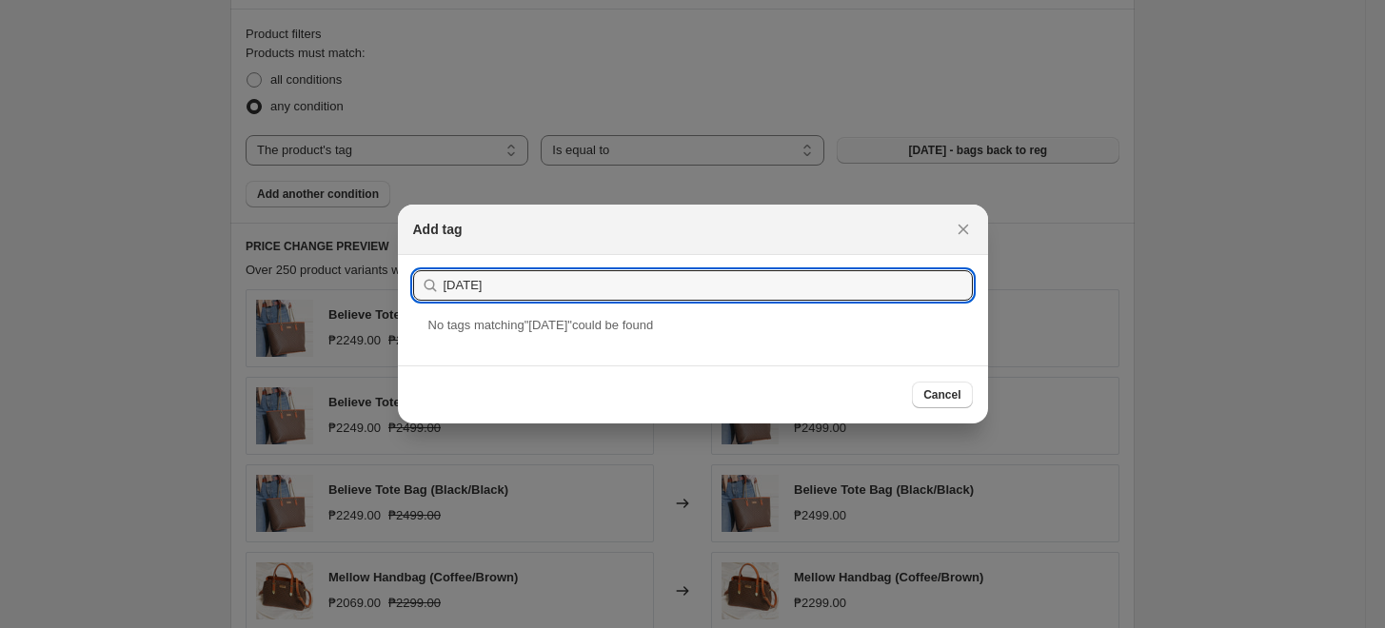
drag, startPoint x: 507, startPoint y: 288, endPoint x: 271, endPoint y: 320, distance: 238.3
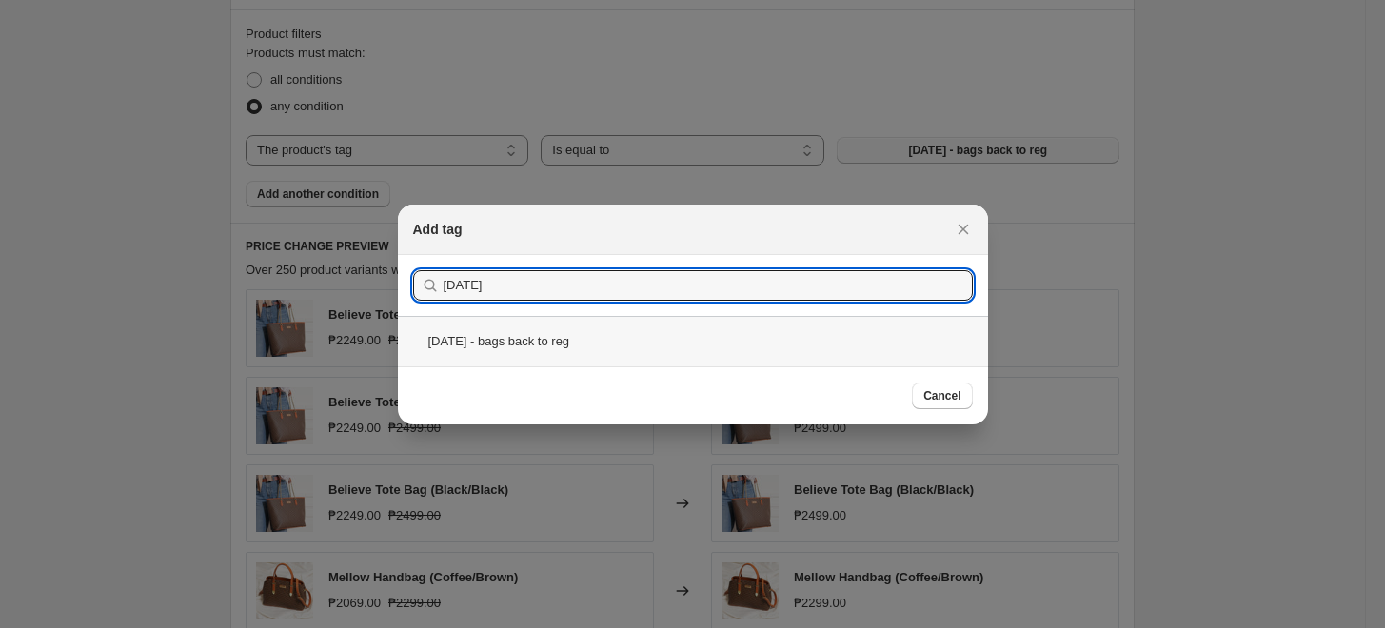
type input "[DATE]"
click at [503, 330] on div "[DATE] - bags back to reg" at bounding box center [693, 341] width 590 height 50
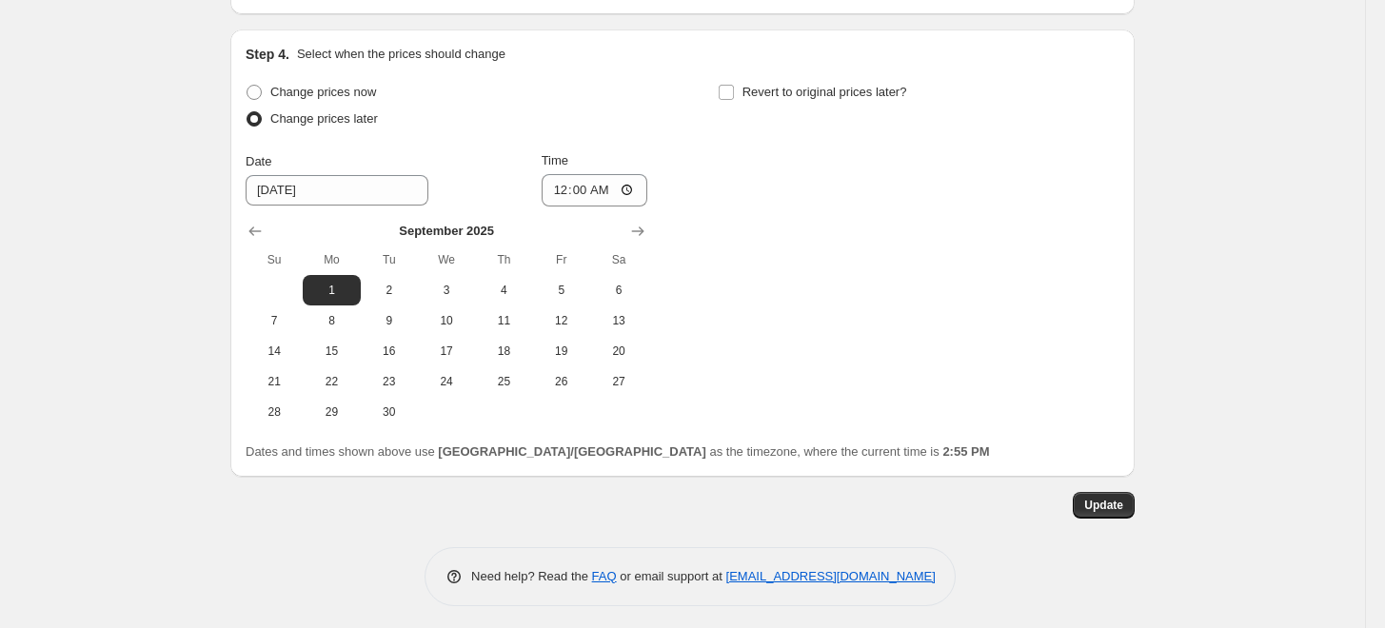
scroll to position [1719, 0]
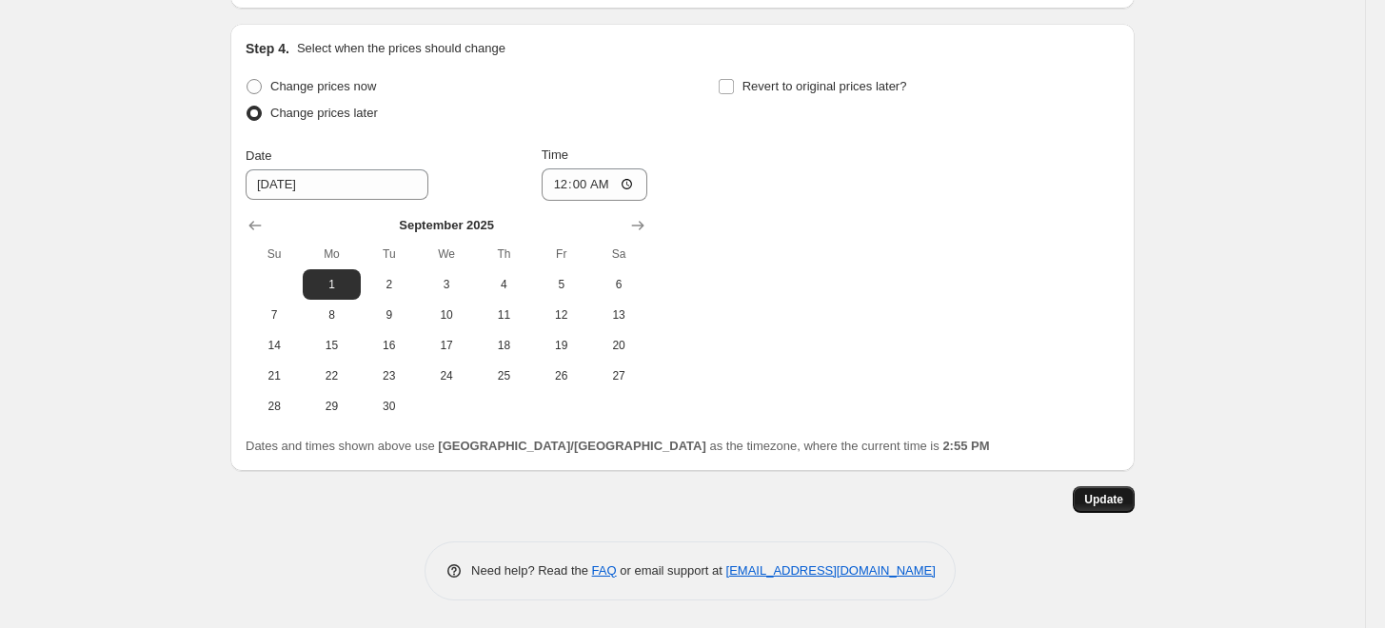
click at [1112, 496] on span "Update" at bounding box center [1103, 499] width 39 height 15
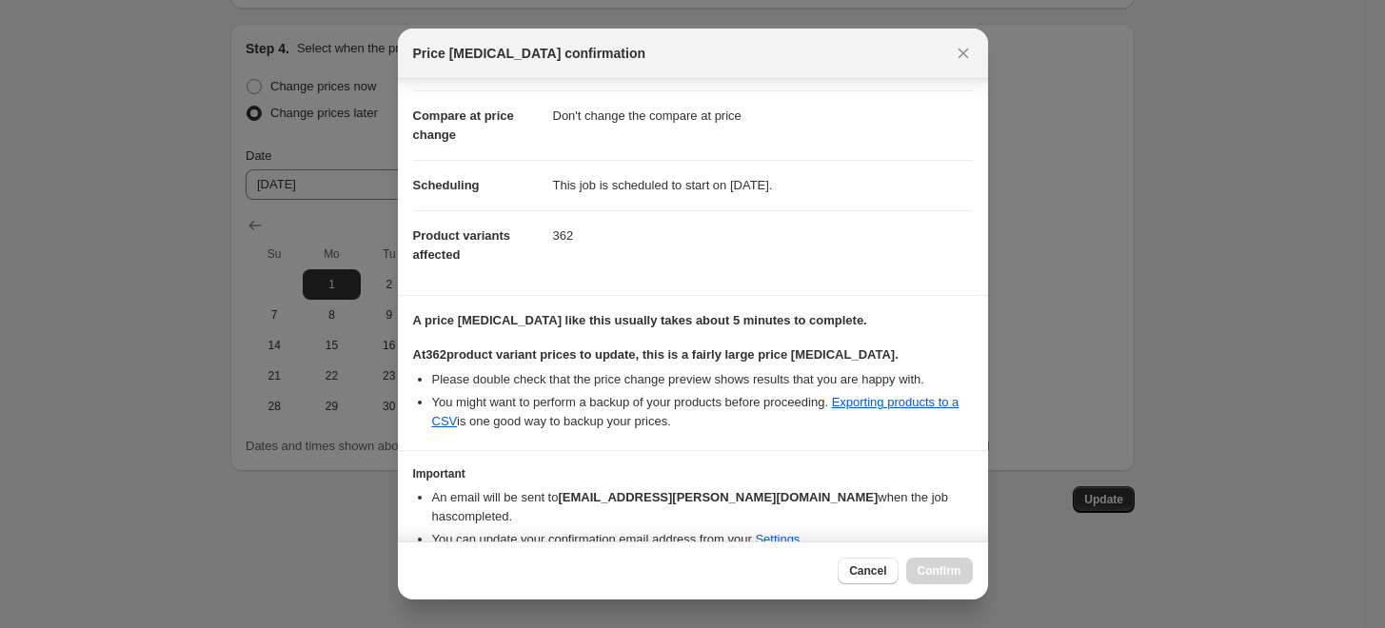
scroll to position [136, 0]
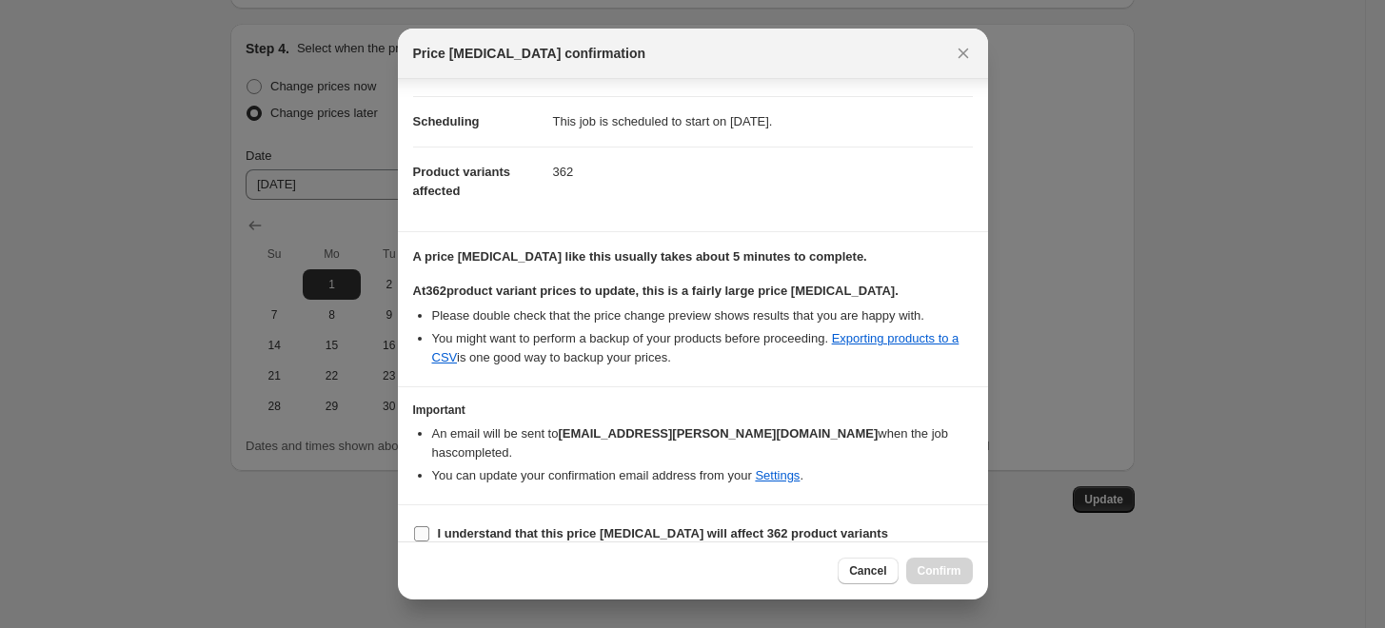
click at [430, 521] on label "I understand that this price [MEDICAL_DATA] will affect 362 product variants" at bounding box center [650, 534] width 475 height 27
click at [429, 527] on input "I understand that this price [MEDICAL_DATA] will affect 362 product variants" at bounding box center [421, 534] width 15 height 15
checkbox input "true"
click at [956, 569] on span "Confirm" at bounding box center [940, 571] width 44 height 15
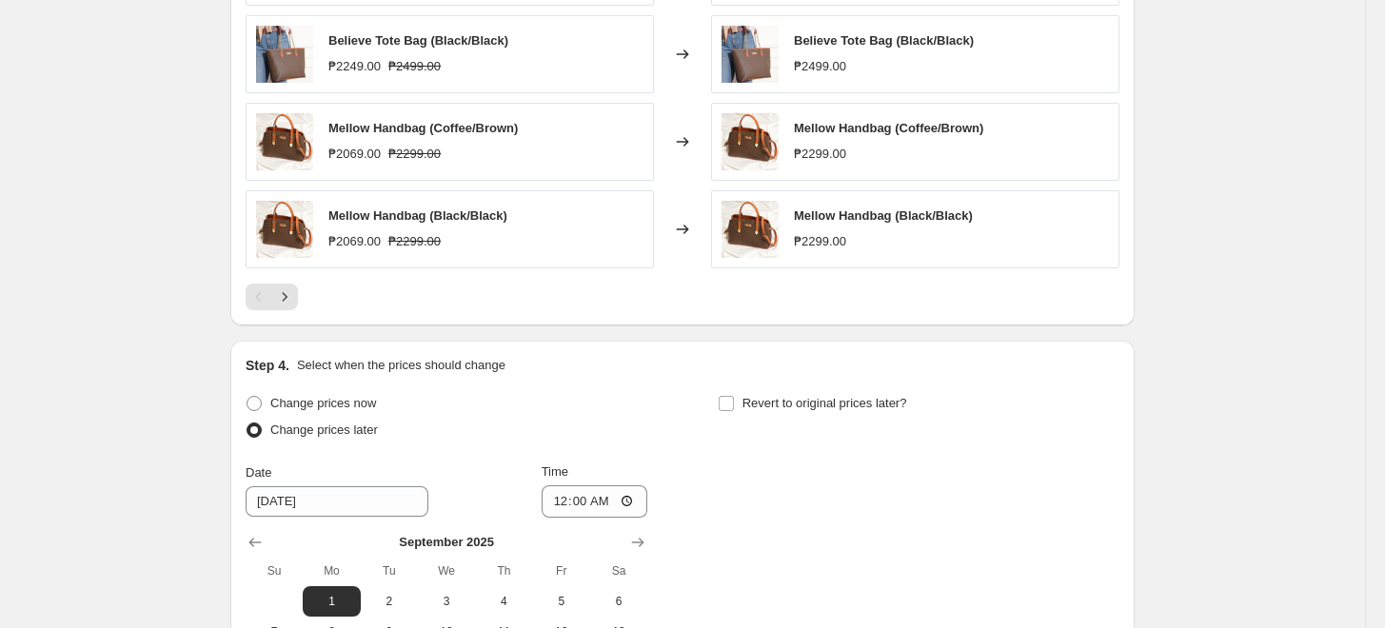
scroll to position [1189, 0]
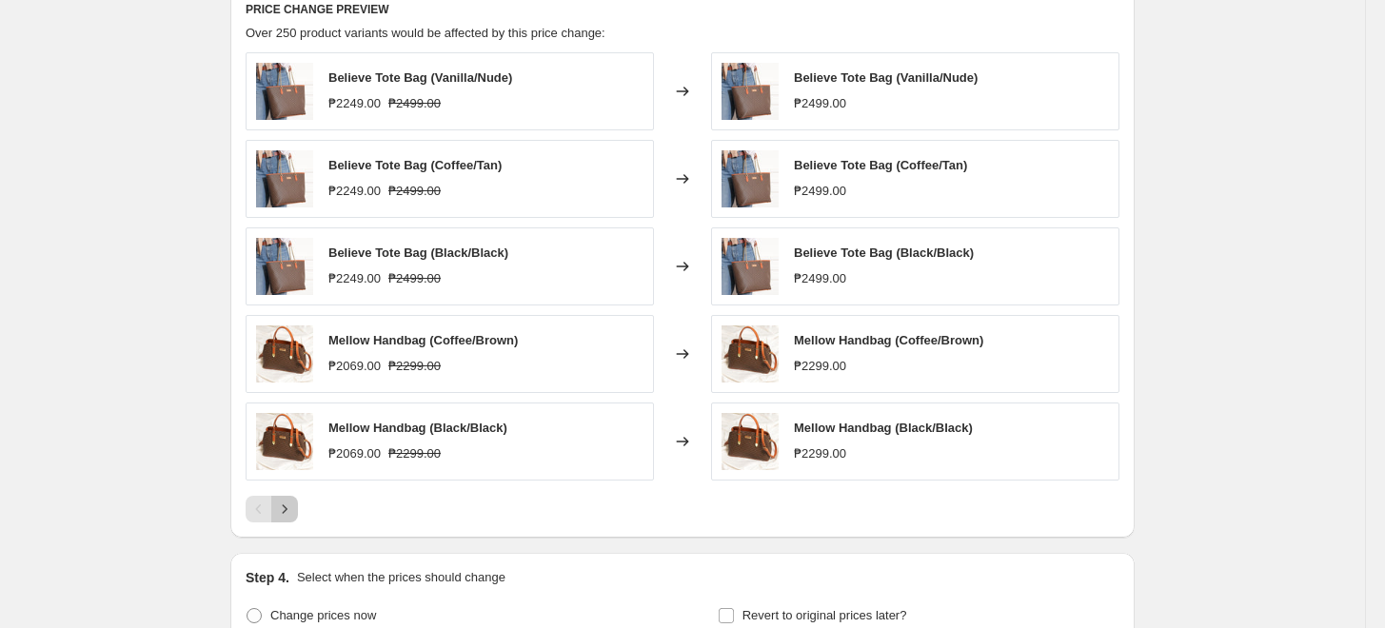
click at [294, 504] on icon "Next" at bounding box center [284, 509] width 19 height 19
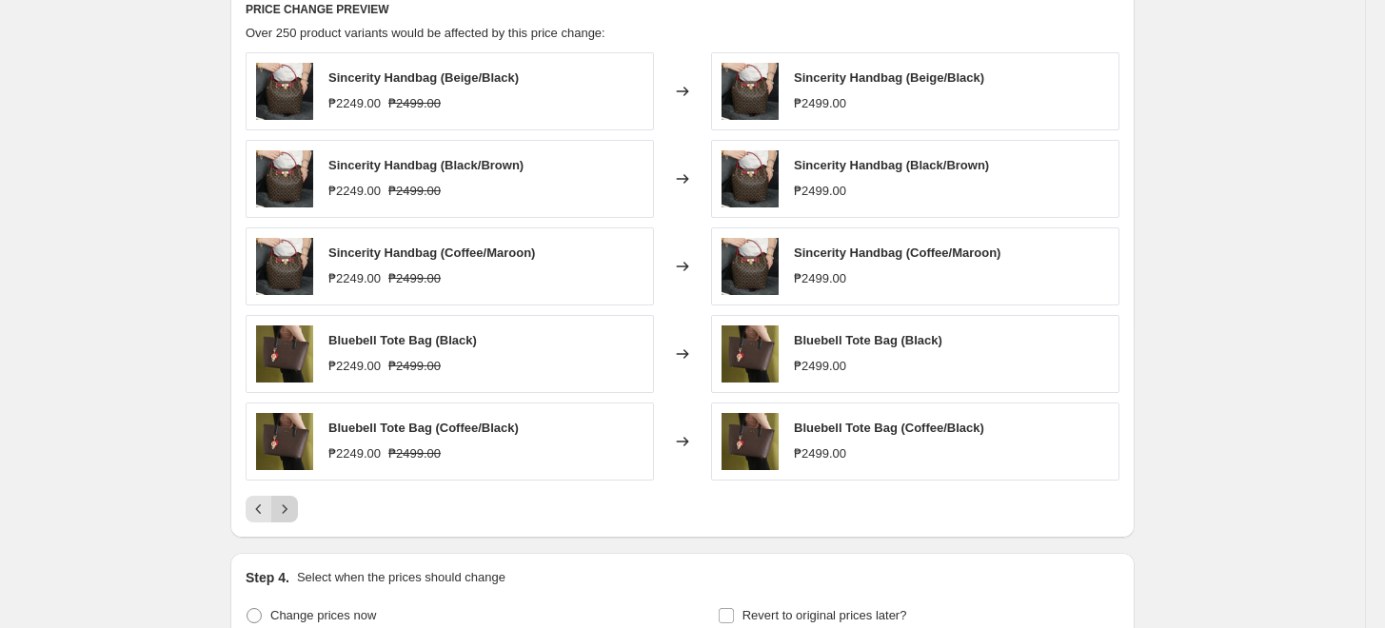
click at [294, 501] on icon "Next" at bounding box center [284, 509] width 19 height 19
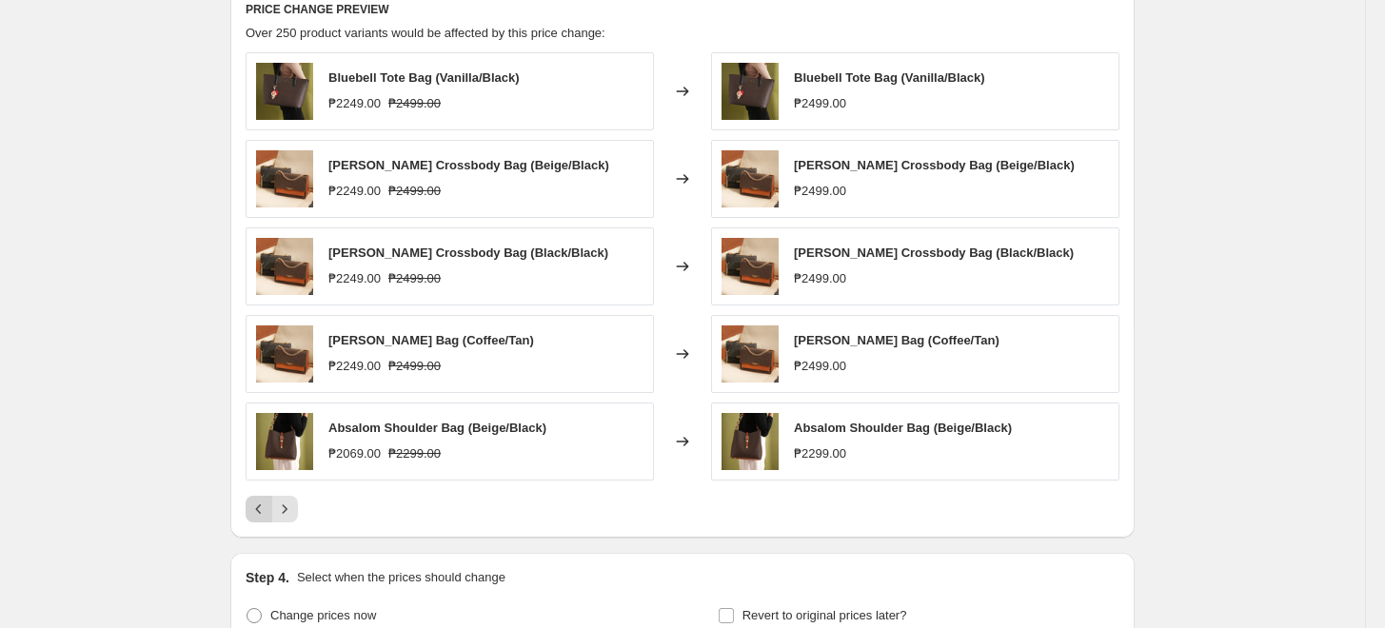
click at [268, 510] on icon "Previous" at bounding box center [258, 509] width 19 height 19
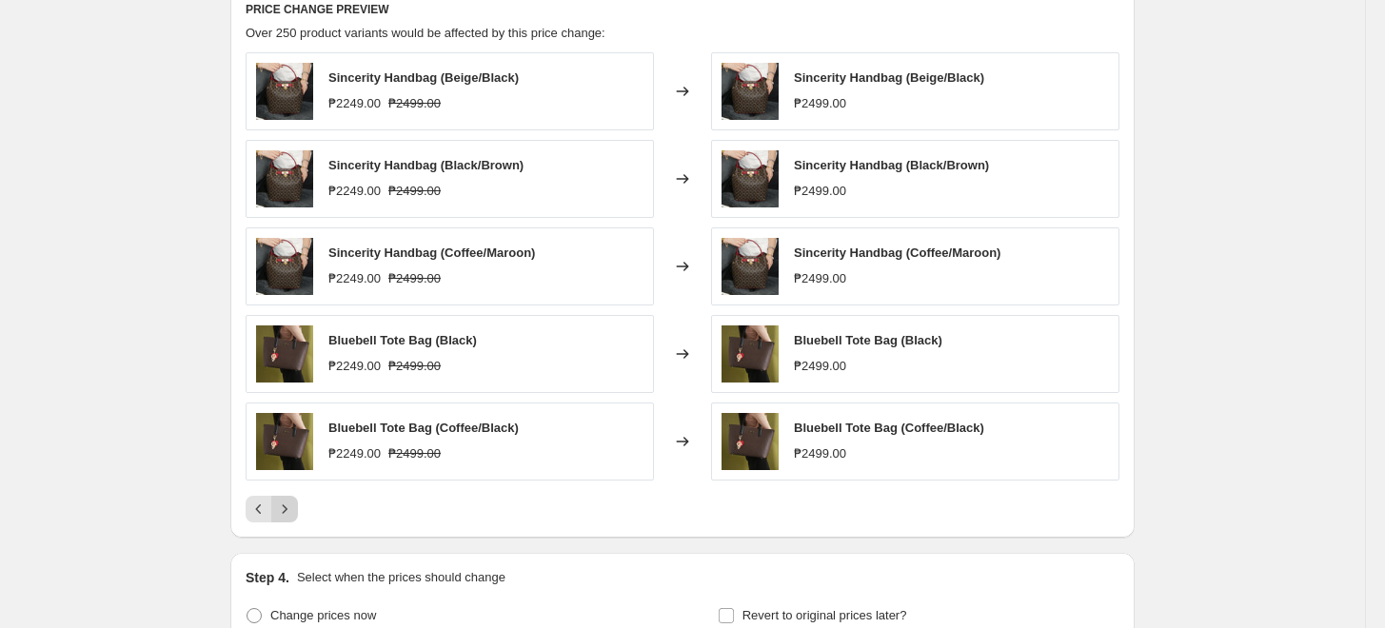
click at [292, 507] on icon "Next" at bounding box center [284, 509] width 19 height 19
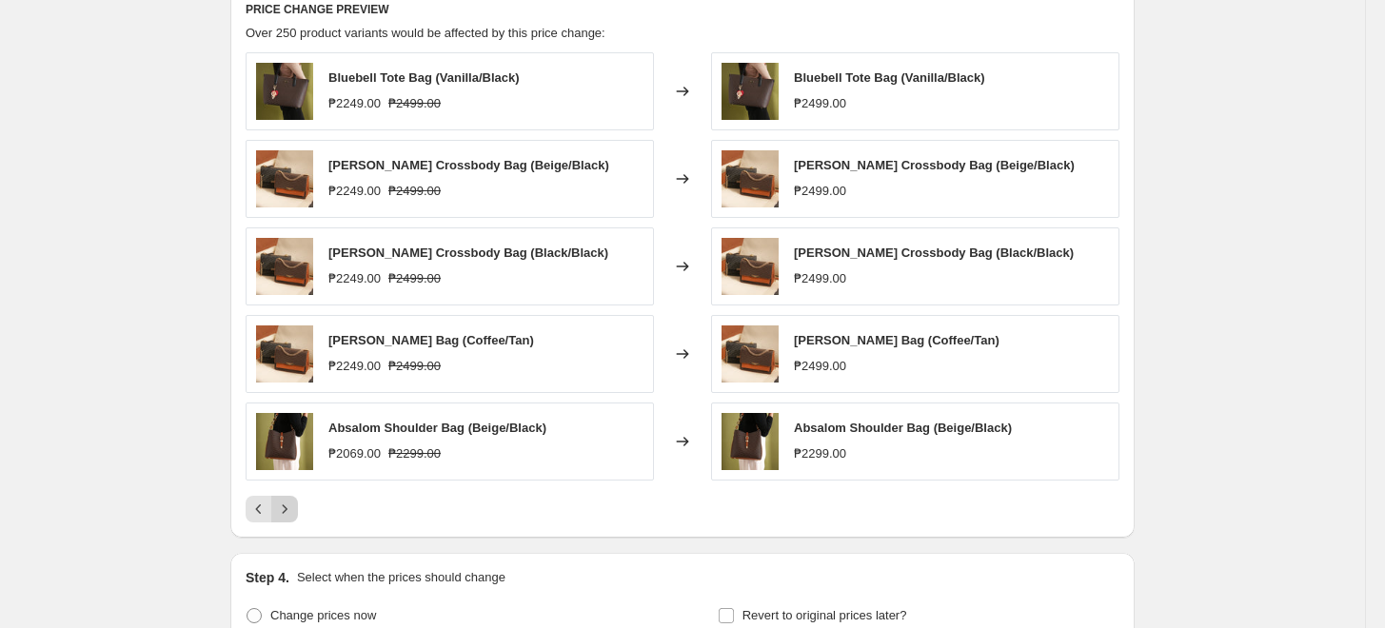
click at [294, 506] on icon "Next" at bounding box center [284, 509] width 19 height 19
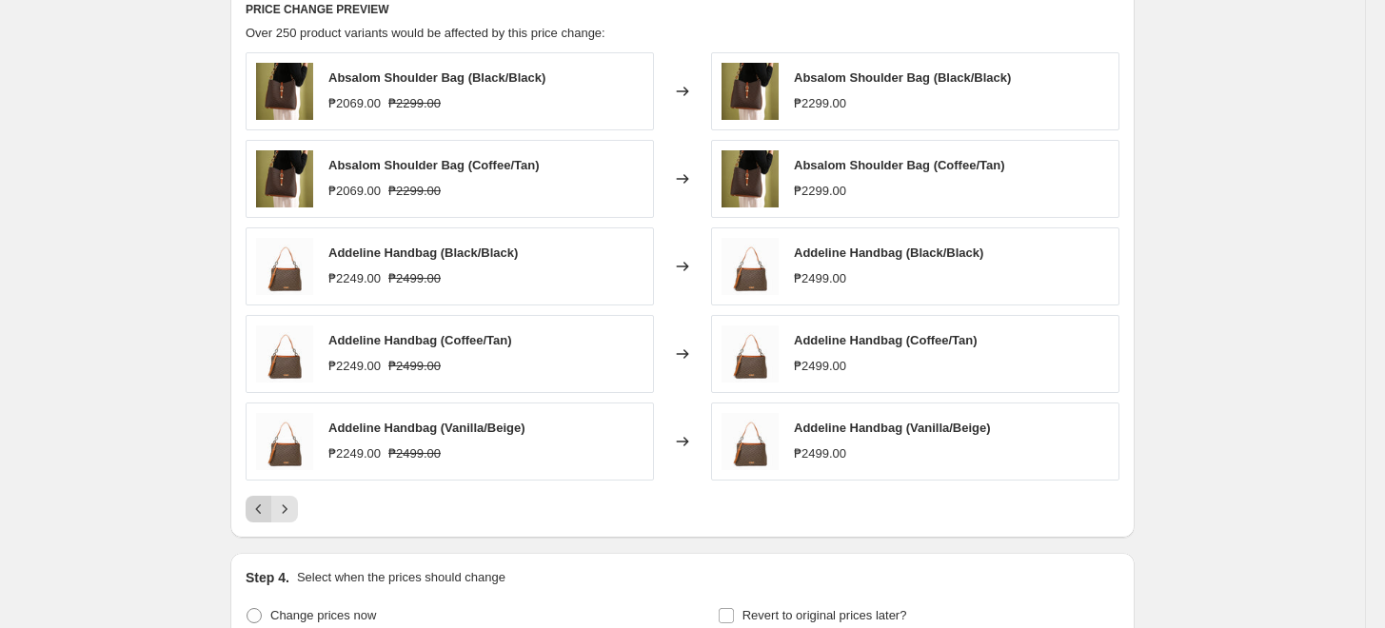
click at [262, 497] on button "Previous" at bounding box center [259, 509] width 27 height 27
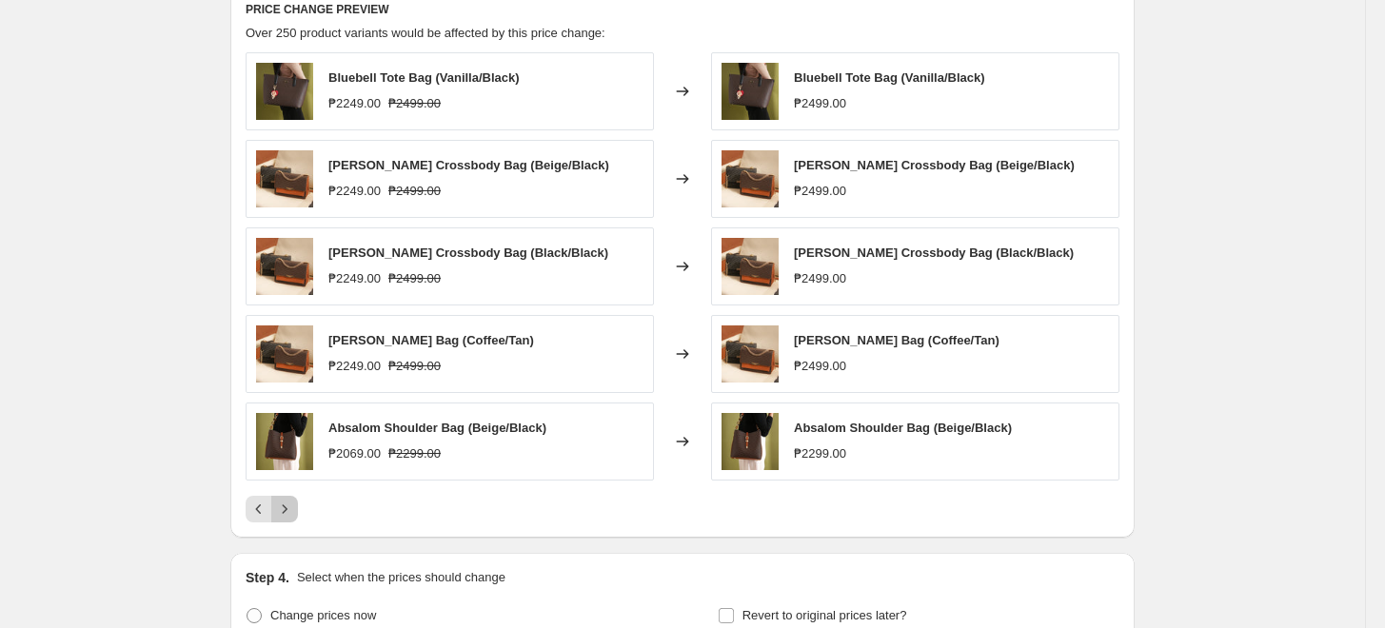
click at [294, 507] on icon "Next" at bounding box center [284, 509] width 19 height 19
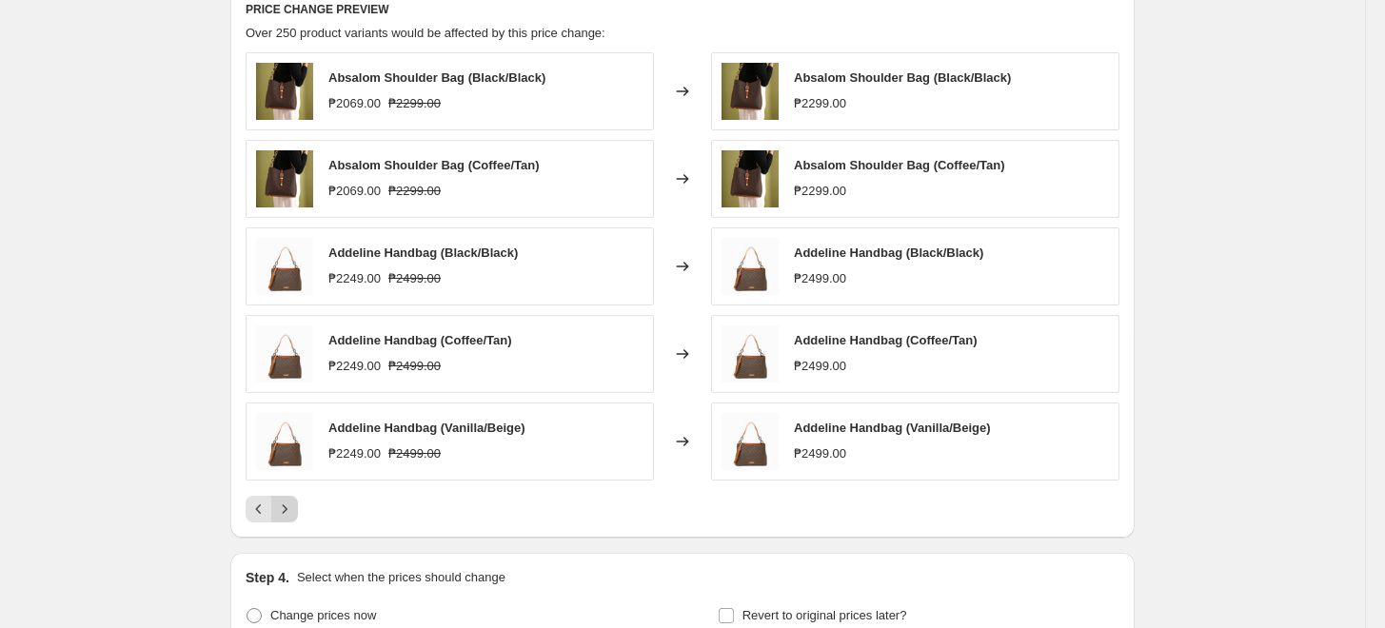
click at [294, 507] on icon "Next" at bounding box center [284, 509] width 19 height 19
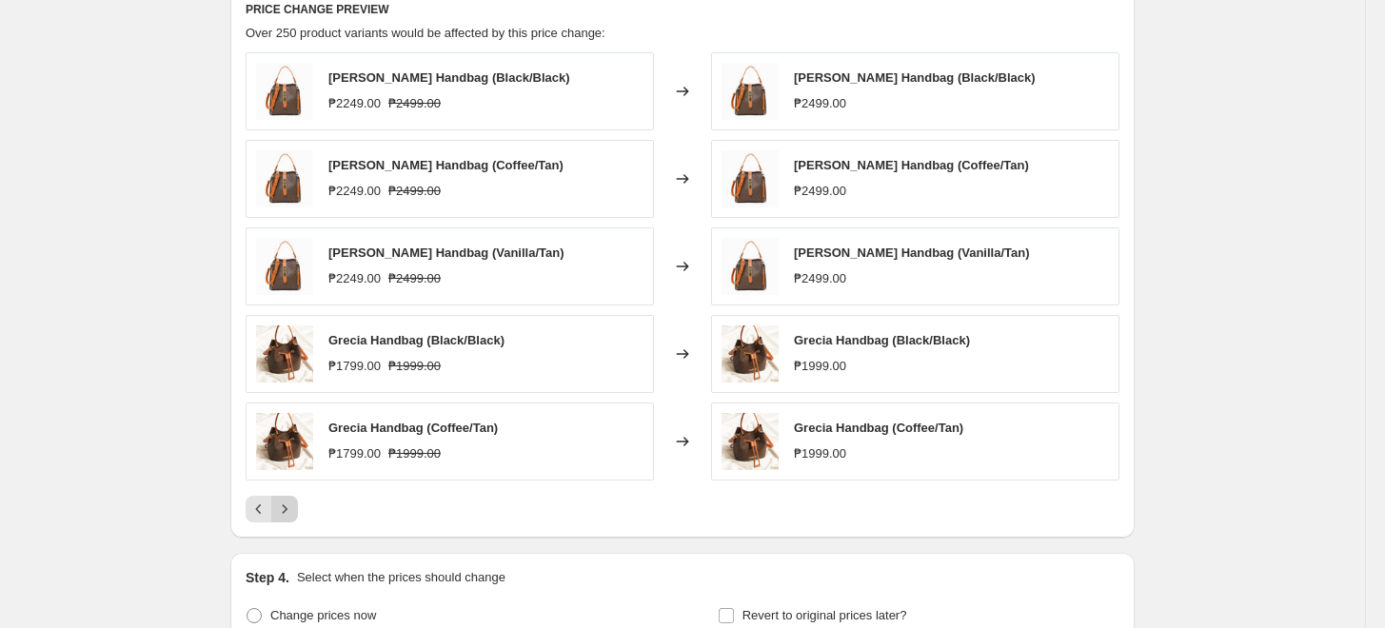
click at [294, 507] on icon "Next" at bounding box center [284, 509] width 19 height 19
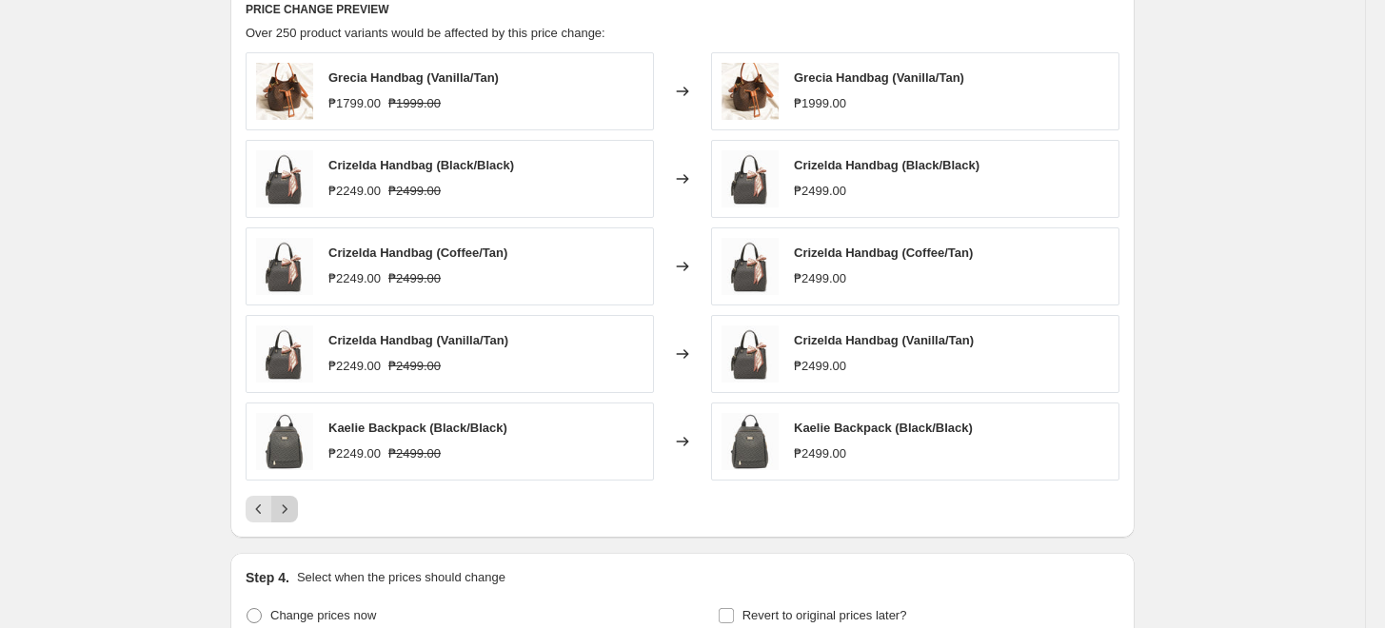
click at [294, 507] on icon "Next" at bounding box center [284, 509] width 19 height 19
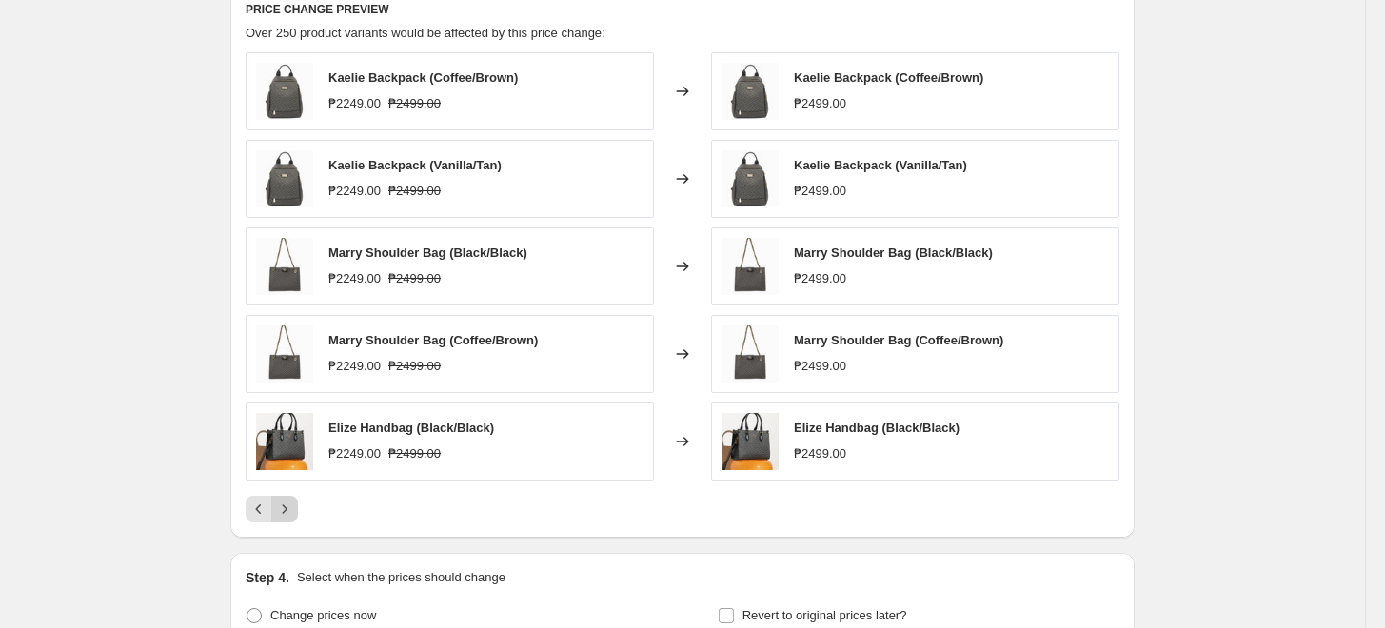
click at [294, 507] on icon "Next" at bounding box center [284, 509] width 19 height 19
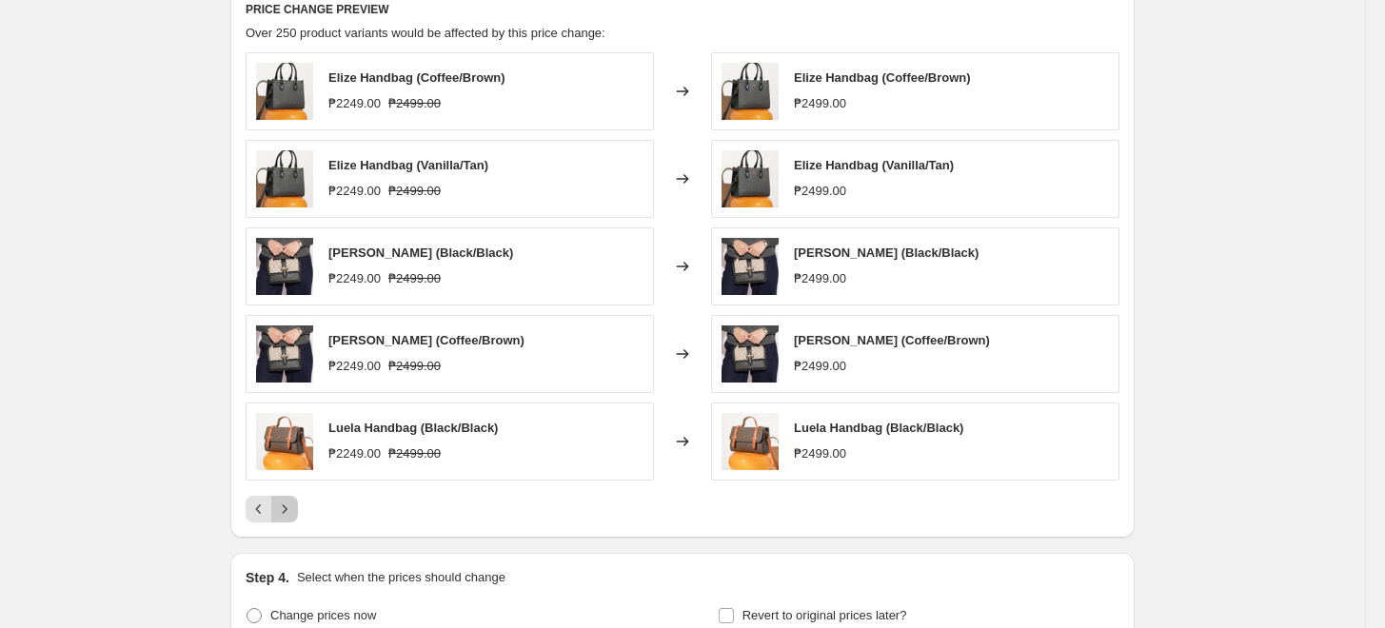
click at [294, 507] on icon "Next" at bounding box center [284, 509] width 19 height 19
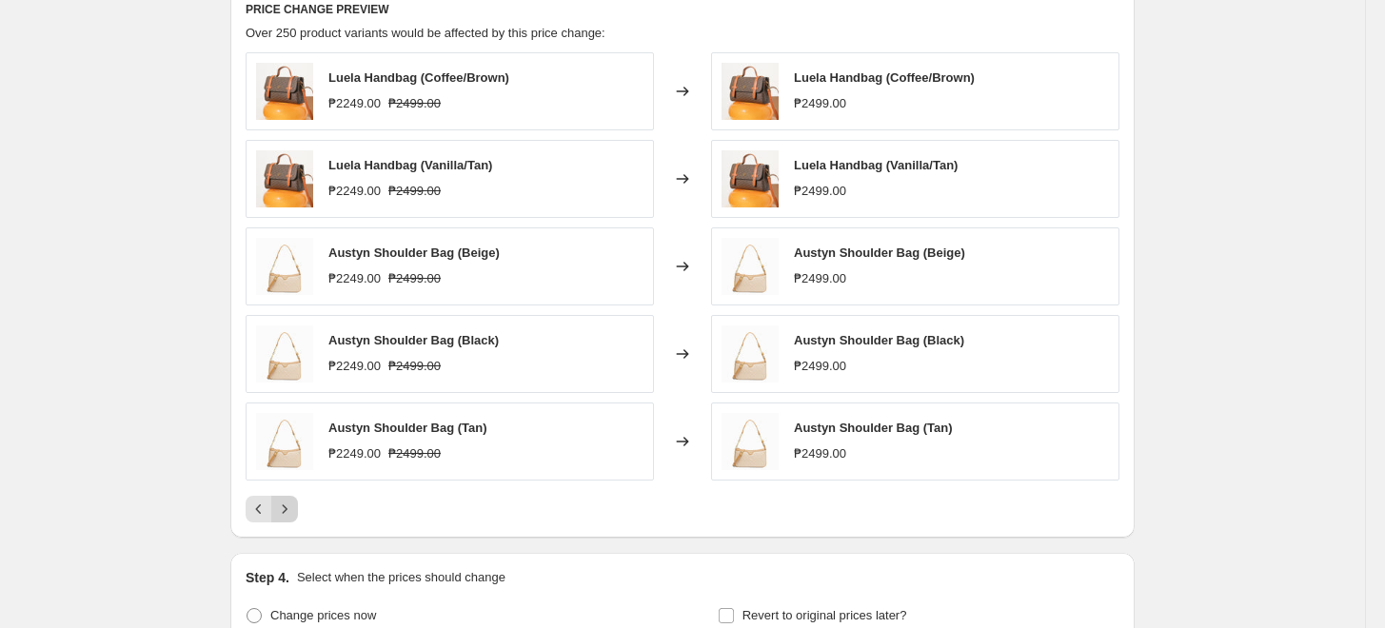
click at [294, 507] on icon "Next" at bounding box center [284, 509] width 19 height 19
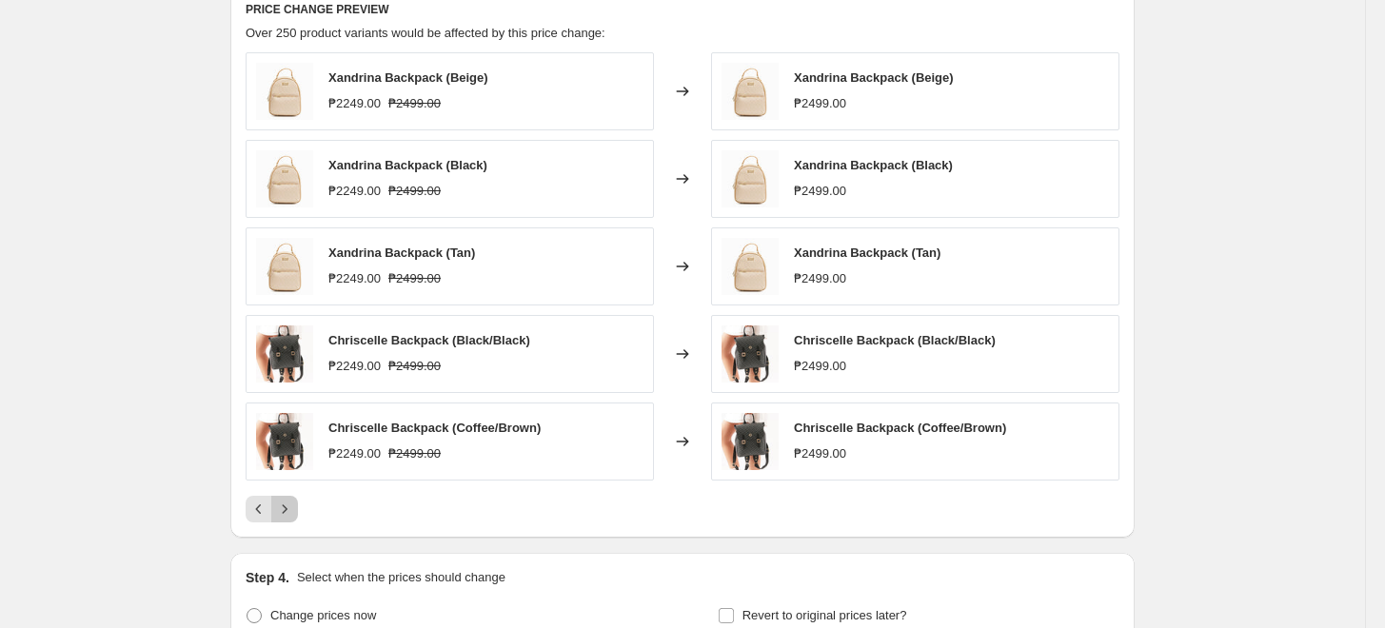
click at [294, 507] on icon "Next" at bounding box center [284, 509] width 19 height 19
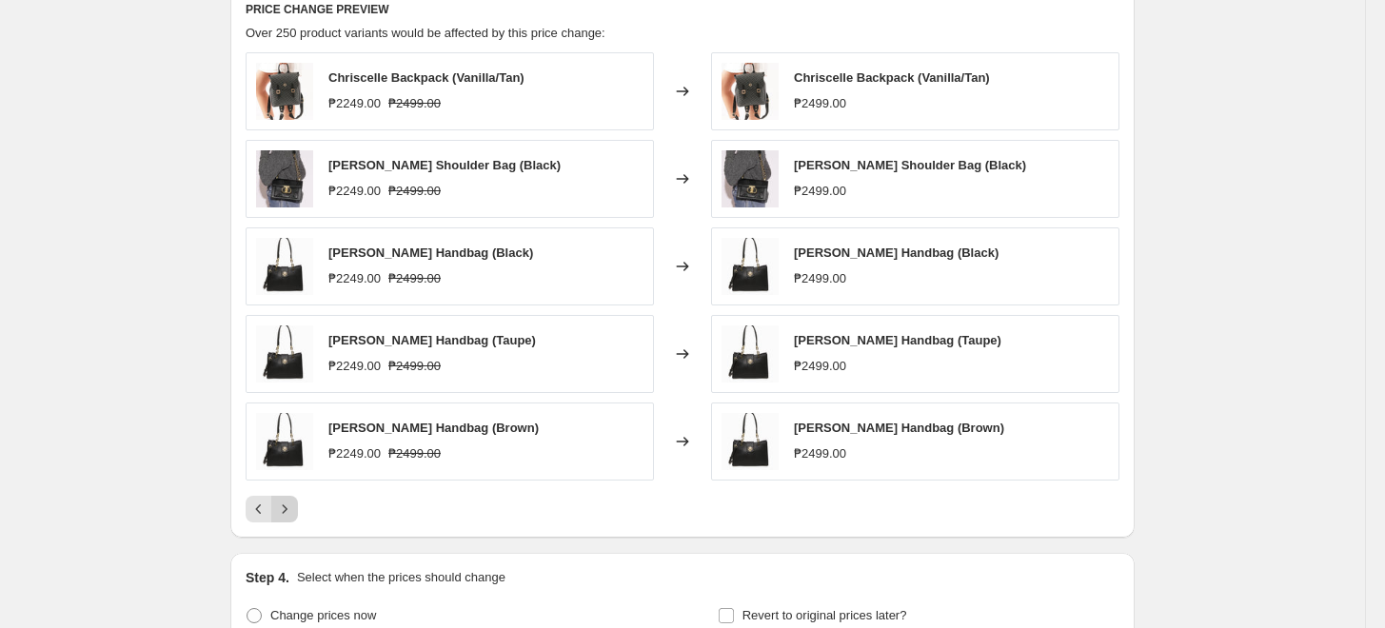
click at [294, 508] on icon "Next" at bounding box center [284, 509] width 19 height 19
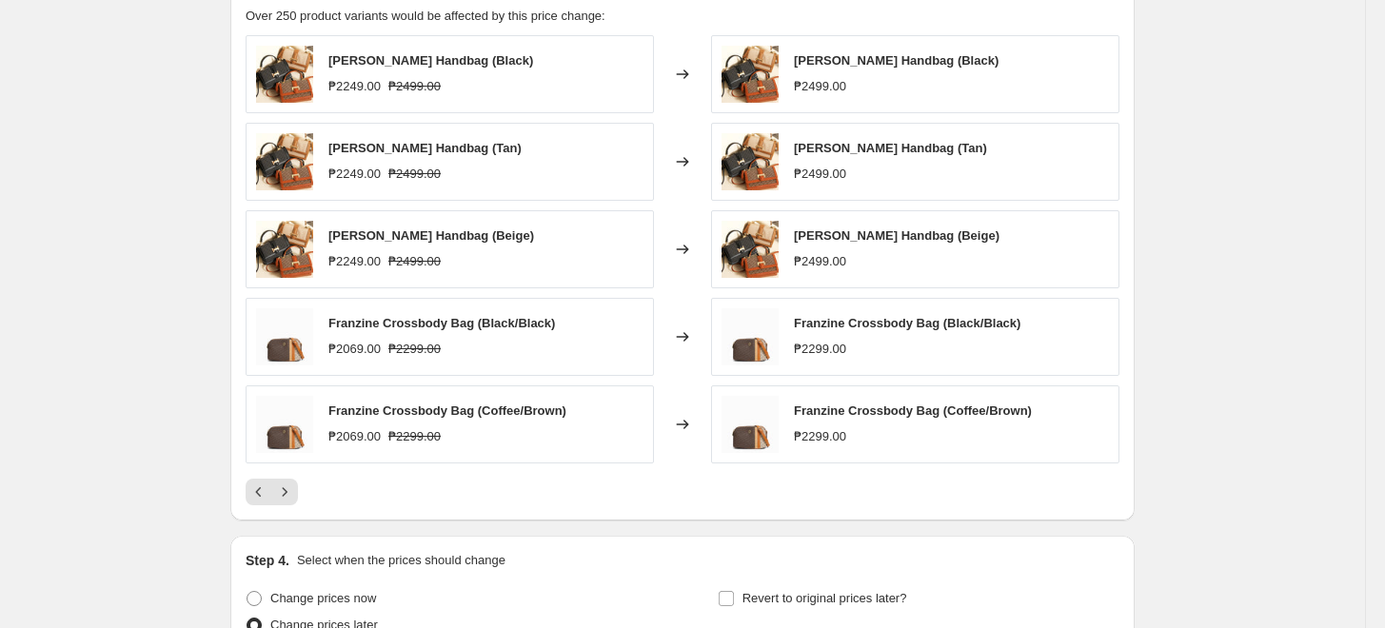
scroll to position [1295, 0]
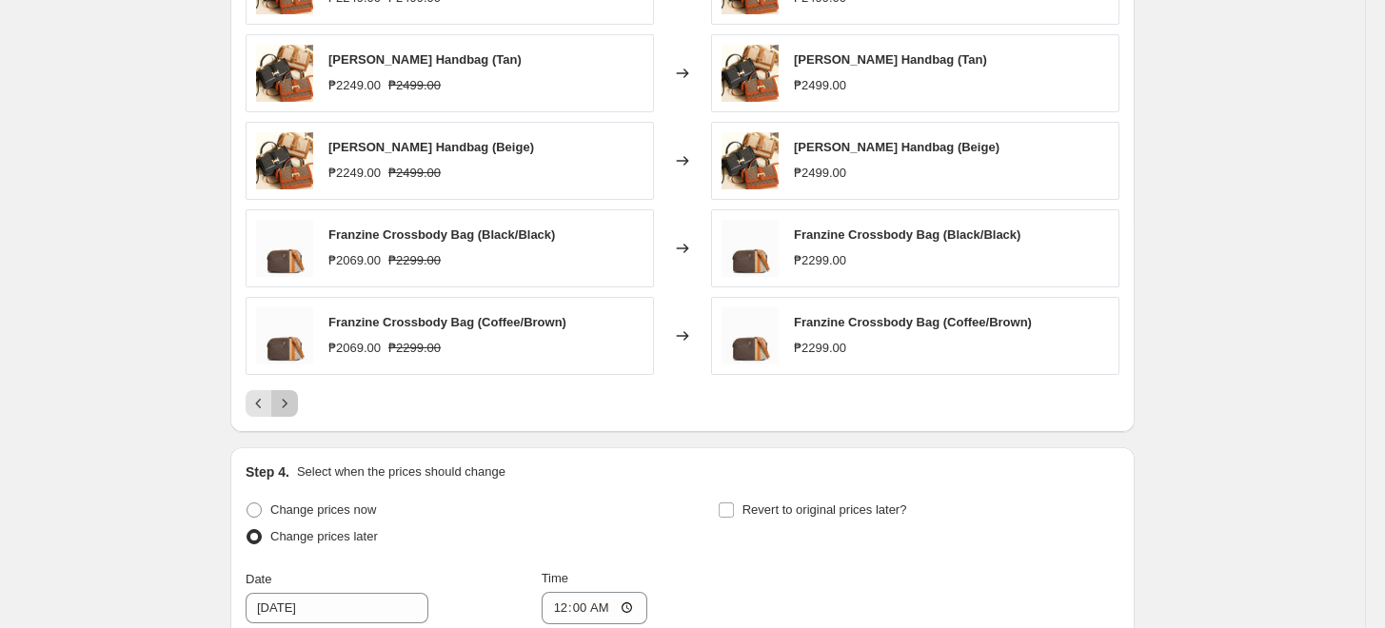
click at [294, 392] on button "Next" at bounding box center [284, 403] width 27 height 27
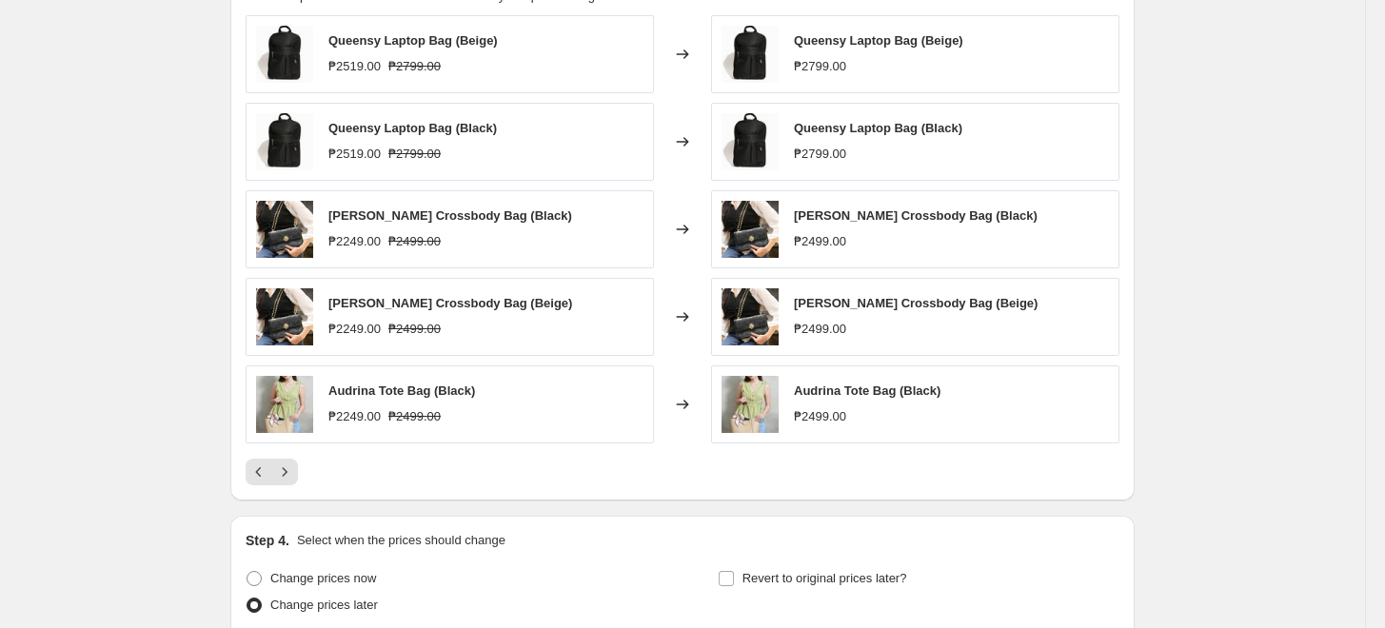
scroll to position [1189, 0]
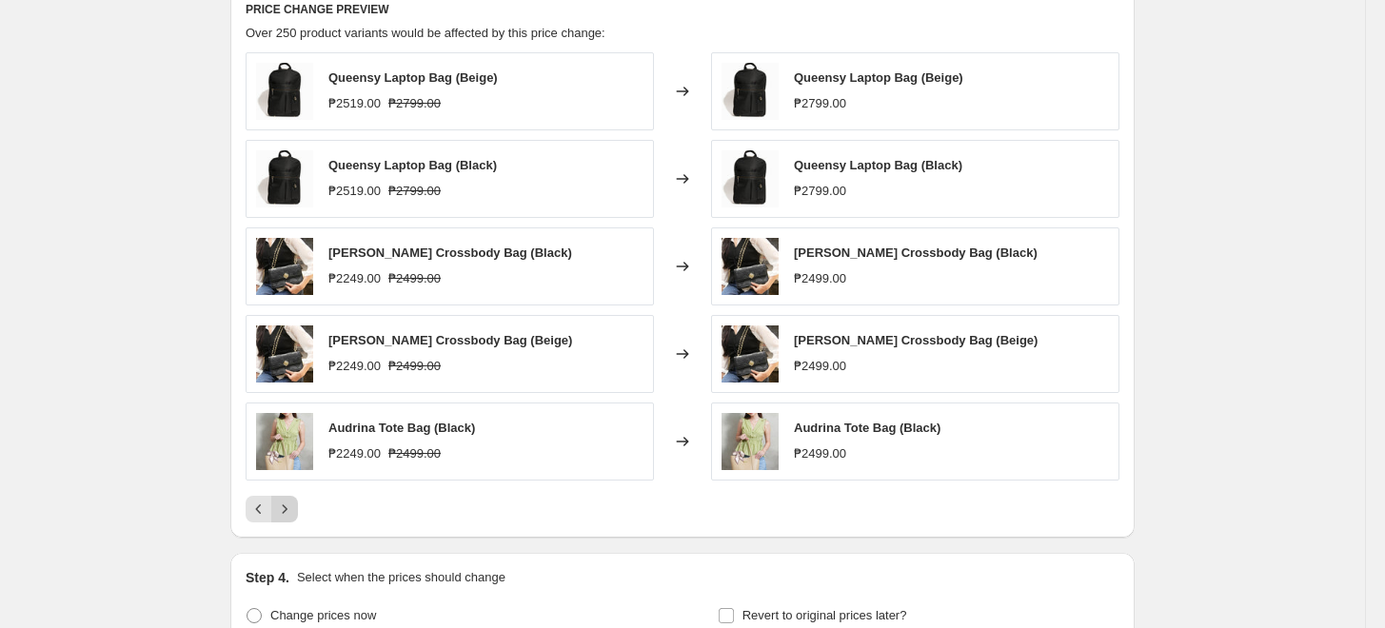
click at [288, 504] on icon "Next" at bounding box center [284, 509] width 19 height 19
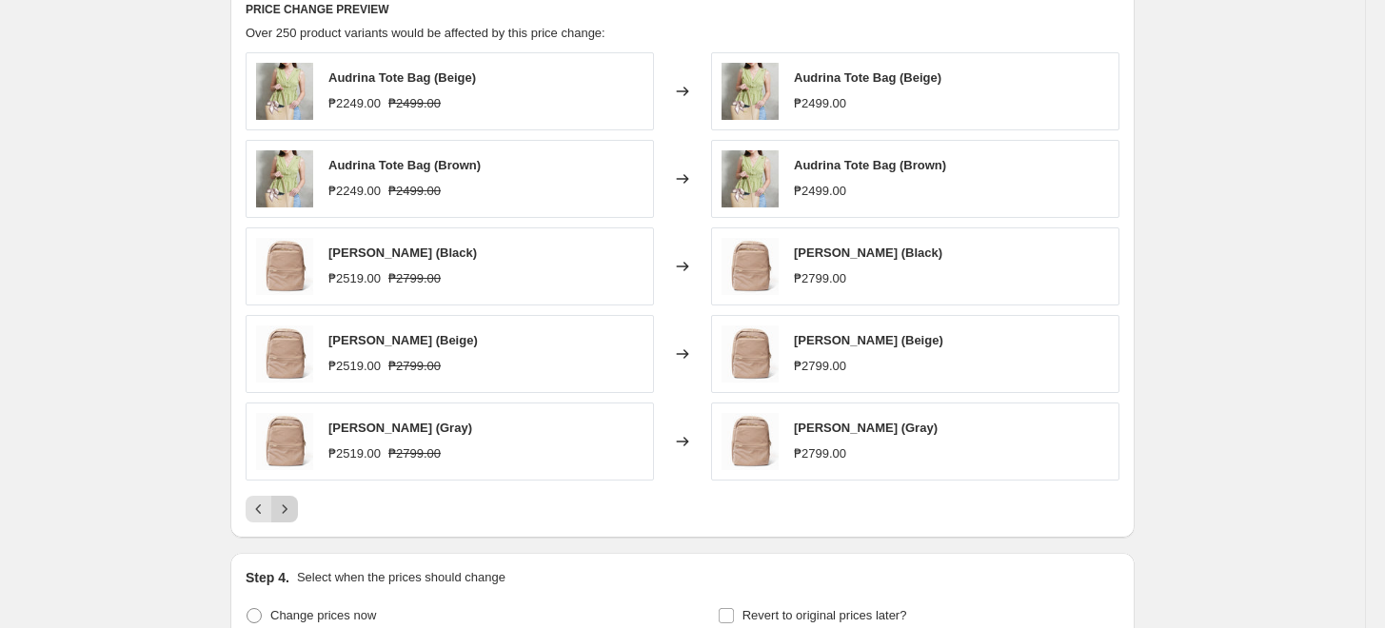
click at [289, 503] on icon "Next" at bounding box center [284, 509] width 19 height 19
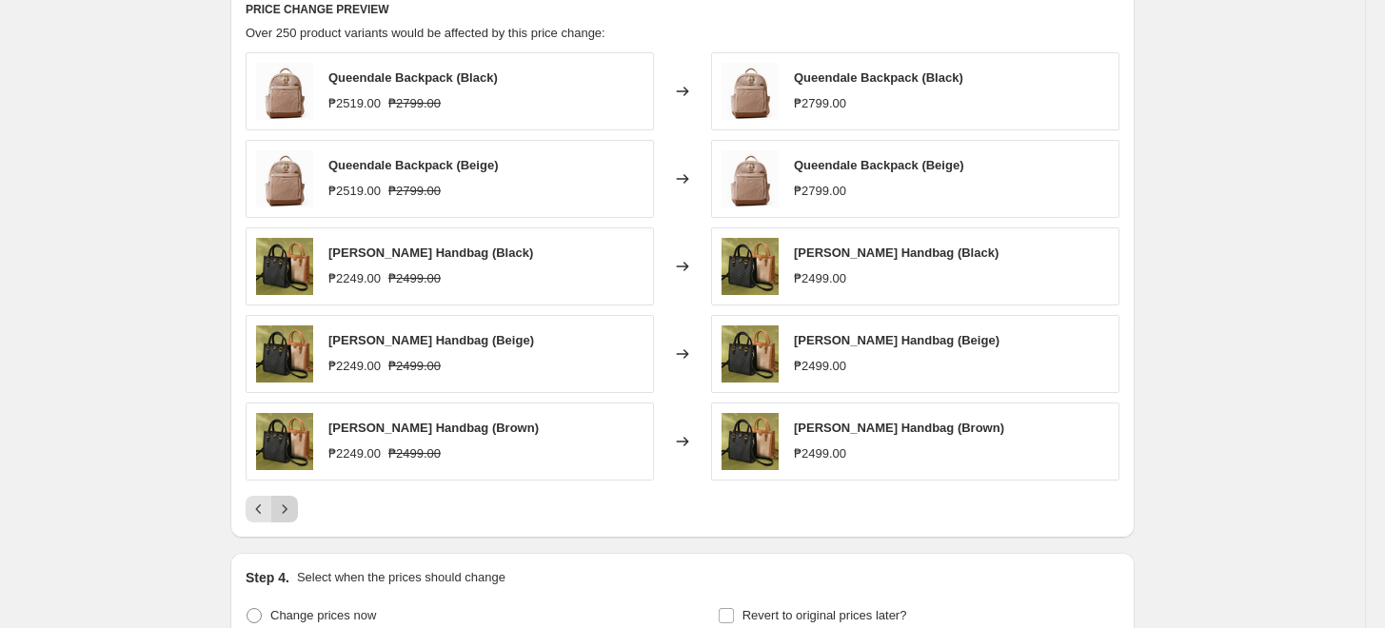
click at [289, 503] on icon "Next" at bounding box center [284, 509] width 19 height 19
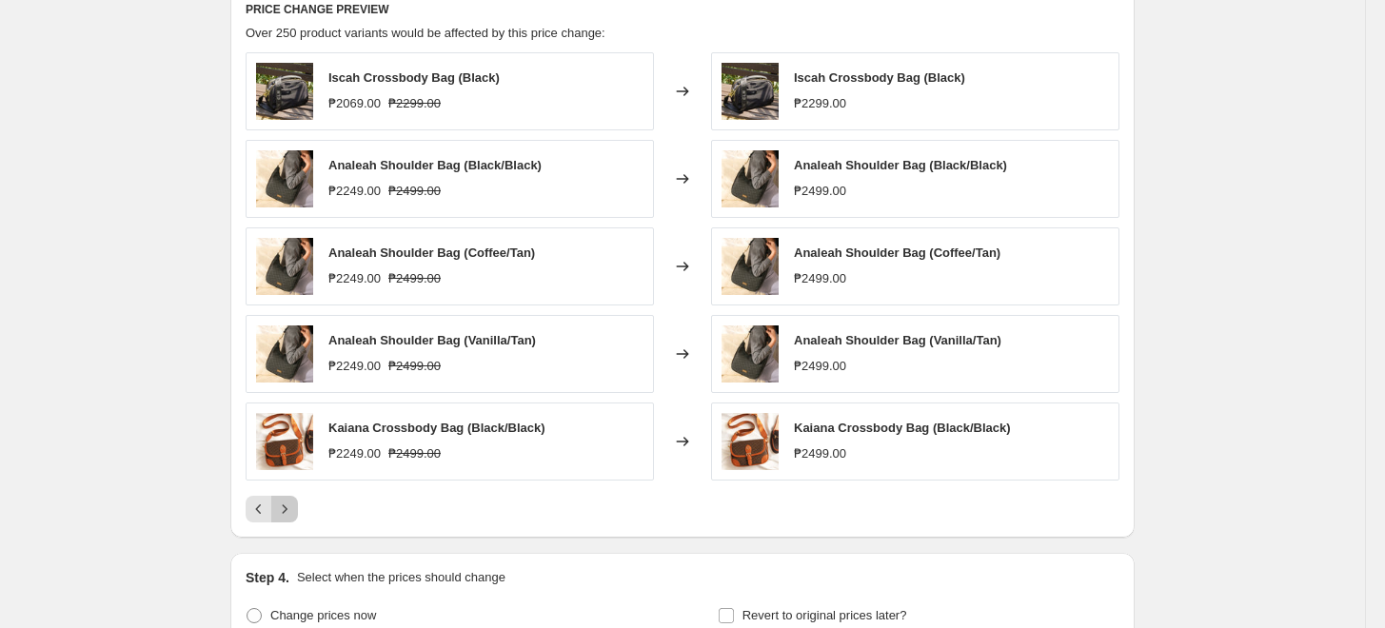
click at [290, 503] on icon "Next" at bounding box center [284, 509] width 19 height 19
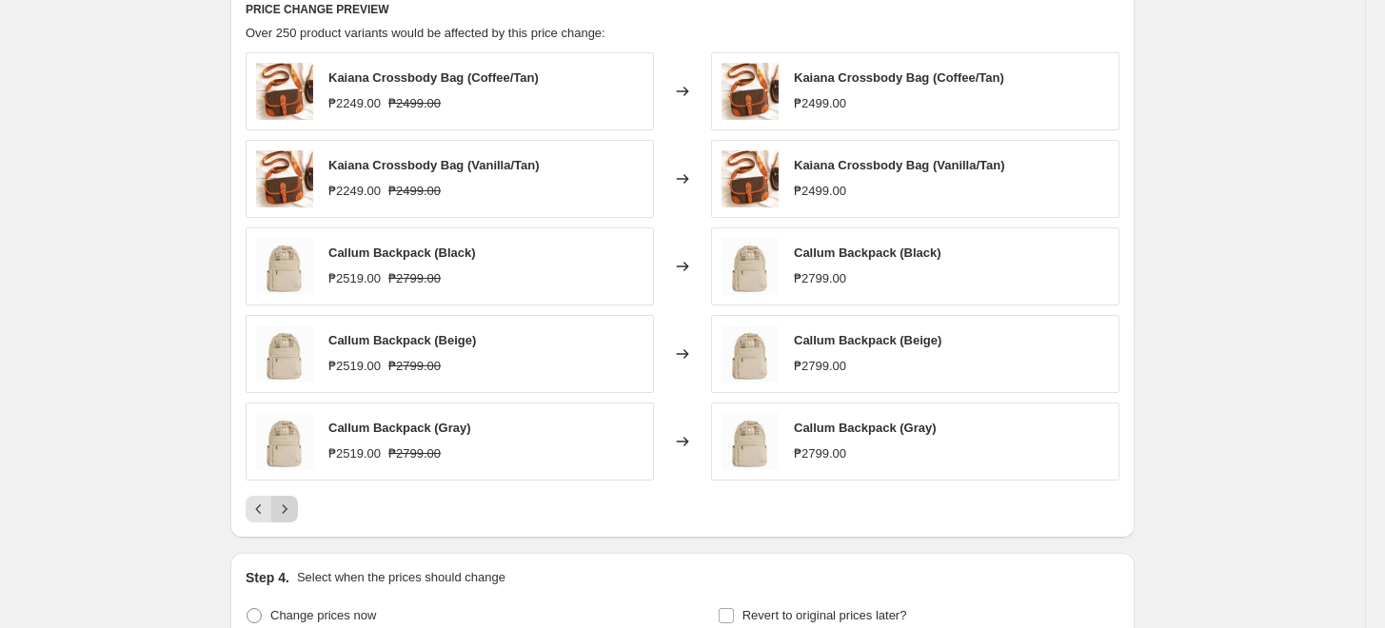
click at [290, 503] on icon "Next" at bounding box center [284, 509] width 19 height 19
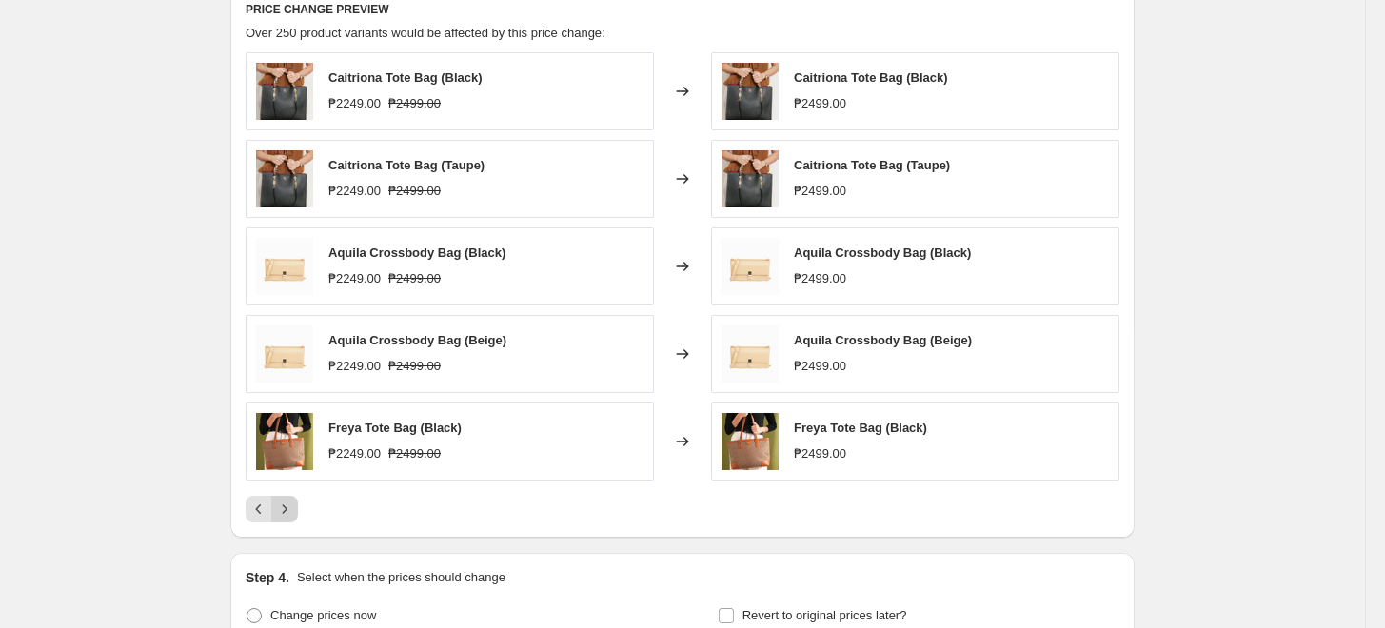
click at [290, 503] on icon "Next" at bounding box center [284, 509] width 19 height 19
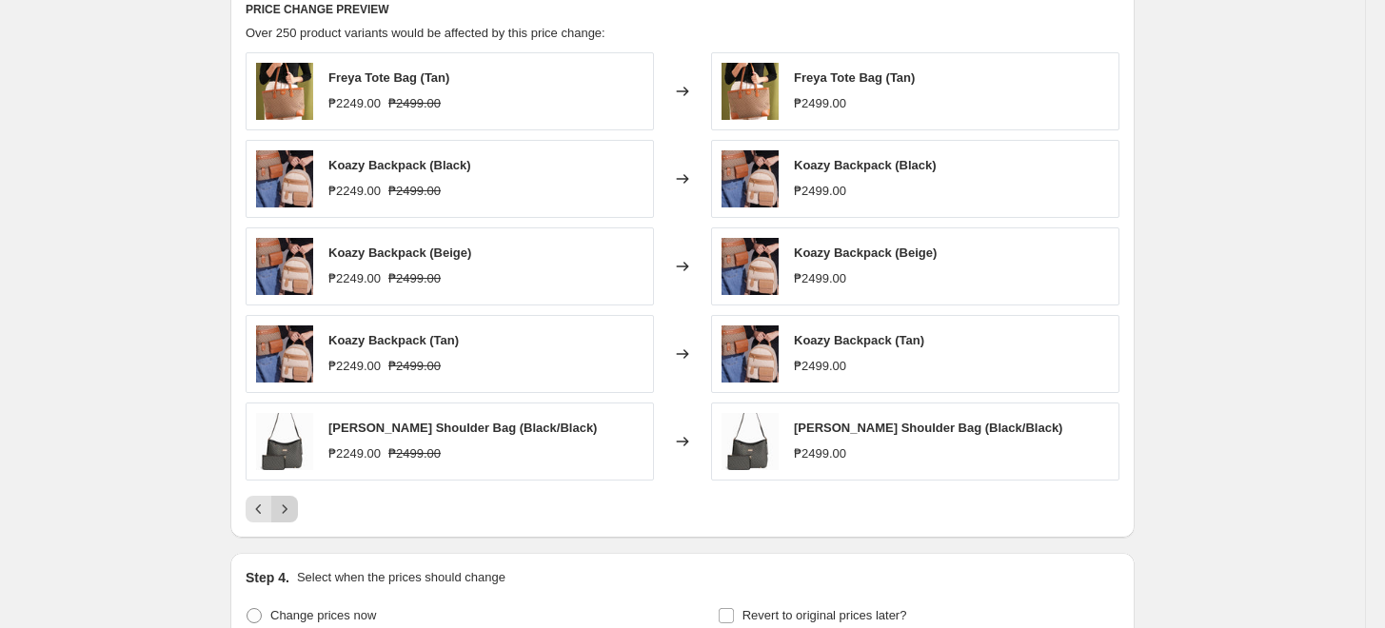
click at [290, 503] on icon "Next" at bounding box center [284, 509] width 19 height 19
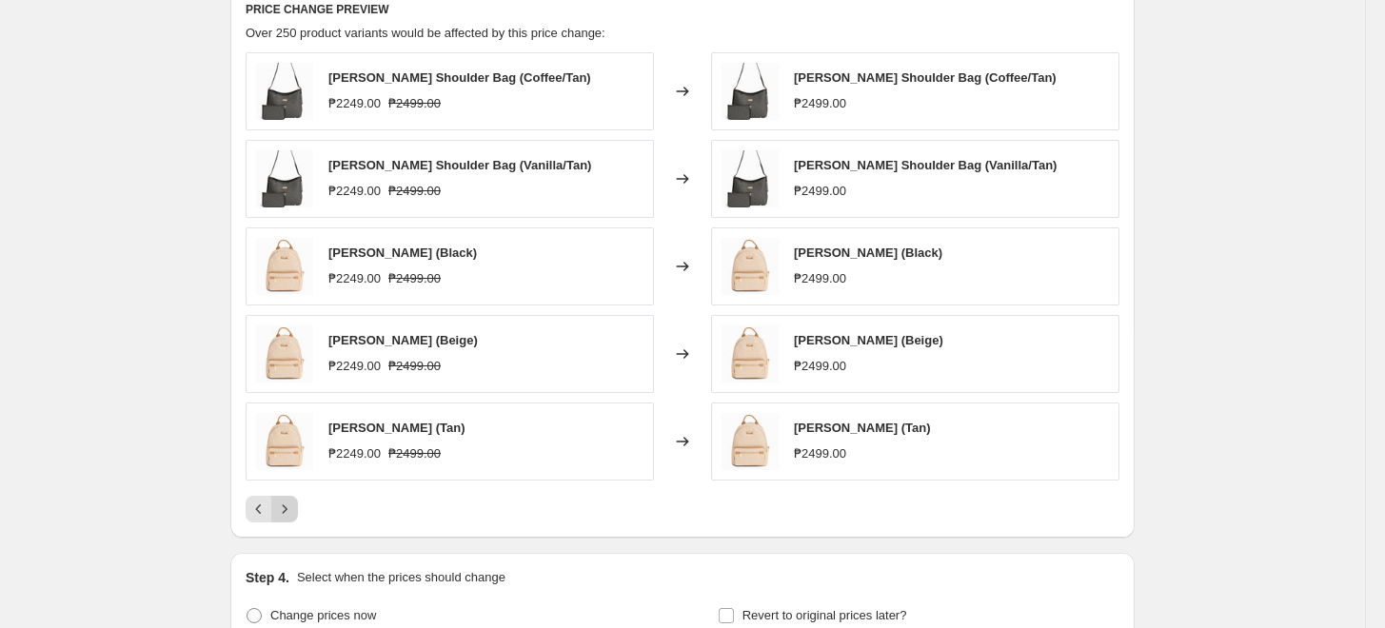
click at [290, 503] on icon "Next" at bounding box center [284, 509] width 19 height 19
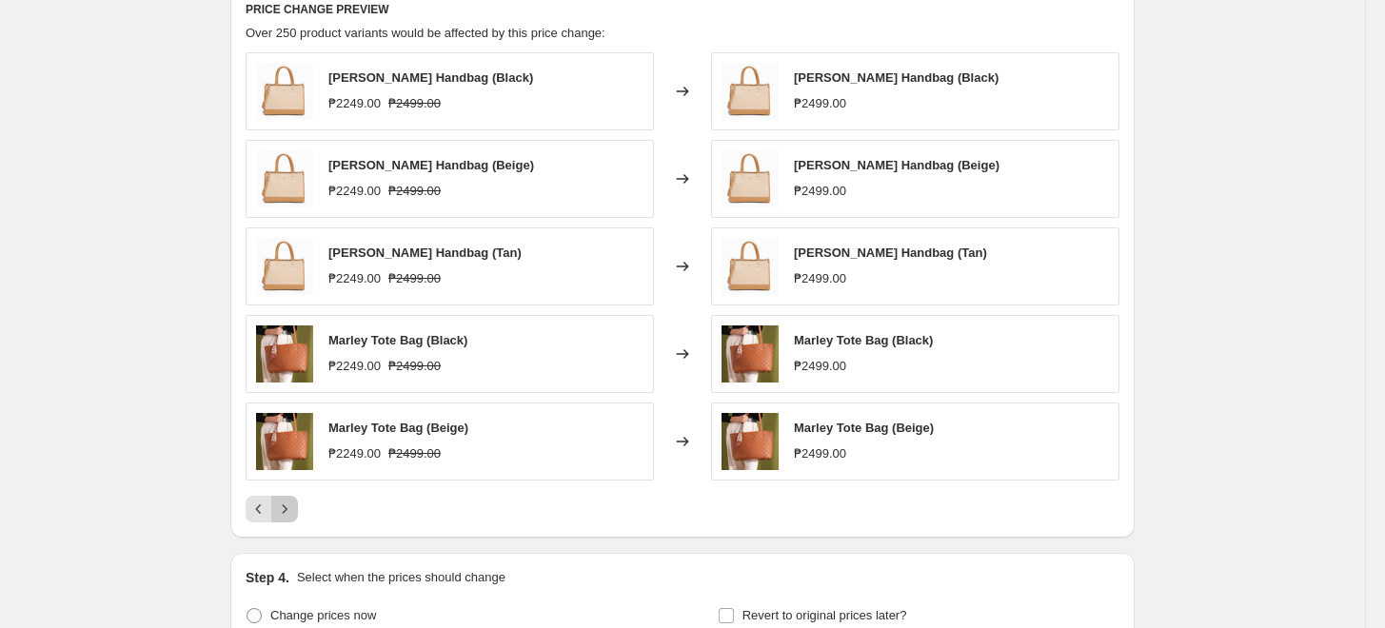
click at [290, 503] on icon "Next" at bounding box center [284, 509] width 19 height 19
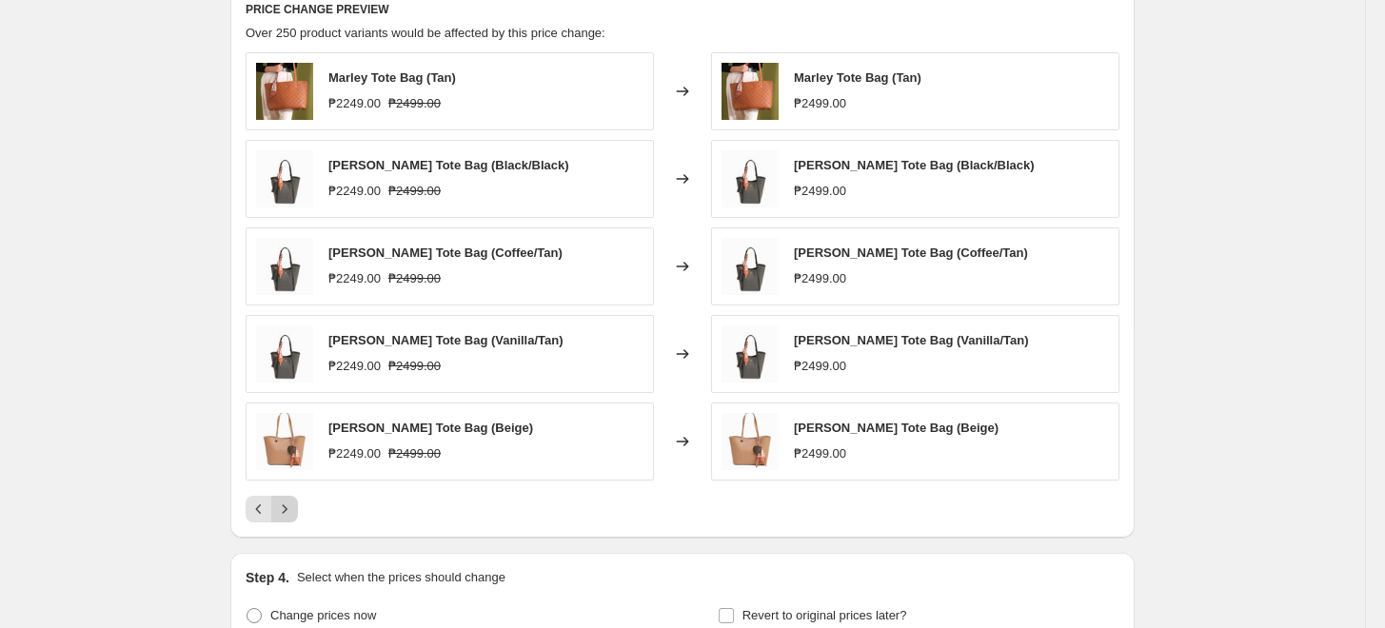
click at [290, 503] on icon "Next" at bounding box center [284, 509] width 19 height 19
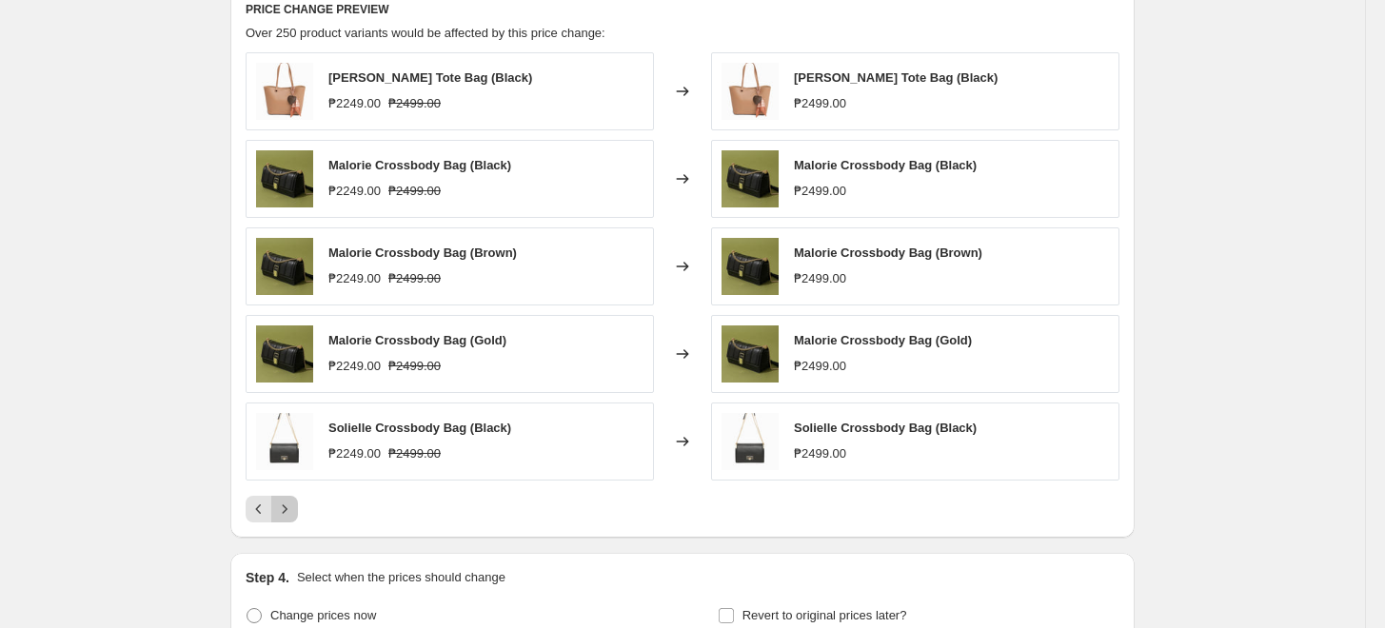
click at [290, 503] on icon "Next" at bounding box center [284, 509] width 19 height 19
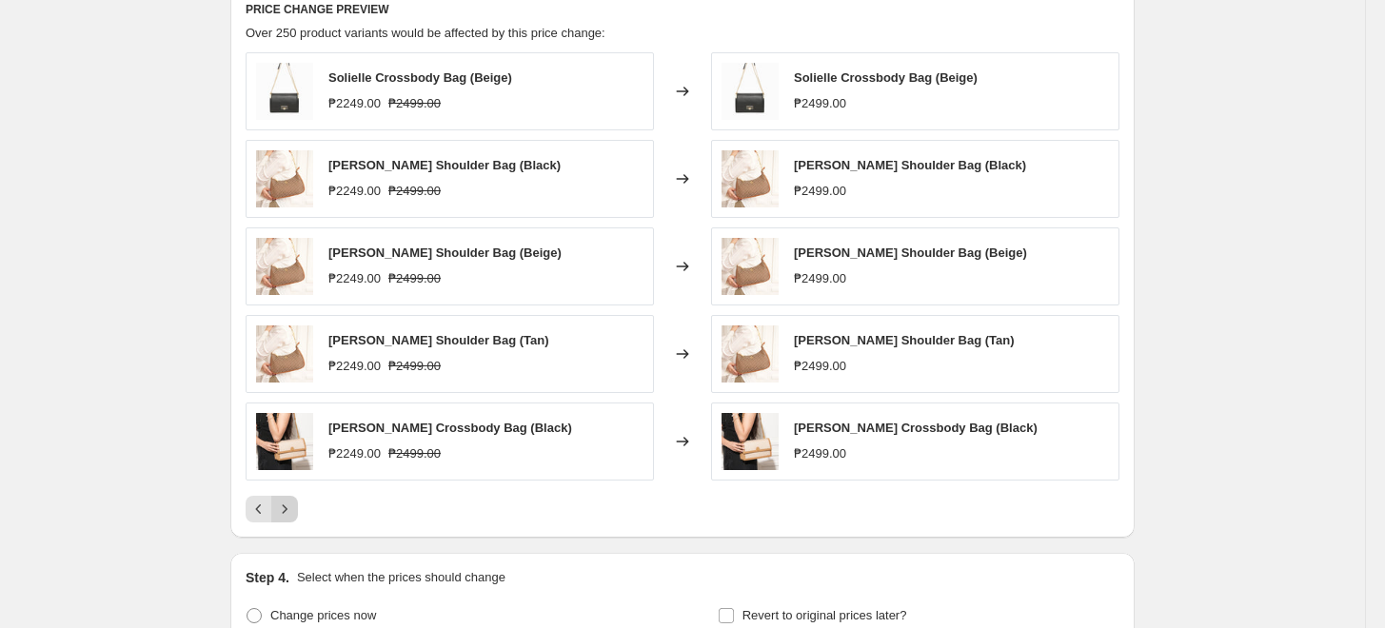
click at [288, 507] on icon "Next" at bounding box center [285, 509] width 5 height 9
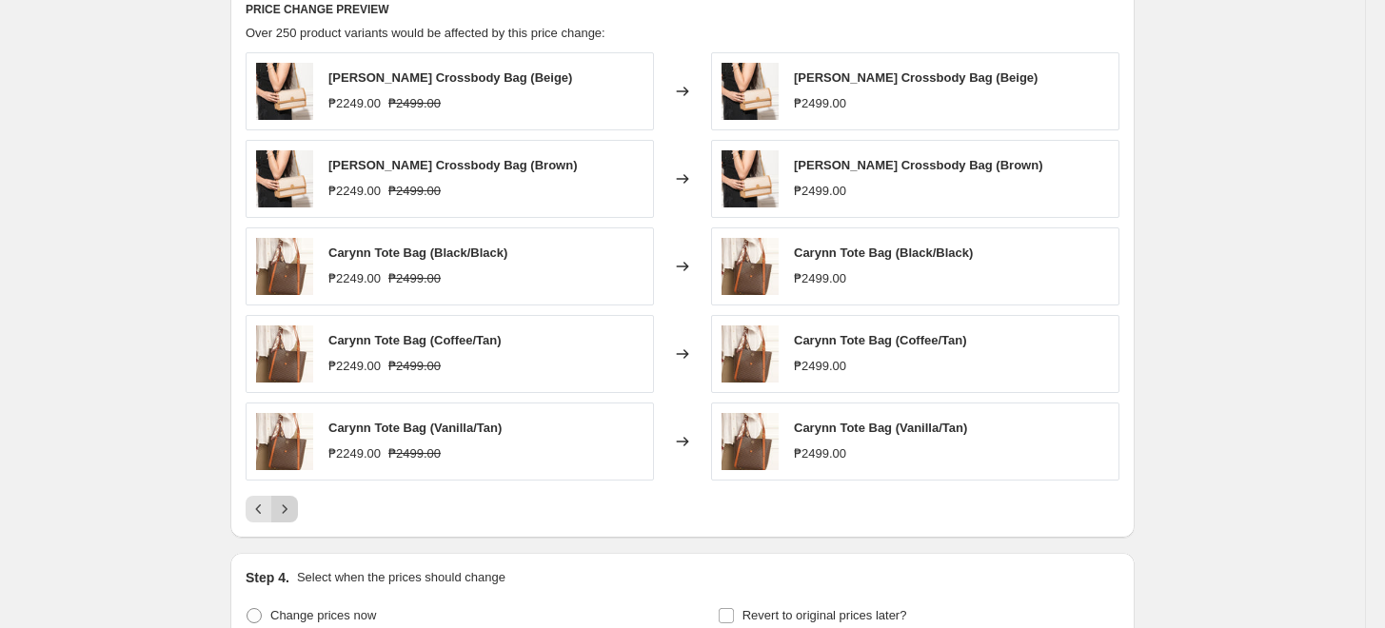
click at [287, 510] on icon "Next" at bounding box center [284, 509] width 19 height 19
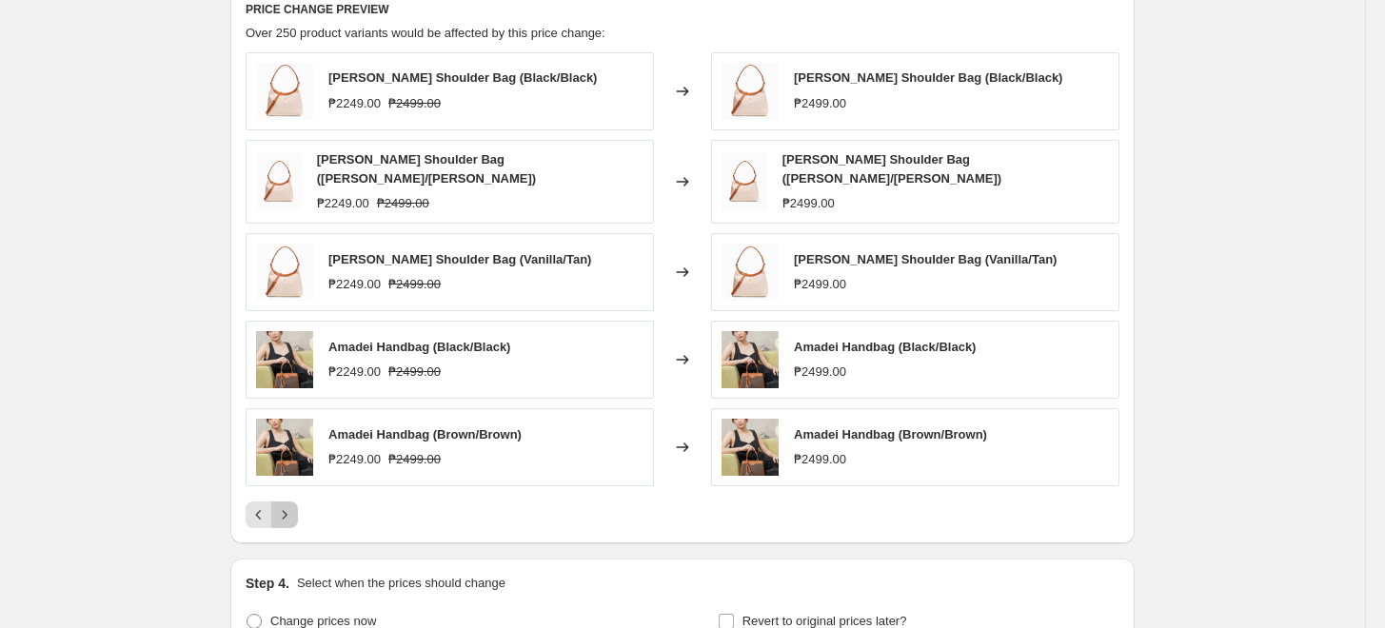
click at [287, 510] on icon "Next" at bounding box center [284, 515] width 19 height 19
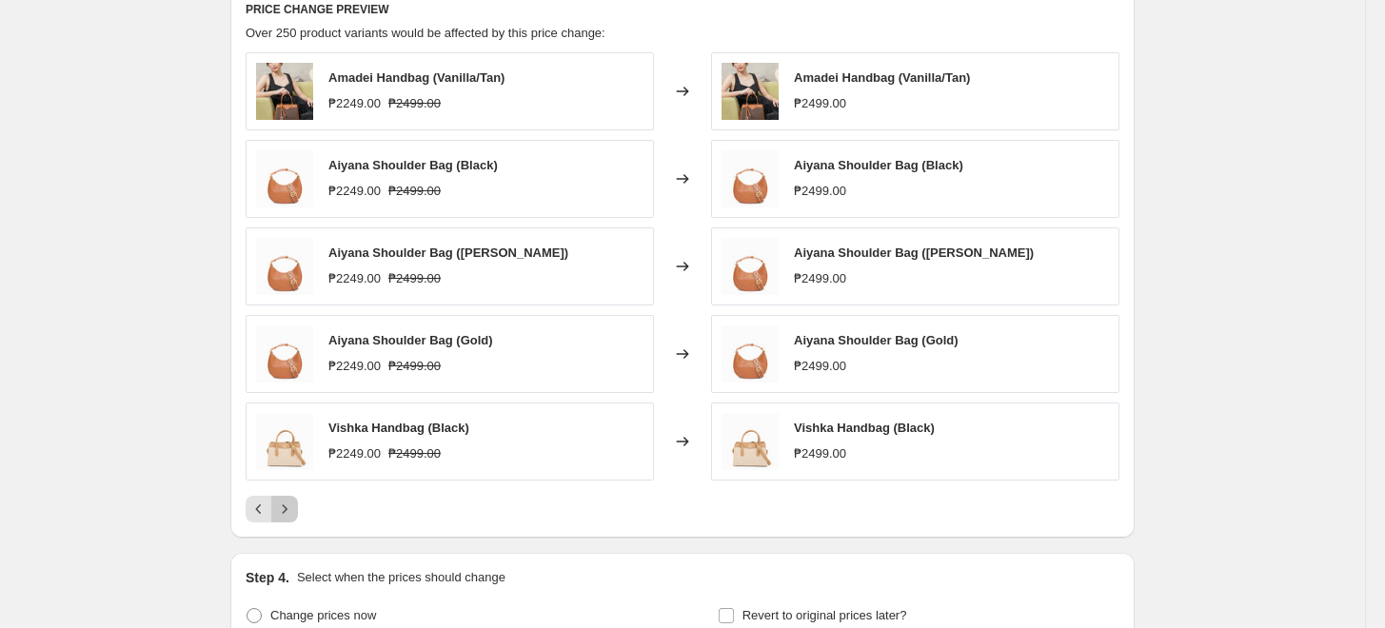
click at [287, 510] on icon "Next" at bounding box center [284, 509] width 19 height 19
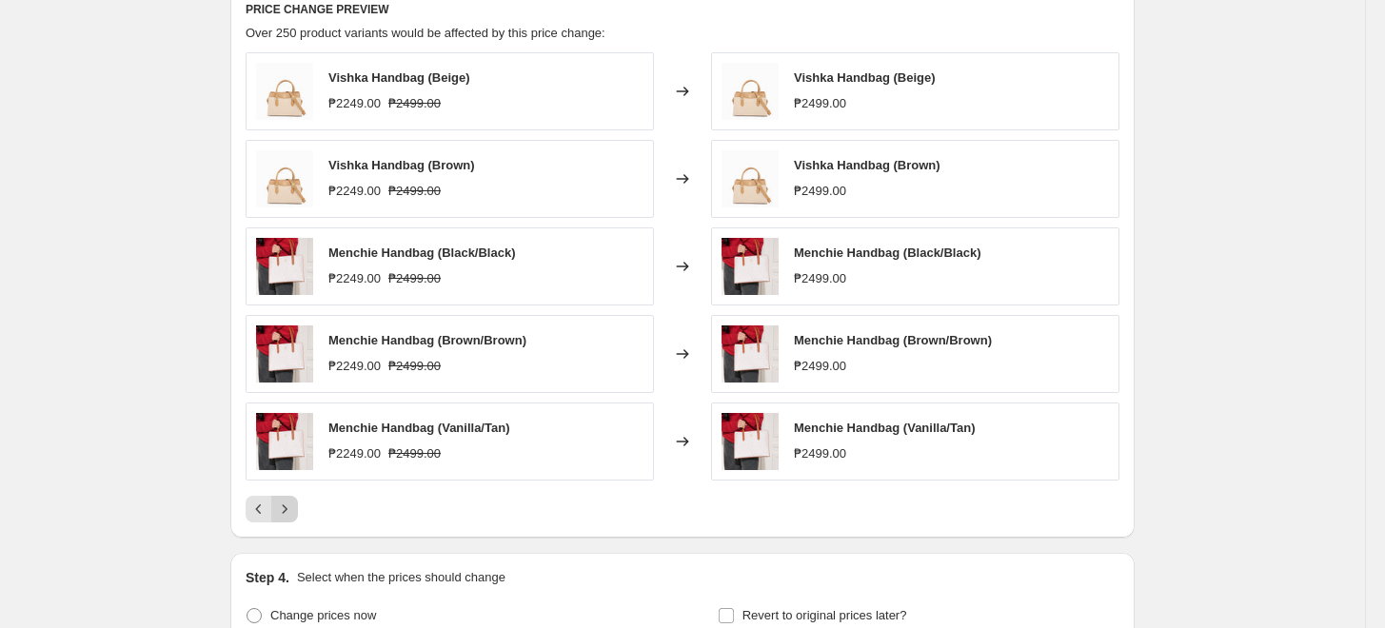
click at [281, 515] on icon "Next" at bounding box center [284, 509] width 19 height 19
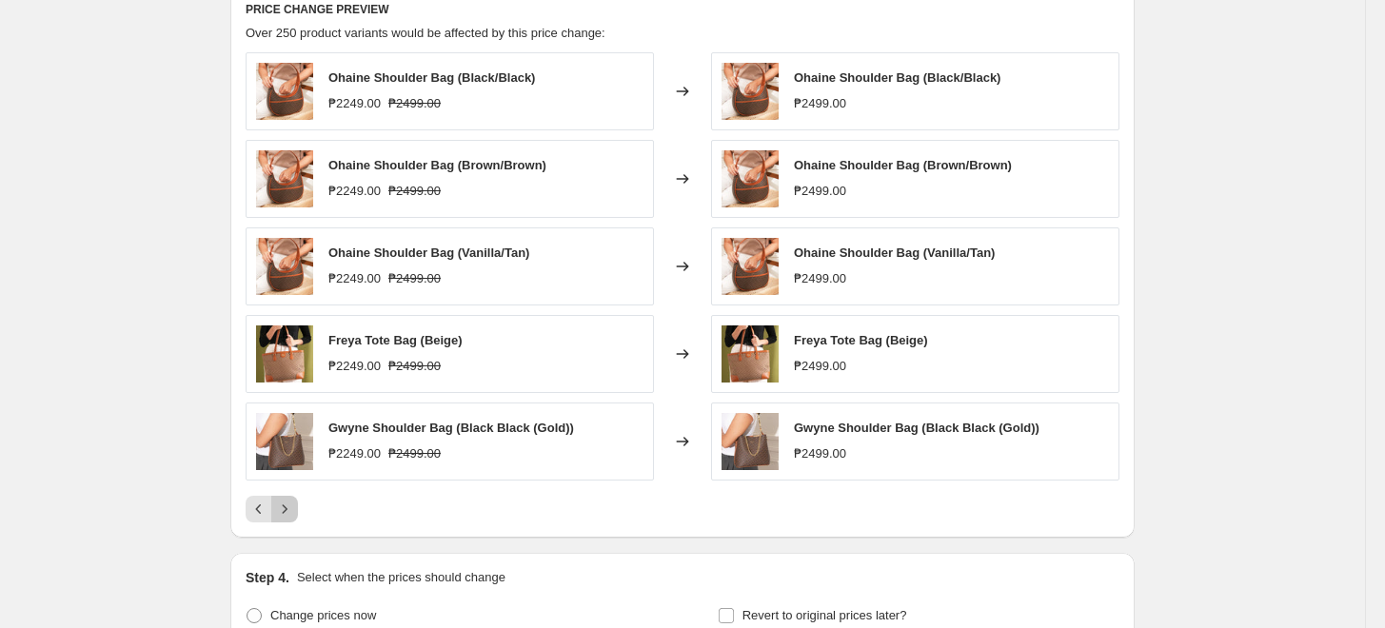
click at [281, 515] on icon "Next" at bounding box center [284, 509] width 19 height 19
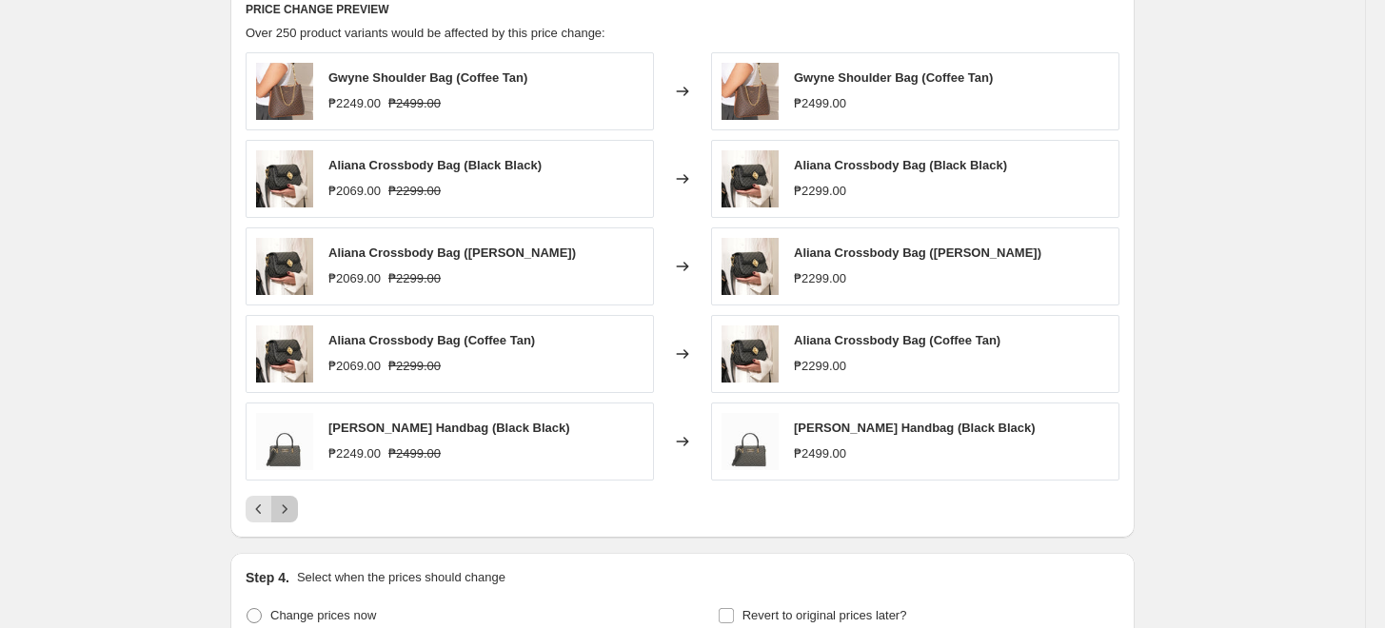
click at [277, 516] on button "Next" at bounding box center [284, 509] width 27 height 27
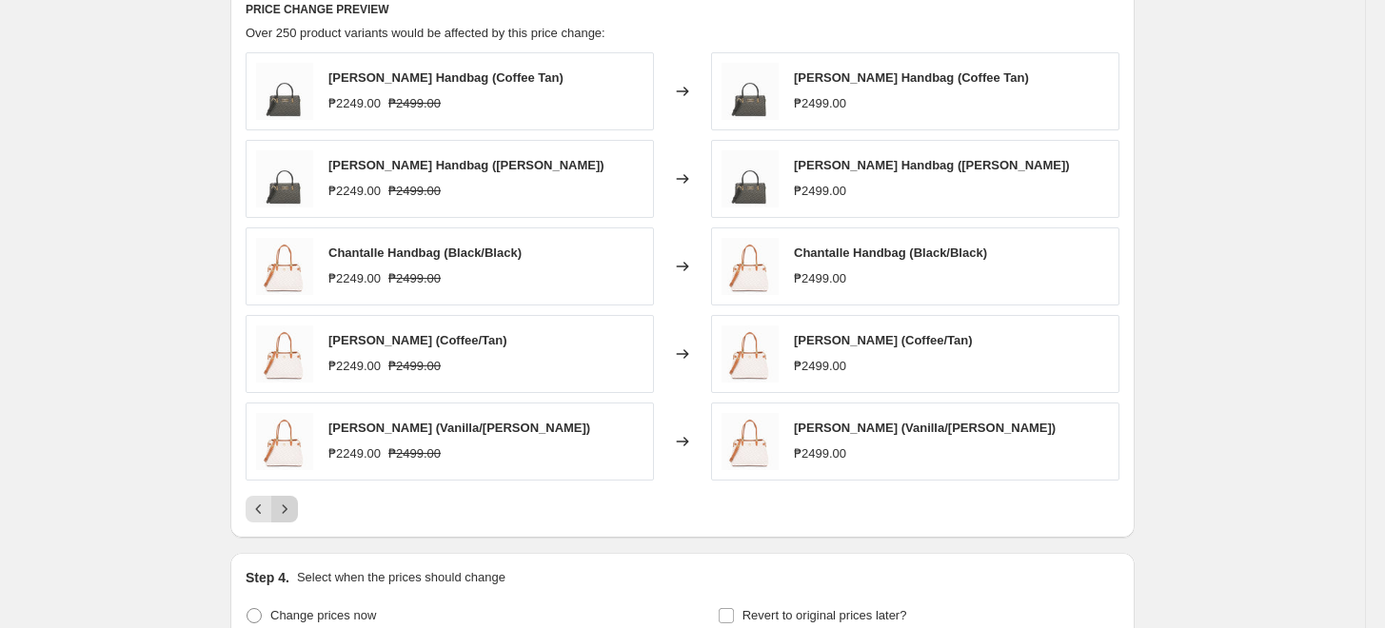
click at [283, 513] on icon "Next" at bounding box center [284, 509] width 19 height 19
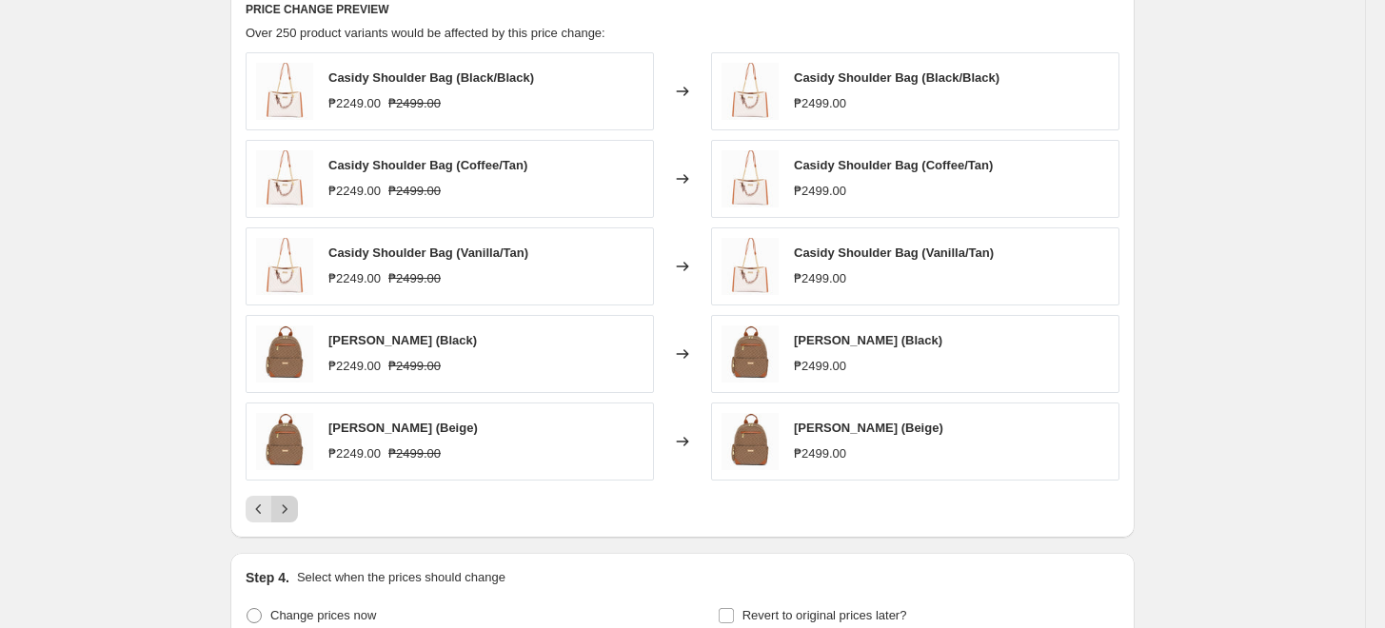
click at [283, 513] on icon "Next" at bounding box center [284, 509] width 19 height 19
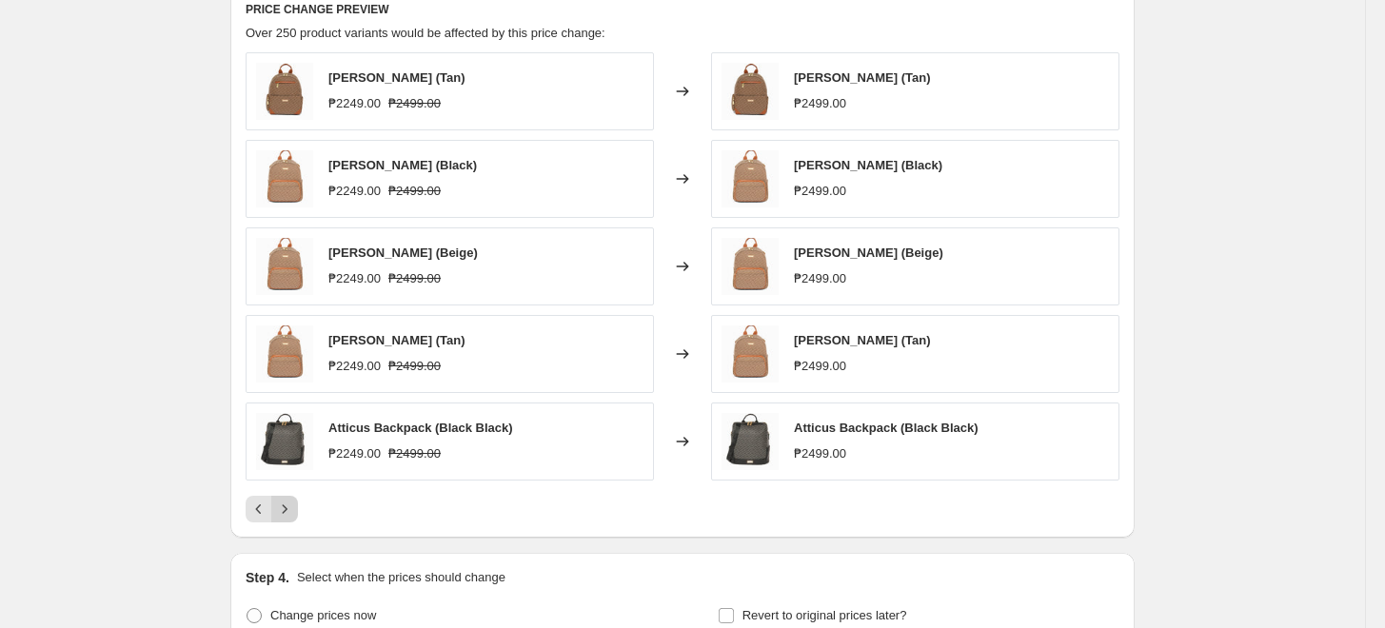
click at [280, 510] on icon "Next" at bounding box center [284, 509] width 19 height 19
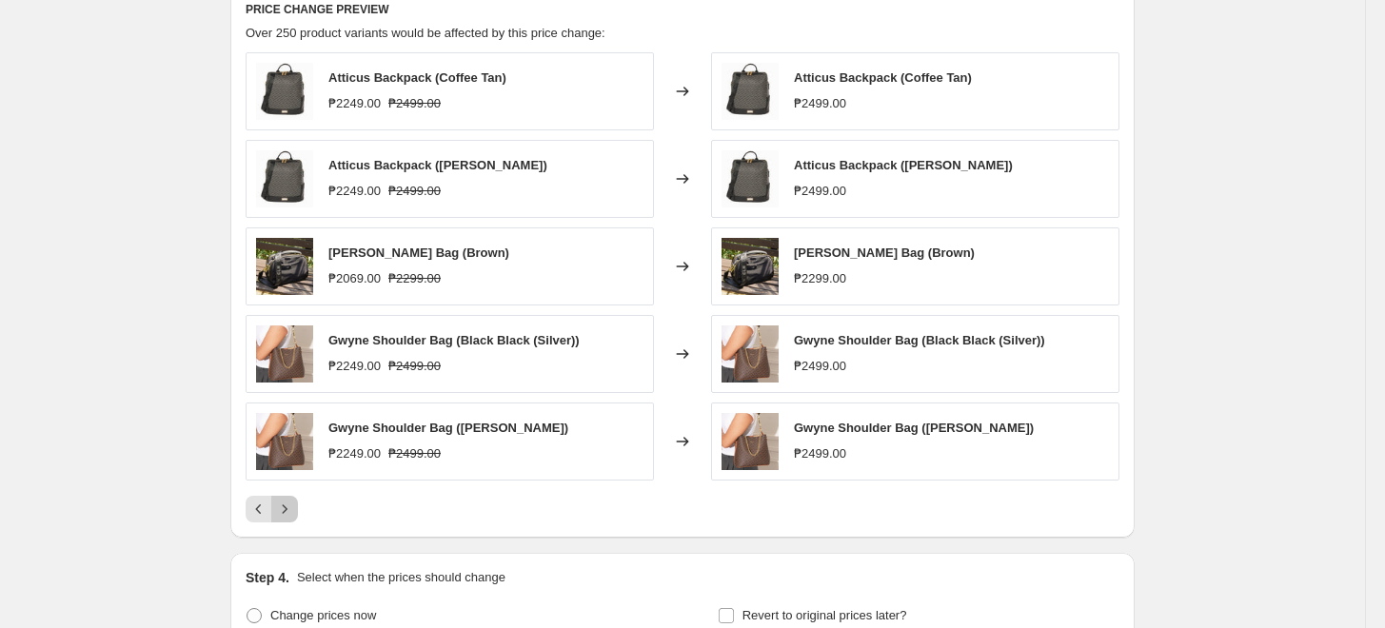
click at [280, 510] on icon "Next" at bounding box center [284, 509] width 19 height 19
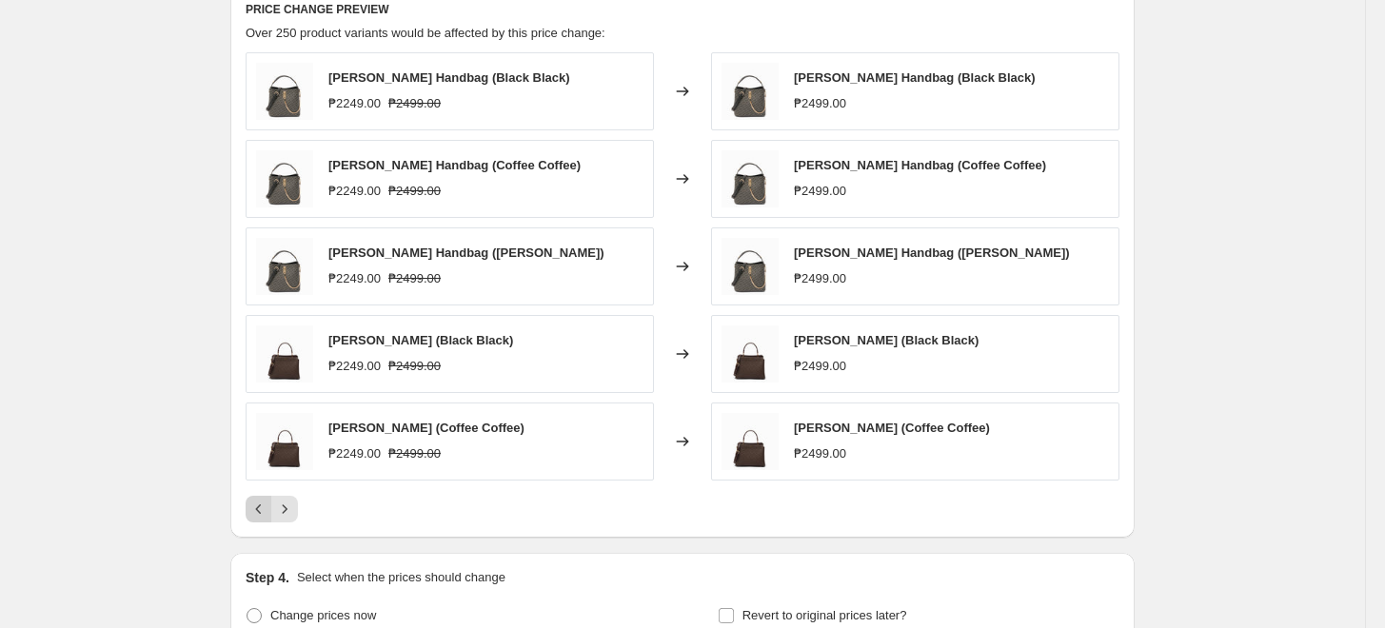
click at [267, 516] on icon "Previous" at bounding box center [258, 509] width 19 height 19
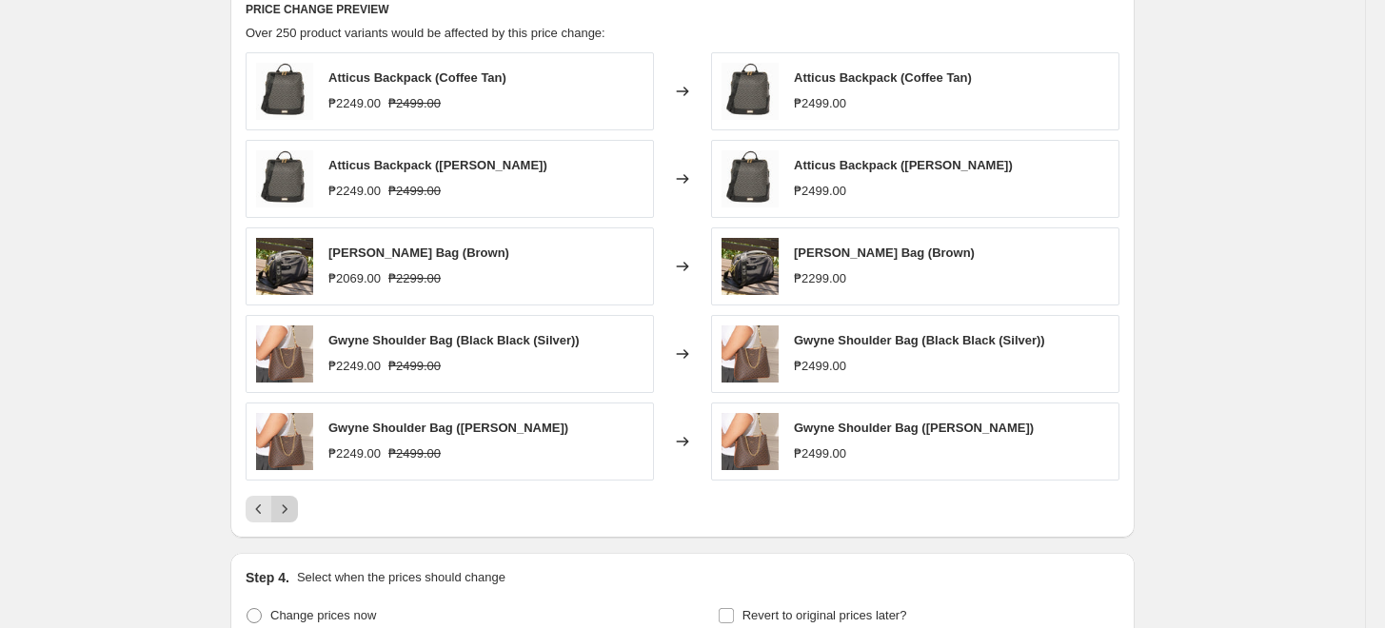
click at [282, 509] on icon "Next" at bounding box center [284, 509] width 19 height 19
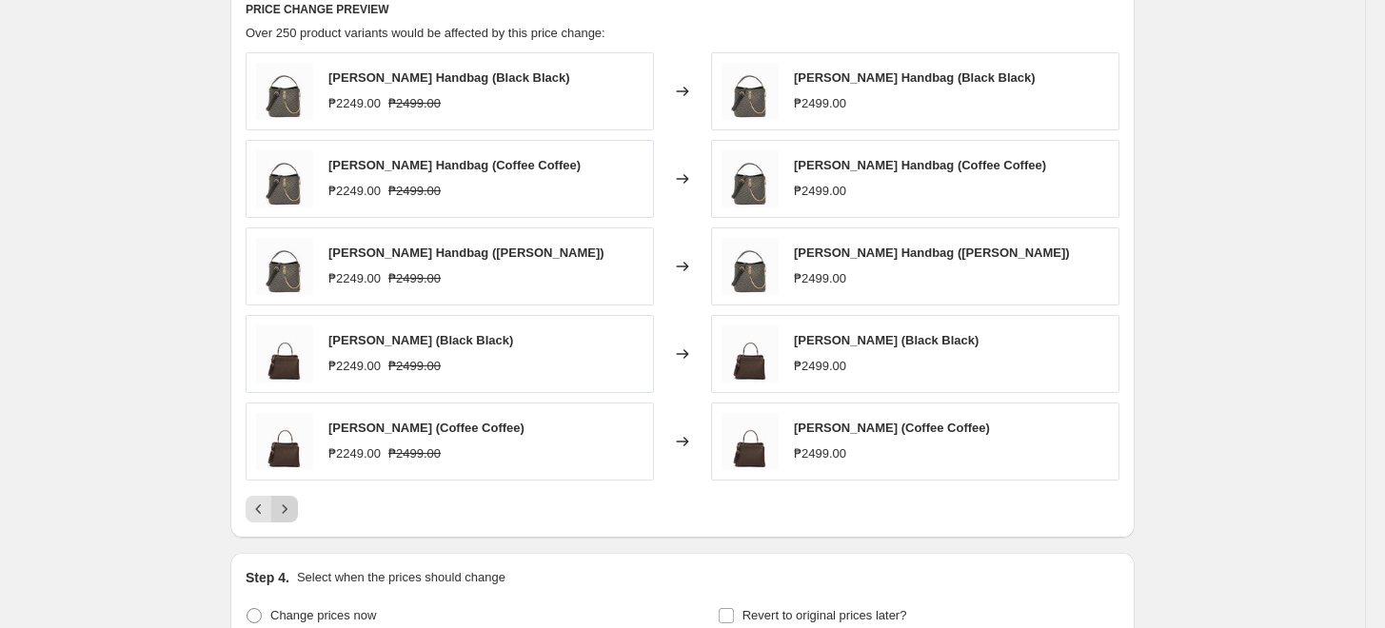
click at [282, 509] on icon "Next" at bounding box center [284, 509] width 19 height 19
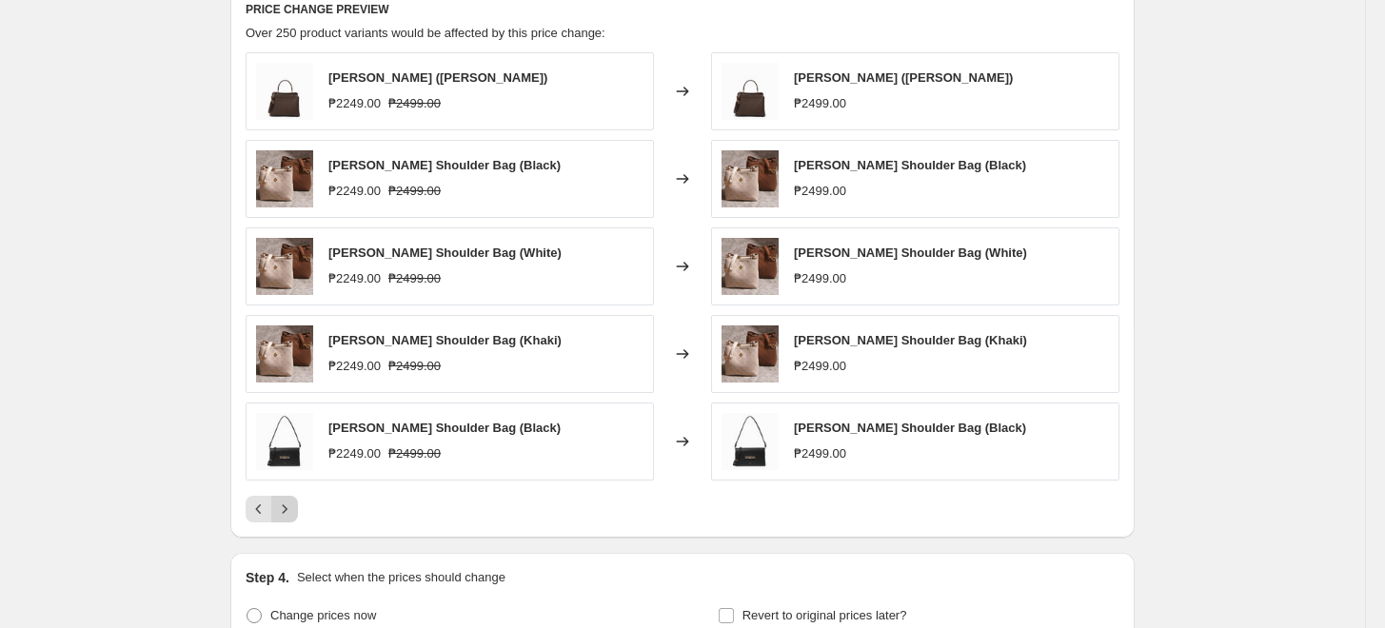
click at [282, 509] on icon "Next" at bounding box center [284, 509] width 19 height 19
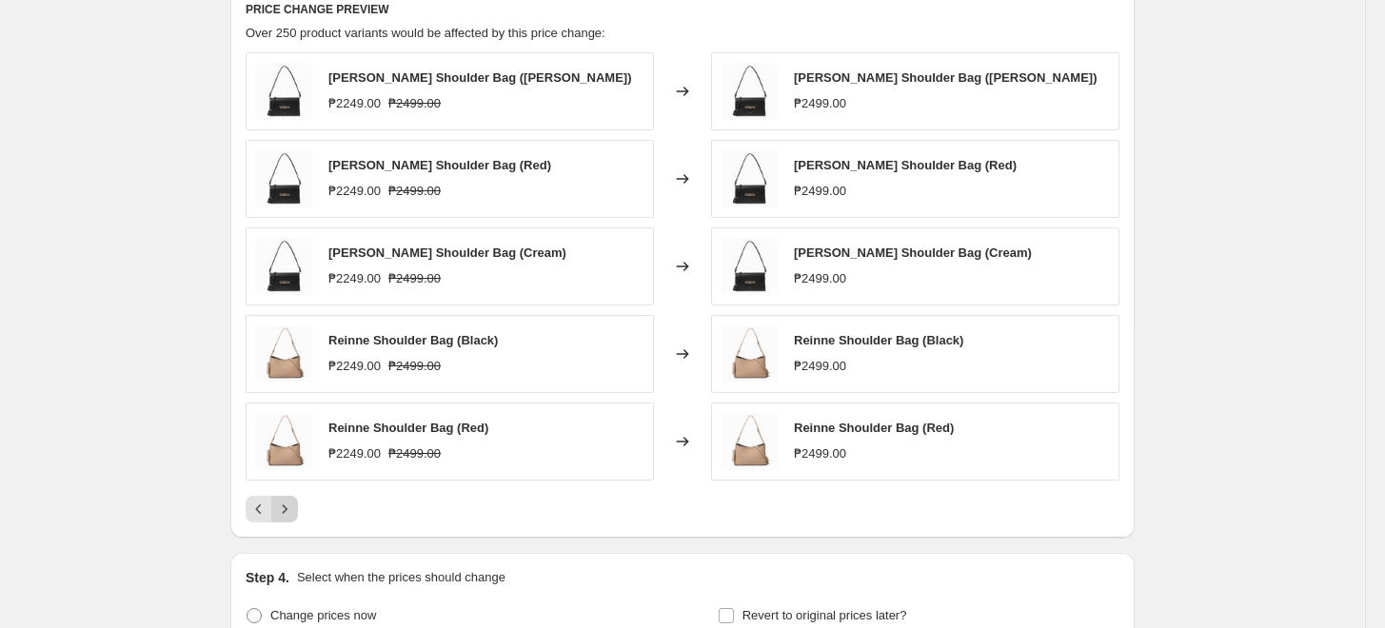
click at [282, 509] on icon "Next" at bounding box center [284, 509] width 19 height 19
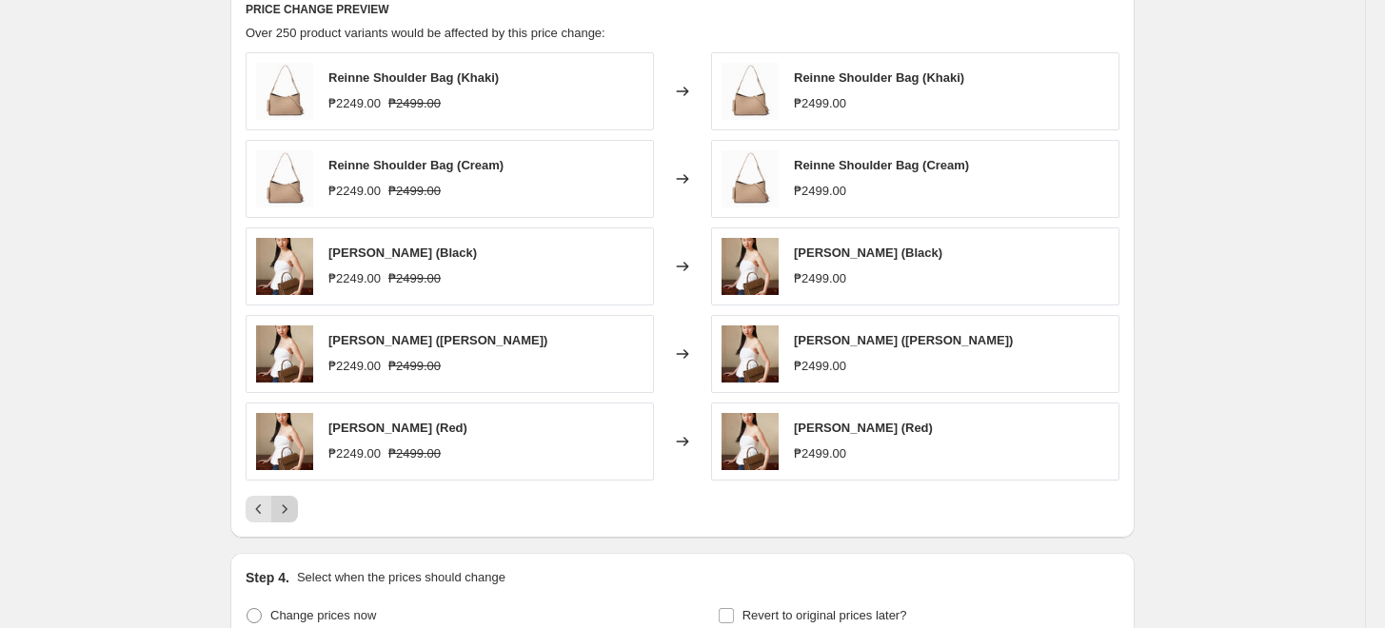
click at [284, 511] on icon "Next" at bounding box center [284, 509] width 19 height 19
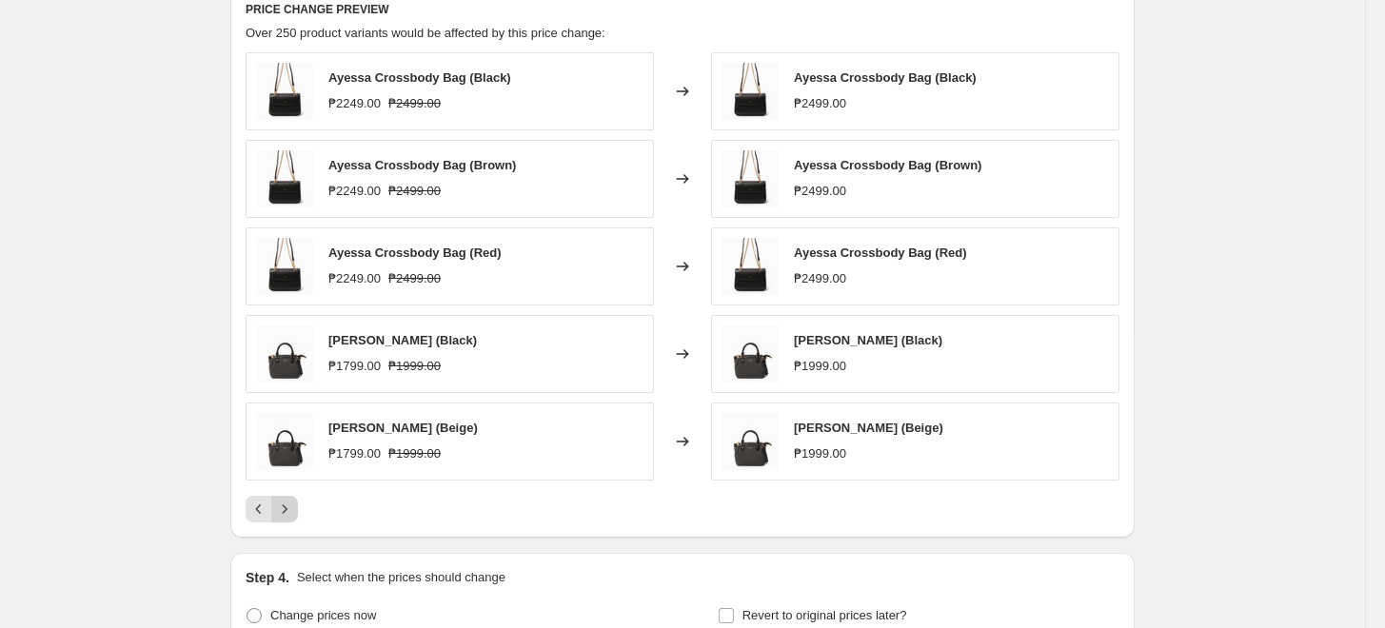
click at [286, 516] on icon "Next" at bounding box center [284, 509] width 19 height 19
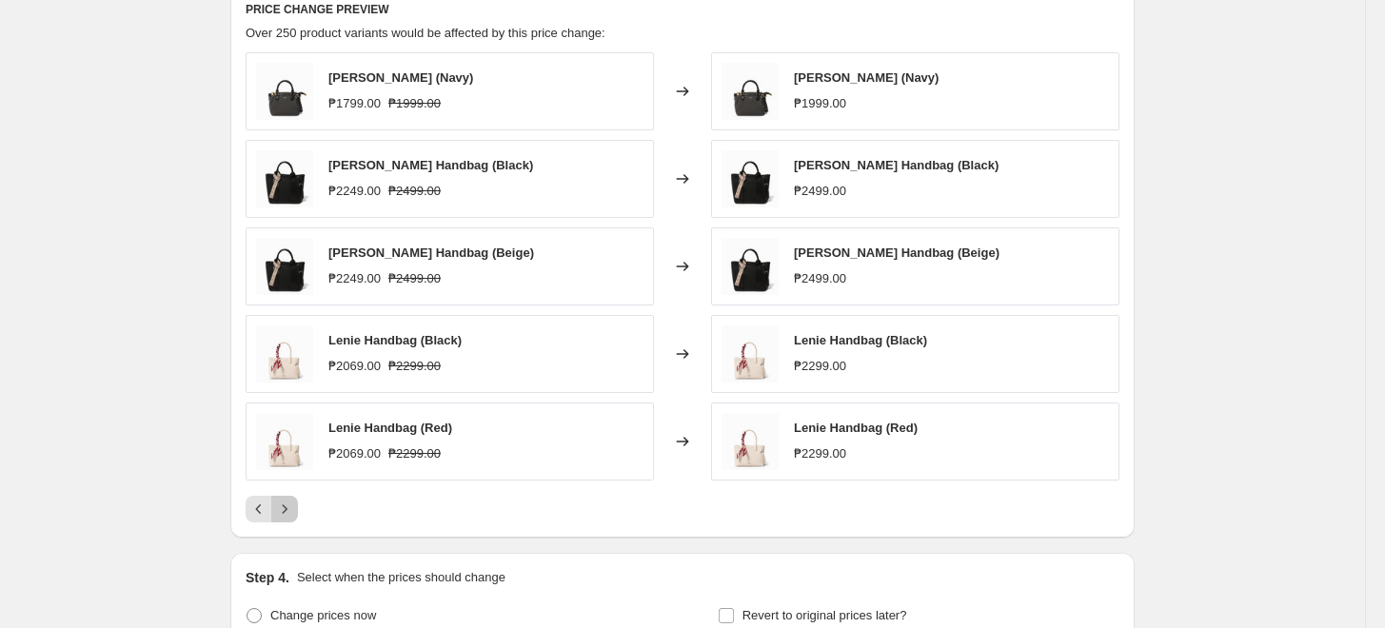
click at [289, 522] on div "PRICE CHANGE PREVIEW Over 250 product variants would be affected by this price …" at bounding box center [682, 261] width 904 height 551
click at [294, 519] on button "Next" at bounding box center [284, 509] width 27 height 27
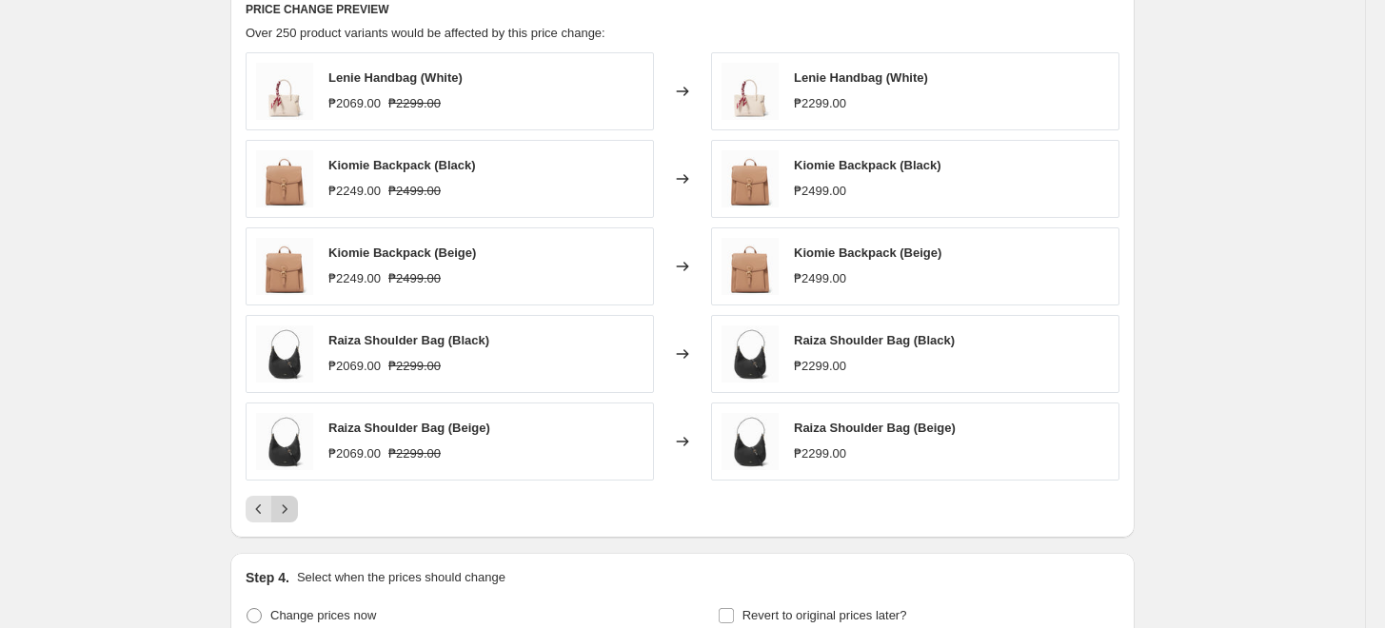
click at [294, 516] on icon "Next" at bounding box center [284, 509] width 19 height 19
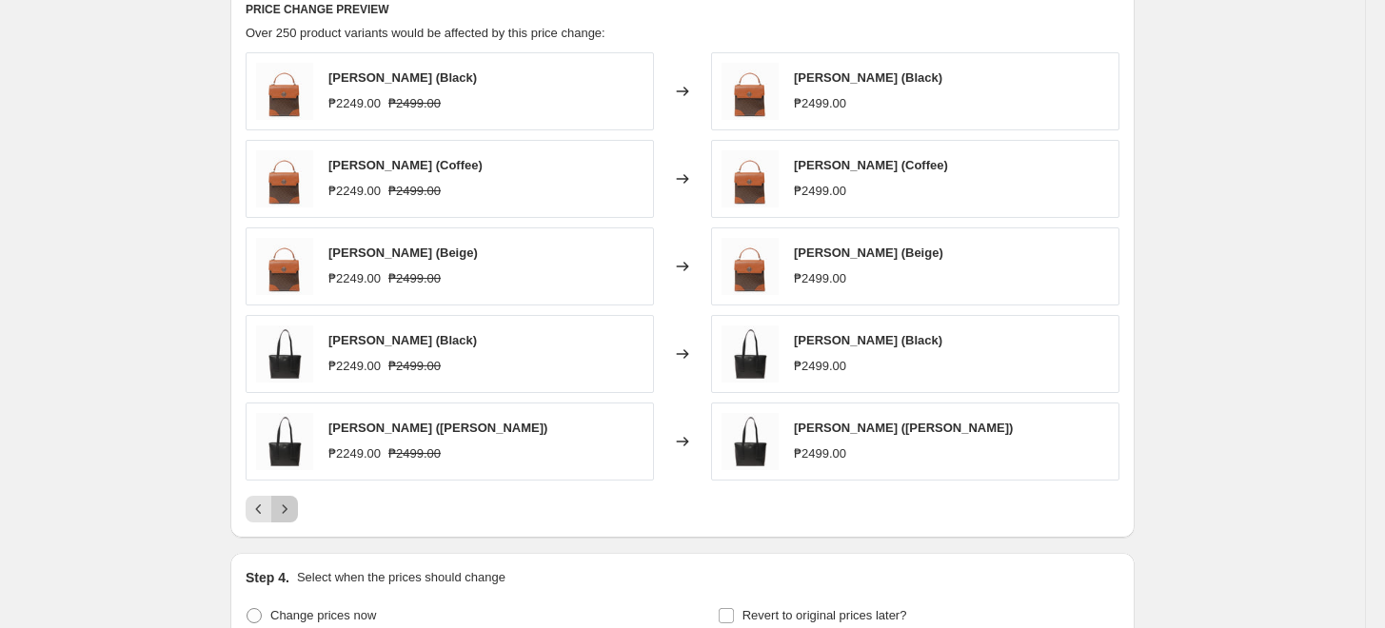
click at [294, 516] on icon "Next" at bounding box center [284, 509] width 19 height 19
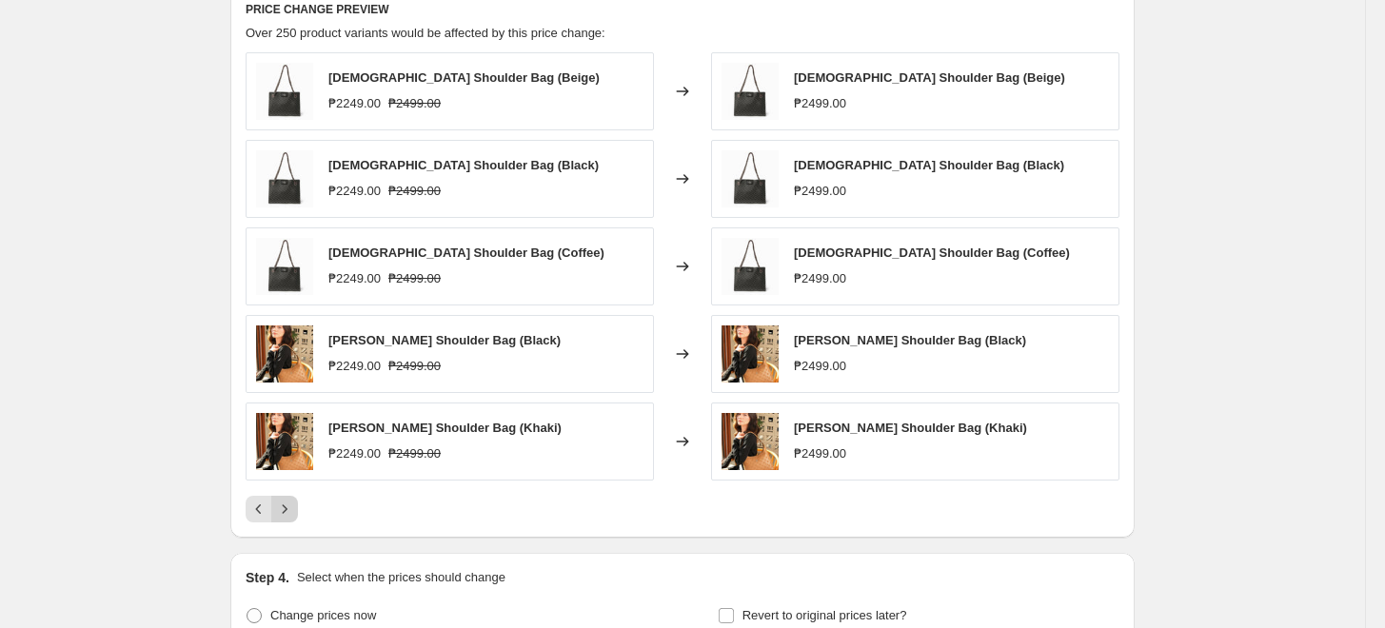
click at [294, 516] on icon "Next" at bounding box center [284, 509] width 19 height 19
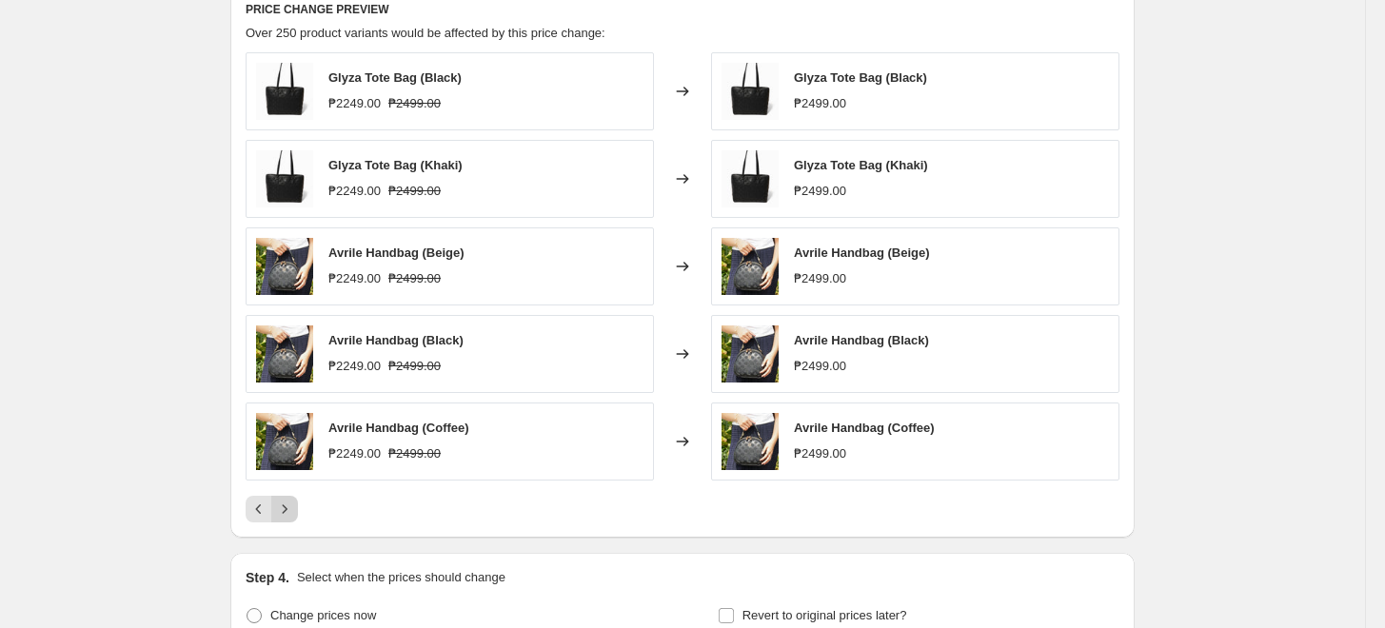
click at [294, 516] on icon "Next" at bounding box center [284, 509] width 19 height 19
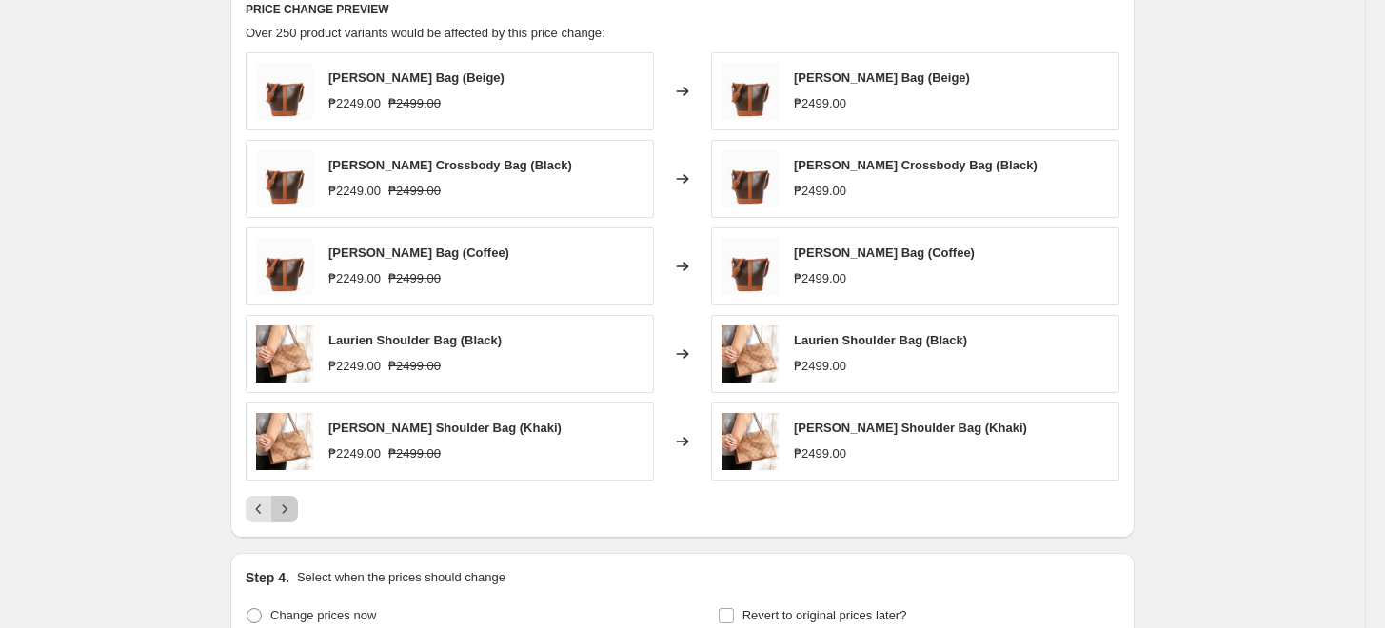
click at [294, 515] on icon "Next" at bounding box center [284, 509] width 19 height 19
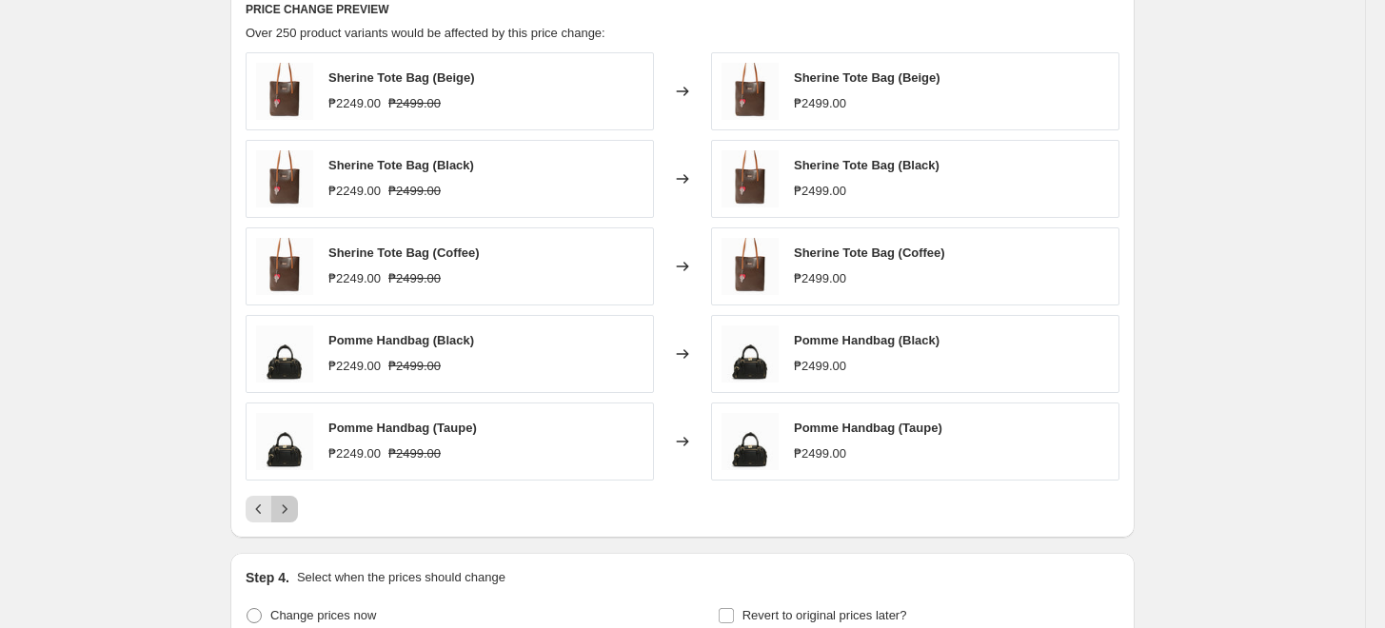
click at [293, 515] on icon "Next" at bounding box center [284, 509] width 19 height 19
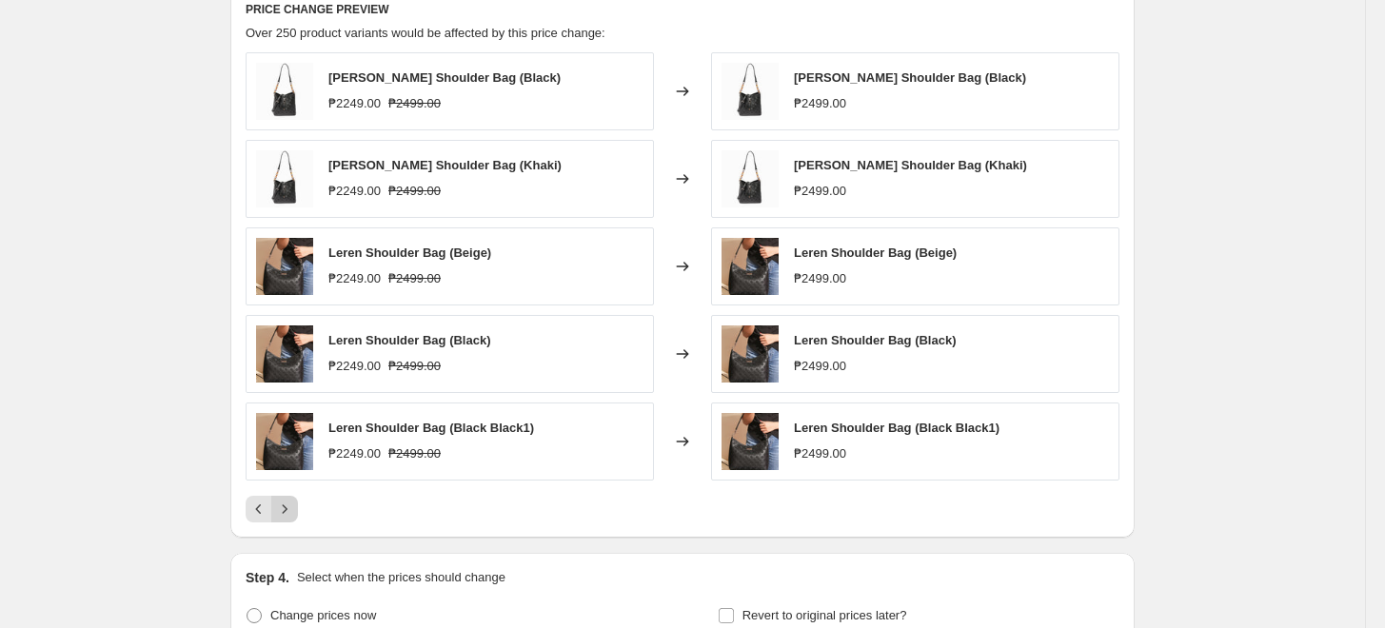
click at [293, 515] on icon "Next" at bounding box center [284, 509] width 19 height 19
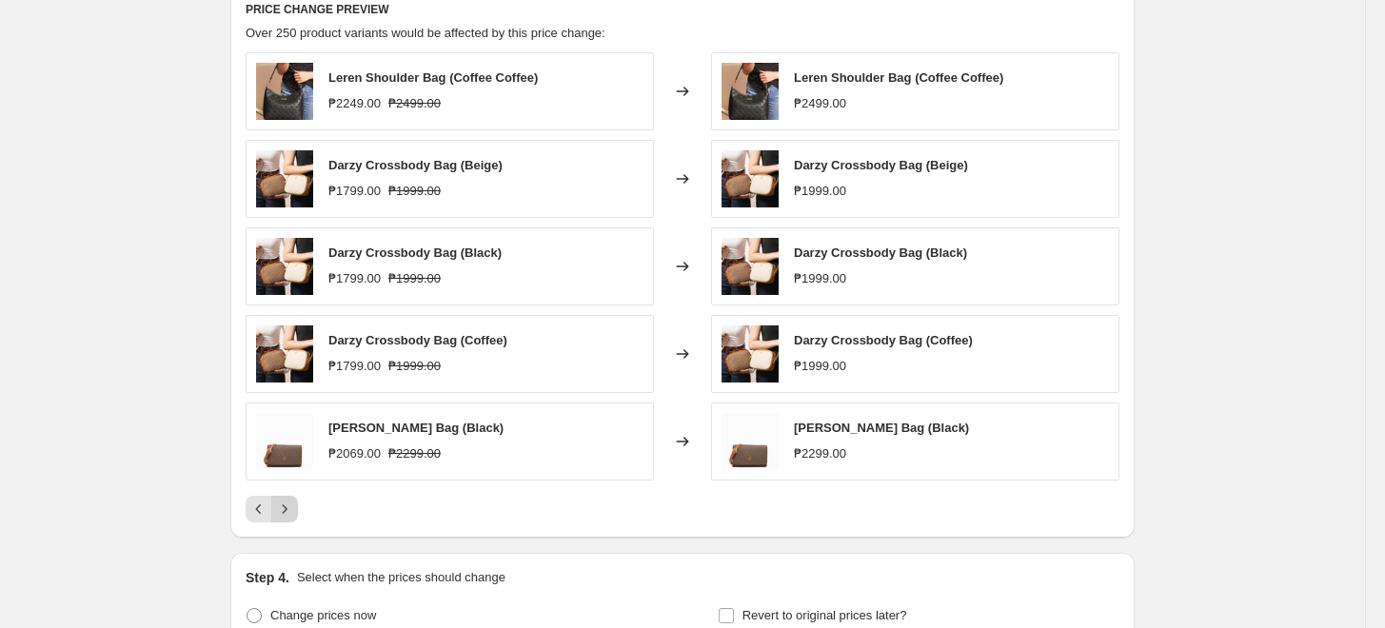
click at [292, 513] on icon "Next" at bounding box center [284, 509] width 19 height 19
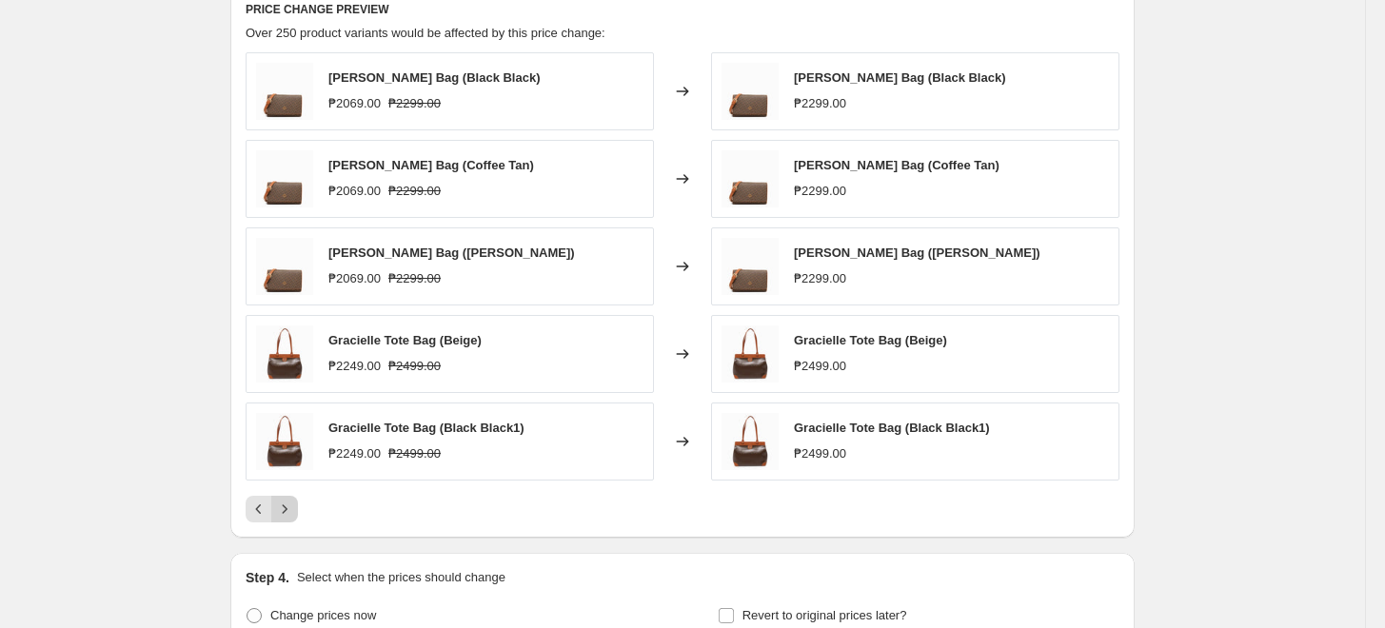
click at [292, 513] on icon "Next" at bounding box center [284, 509] width 19 height 19
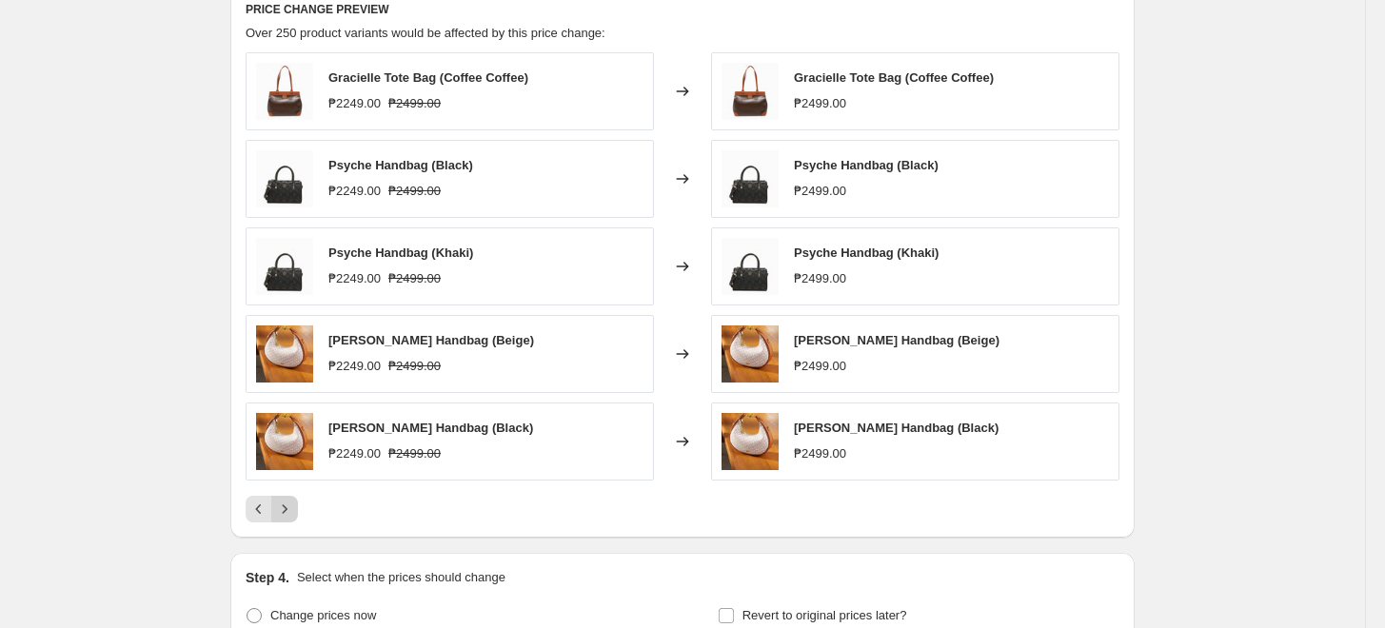
click at [292, 513] on icon "Next" at bounding box center [284, 509] width 19 height 19
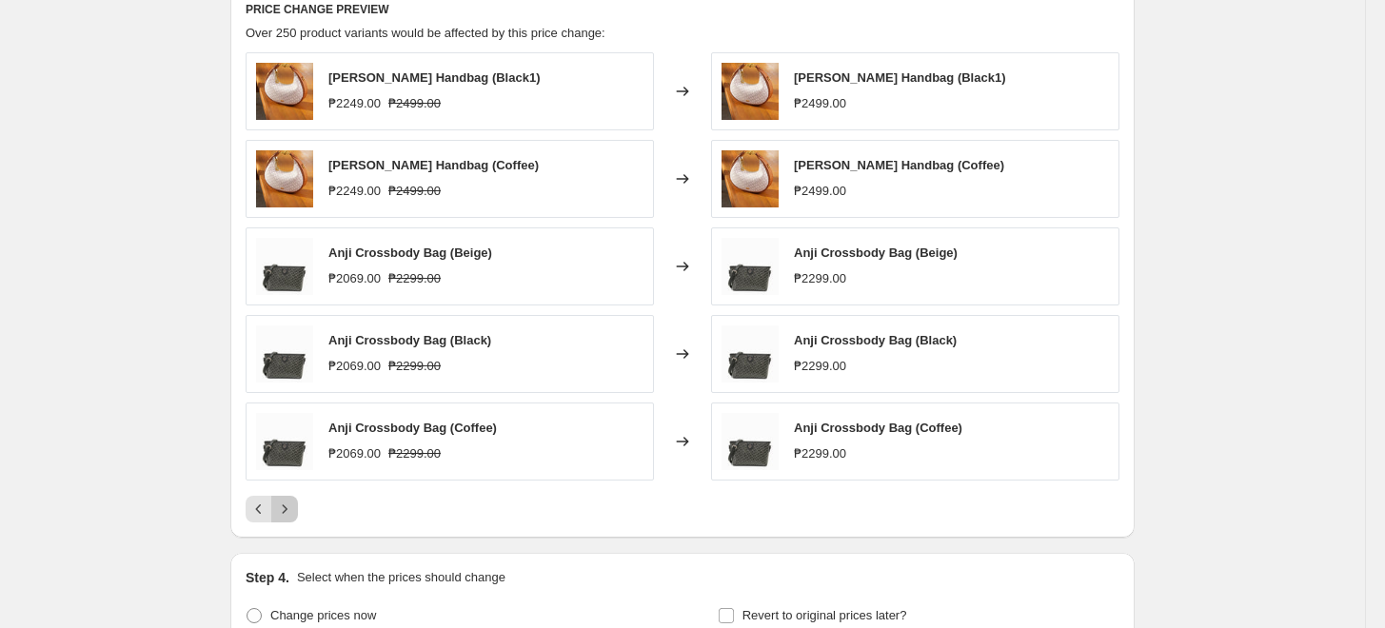
click at [292, 513] on icon "Next" at bounding box center [284, 509] width 19 height 19
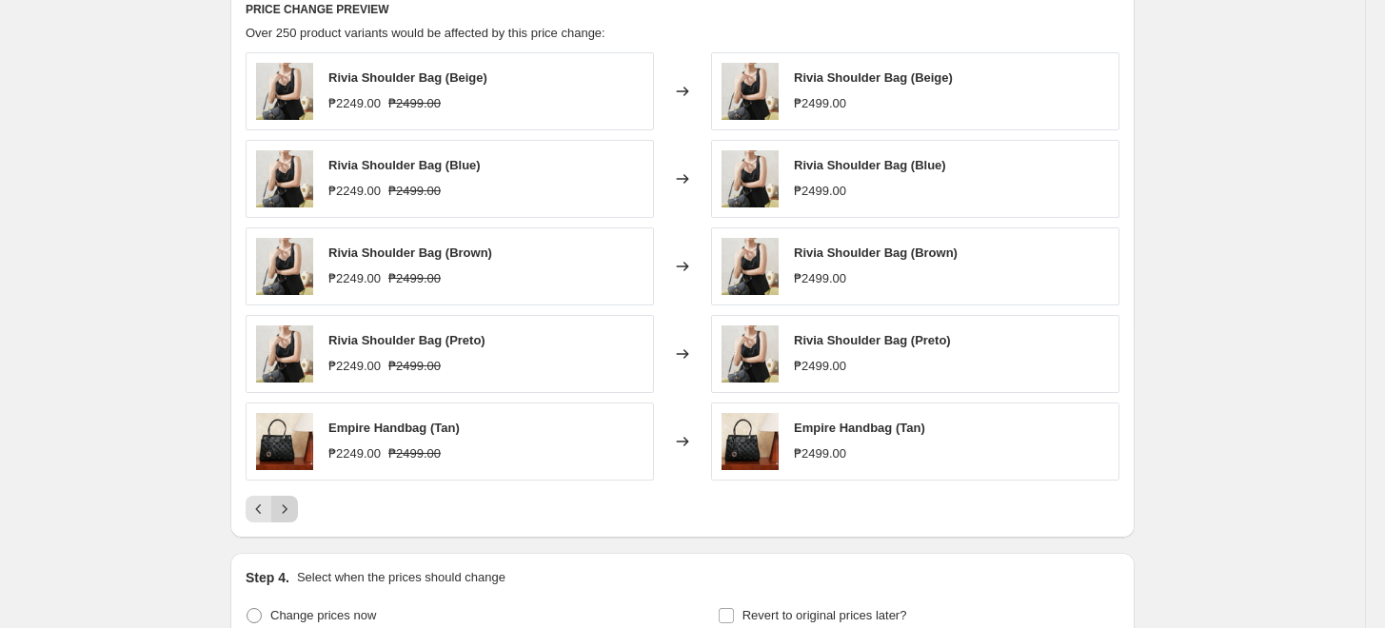
click at [292, 513] on icon "Next" at bounding box center [284, 509] width 19 height 19
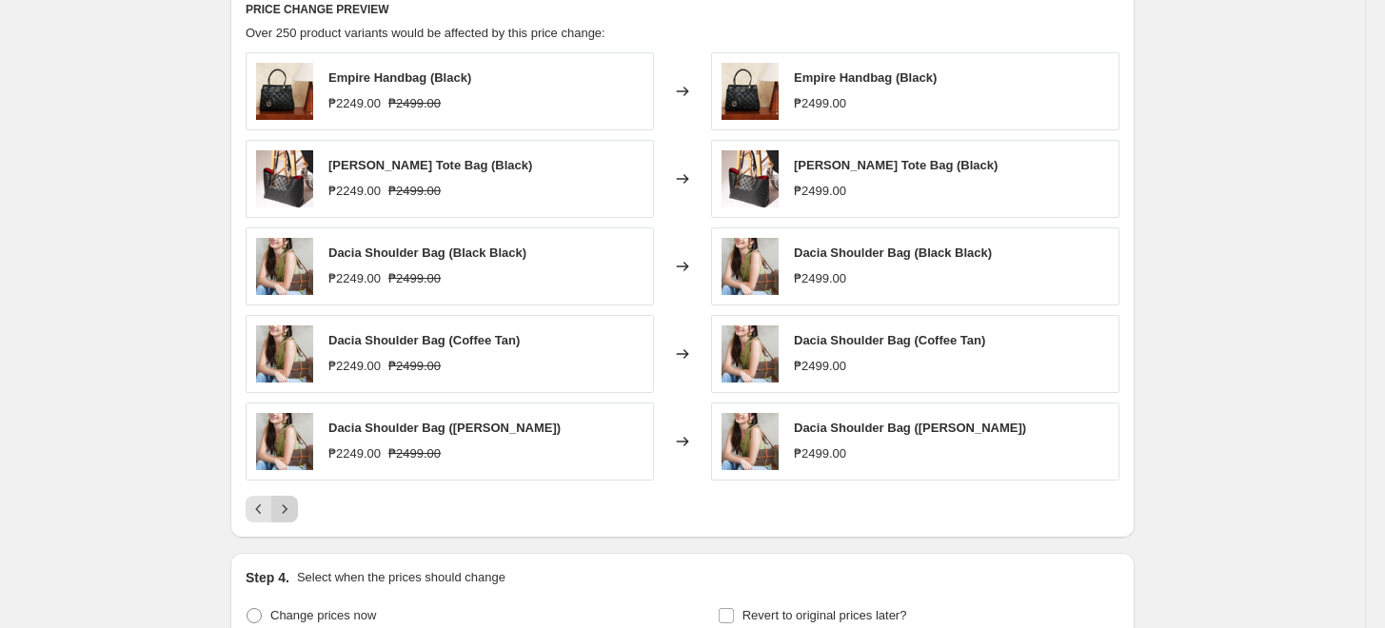
click at [289, 516] on icon "Next" at bounding box center [284, 509] width 19 height 19
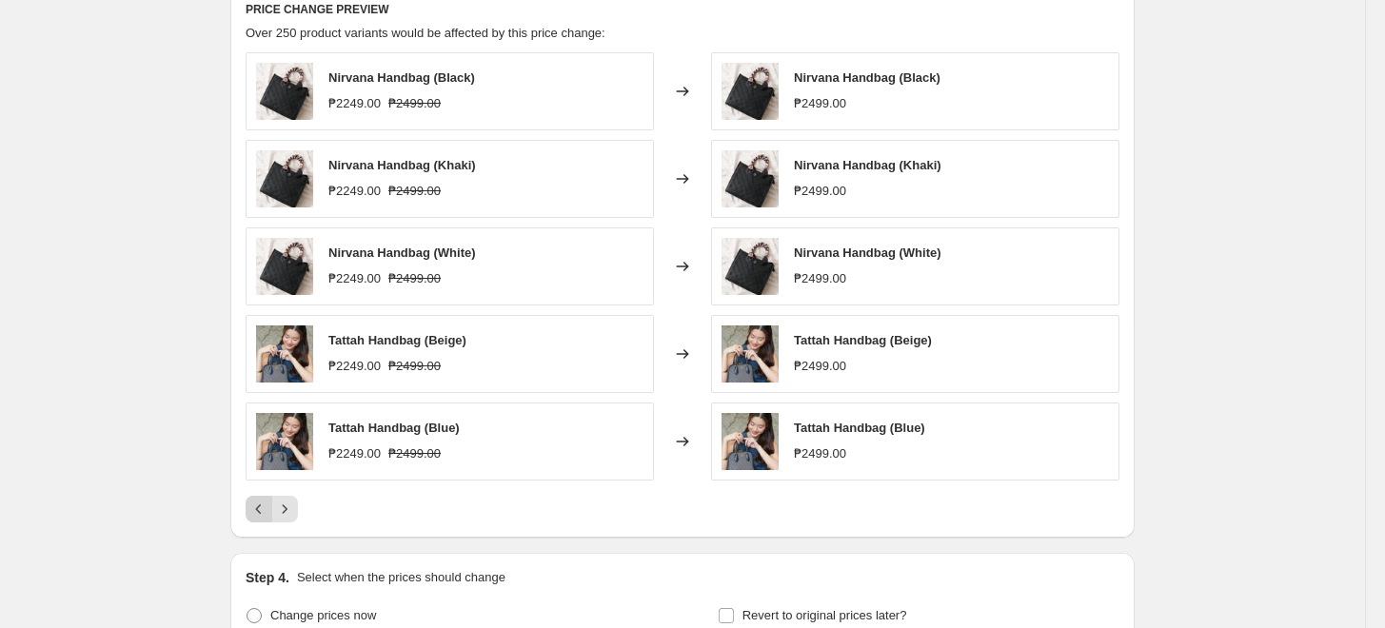
click at [266, 513] on icon "Previous" at bounding box center [258, 509] width 19 height 19
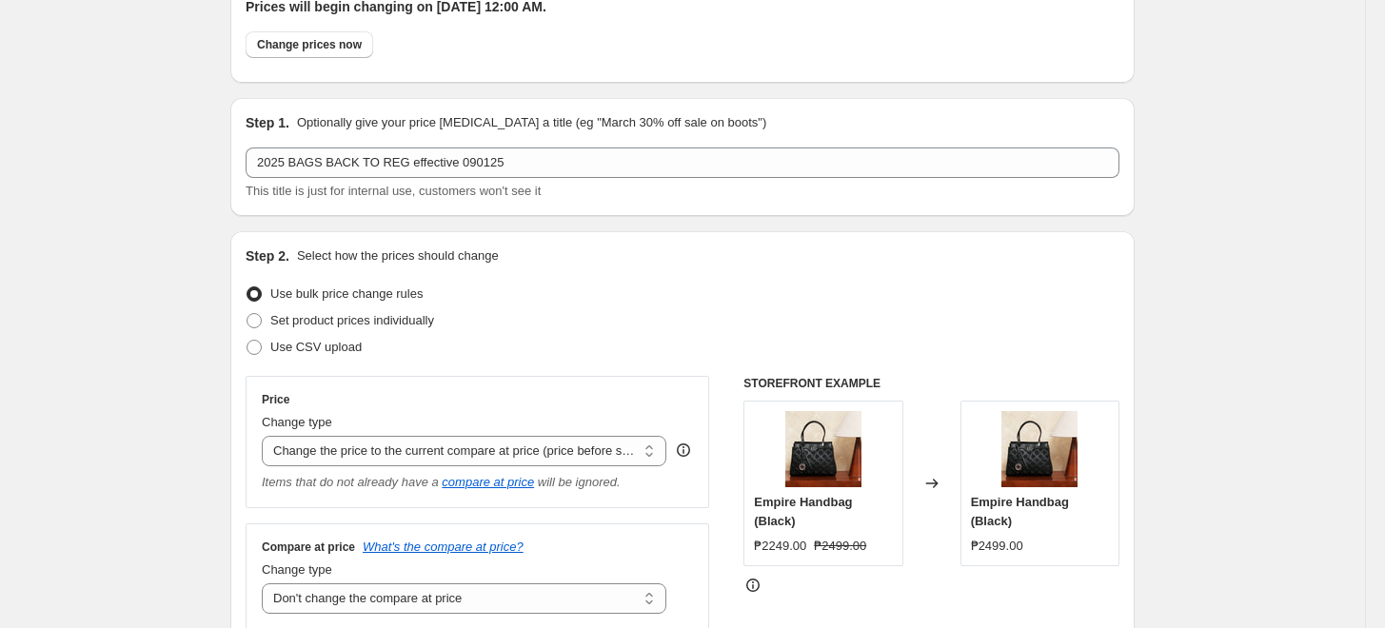
scroll to position [0, 0]
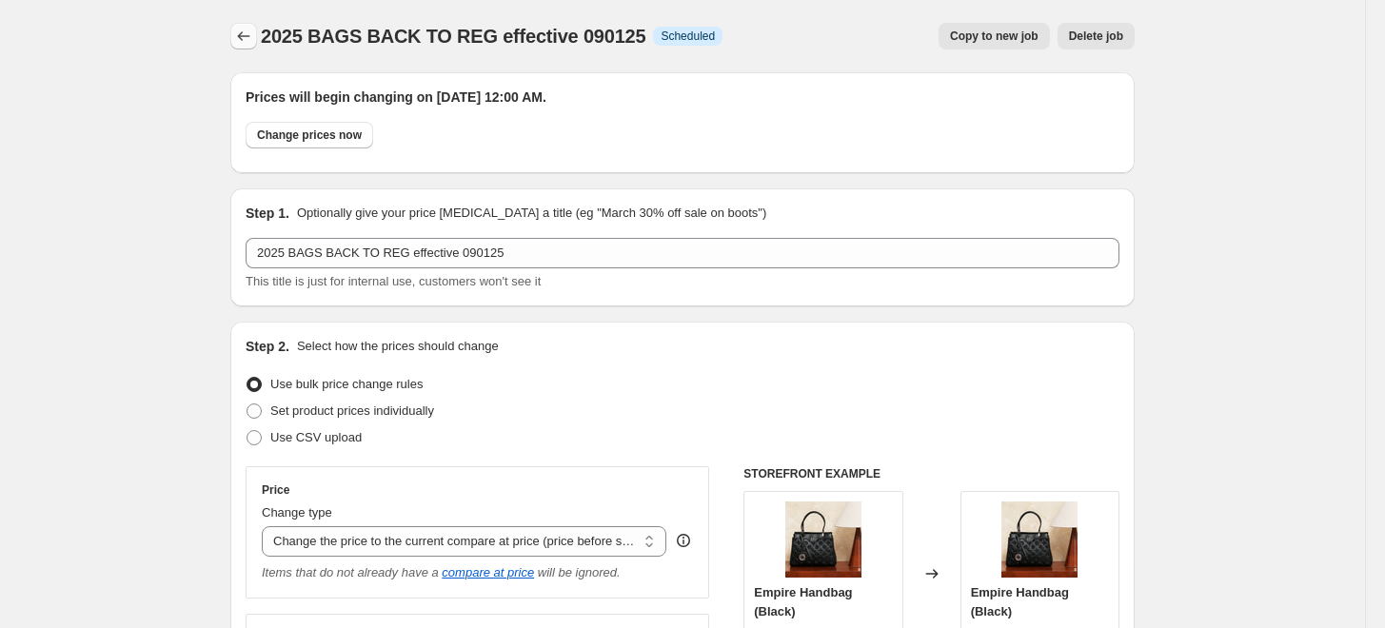
click at [240, 29] on icon "Price change jobs" at bounding box center [243, 36] width 19 height 19
